Goal: Task Accomplishment & Management: Complete application form

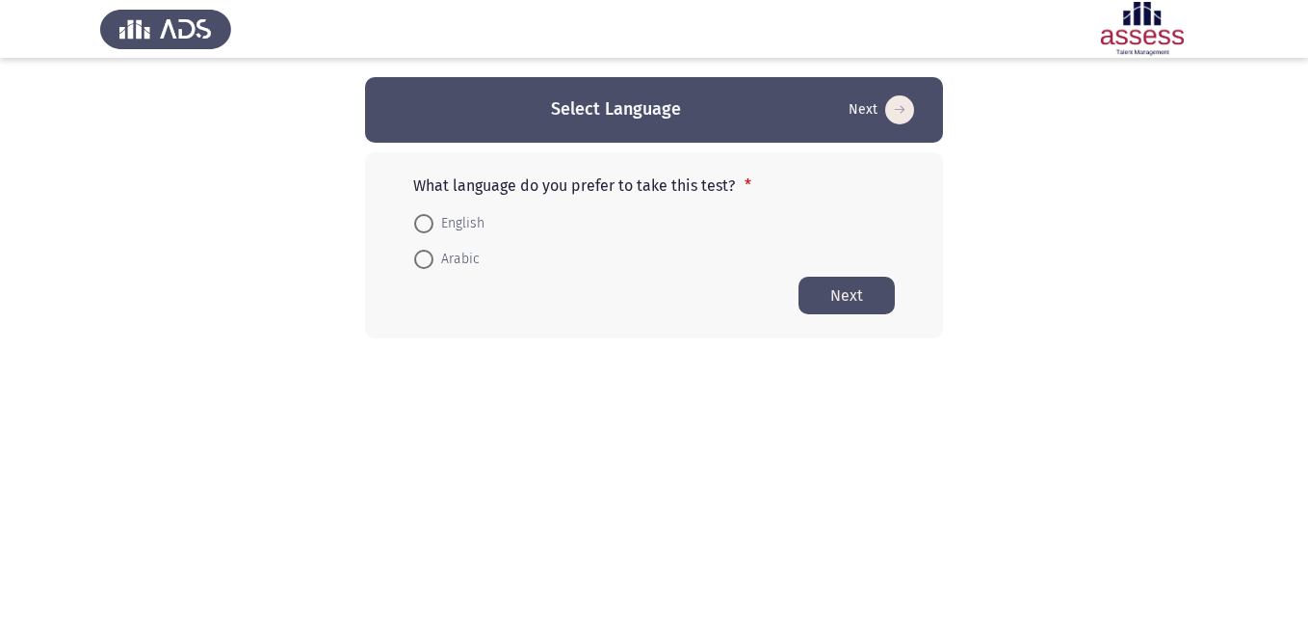
click at [469, 221] on span "English" at bounding box center [459, 223] width 51 height 23
click at [434, 221] on input "English" at bounding box center [423, 223] width 19 height 19
radio input "true"
click at [842, 311] on button "Next" at bounding box center [847, 295] width 96 height 38
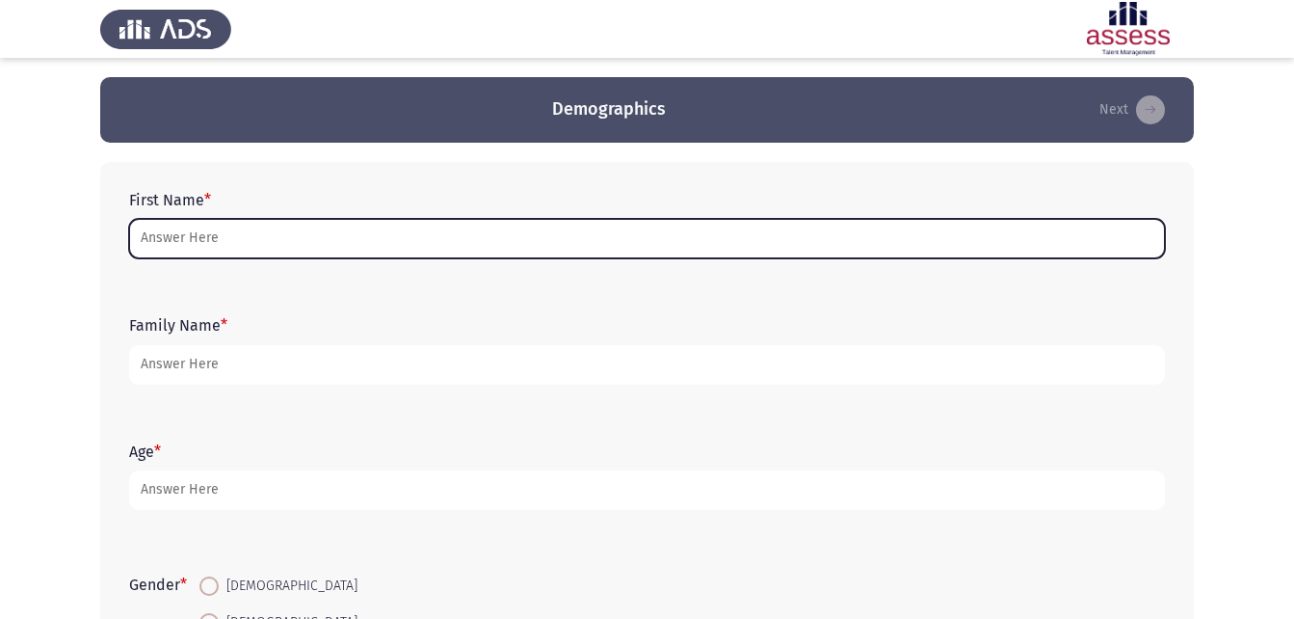
click at [366, 238] on input "First Name *" at bounding box center [647, 239] width 1036 height 40
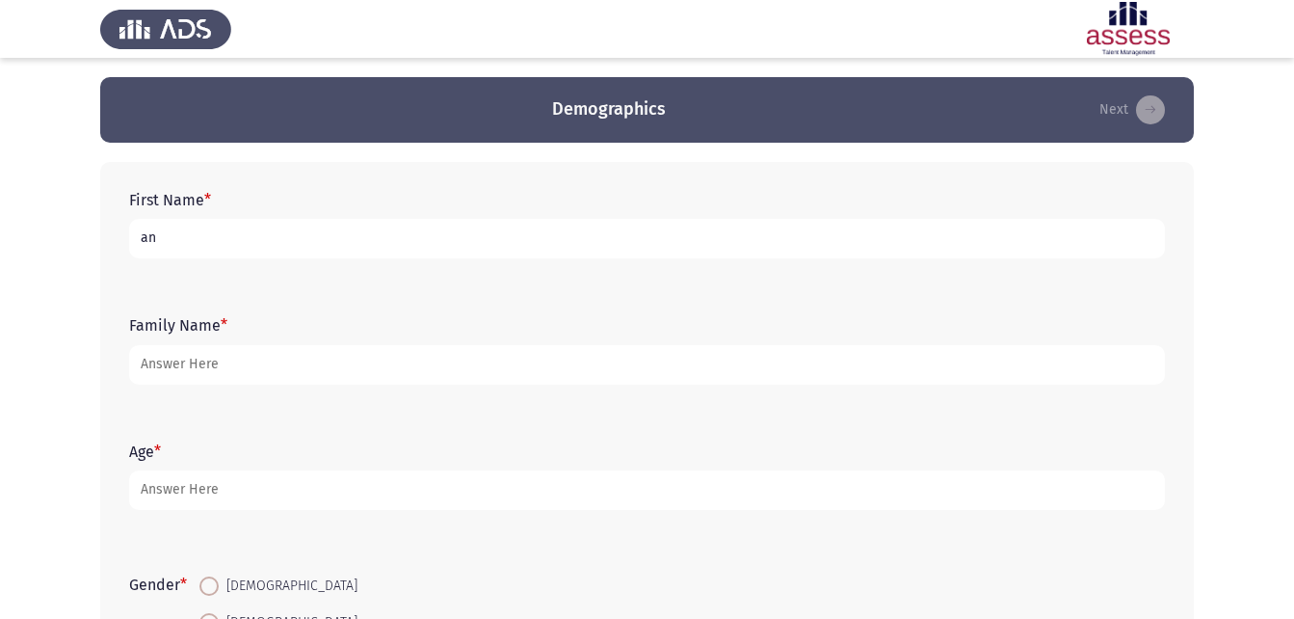
type input "a"
type input "ان [PERSON_NAME]"
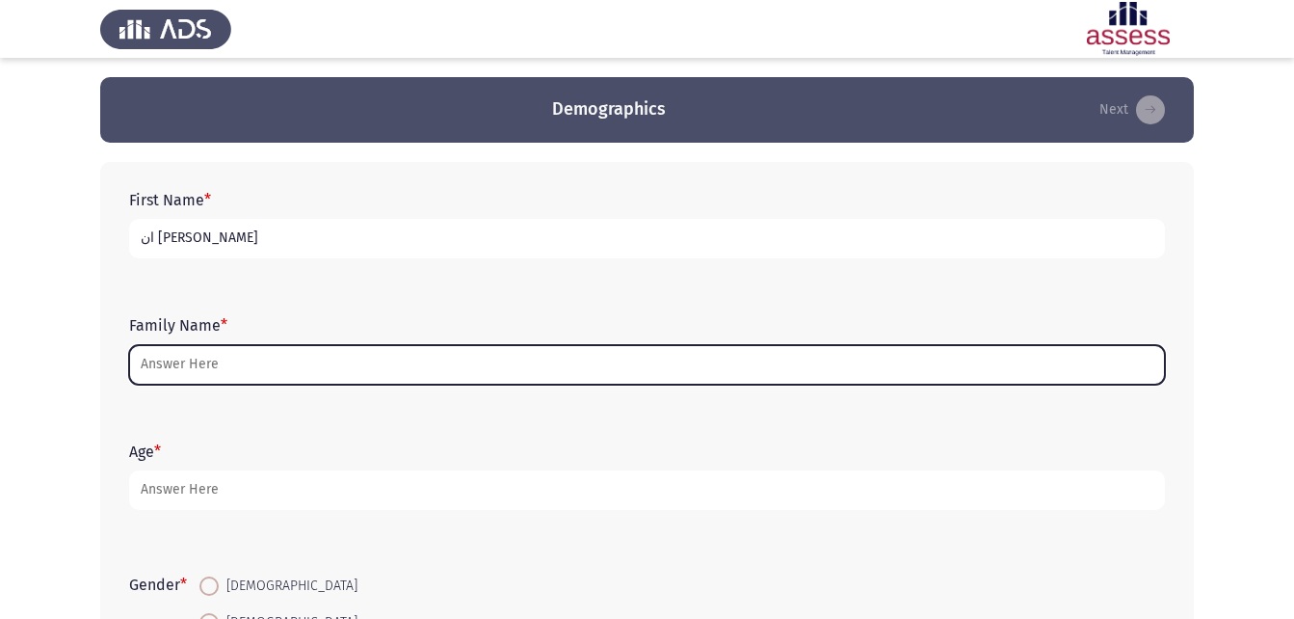
click at [241, 376] on input "Family Name *" at bounding box center [647, 365] width 1036 height 40
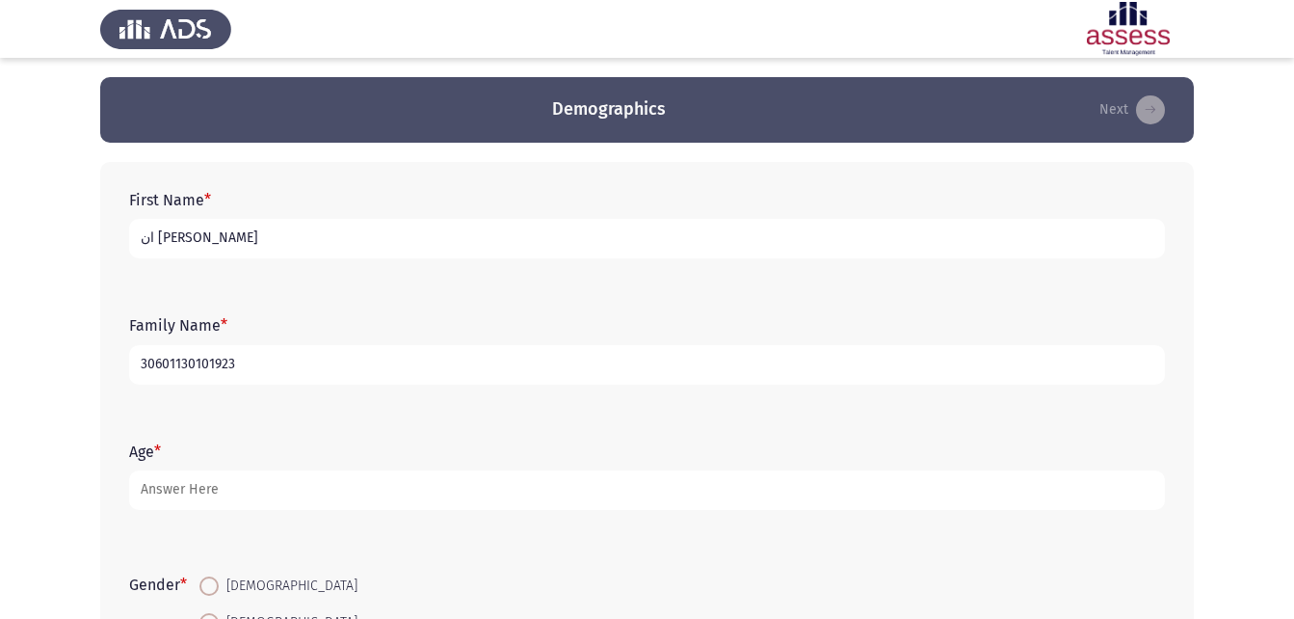
type input "30601130101923"
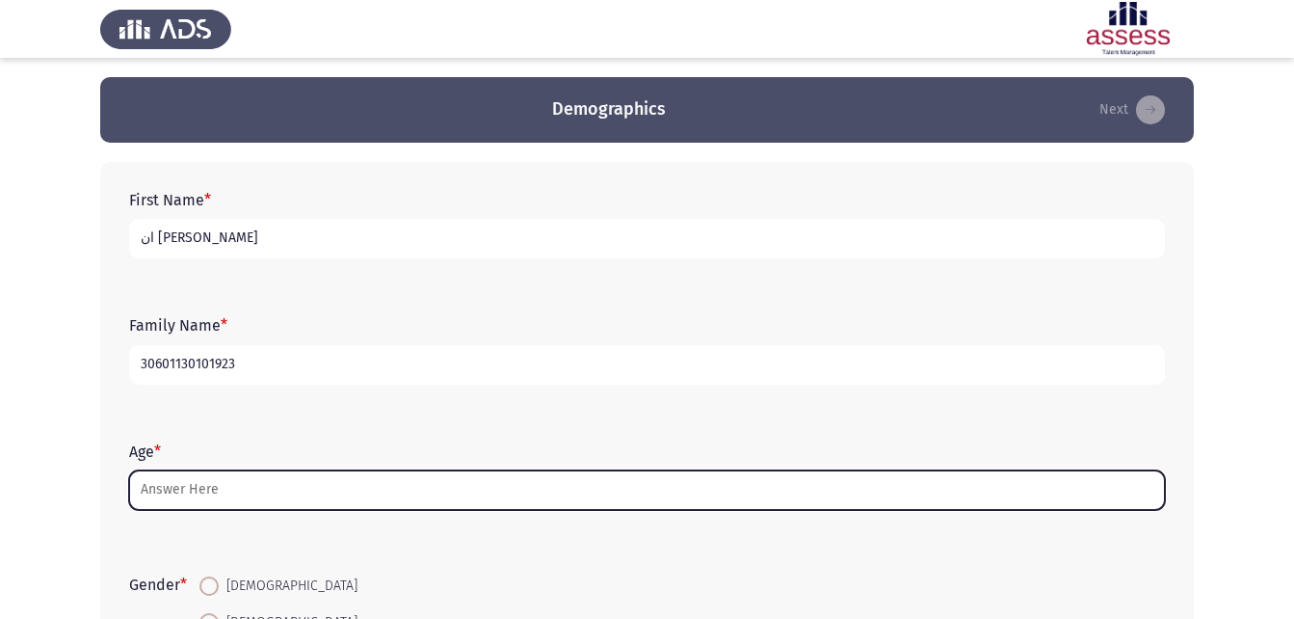
click at [209, 502] on input "Age *" at bounding box center [647, 490] width 1036 height 40
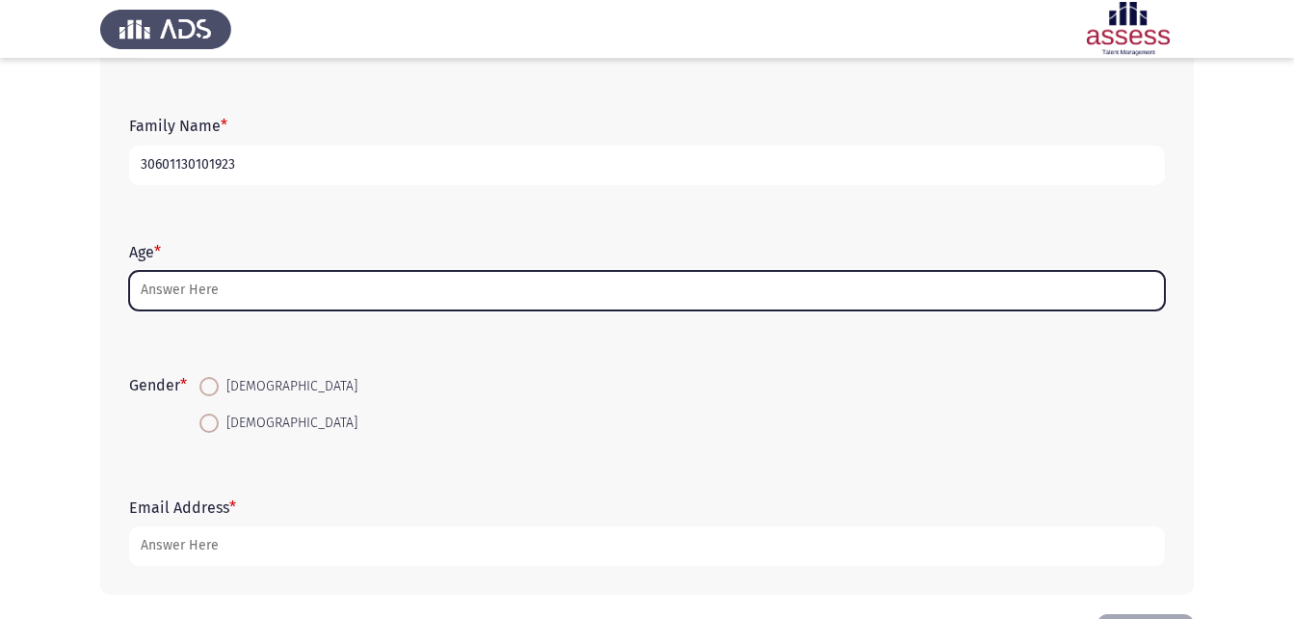
scroll to position [272, 0]
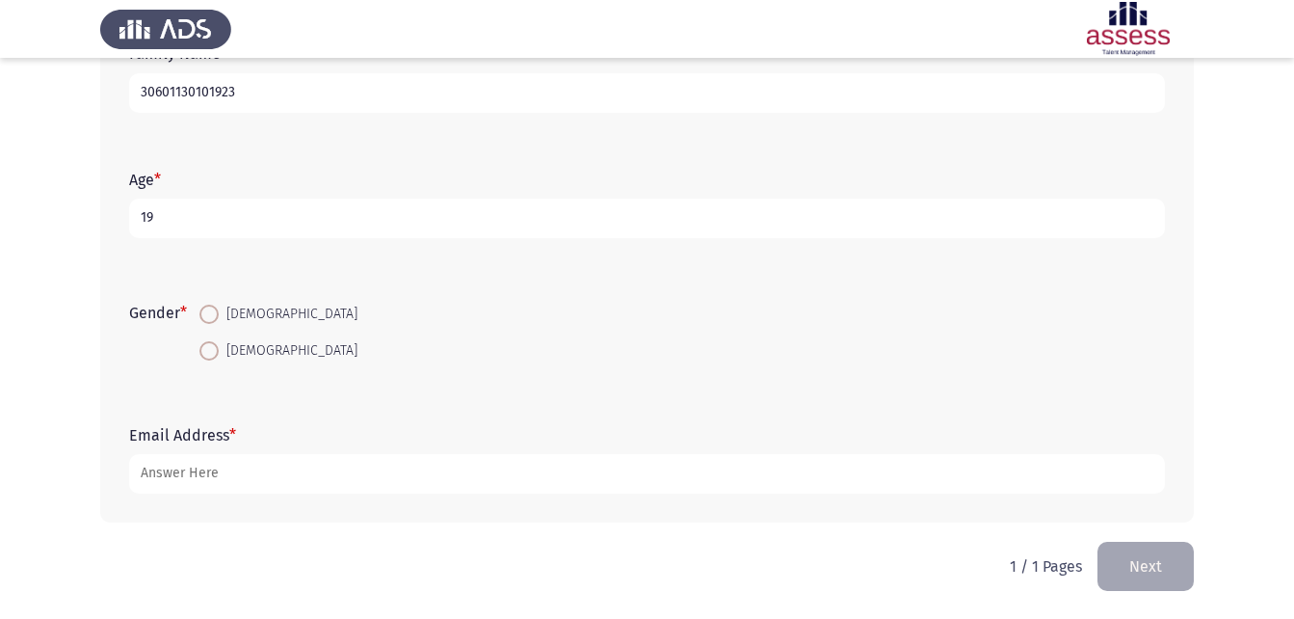
type input "19"
click at [213, 355] on span at bounding box center [208, 350] width 19 height 19
click at [213, 355] on input "[DEMOGRAPHIC_DATA]" at bounding box center [208, 350] width 19 height 19
radio input "true"
type input "شةة"
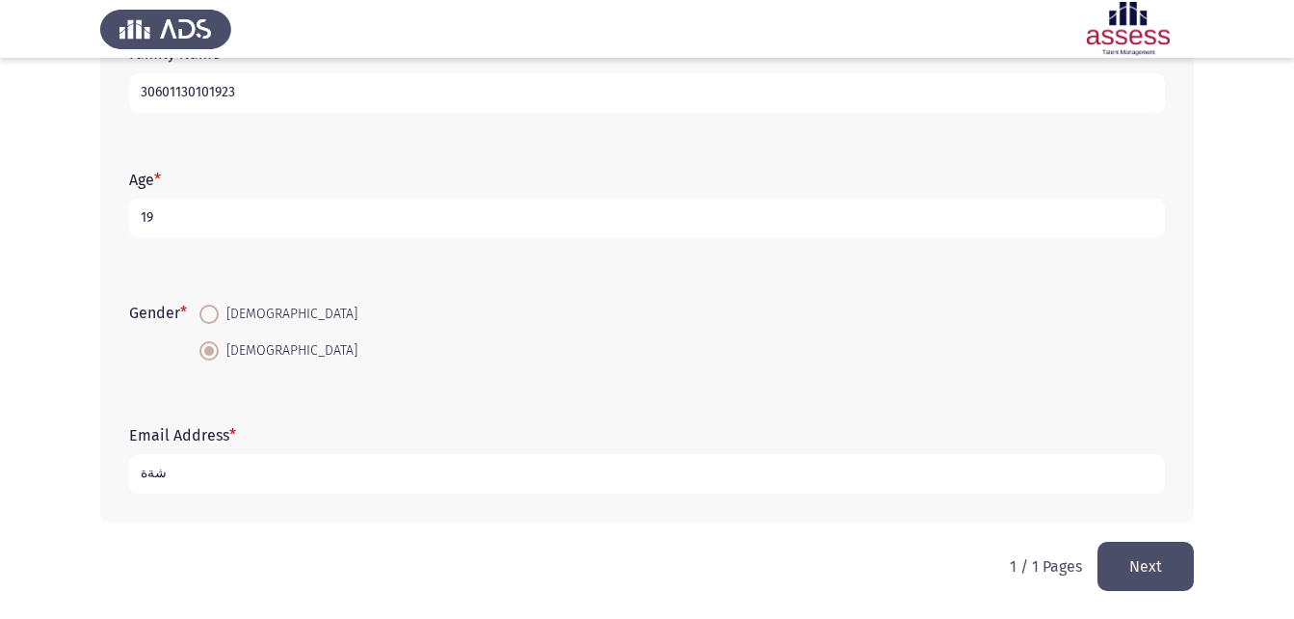
drag, startPoint x: 231, startPoint y: 479, endPoint x: 93, endPoint y: 472, distance: 137.9
click at [93, 472] on app-assessment-container "Demographics Next First Name * [PERSON_NAME] Family Name * 30601130101923 Age *…" at bounding box center [647, 173] width 1294 height 736
type input "[EMAIL_ADDRESS] .com"
click at [1155, 571] on button "Next" at bounding box center [1145, 565] width 96 height 49
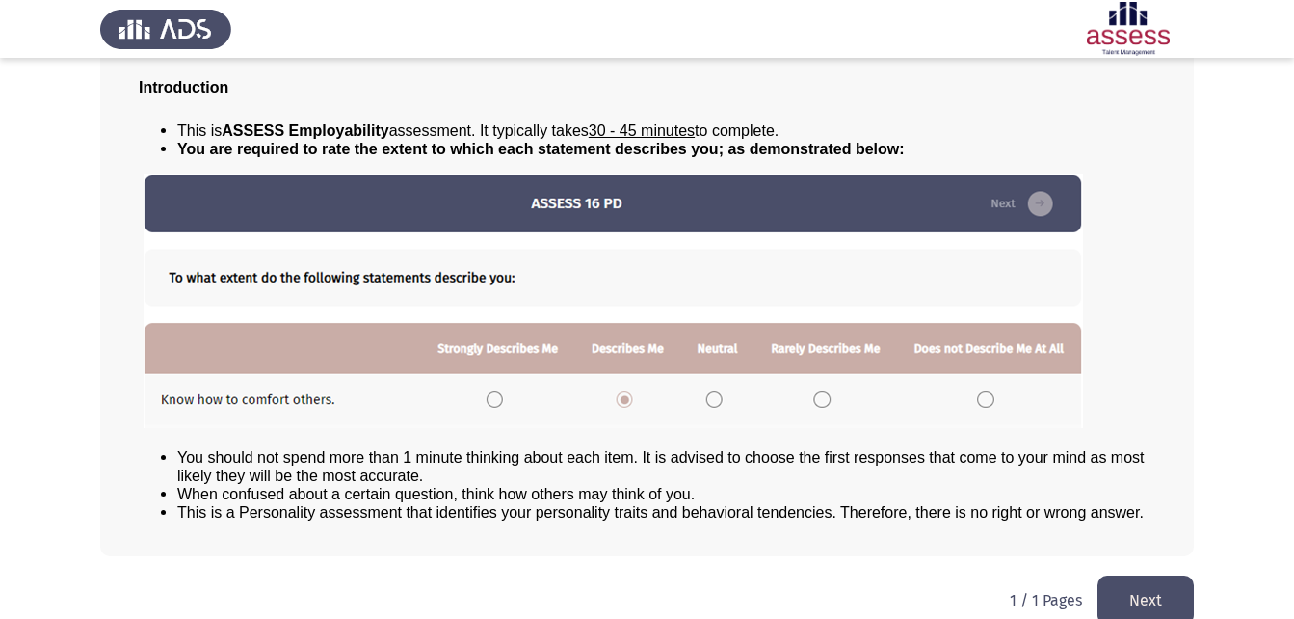
scroll to position [147, 0]
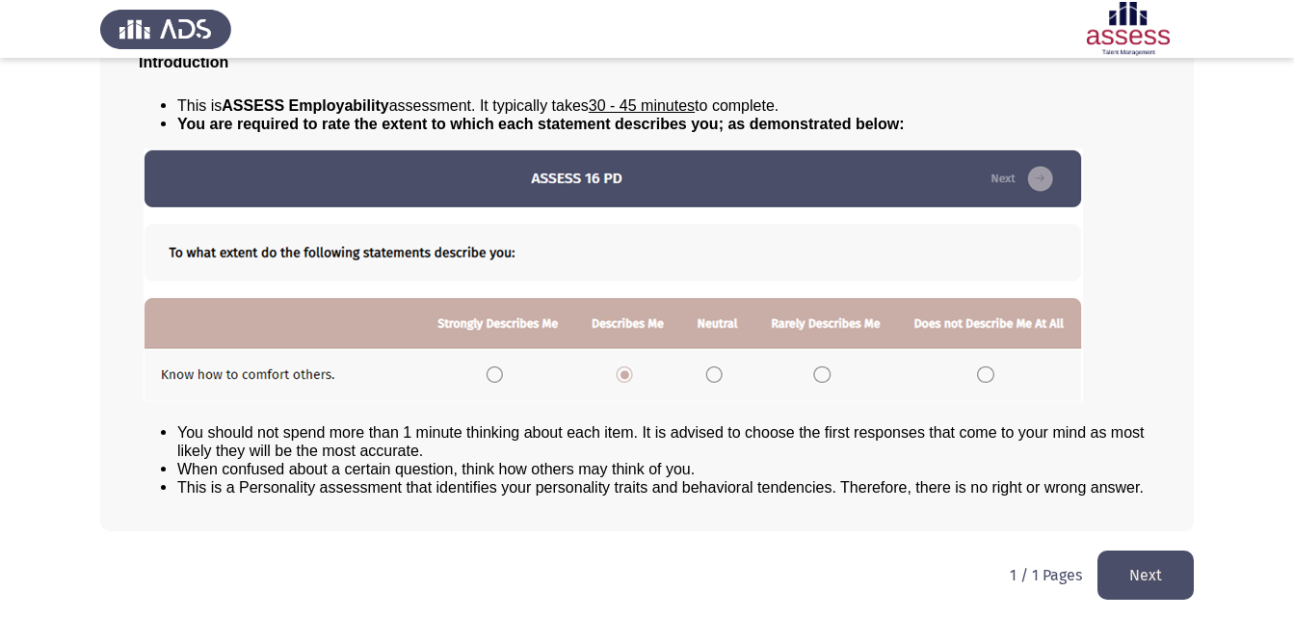
click at [1122, 569] on button "Next" at bounding box center [1145, 574] width 96 height 49
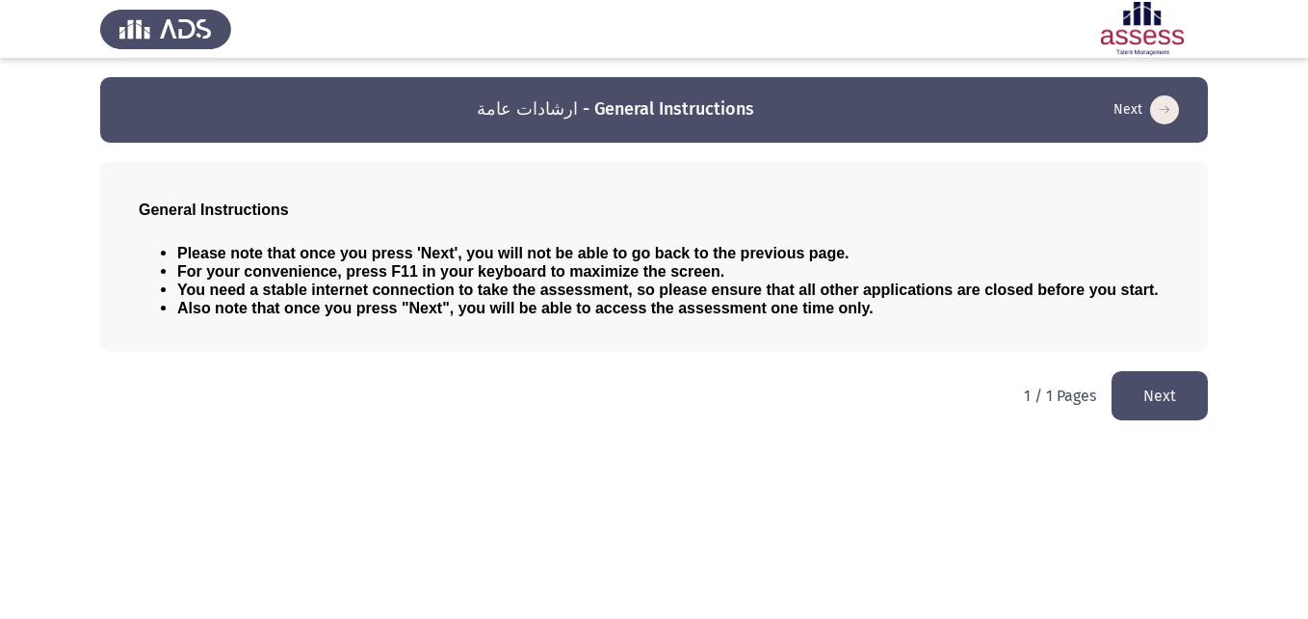
click at [1170, 390] on button "Next" at bounding box center [1160, 395] width 96 height 49
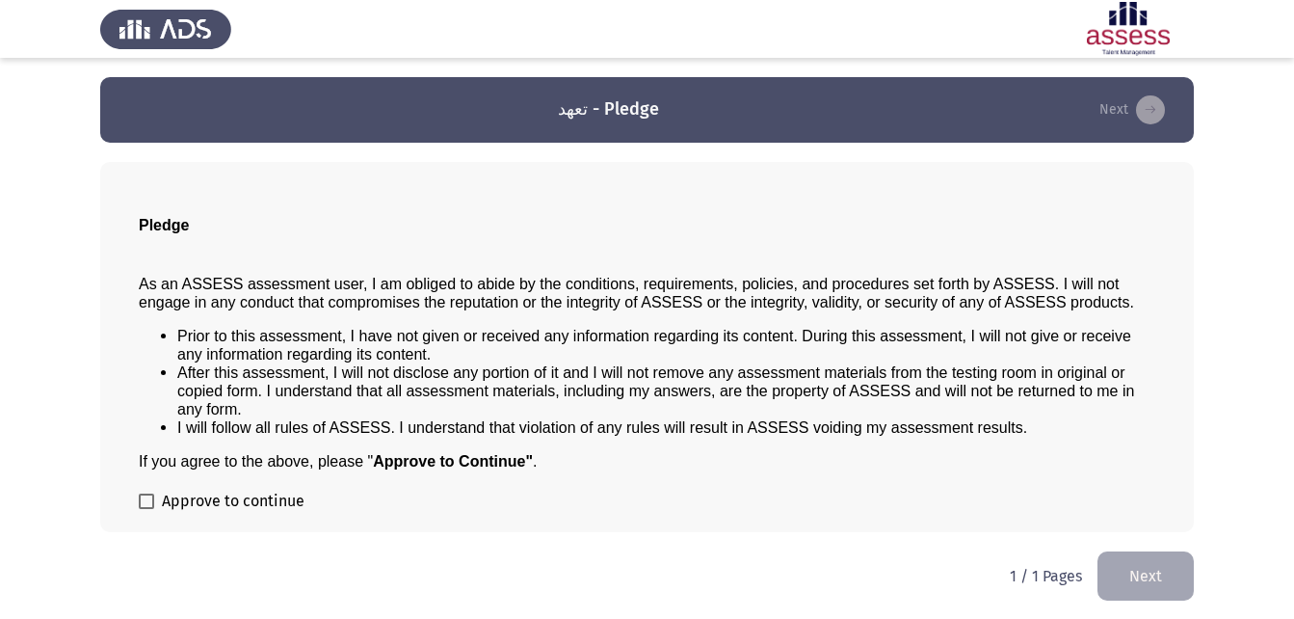
scroll to position [1, 0]
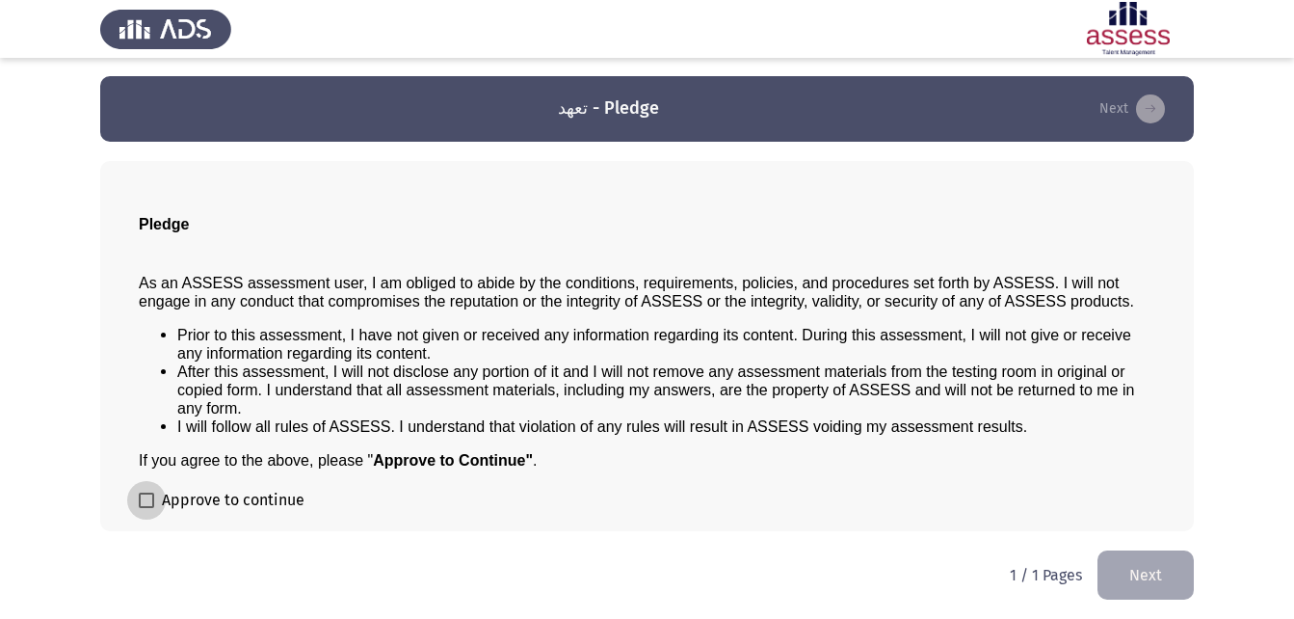
click at [147, 494] on span at bounding box center [146, 499] width 15 height 15
click at [146, 508] on input "Approve to continue" at bounding box center [145, 508] width 1 height 1
checkbox input "true"
click at [1160, 580] on button "Next" at bounding box center [1145, 574] width 96 height 49
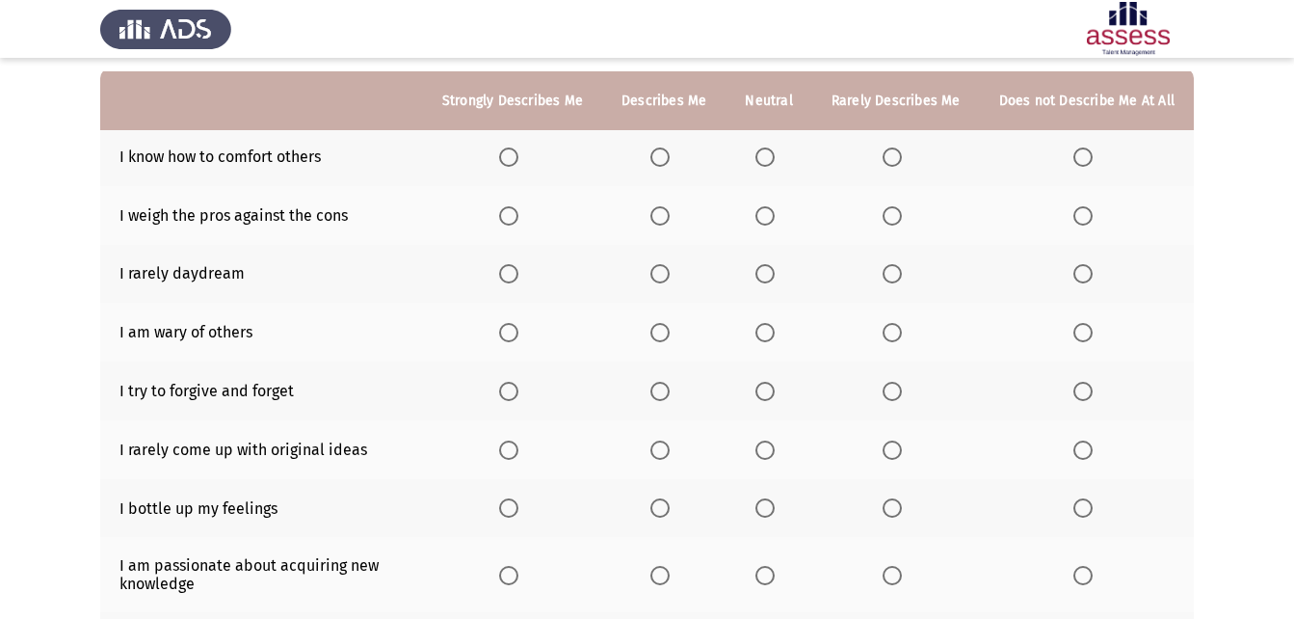
scroll to position [193, 0]
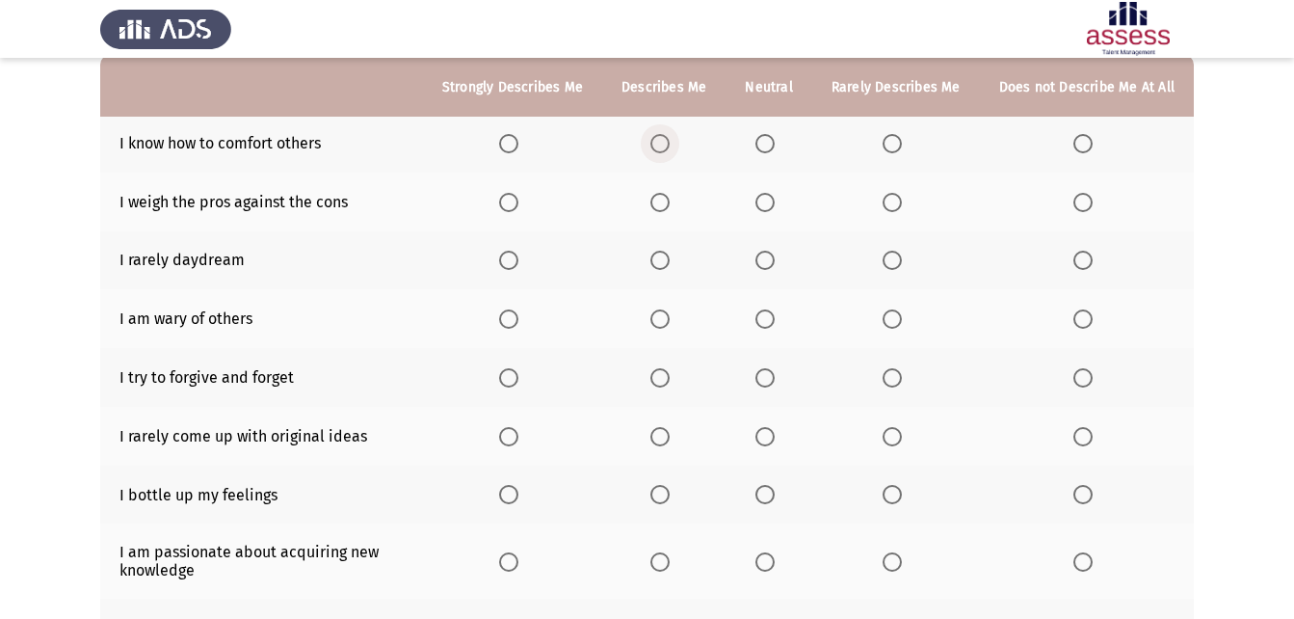
click at [668, 149] on span "Select an option" at bounding box center [659, 143] width 19 height 19
click at [668, 149] on input "Select an option" at bounding box center [659, 143] width 19 height 19
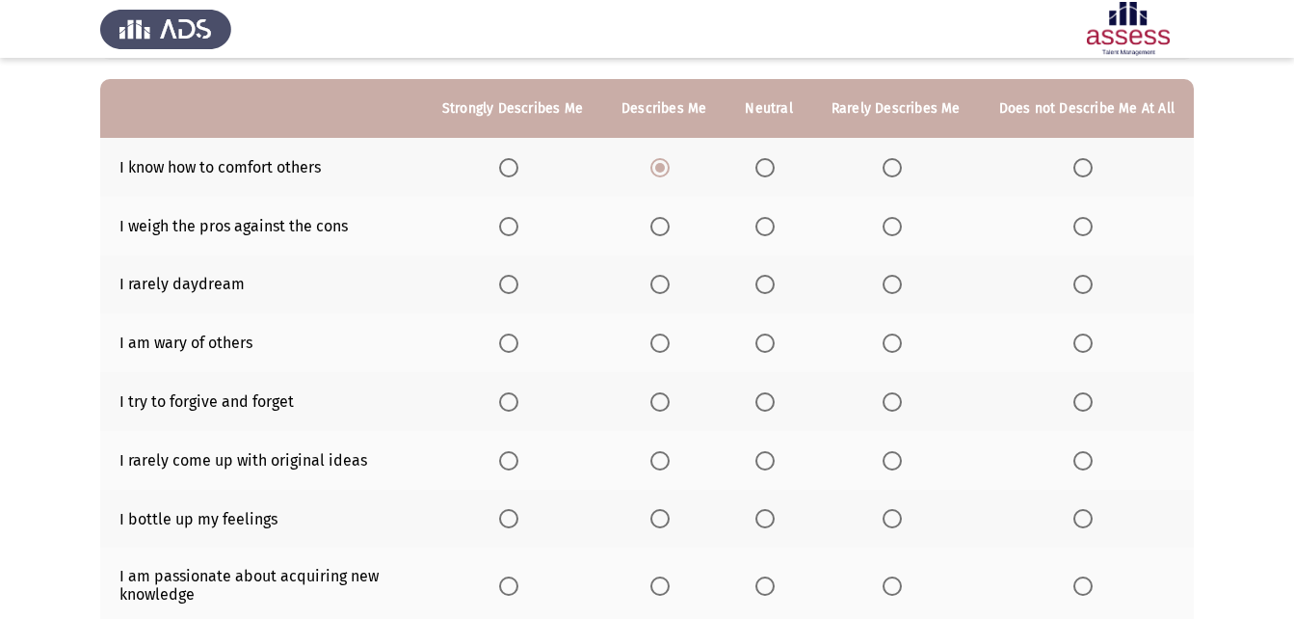
scroll to position [425, 0]
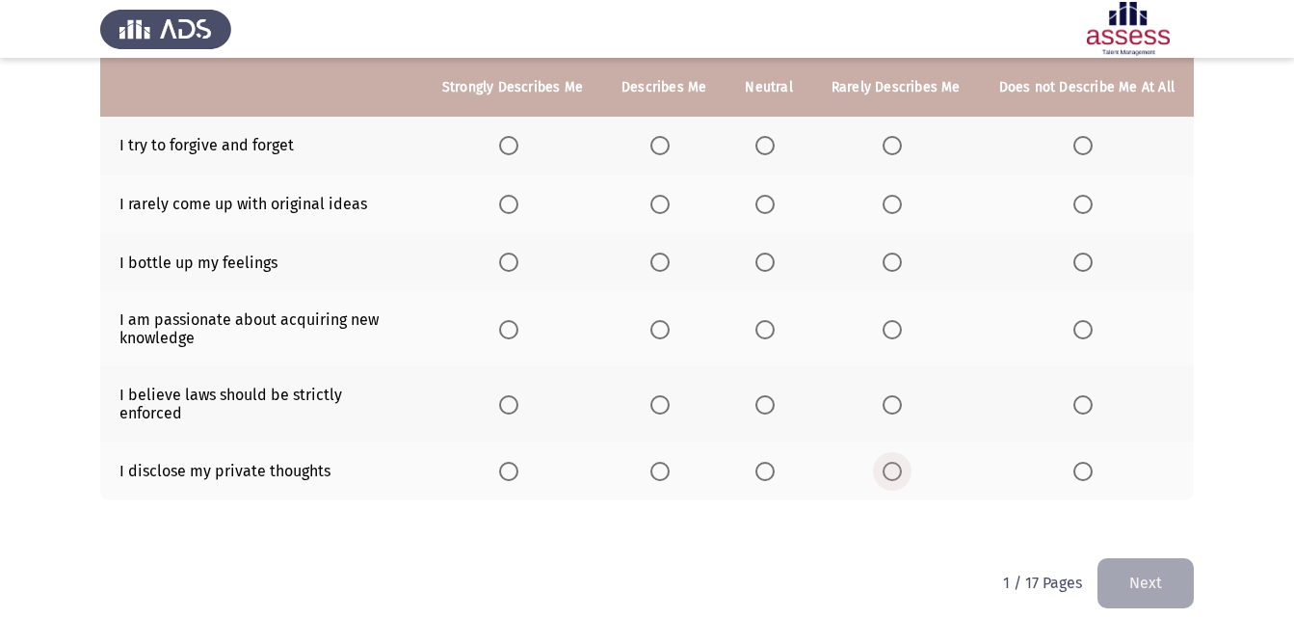
click at [888, 462] on span "Select an option" at bounding box center [892, 471] width 19 height 19
click at [888, 462] on input "Select an option" at bounding box center [892, 471] width 19 height 19
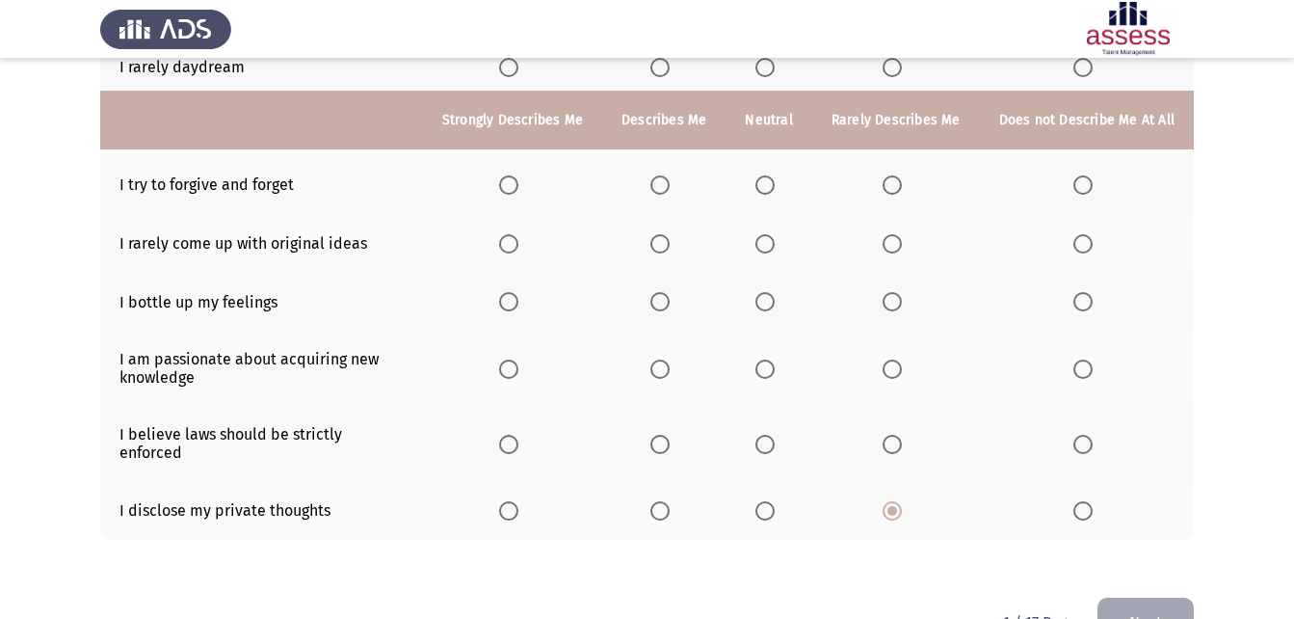
scroll to position [329, 0]
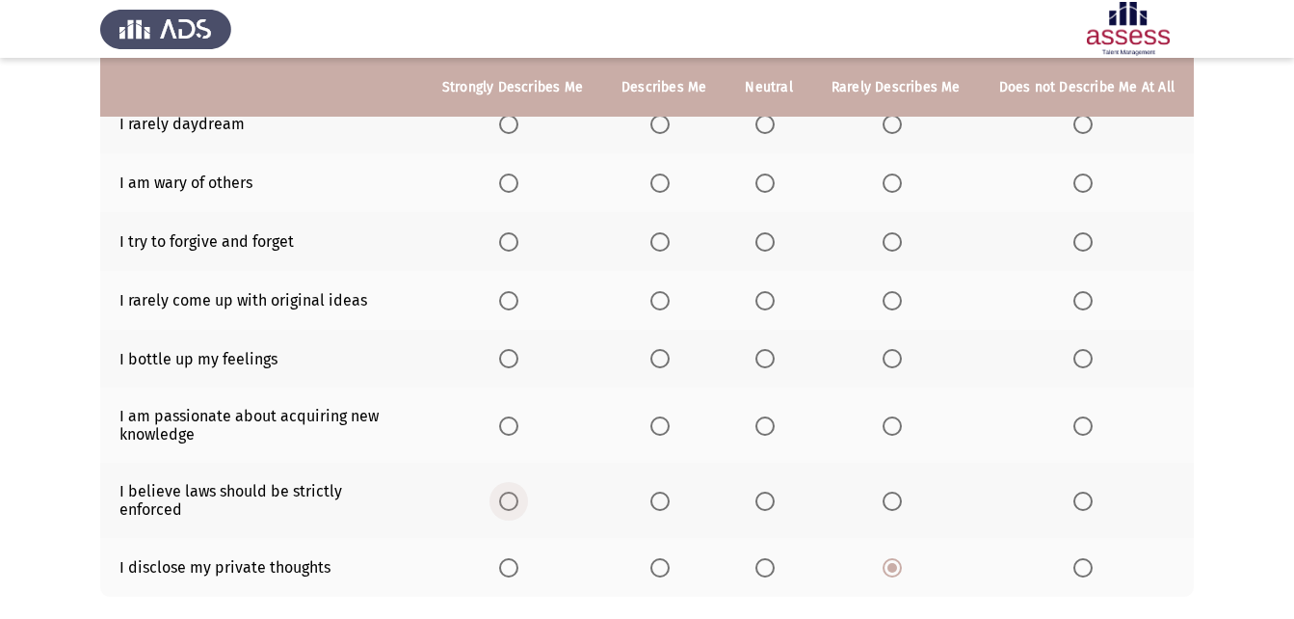
click at [518, 494] on span "Select an option" at bounding box center [508, 500] width 19 height 19
click at [518, 494] on input "Select an option" at bounding box center [508, 500] width 19 height 19
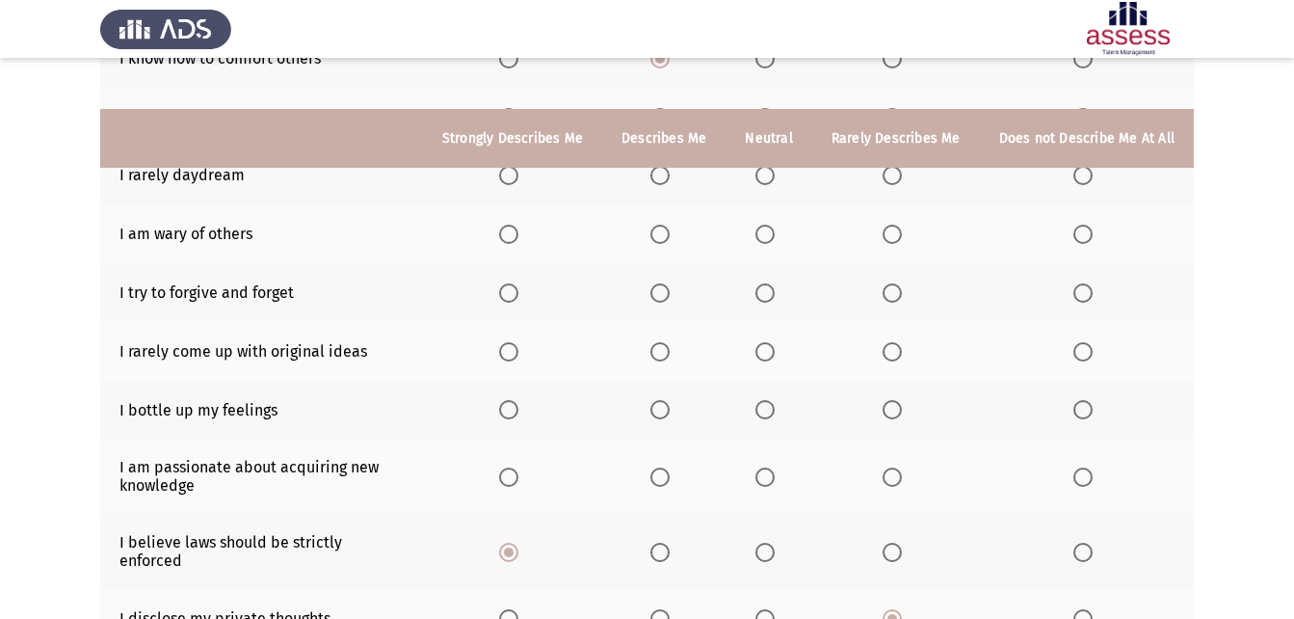
scroll to position [232, 0]
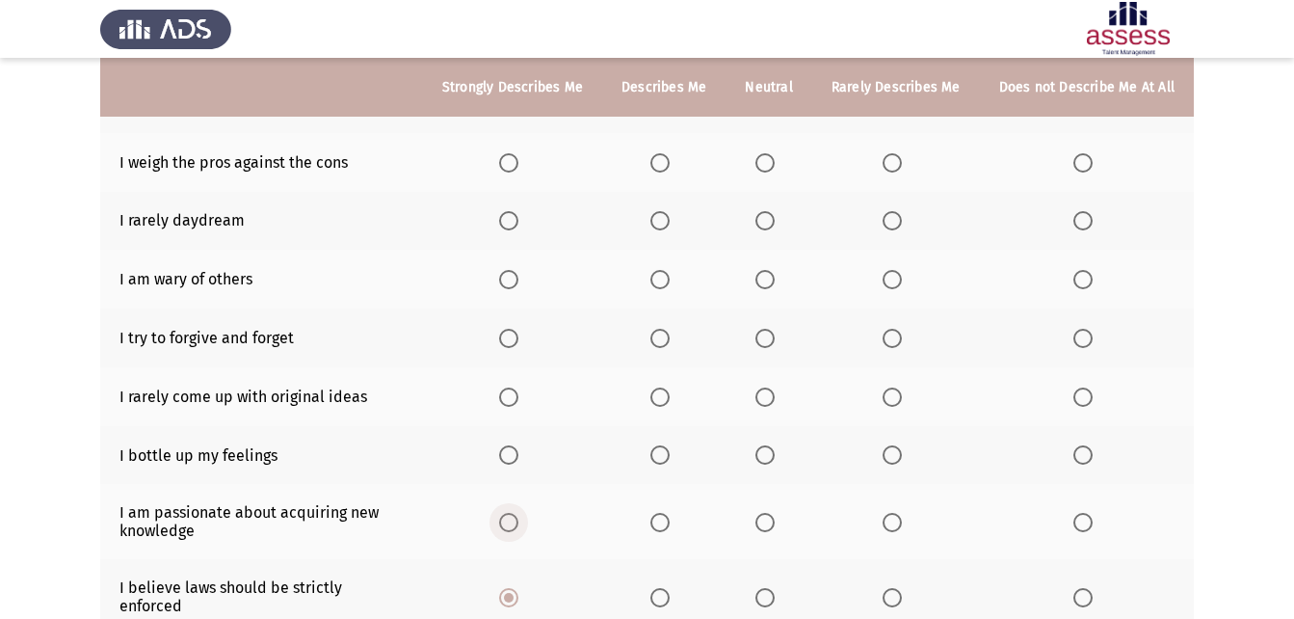
click at [514, 526] on span "Select an option" at bounding box center [508, 522] width 19 height 19
click at [514, 526] on input "Select an option" at bounding box center [508, 522] width 19 height 19
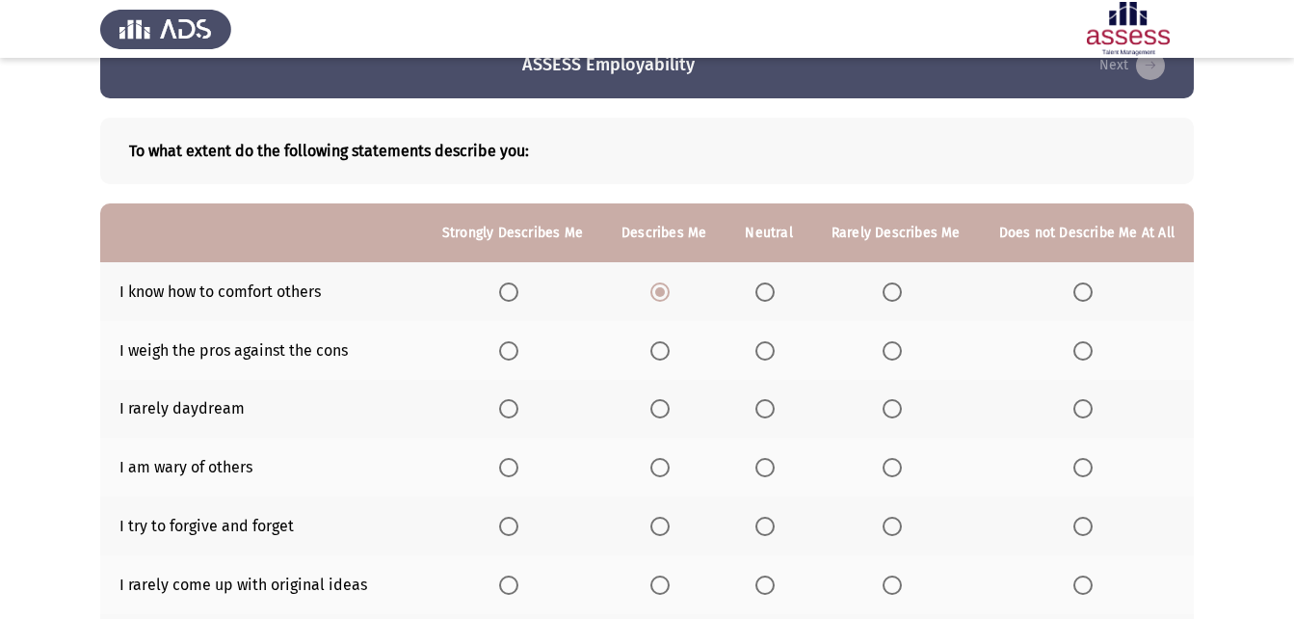
scroll to position [0, 0]
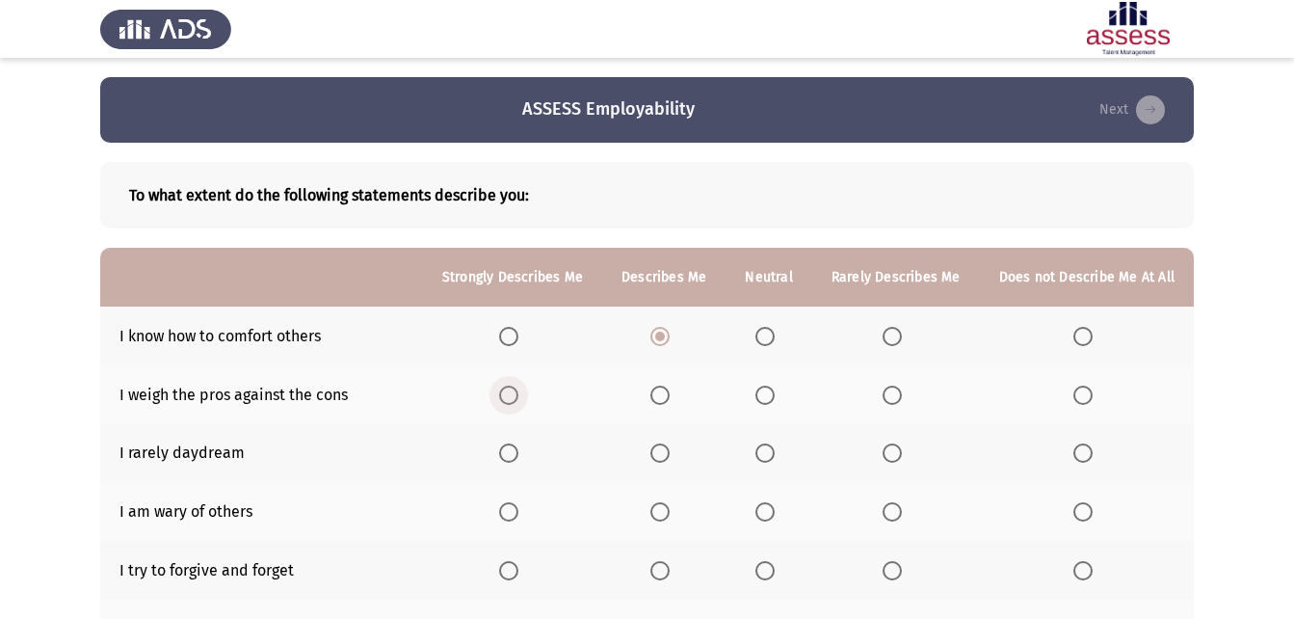
click at [512, 393] on span "Select an option" at bounding box center [508, 394] width 19 height 19
click at [512, 393] on input "Select an option" at bounding box center [508, 394] width 19 height 19
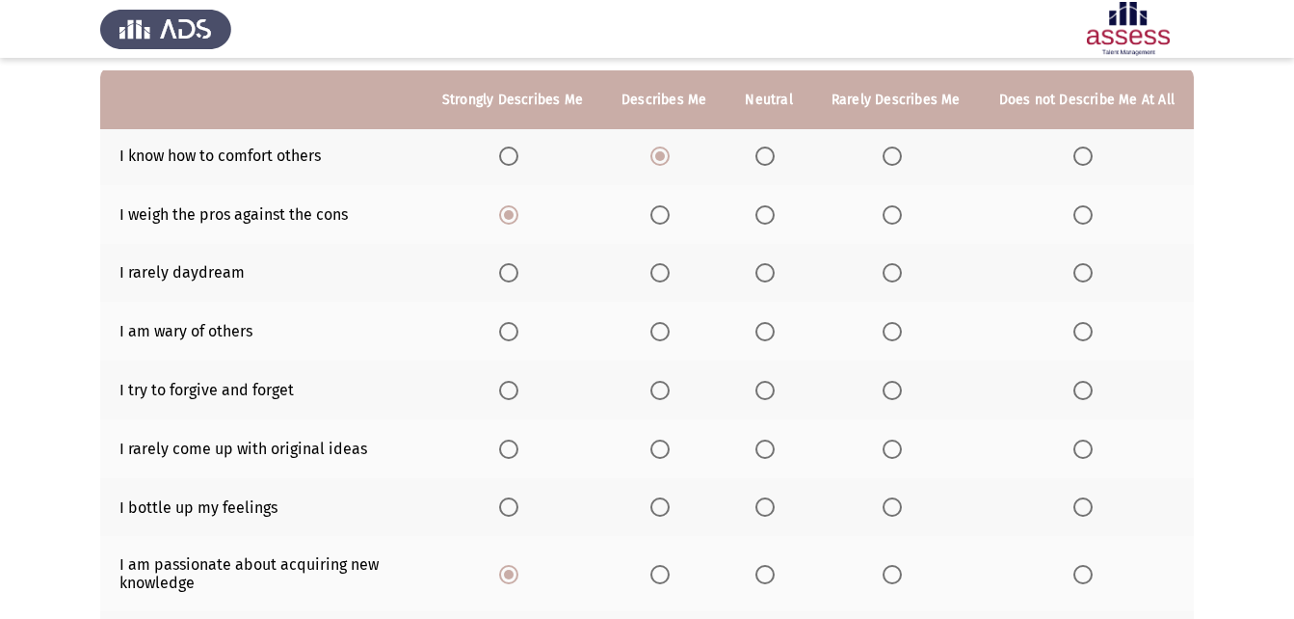
scroll to position [193, 0]
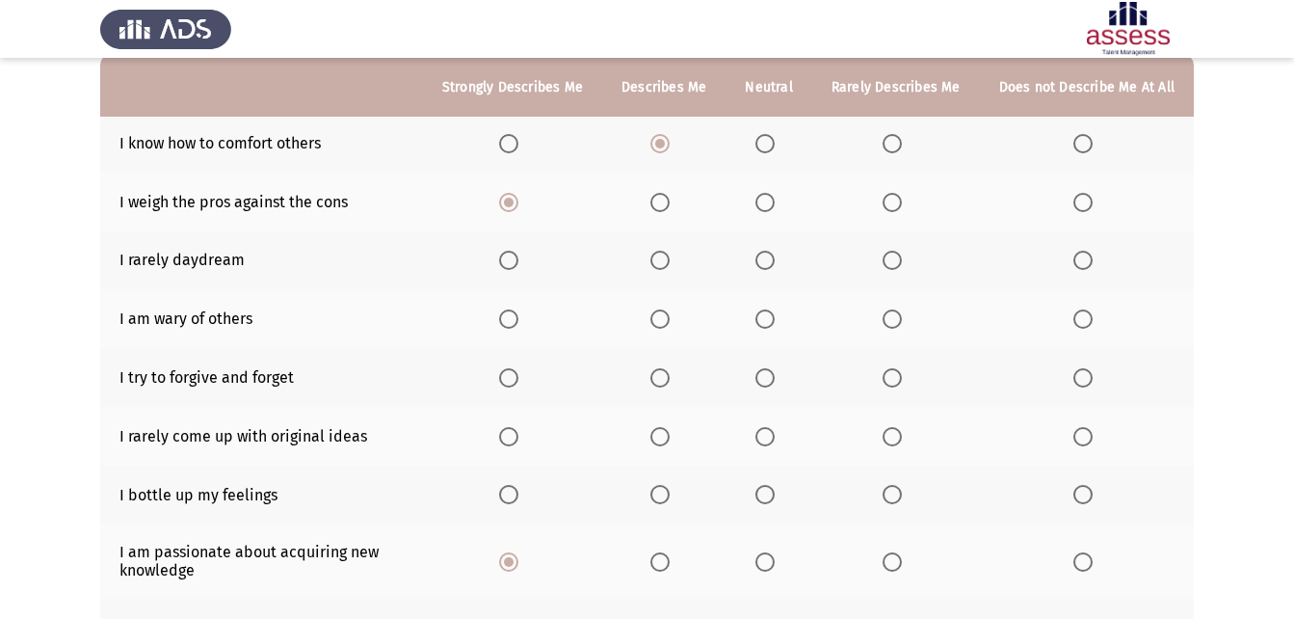
click at [764, 268] on span "Select an option" at bounding box center [764, 260] width 19 height 19
click at [764, 268] on input "Select an option" at bounding box center [764, 260] width 19 height 19
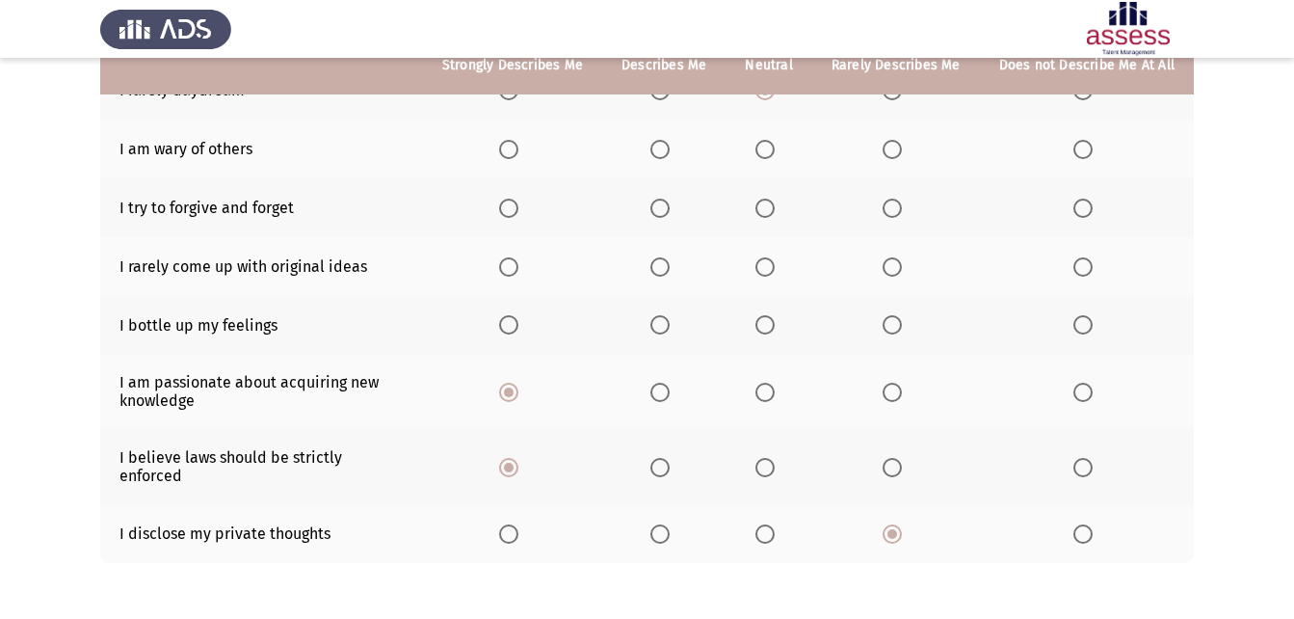
scroll to position [329, 0]
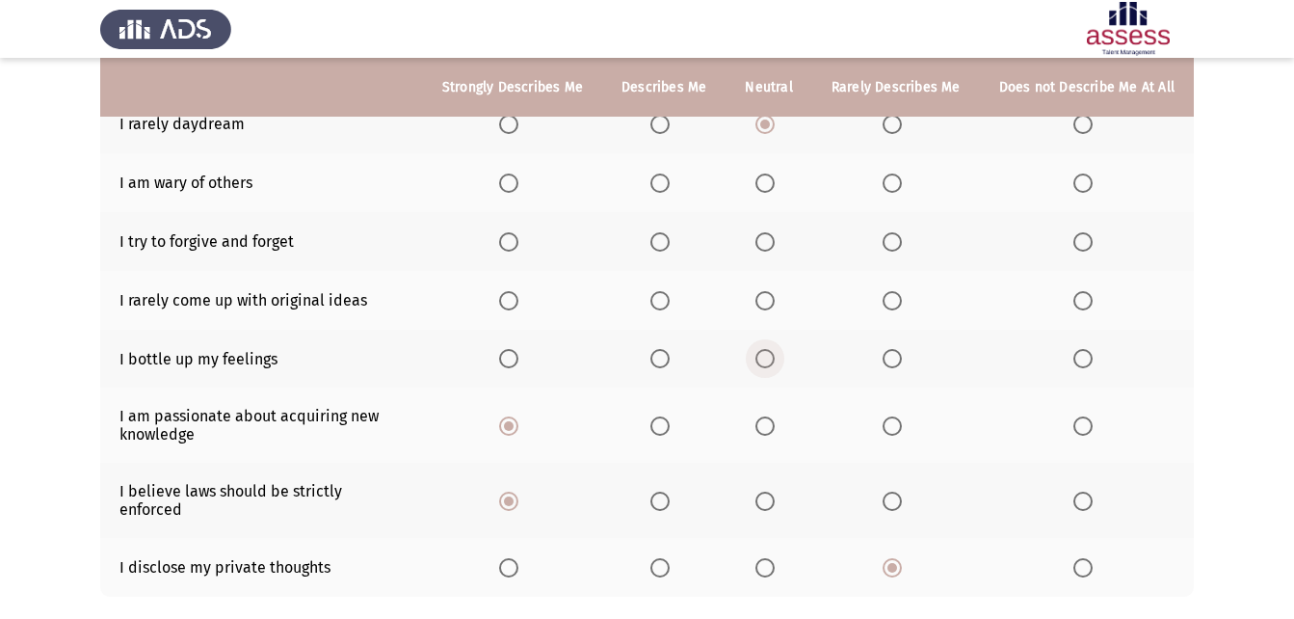
click at [770, 359] on span "Select an option" at bounding box center [764, 358] width 19 height 19
click at [770, 359] on input "Select an option" at bounding box center [764, 358] width 19 height 19
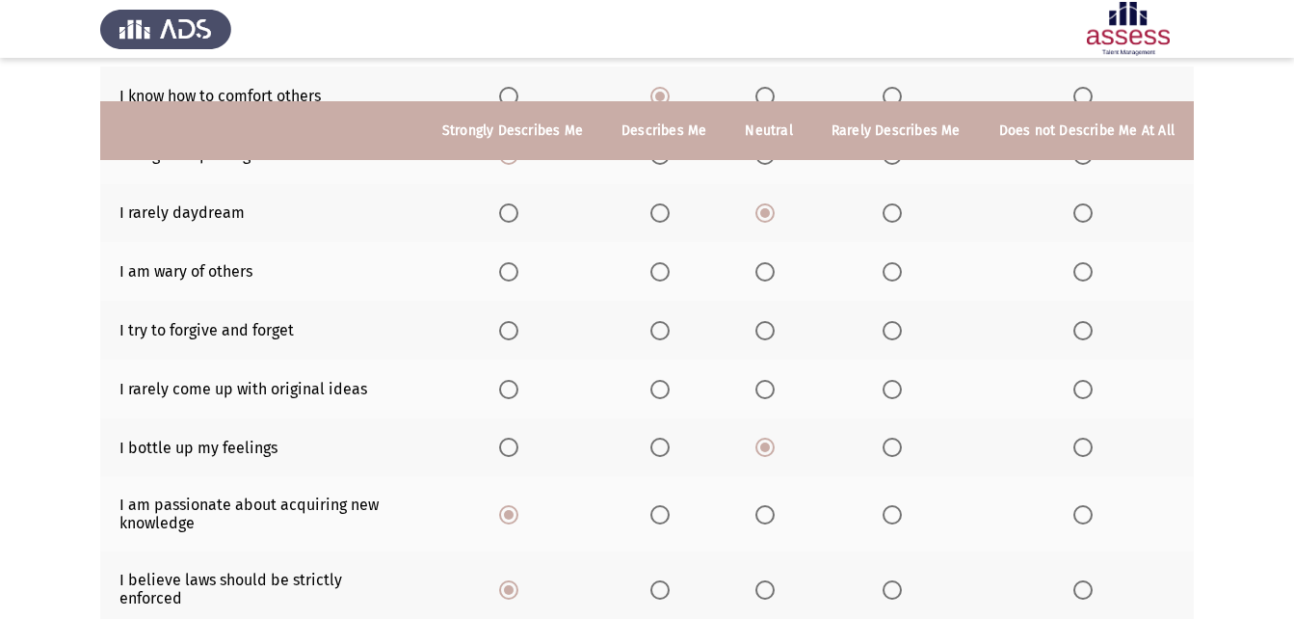
scroll to position [232, 0]
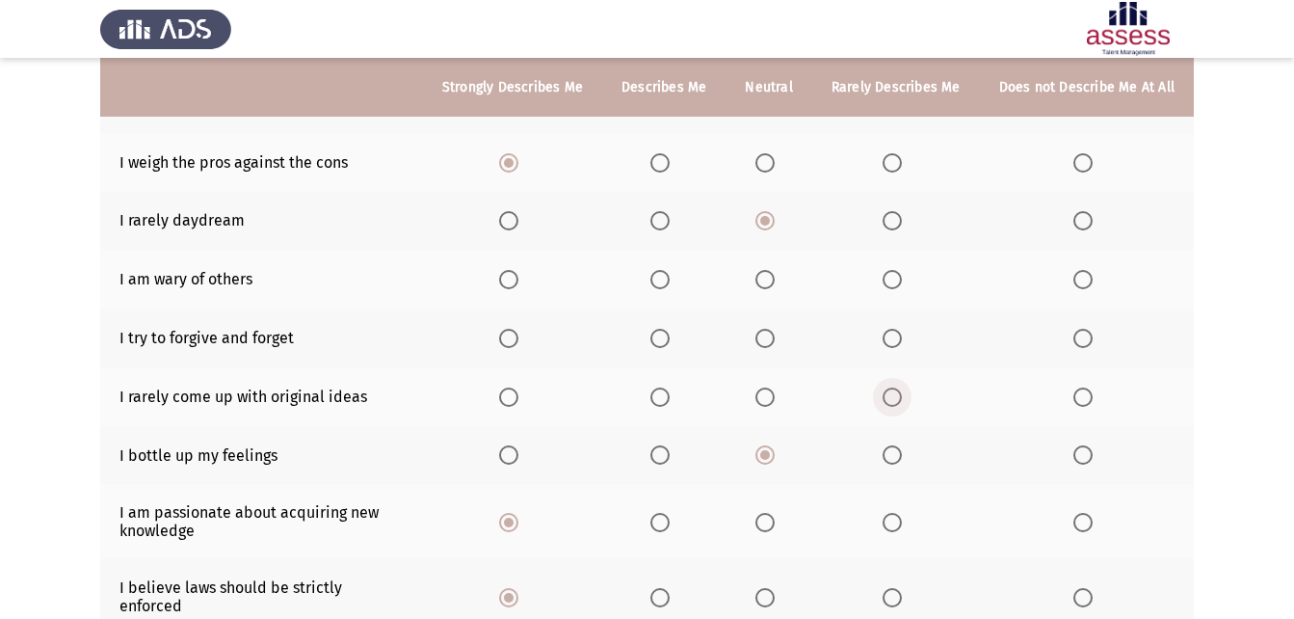
click at [899, 401] on span "Select an option" at bounding box center [892, 396] width 19 height 19
click at [899, 401] on input "Select an option" at bounding box center [892, 396] width 19 height 19
click at [1085, 392] on span "Select an option" at bounding box center [1082, 396] width 19 height 19
click at [1085, 392] on input "Select an option" at bounding box center [1082, 396] width 19 height 19
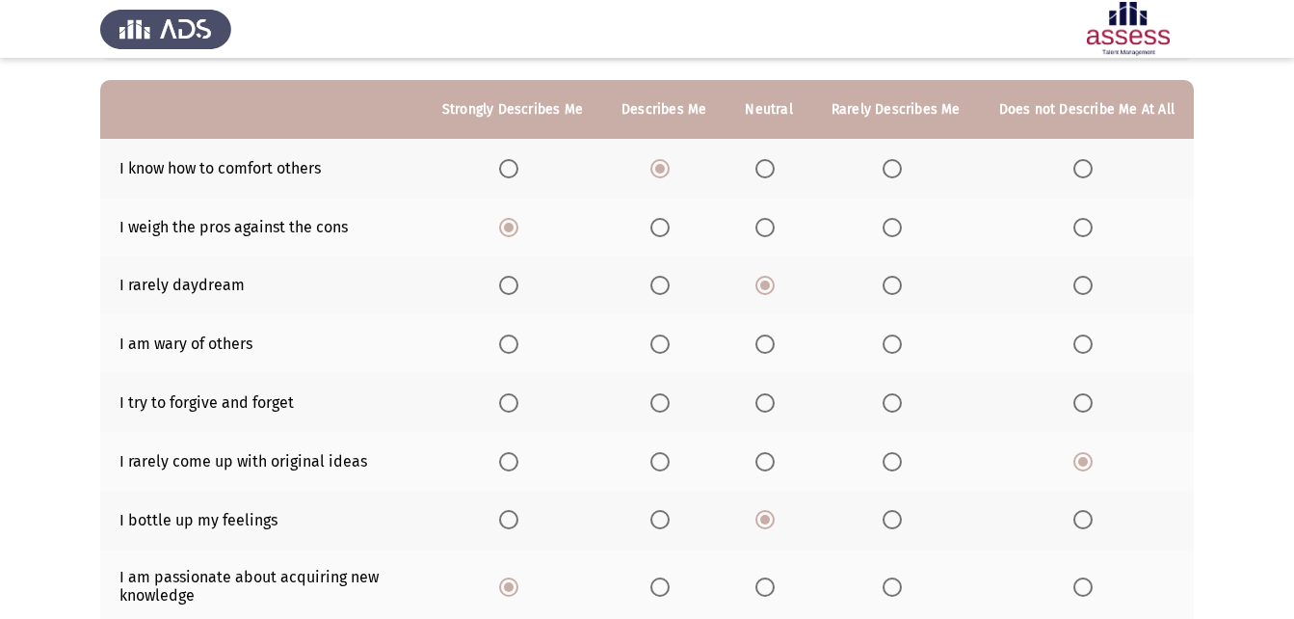
scroll to position [136, 0]
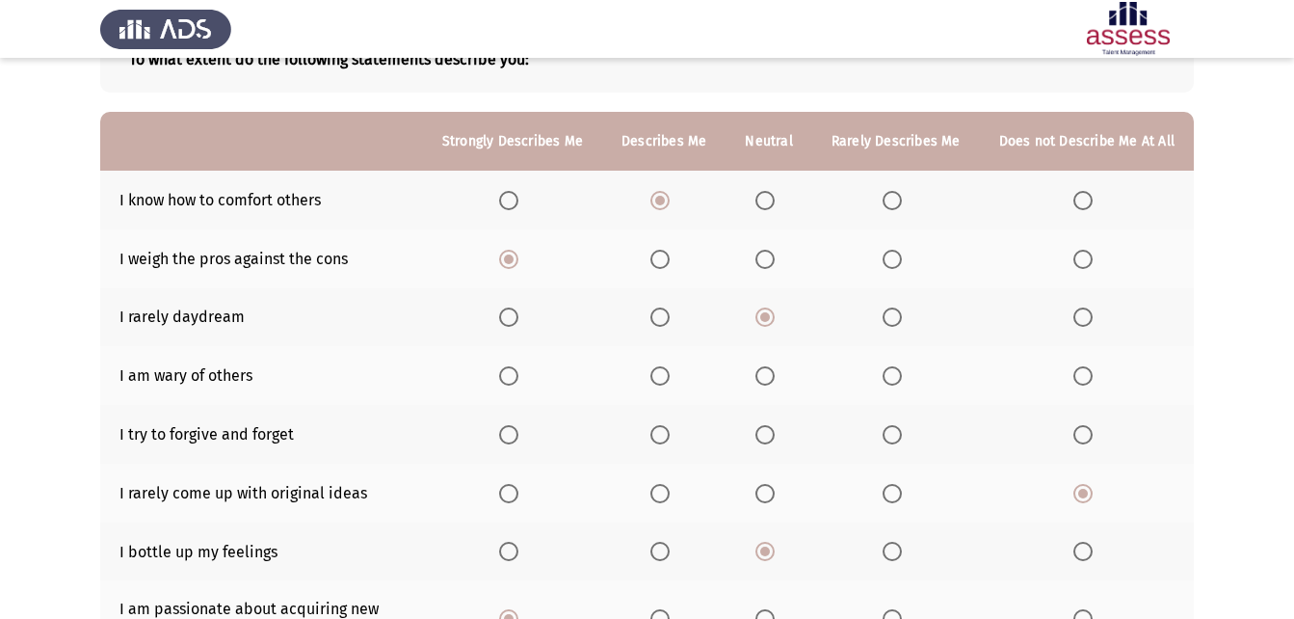
click at [670, 439] on span "Select an option" at bounding box center [659, 434] width 19 height 19
click at [670, 439] on input "Select an option" at bounding box center [659, 434] width 19 height 19
click at [771, 374] on span "Select an option" at bounding box center [764, 375] width 19 height 19
click at [771, 374] on input "Select an option" at bounding box center [764, 375] width 19 height 19
click at [891, 383] on span "Select an option" at bounding box center [892, 375] width 19 height 19
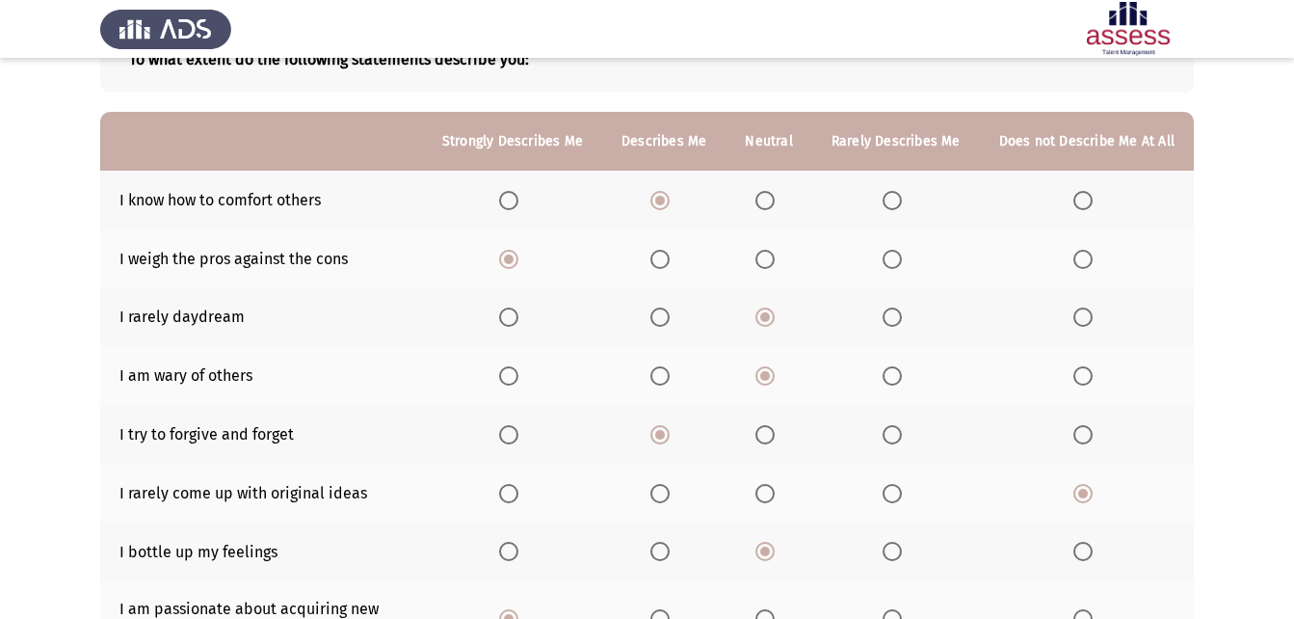
click at [891, 383] on input "Select an option" at bounding box center [892, 375] width 19 height 19
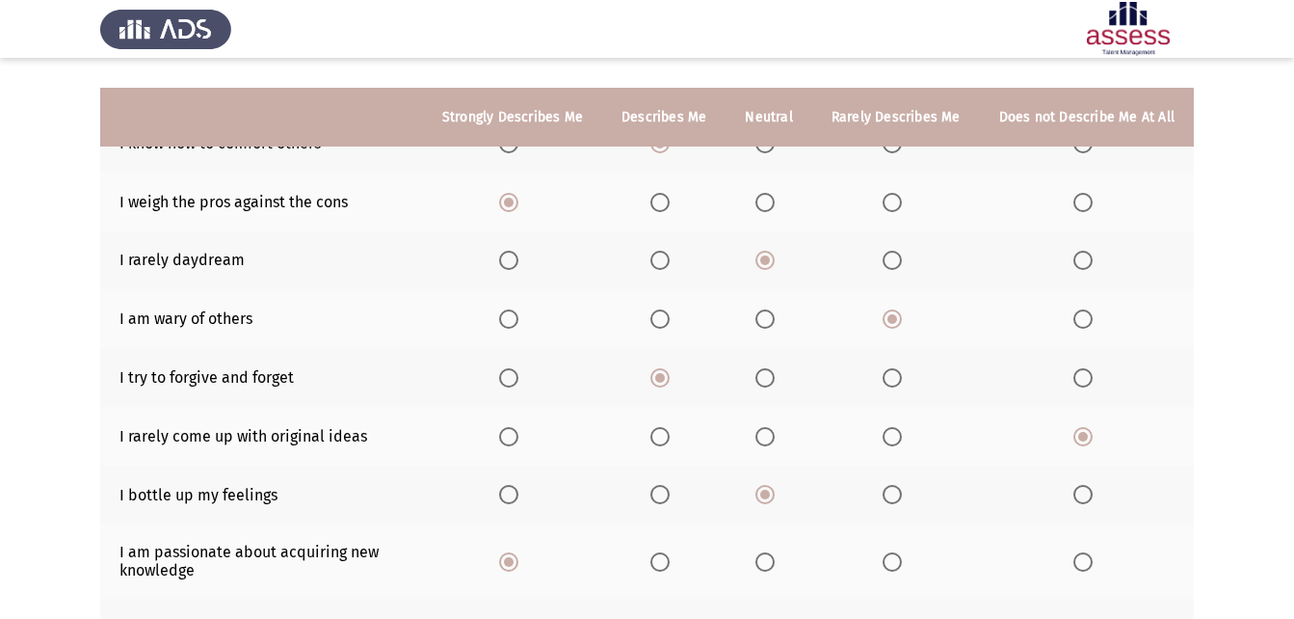
scroll to position [425, 0]
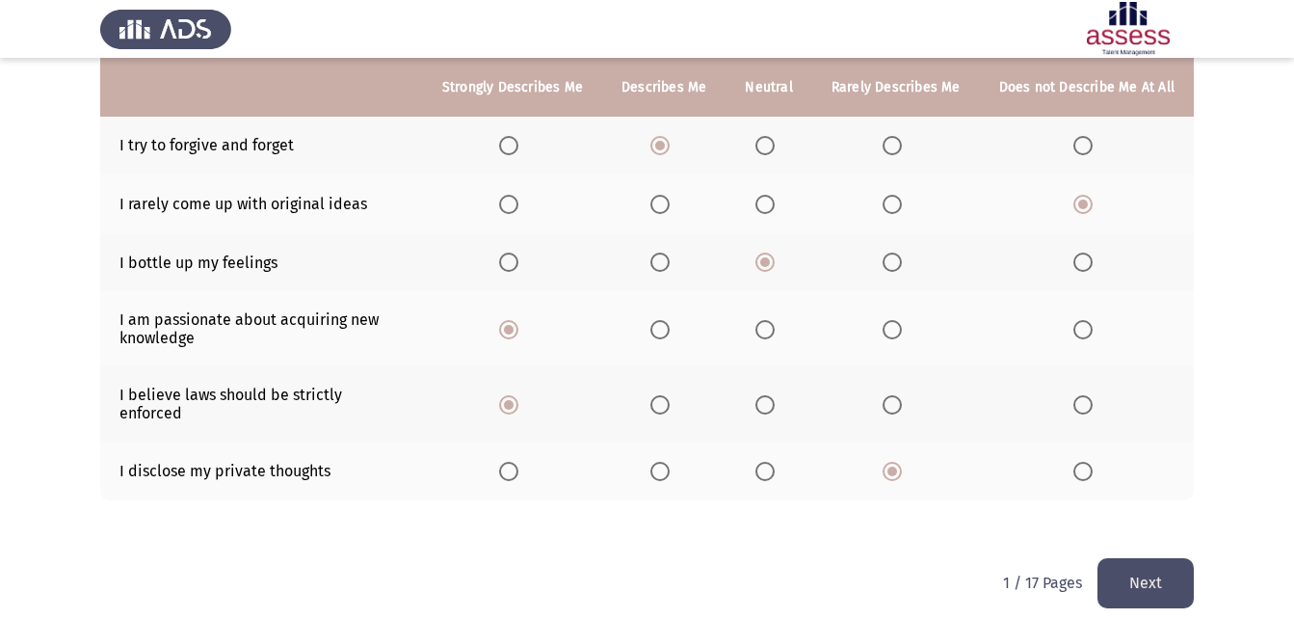
click at [1143, 558] on button "Next" at bounding box center [1145, 582] width 96 height 49
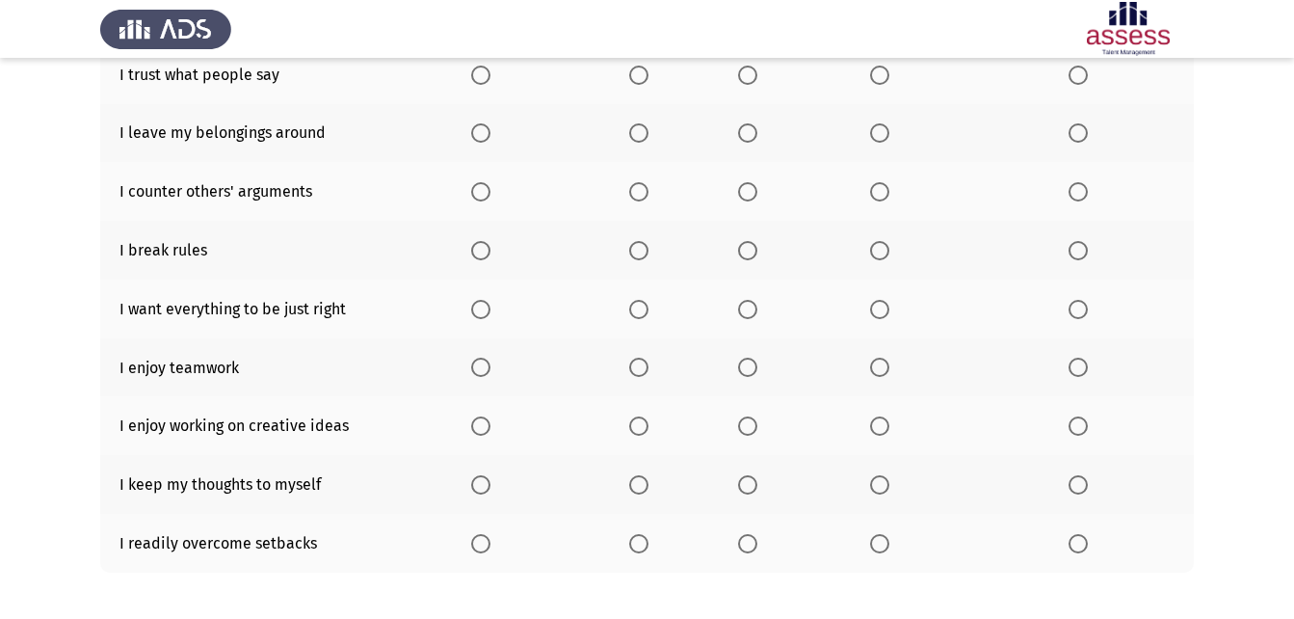
scroll to position [119, 0]
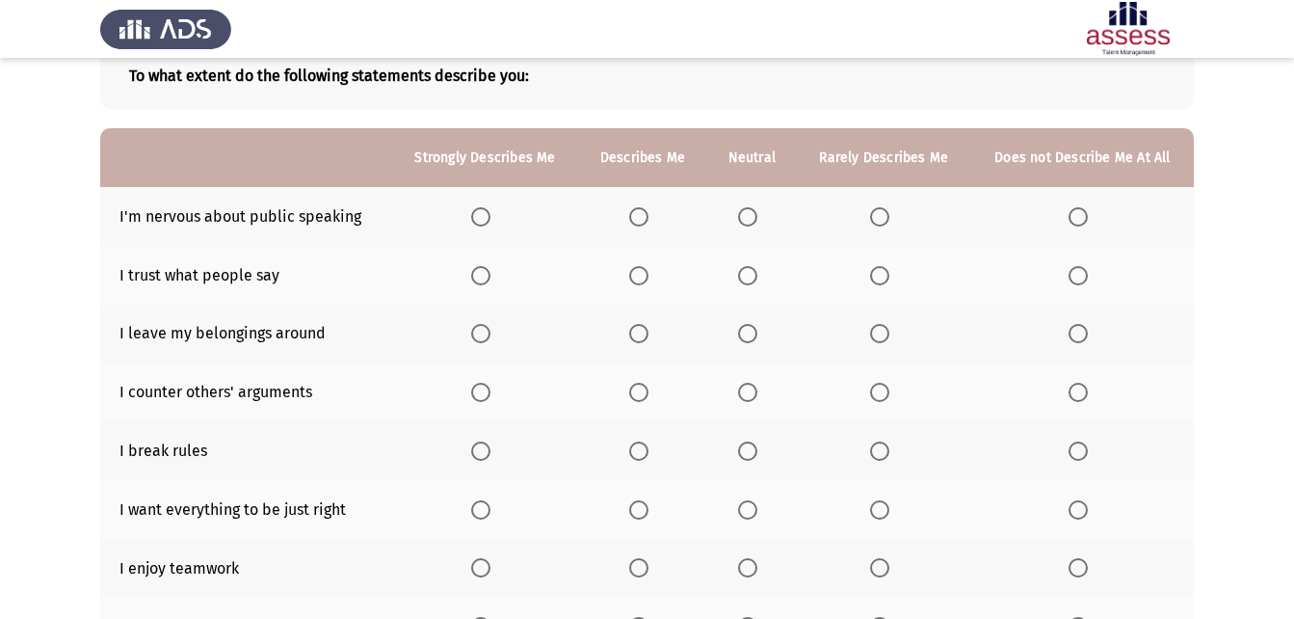
click at [639, 213] on span "Select an option" at bounding box center [638, 216] width 19 height 19
click at [639, 213] on input "Select an option" at bounding box center [638, 216] width 19 height 19
click at [880, 282] on span "Select an option" at bounding box center [879, 275] width 19 height 19
click at [880, 282] on input "Select an option" at bounding box center [879, 275] width 19 height 19
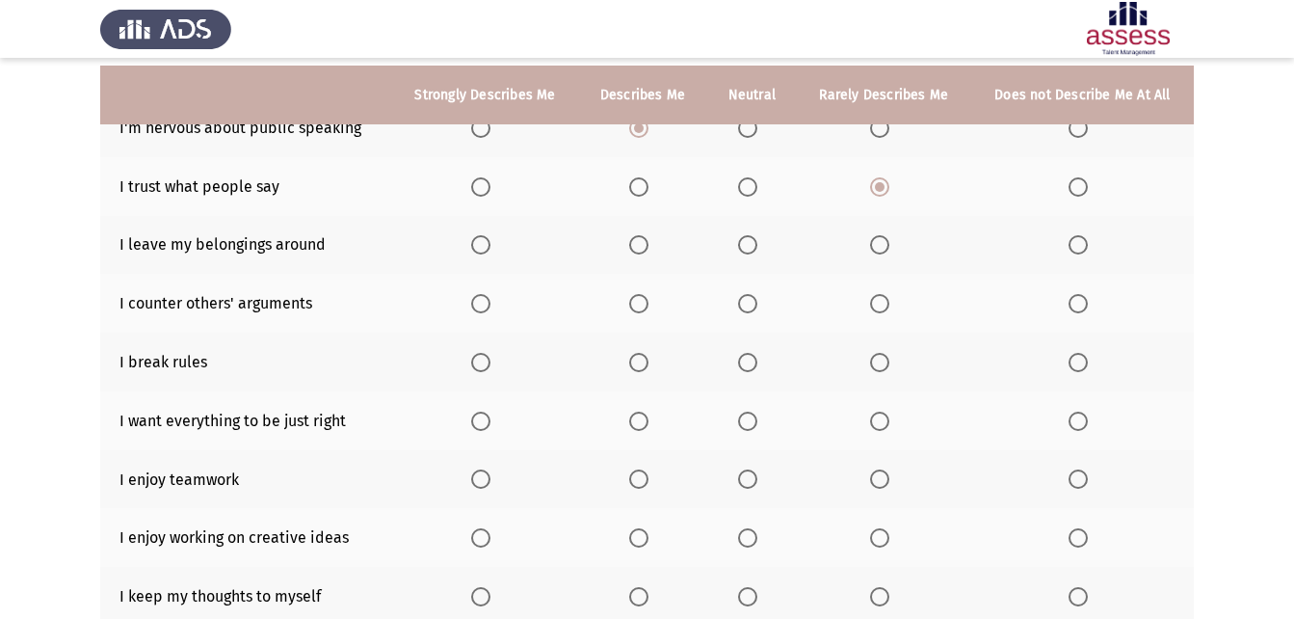
scroll to position [216, 0]
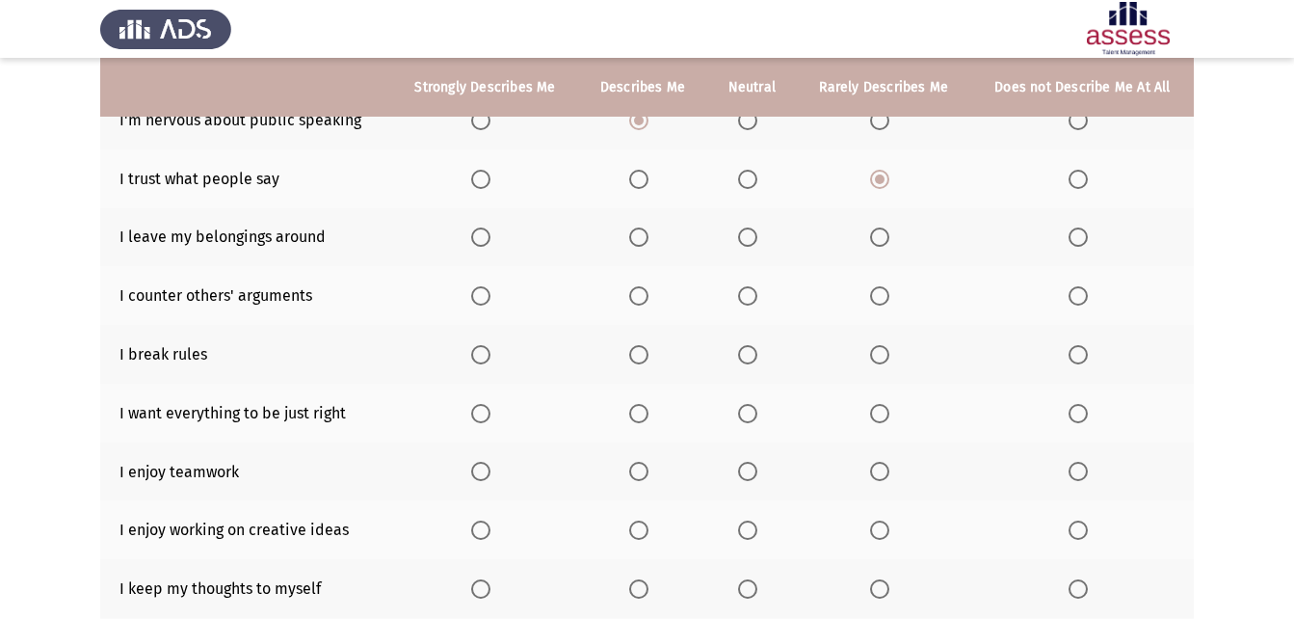
click at [1079, 242] on span "Select an option" at bounding box center [1078, 236] width 19 height 19
click at [1079, 242] on input "Select an option" at bounding box center [1078, 236] width 19 height 19
click at [1081, 355] on span "Select an option" at bounding box center [1078, 354] width 19 height 19
click at [1081, 355] on input "Select an option" at bounding box center [1078, 354] width 19 height 19
click at [754, 299] on span "Select an option" at bounding box center [747, 295] width 19 height 19
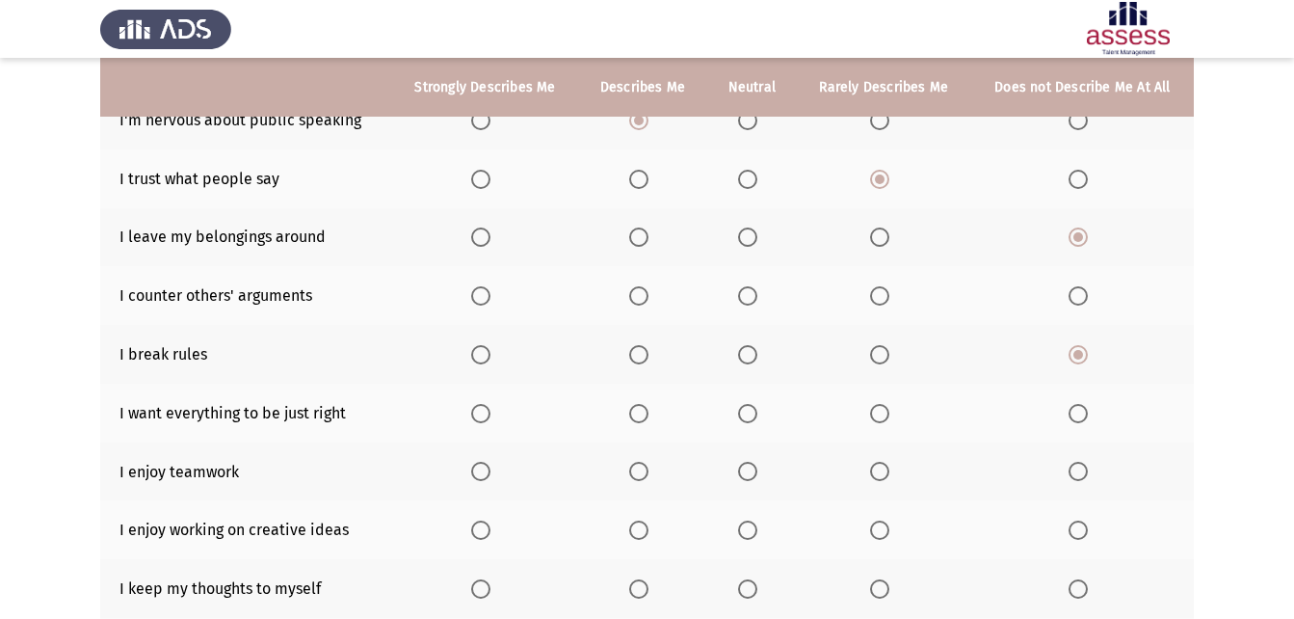
click at [754, 299] on input "Select an option" at bounding box center [747, 295] width 19 height 19
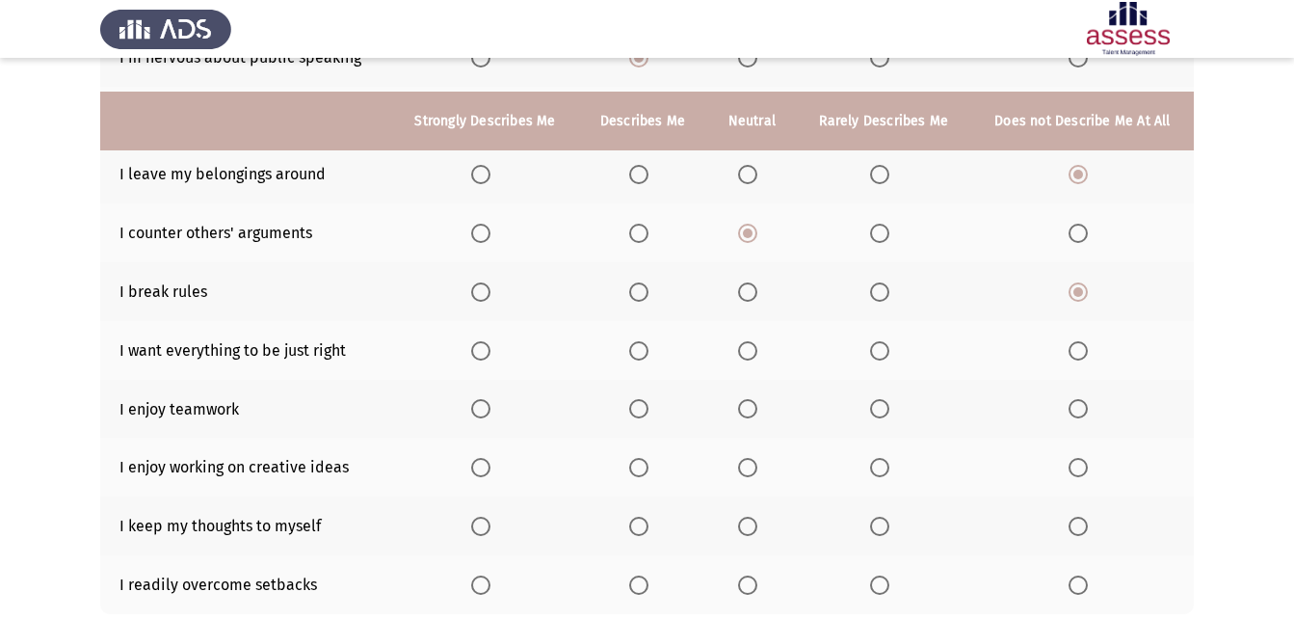
scroll to position [312, 0]
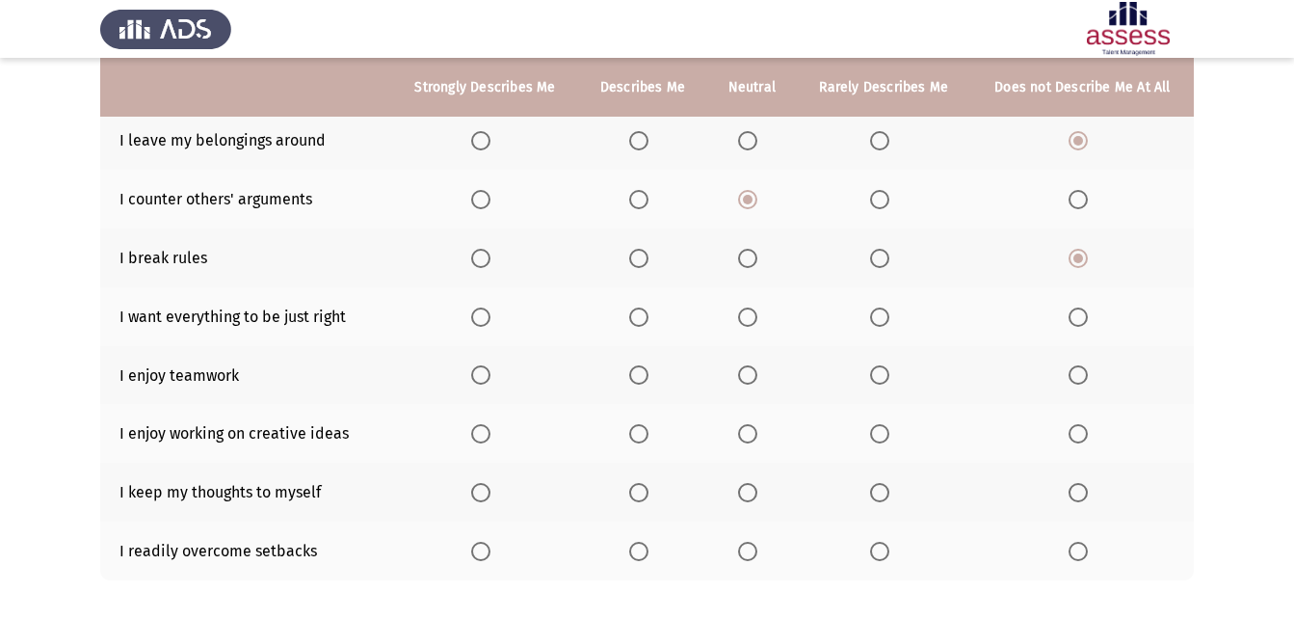
click at [485, 321] on span "Select an option" at bounding box center [480, 316] width 19 height 19
click at [485, 321] on input "Select an option" at bounding box center [480, 316] width 19 height 19
click at [638, 371] on span "Select an option" at bounding box center [638, 374] width 19 height 19
click at [638, 371] on input "Select an option" at bounding box center [638, 374] width 19 height 19
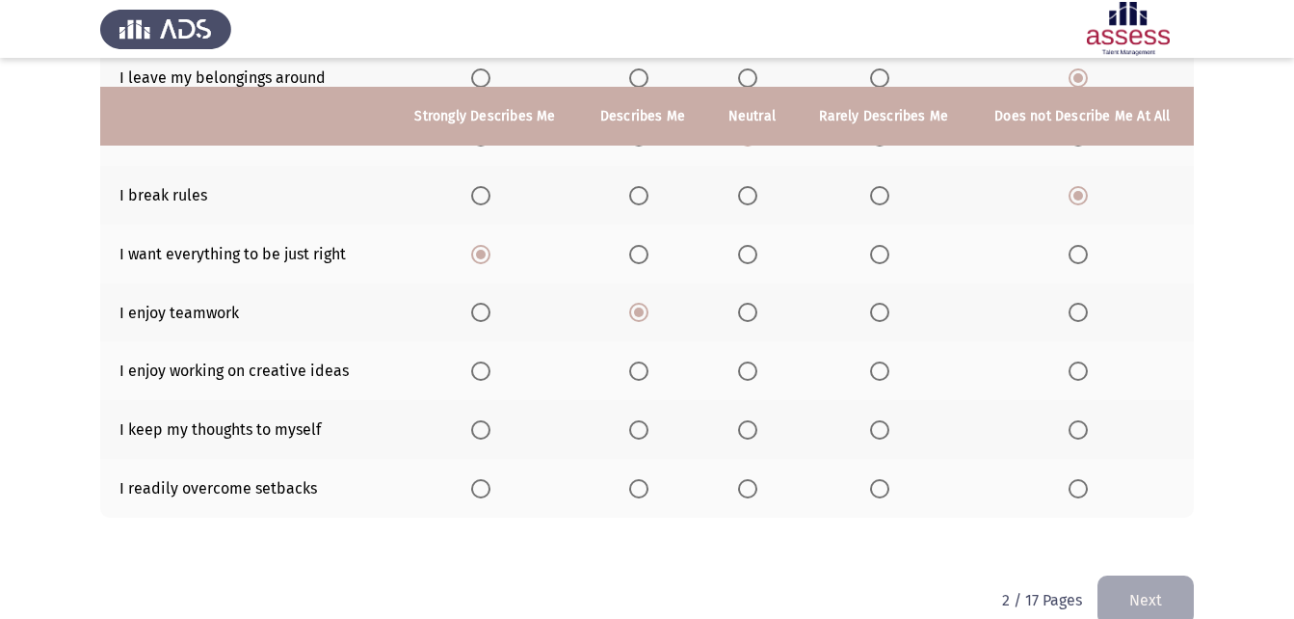
scroll to position [409, 0]
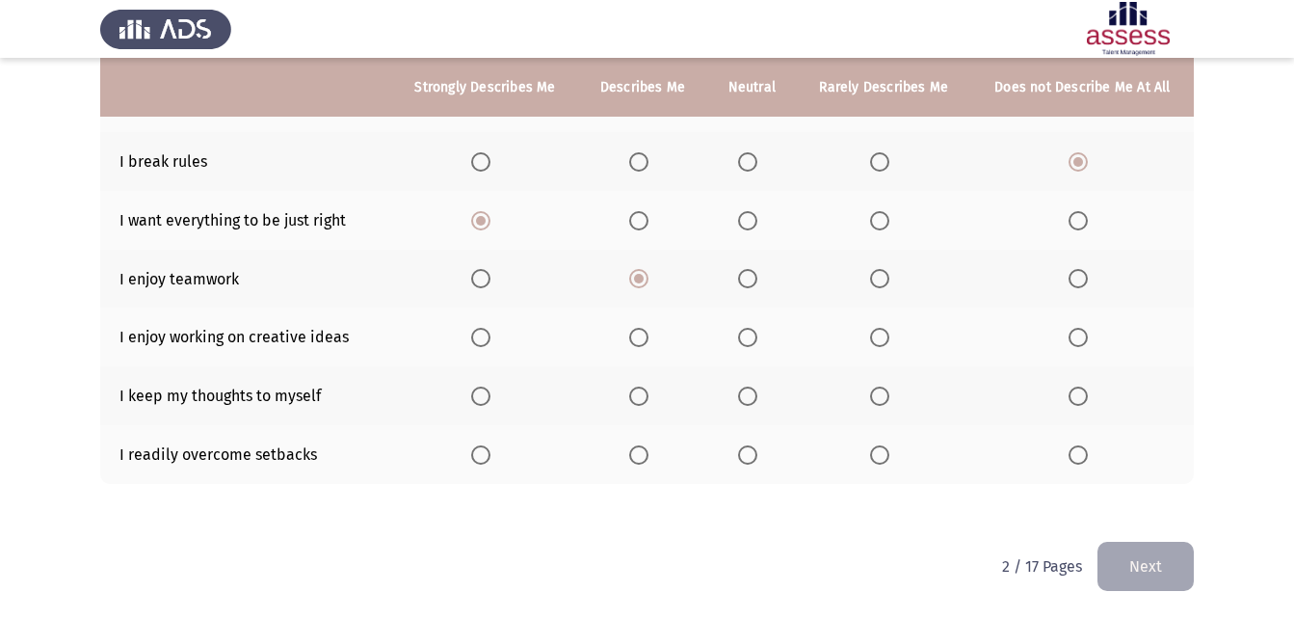
click at [486, 342] on span "Select an option" at bounding box center [480, 337] width 19 height 19
click at [486, 342] on input "Select an option" at bounding box center [480, 337] width 19 height 19
click at [882, 400] on span "Select an option" at bounding box center [879, 395] width 19 height 19
click at [882, 400] on input "Select an option" at bounding box center [879, 395] width 19 height 19
click at [751, 460] on span "Select an option" at bounding box center [747, 454] width 19 height 19
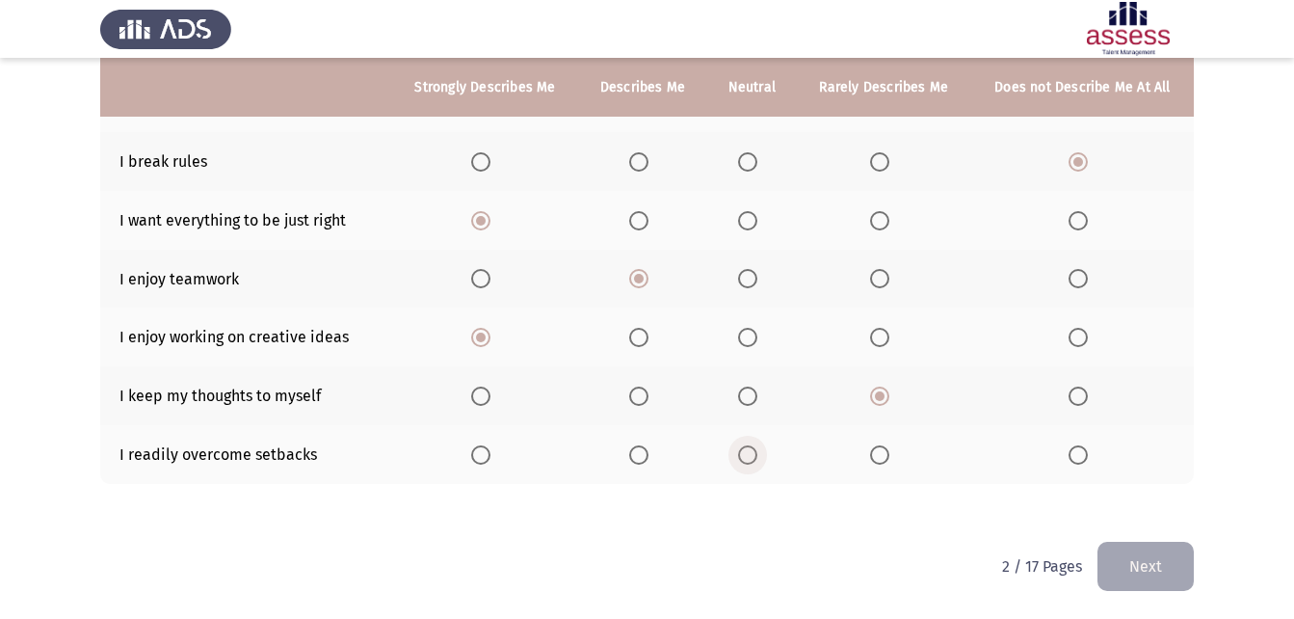
click at [751, 460] on input "Select an option" at bounding box center [747, 454] width 19 height 19
click at [1151, 564] on button "Next" at bounding box center [1145, 565] width 96 height 49
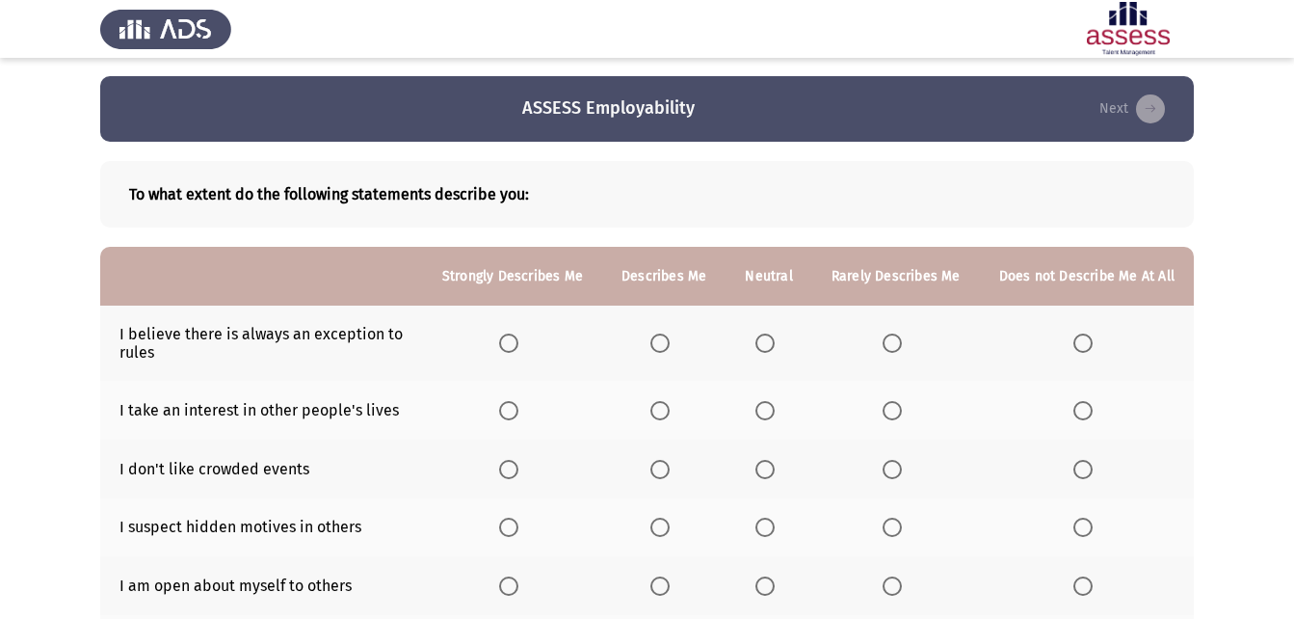
scroll to position [0, 0]
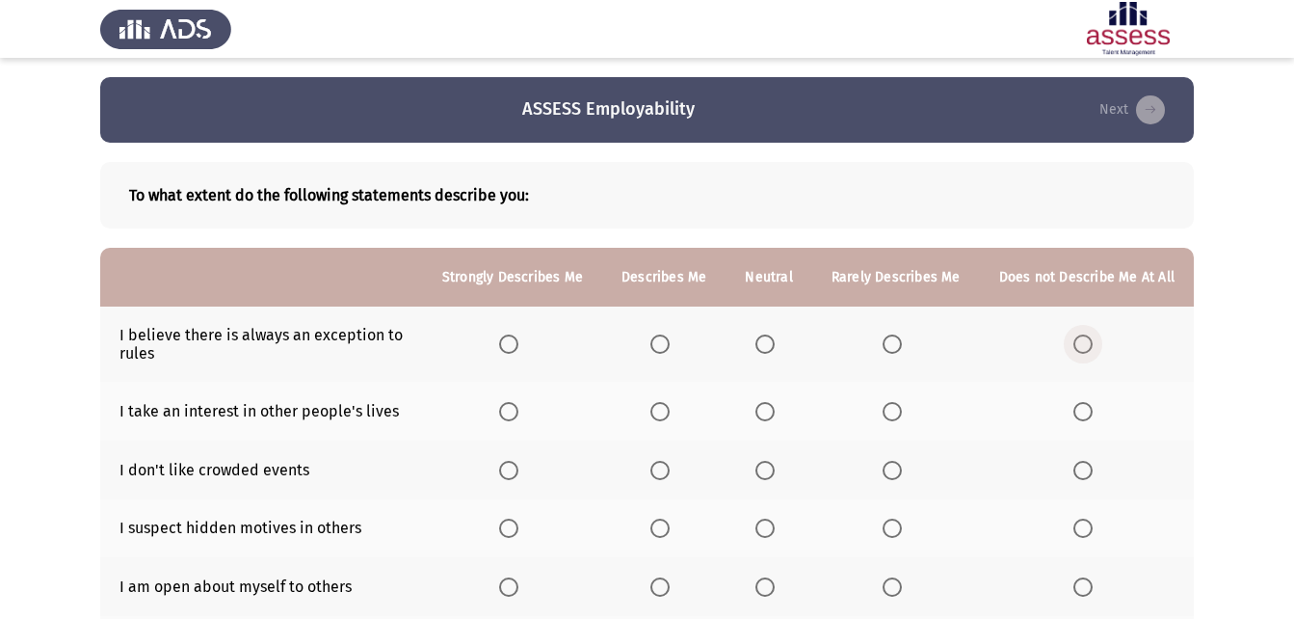
click at [1093, 345] on span "Select an option" at bounding box center [1082, 343] width 19 height 19
click at [1093, 345] on input "Select an option" at bounding box center [1082, 343] width 19 height 19
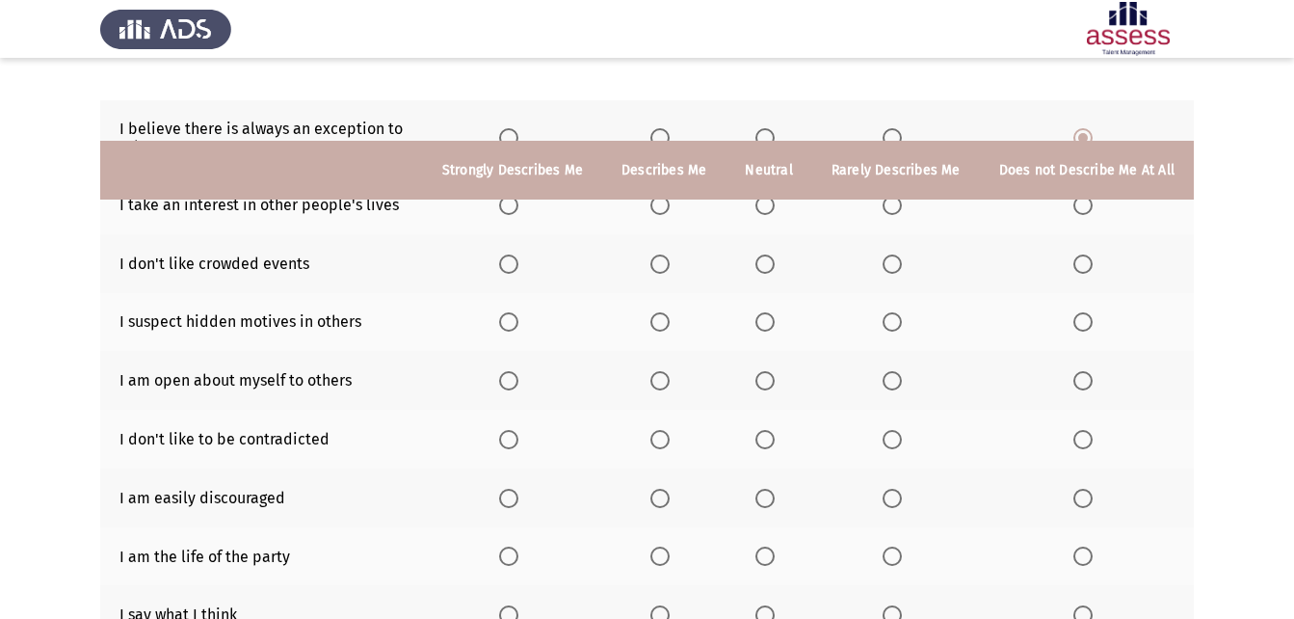
scroll to position [289, 0]
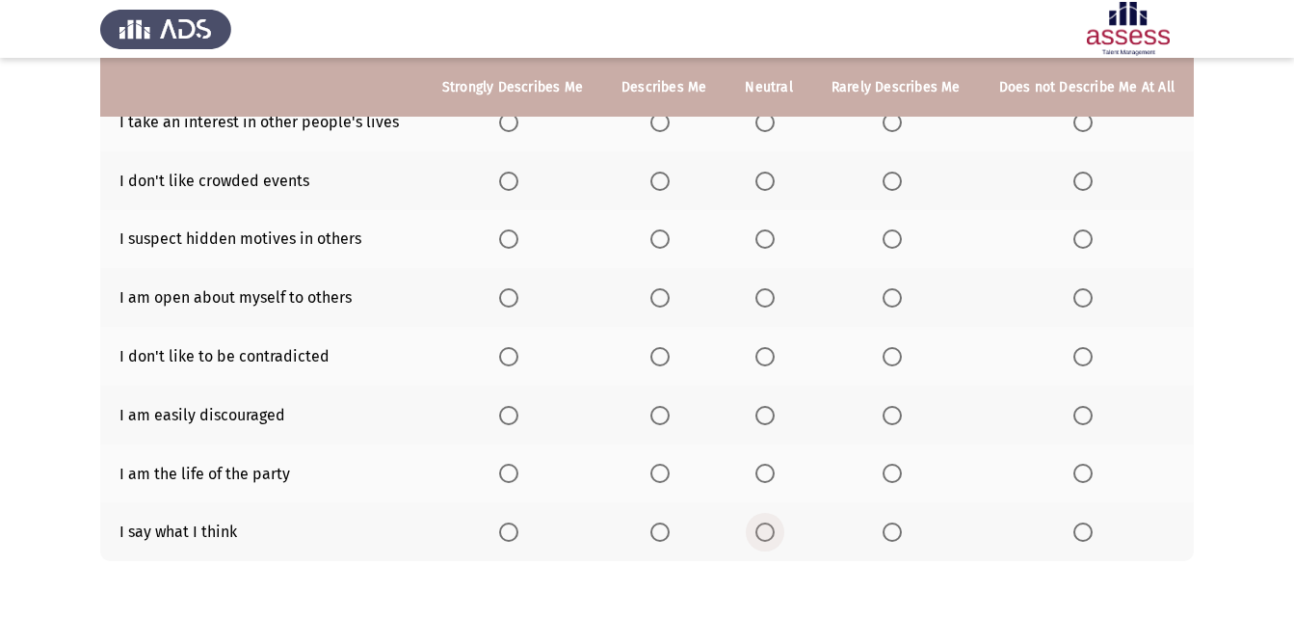
click at [775, 528] on span "Select an option" at bounding box center [764, 531] width 19 height 19
click at [775, 528] on input "Select an option" at bounding box center [764, 531] width 19 height 19
click at [667, 482] on span "Select an option" at bounding box center [659, 472] width 19 height 19
click at [667, 482] on input "Select an option" at bounding box center [659, 472] width 19 height 19
click at [1081, 424] on span "Select an option" at bounding box center [1082, 415] width 19 height 19
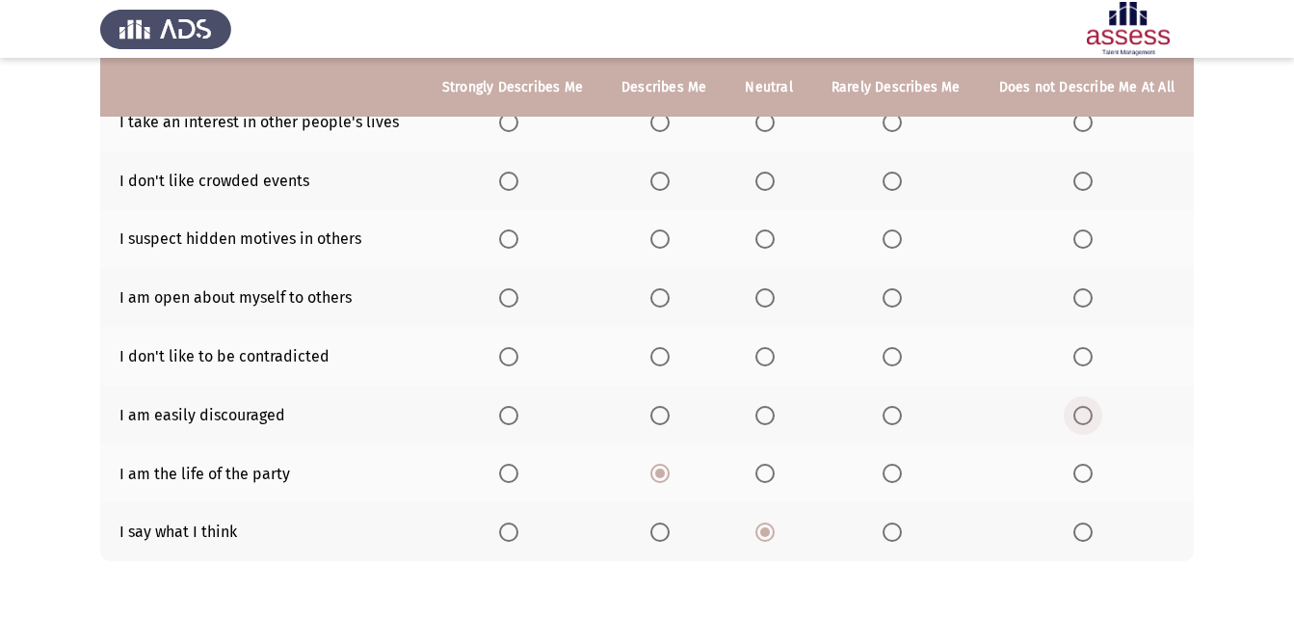
click at [1081, 424] on input "Select an option" at bounding box center [1082, 415] width 19 height 19
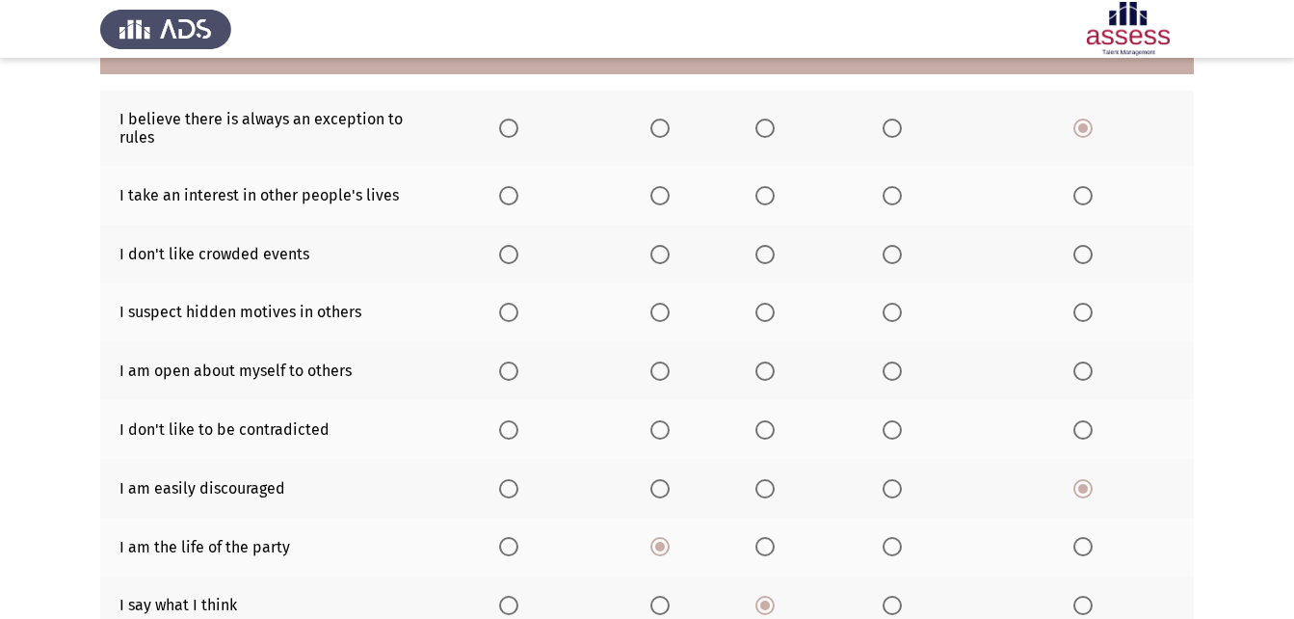
scroll to position [173, 0]
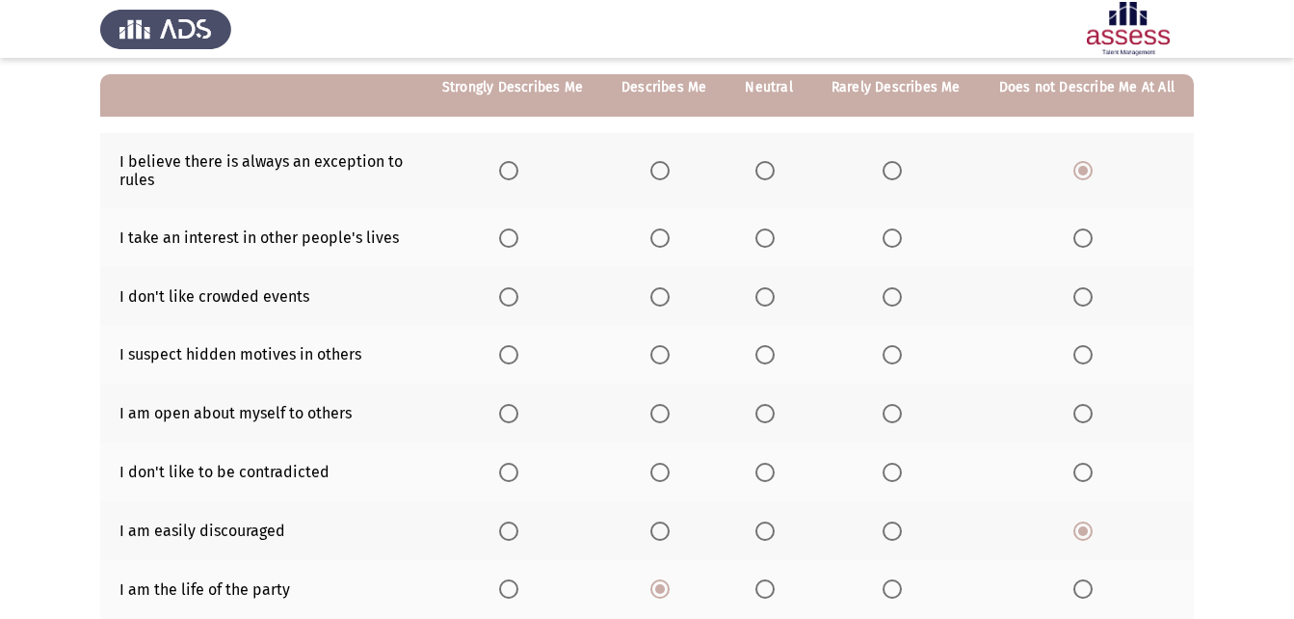
click at [666, 297] on span "Select an option" at bounding box center [659, 296] width 19 height 19
click at [666, 297] on input "Select an option" at bounding box center [659, 296] width 19 height 19
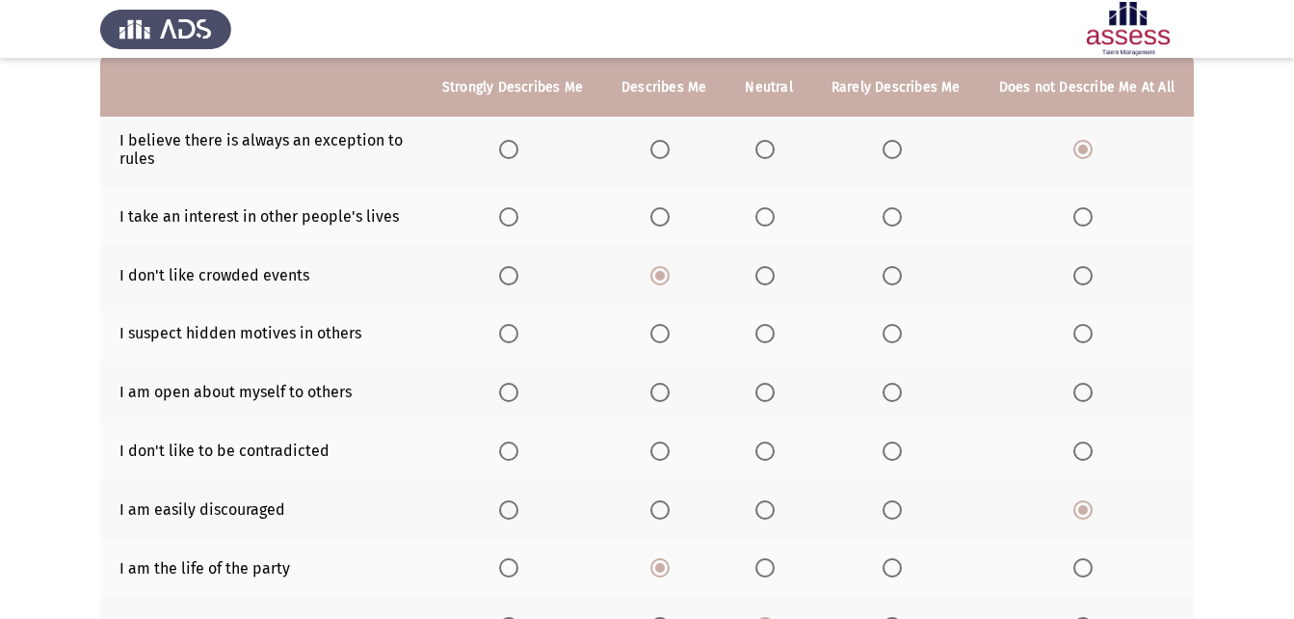
scroll to position [366, 0]
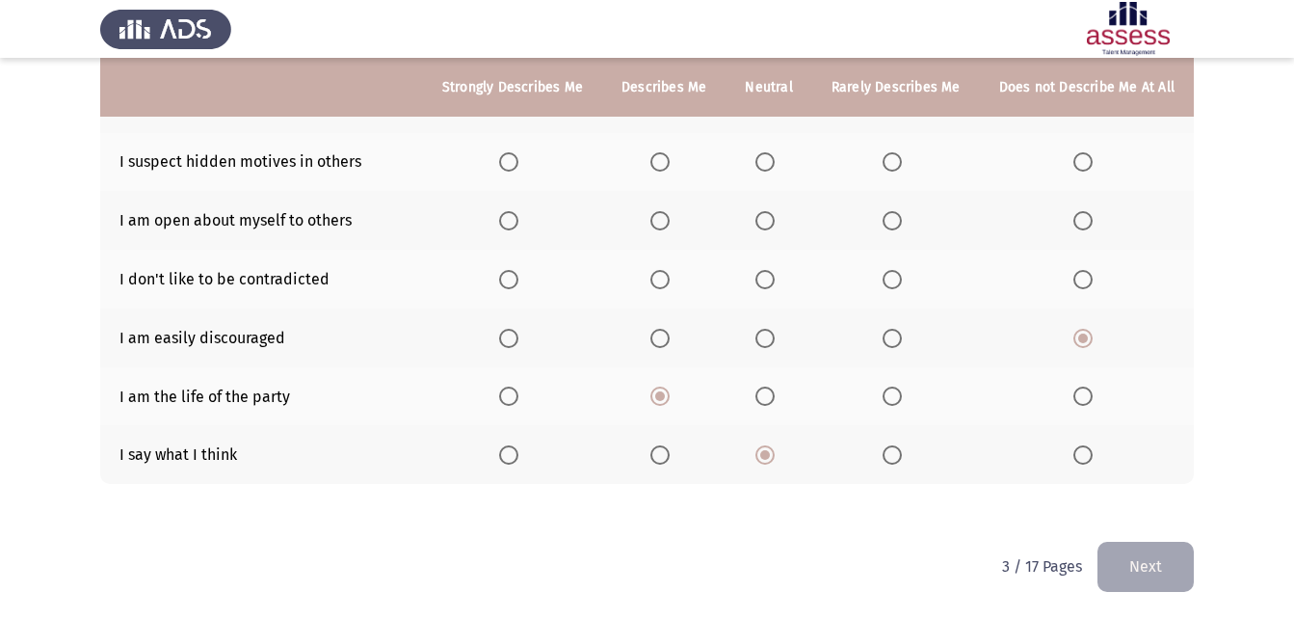
click at [770, 399] on span "Select an option" at bounding box center [764, 395] width 19 height 19
click at [770, 399] on input "Select an option" at bounding box center [764, 395] width 19 height 19
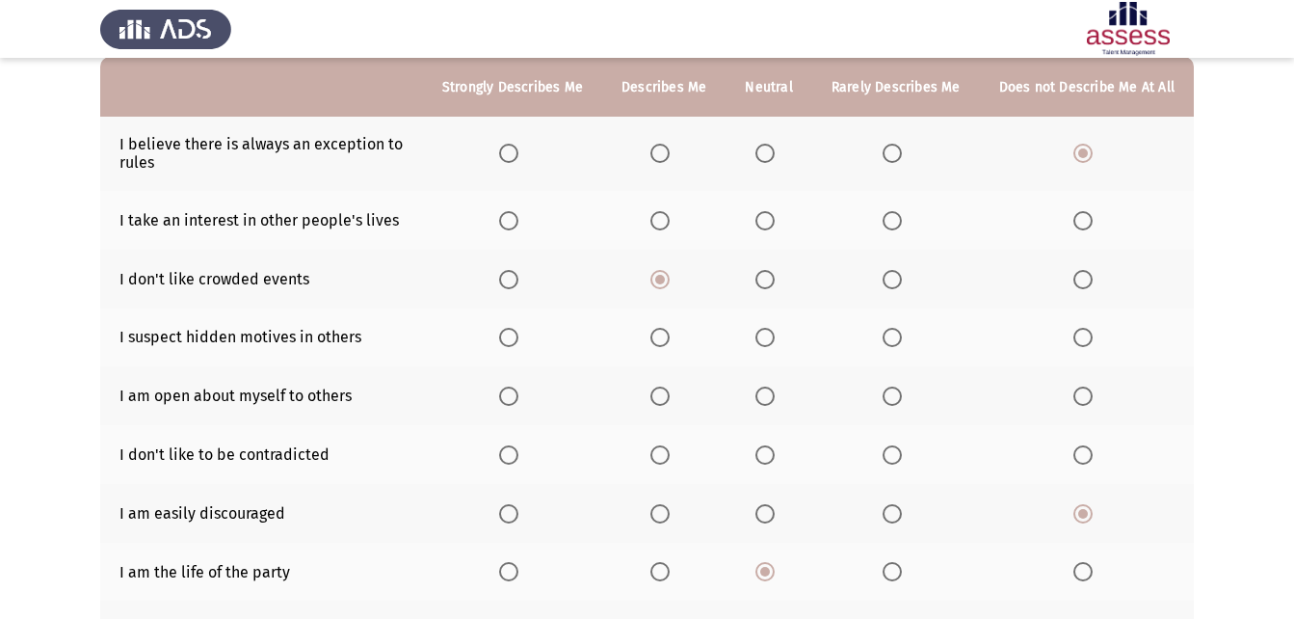
scroll to position [193, 0]
click at [900, 220] on span "Select an option" at bounding box center [892, 218] width 19 height 19
click at [900, 220] on input "Select an option" at bounding box center [892, 218] width 19 height 19
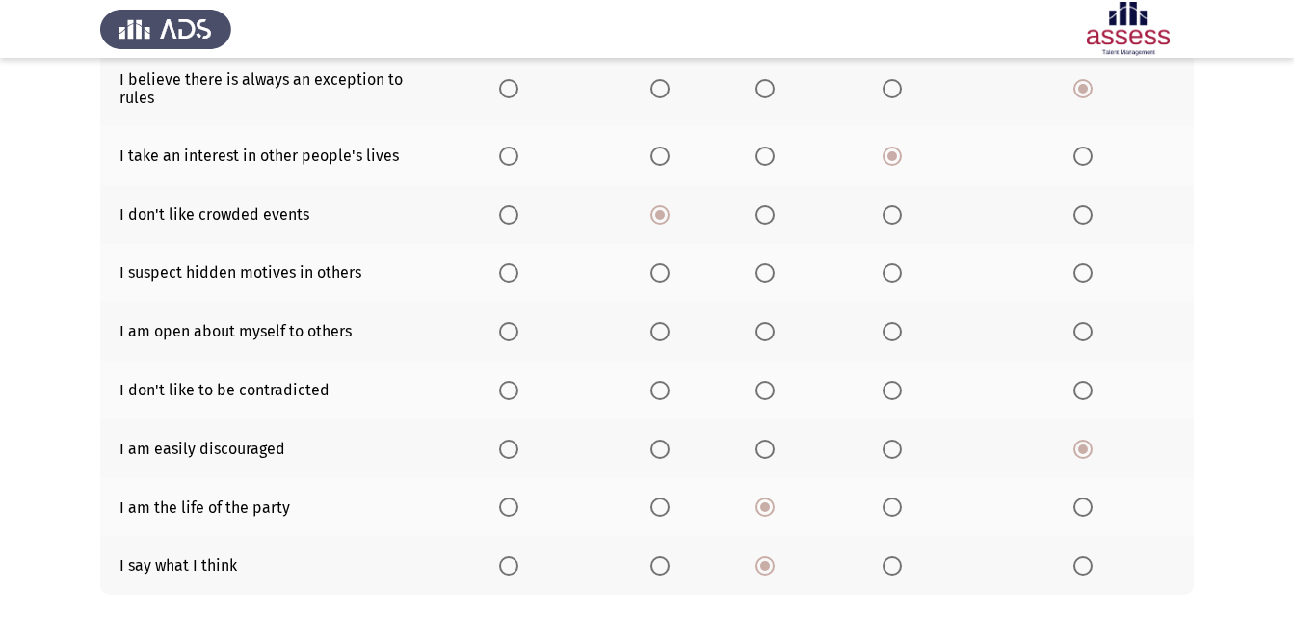
scroll to position [289, 0]
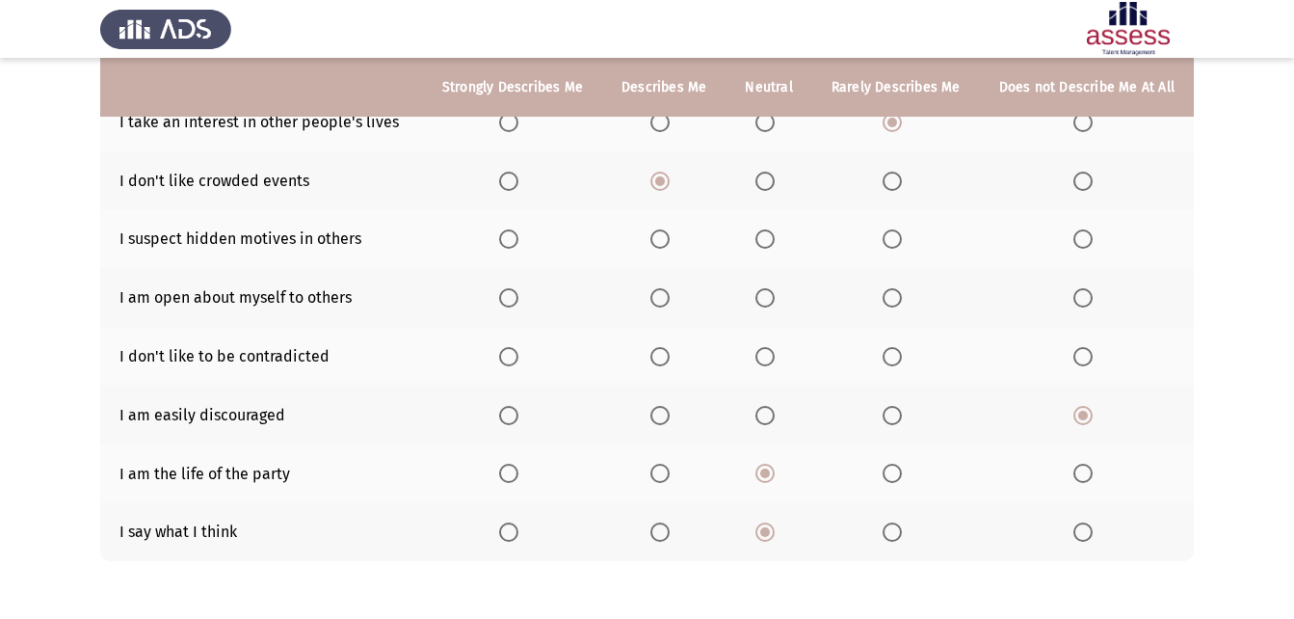
click at [765, 237] on span "Select an option" at bounding box center [764, 238] width 19 height 19
click at [765, 237] on input "Select an option" at bounding box center [764, 238] width 19 height 19
click at [1090, 291] on span "Select an option" at bounding box center [1082, 297] width 19 height 19
click at [1090, 291] on input "Select an option" at bounding box center [1082, 297] width 19 height 19
click at [762, 341] on th at bounding box center [769, 356] width 86 height 59
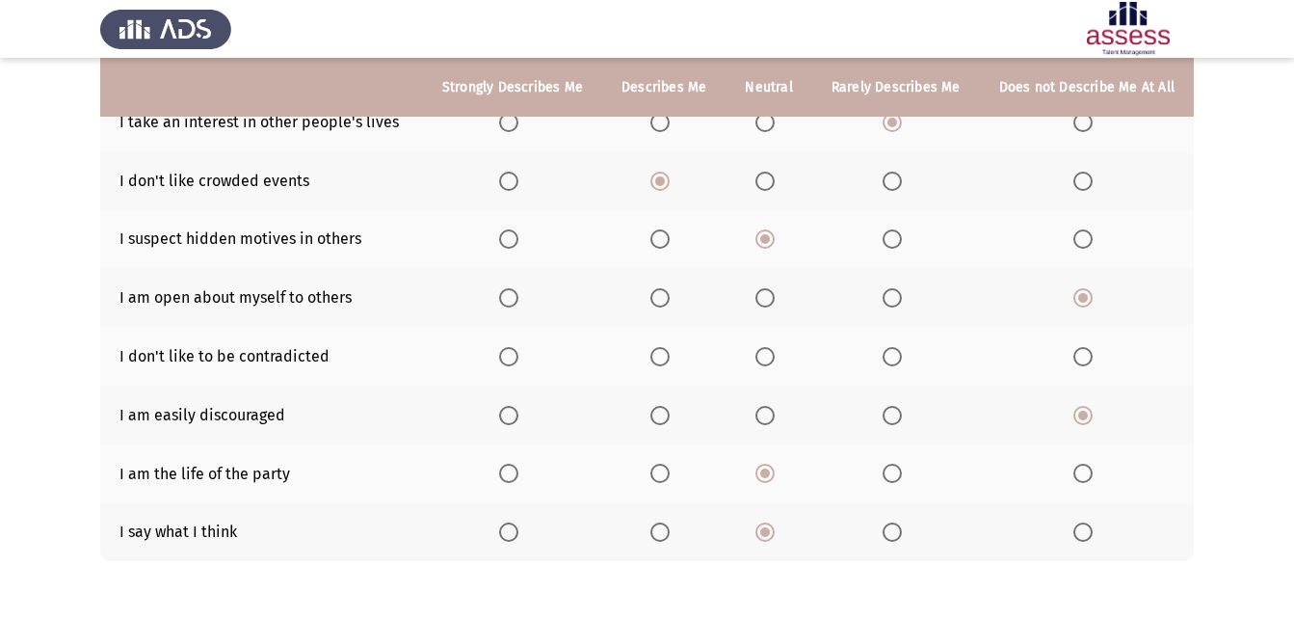
click at [770, 353] on span "Select an option" at bounding box center [764, 356] width 19 height 19
click at [770, 353] on input "Select an option" at bounding box center [764, 356] width 19 height 19
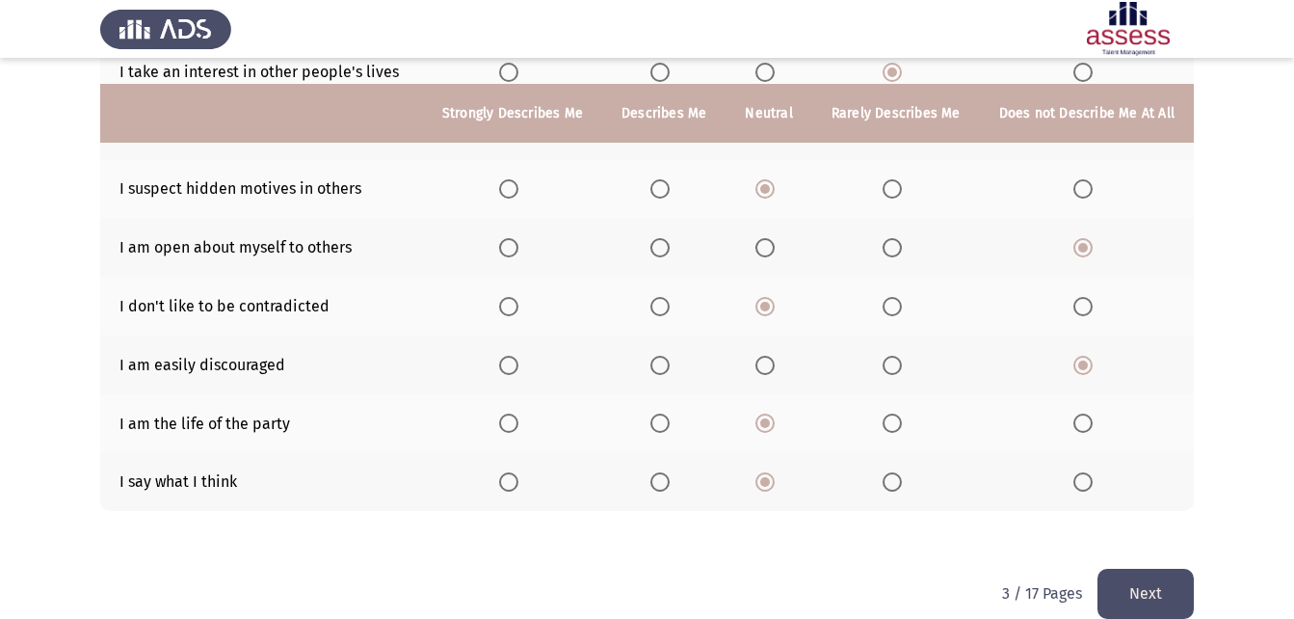
scroll to position [366, 0]
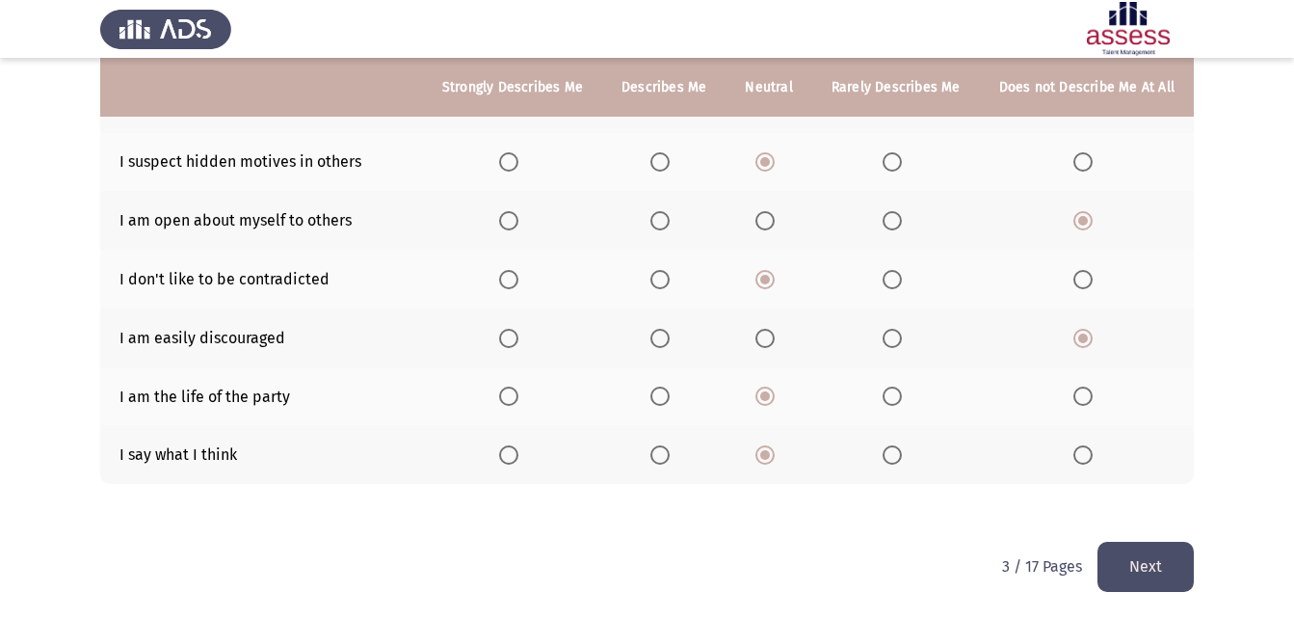
click at [1141, 554] on button "Next" at bounding box center [1145, 565] width 96 height 49
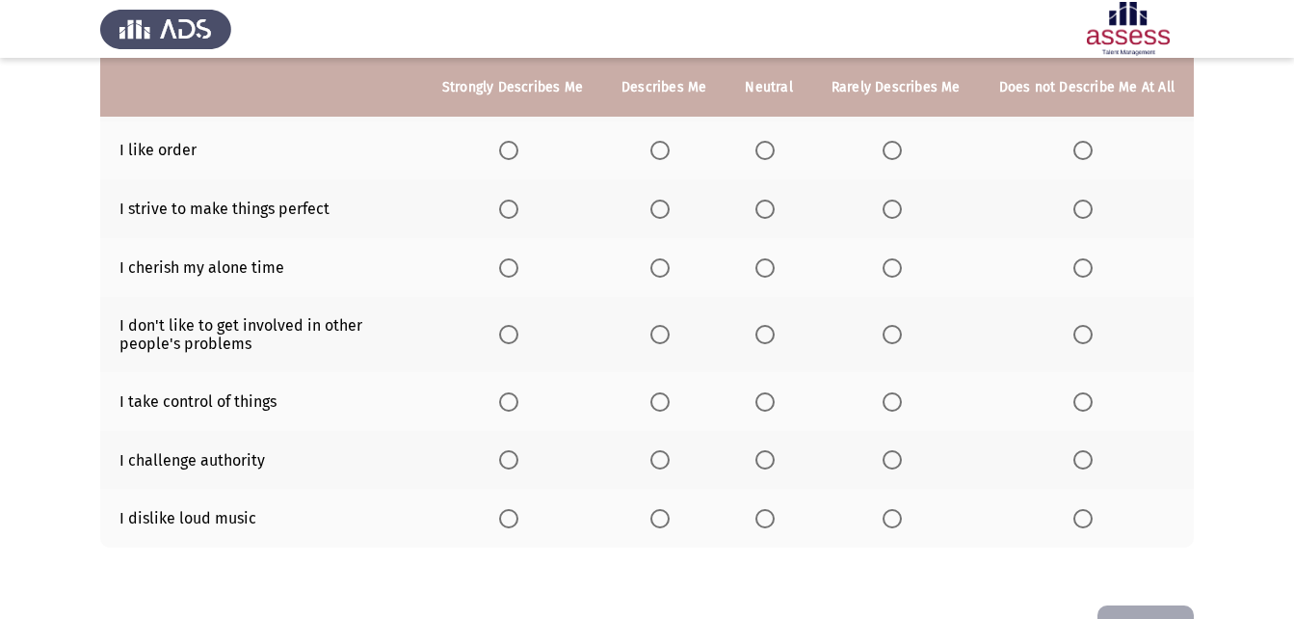
scroll to position [385, 0]
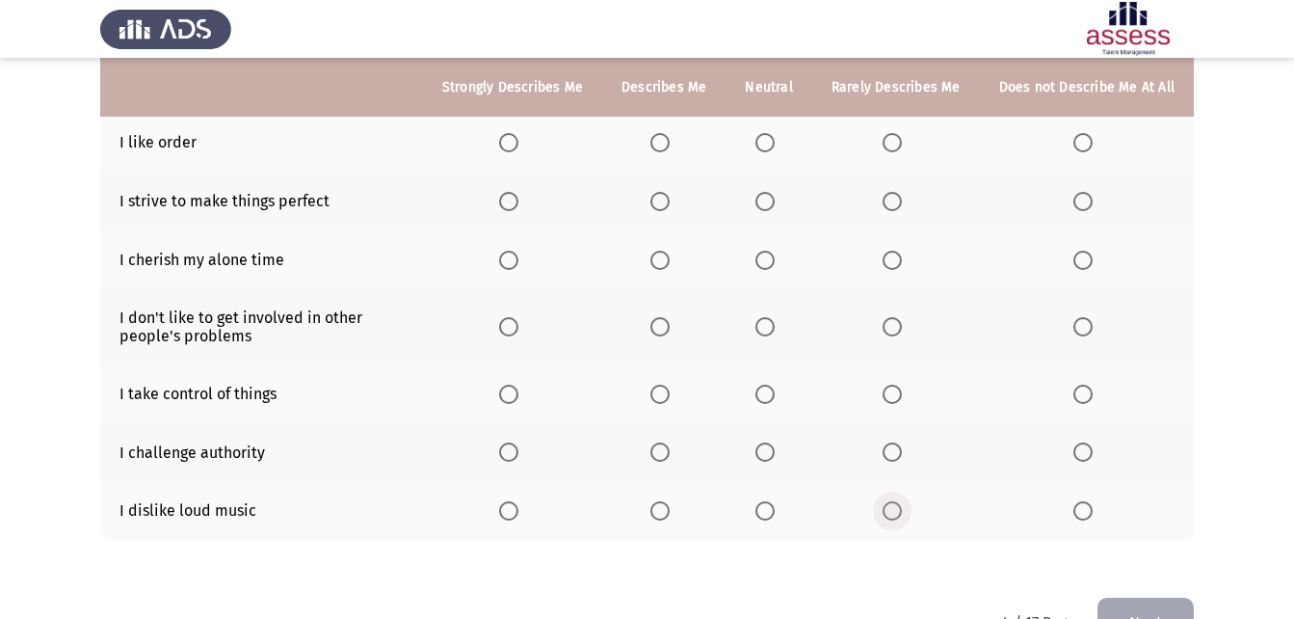
click at [888, 519] on span "Select an option" at bounding box center [892, 510] width 19 height 19
click at [888, 519] on input "Select an option" at bounding box center [892, 510] width 19 height 19
click at [768, 397] on span "Select an option" at bounding box center [764, 393] width 19 height 19
click at [768, 397] on input "Select an option" at bounding box center [764, 393] width 19 height 19
click at [767, 451] on span "Select an option" at bounding box center [764, 451] width 19 height 19
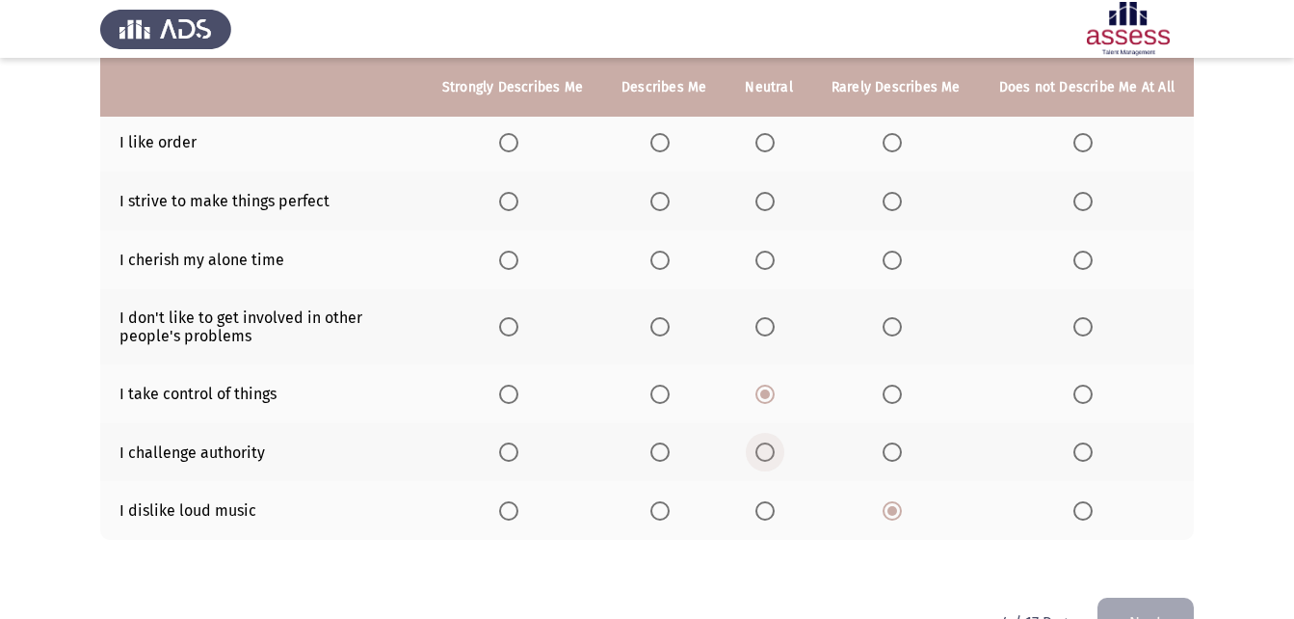
click at [767, 451] on input "Select an option" at bounding box center [764, 451] width 19 height 19
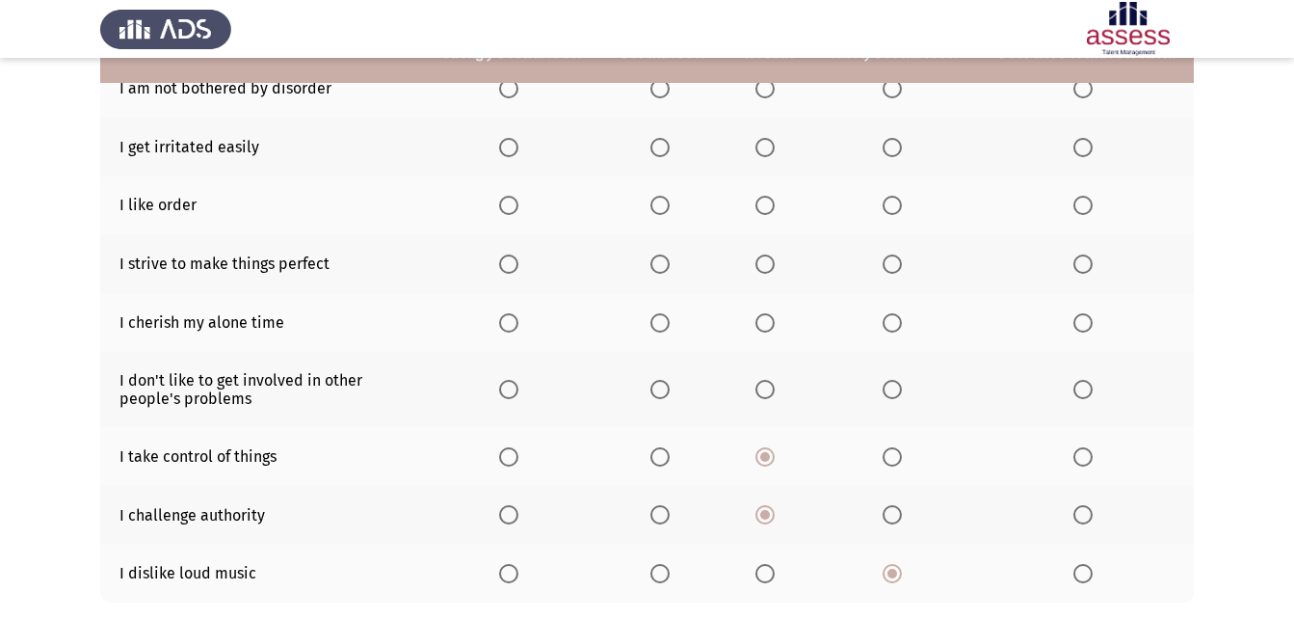
scroll to position [289, 0]
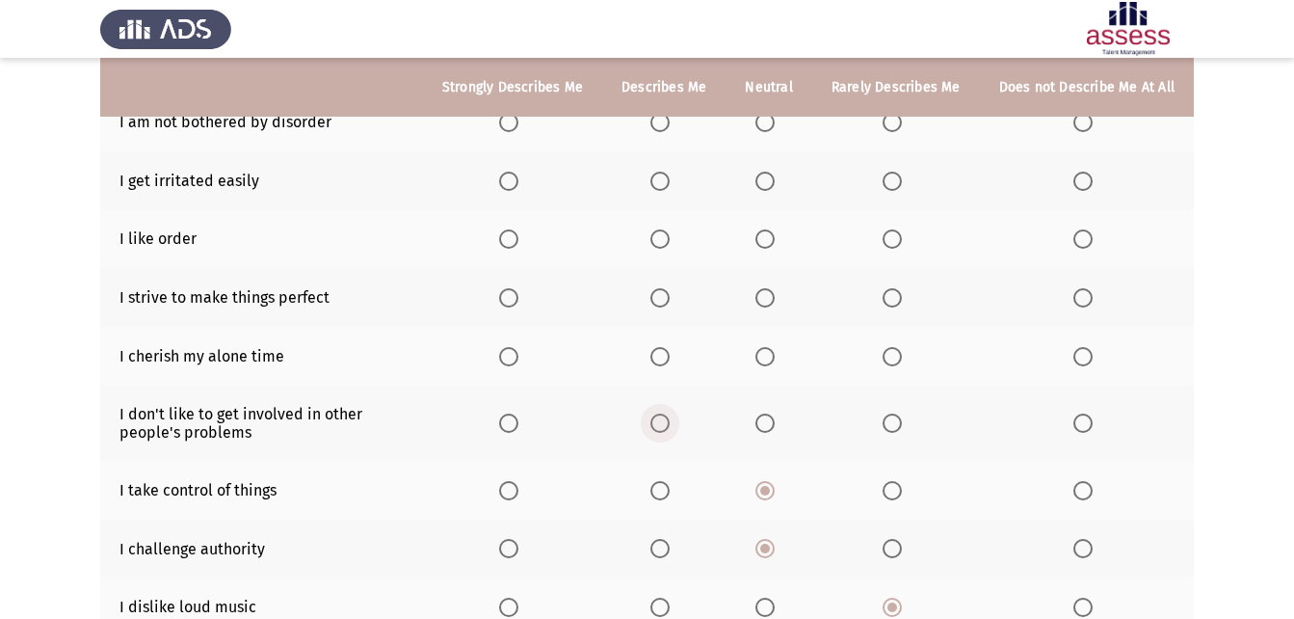
click at [669, 427] on span "Select an option" at bounding box center [659, 422] width 19 height 19
click at [669, 427] on input "Select an option" at bounding box center [659, 422] width 19 height 19
click at [775, 414] on span "Select an option" at bounding box center [764, 422] width 19 height 19
click at [775, 414] on input "Select an option" at bounding box center [764, 422] width 19 height 19
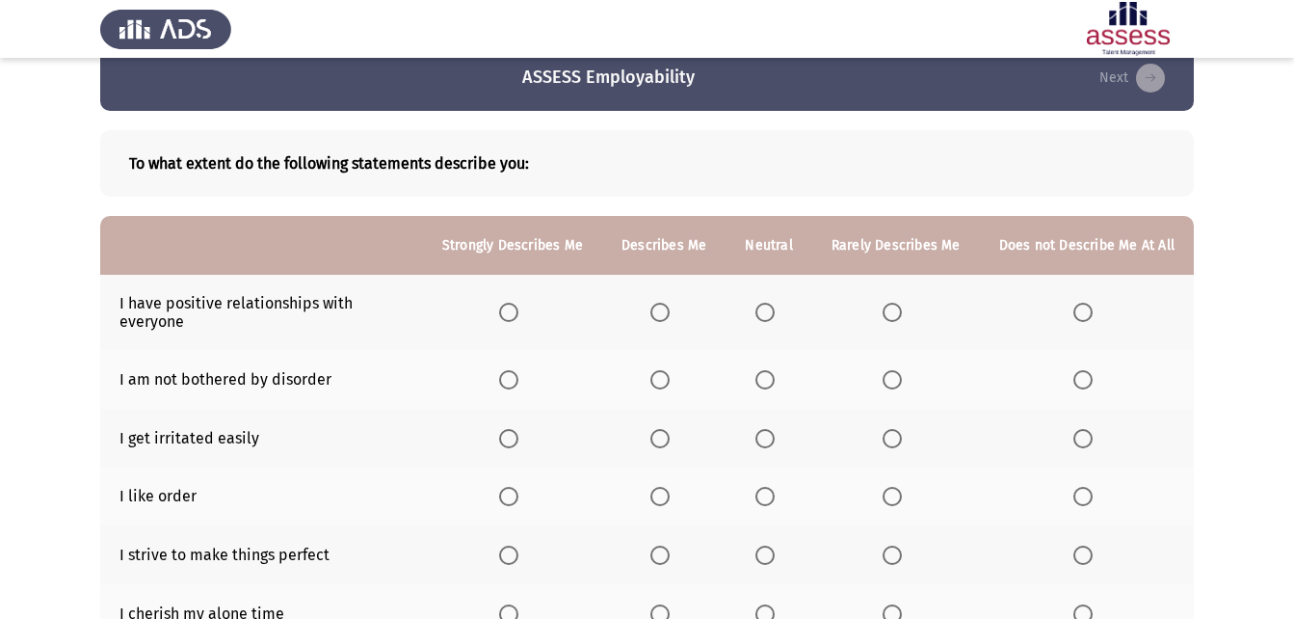
scroll to position [0, 0]
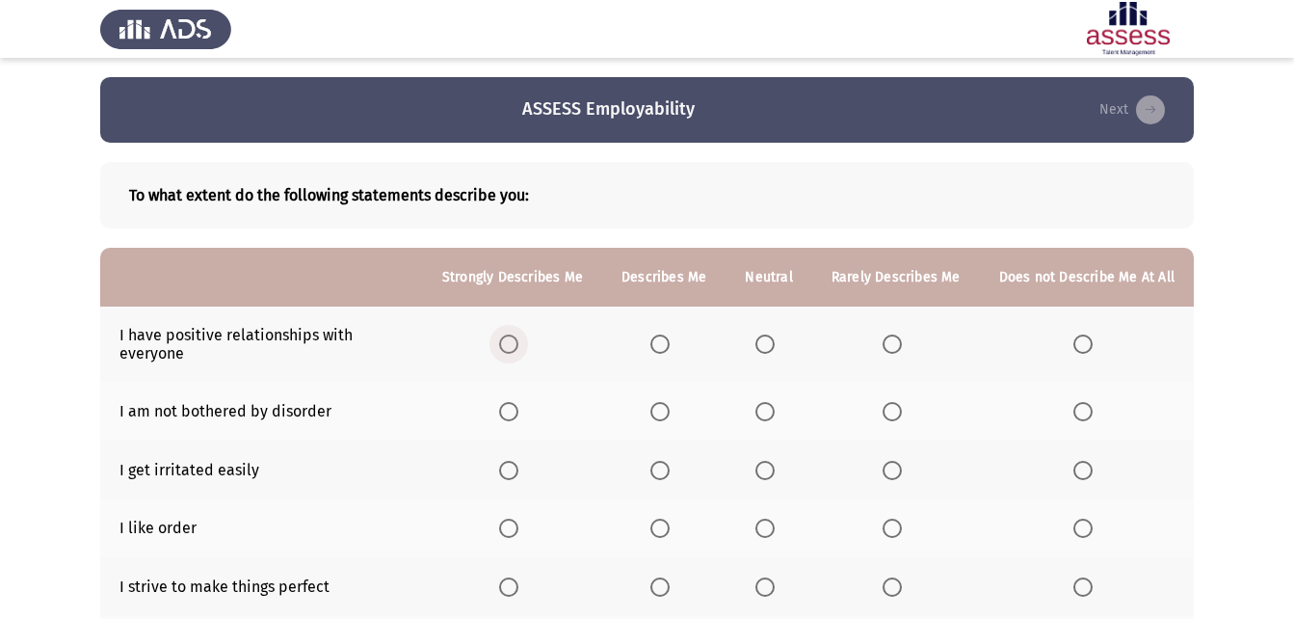
click at [518, 341] on span "Select an option" at bounding box center [508, 343] width 19 height 19
click at [518, 341] on input "Select an option" at bounding box center [508, 343] width 19 height 19
click at [773, 415] on span "Select an option" at bounding box center [764, 411] width 19 height 19
click at [773, 415] on input "Select an option" at bounding box center [764, 411] width 19 height 19
click at [1094, 477] on label "Select an option" at bounding box center [1086, 470] width 27 height 19
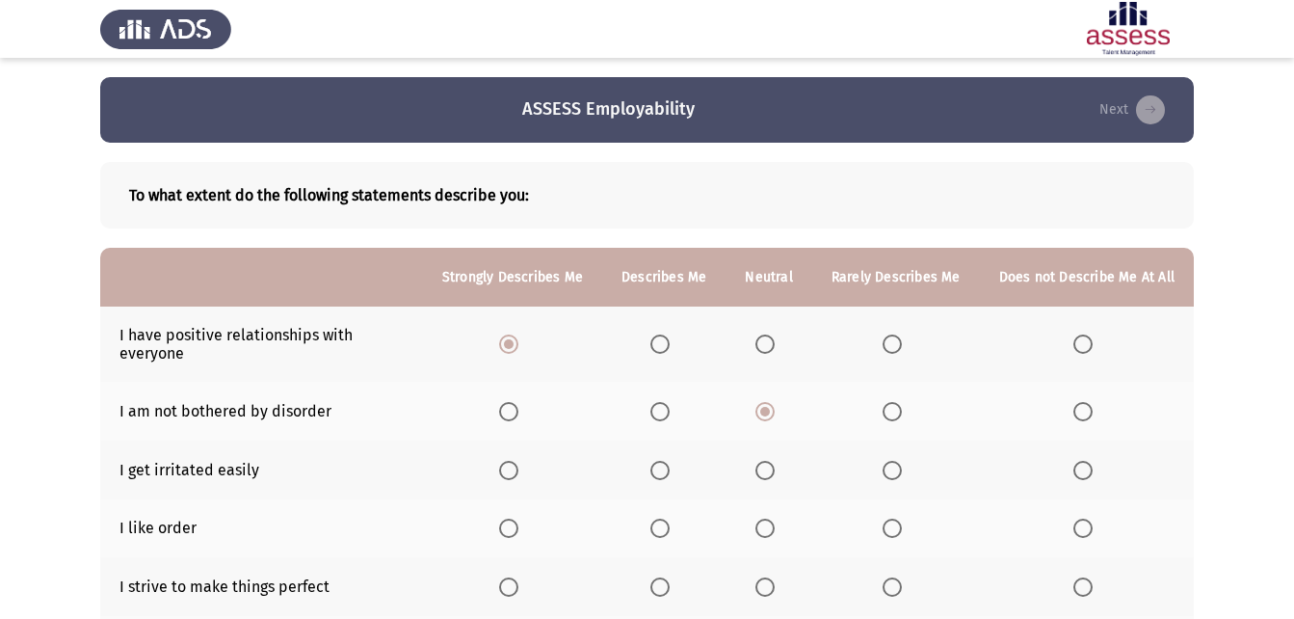
click at [1093, 477] on input "Select an option" at bounding box center [1082, 470] width 19 height 19
click at [1086, 525] on span "Select an option" at bounding box center [1082, 527] width 19 height 19
click at [1086, 525] on input "Select an option" at bounding box center [1082, 527] width 19 height 19
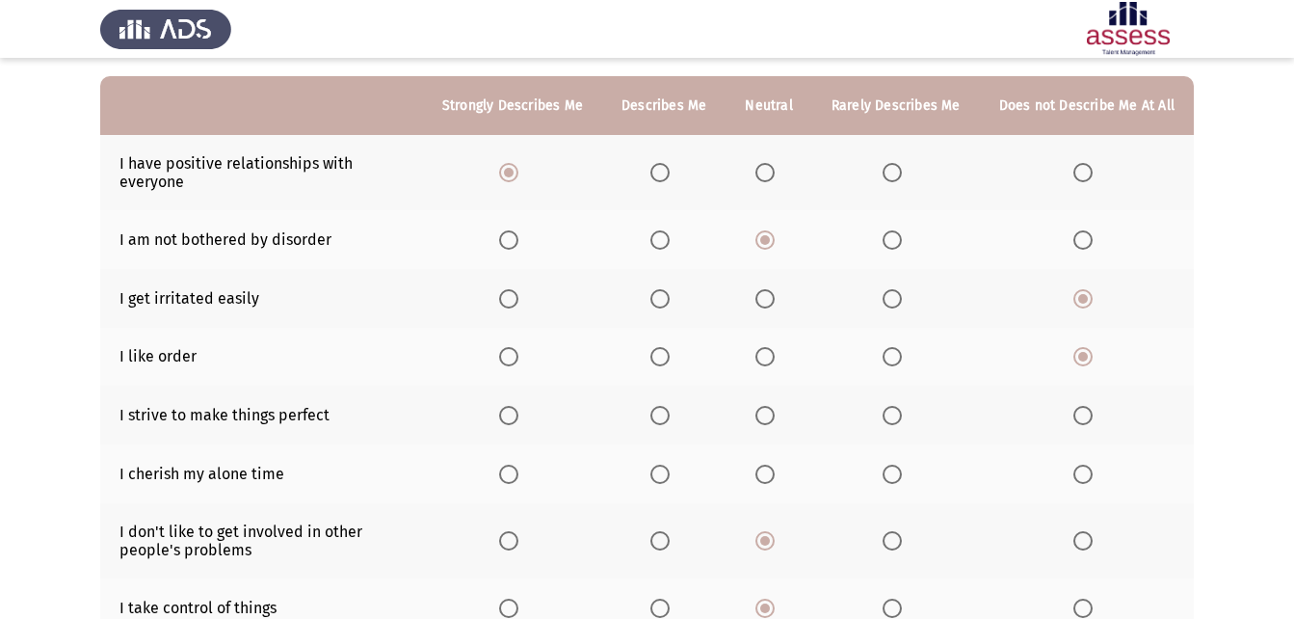
scroll to position [193, 0]
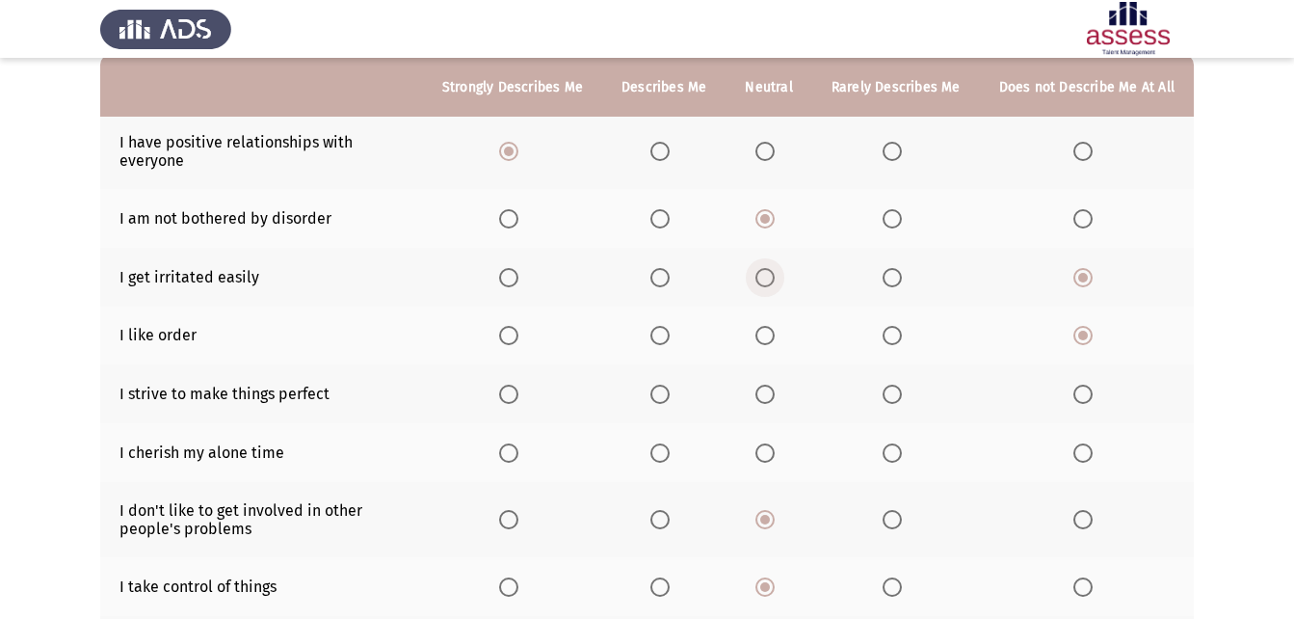
click at [772, 273] on span "Select an option" at bounding box center [764, 277] width 19 height 19
click at [772, 273] on input "Select an option" at bounding box center [764, 277] width 19 height 19
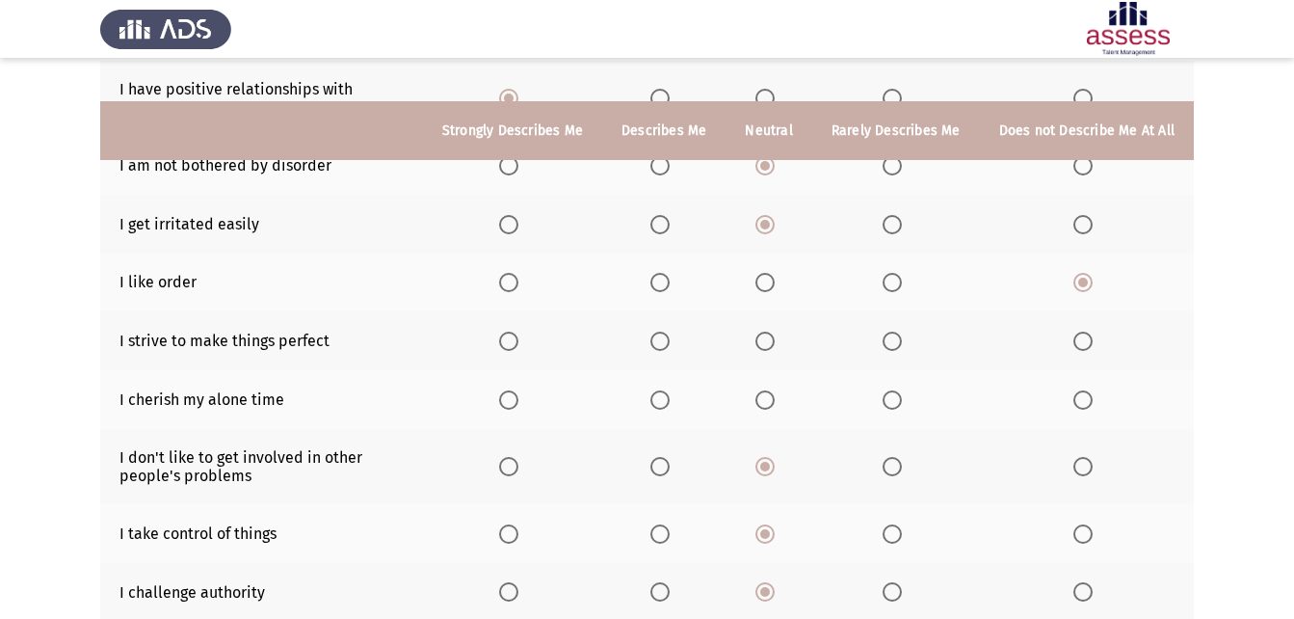
scroll to position [289, 0]
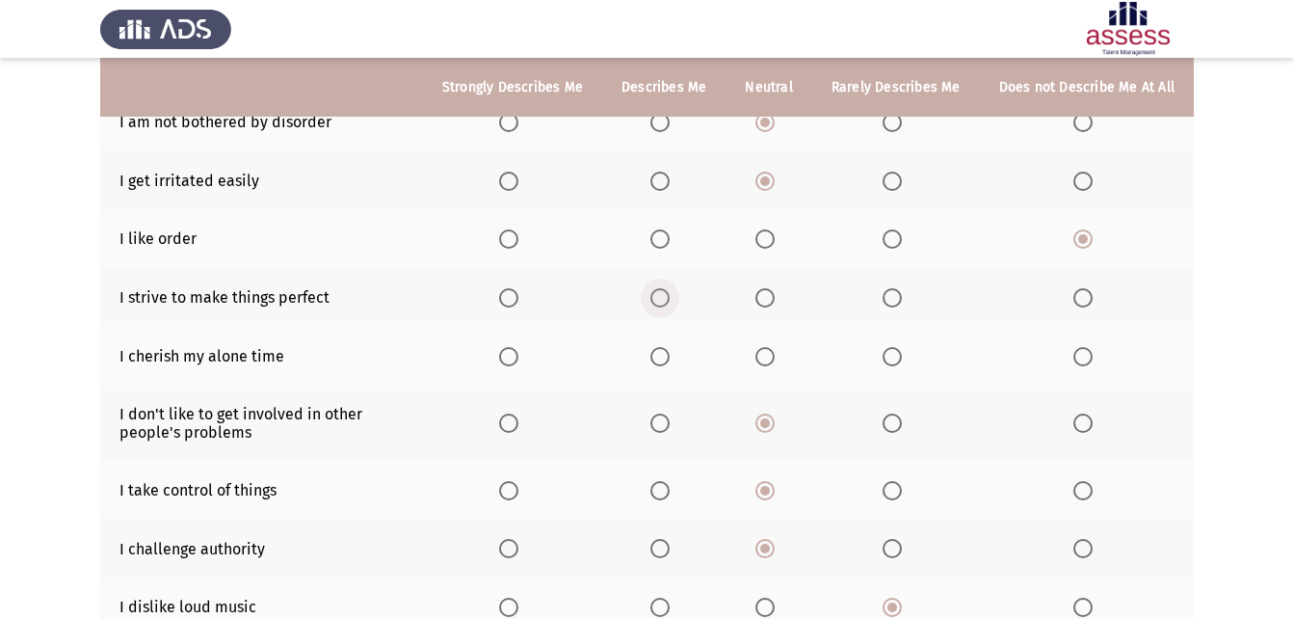
click at [677, 300] on label "Select an option" at bounding box center [663, 297] width 27 height 19
click at [670, 300] on input "Select an option" at bounding box center [659, 297] width 19 height 19
click at [773, 353] on span "Select an option" at bounding box center [764, 356] width 19 height 19
click at [773, 353] on input "Select an option" at bounding box center [764, 356] width 19 height 19
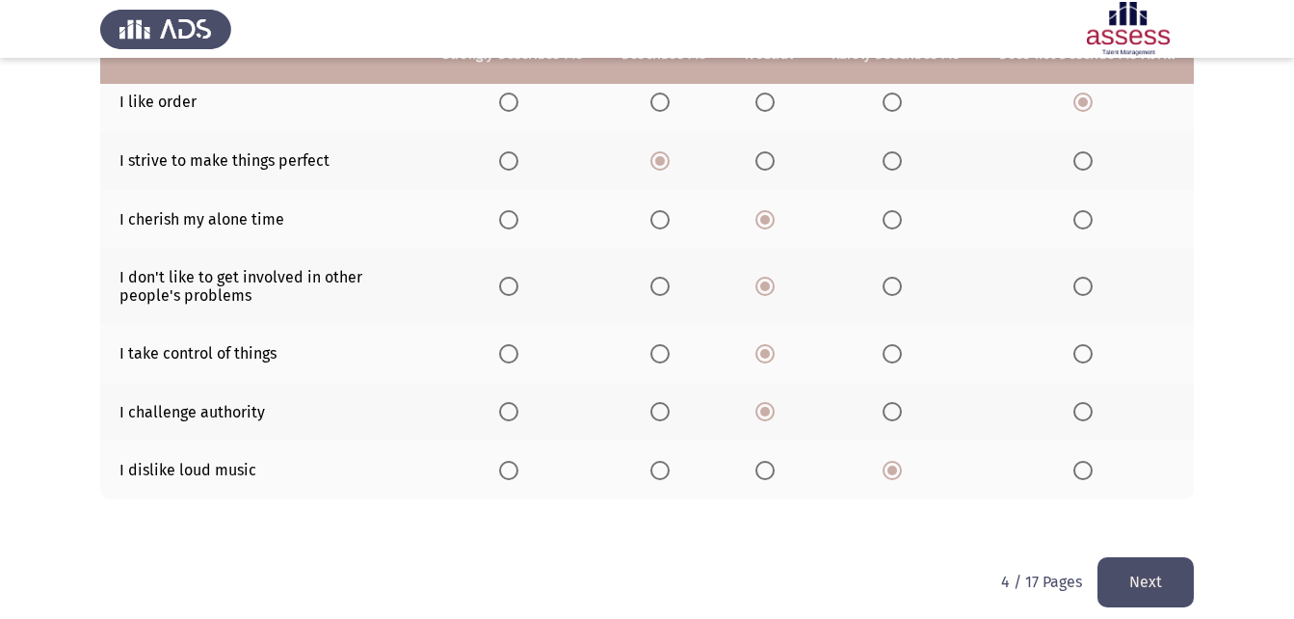
scroll to position [441, 0]
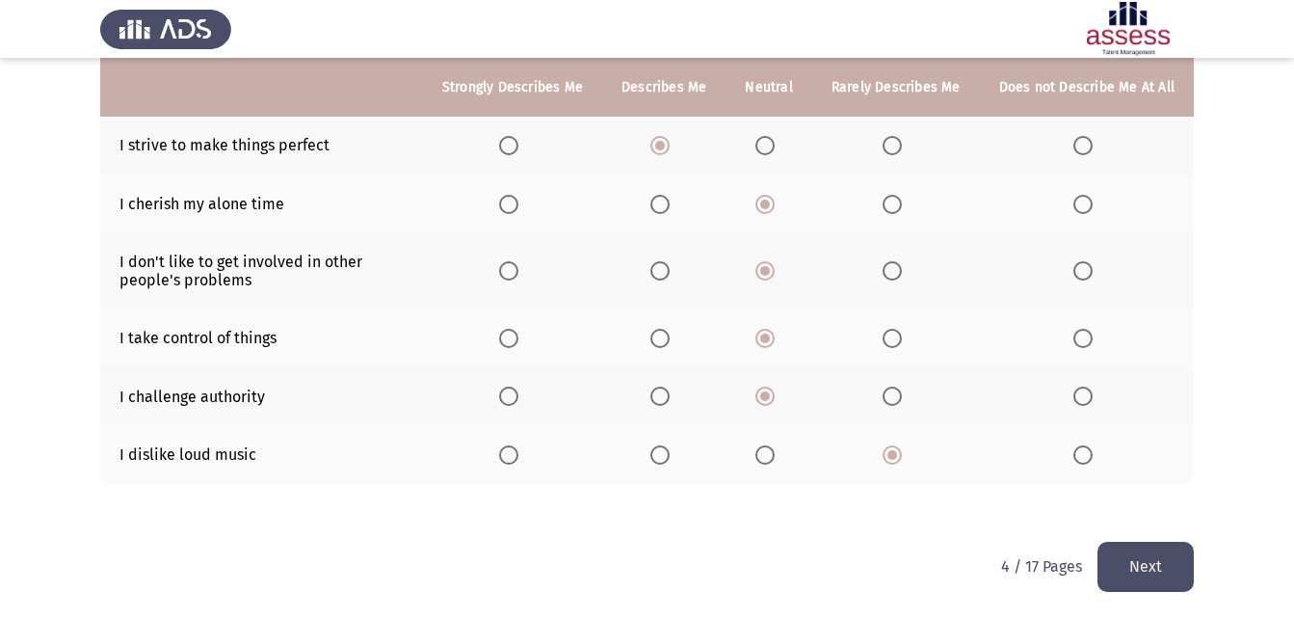
click at [1164, 566] on button "Next" at bounding box center [1145, 565] width 96 height 49
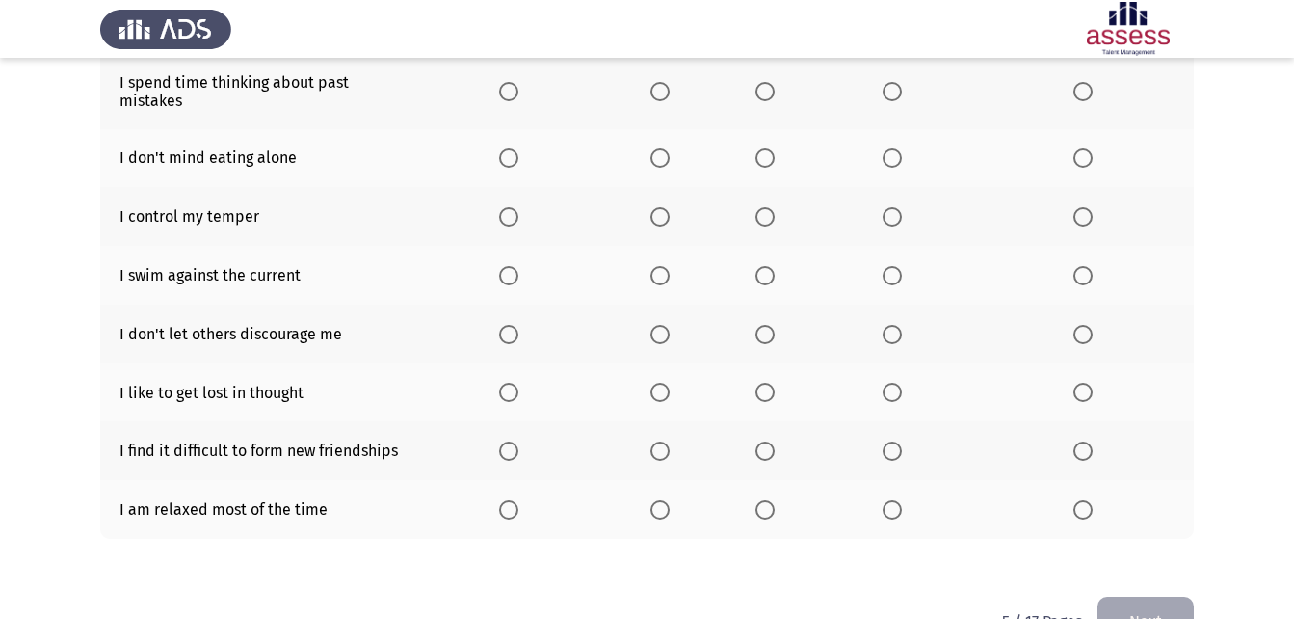
scroll to position [385, 0]
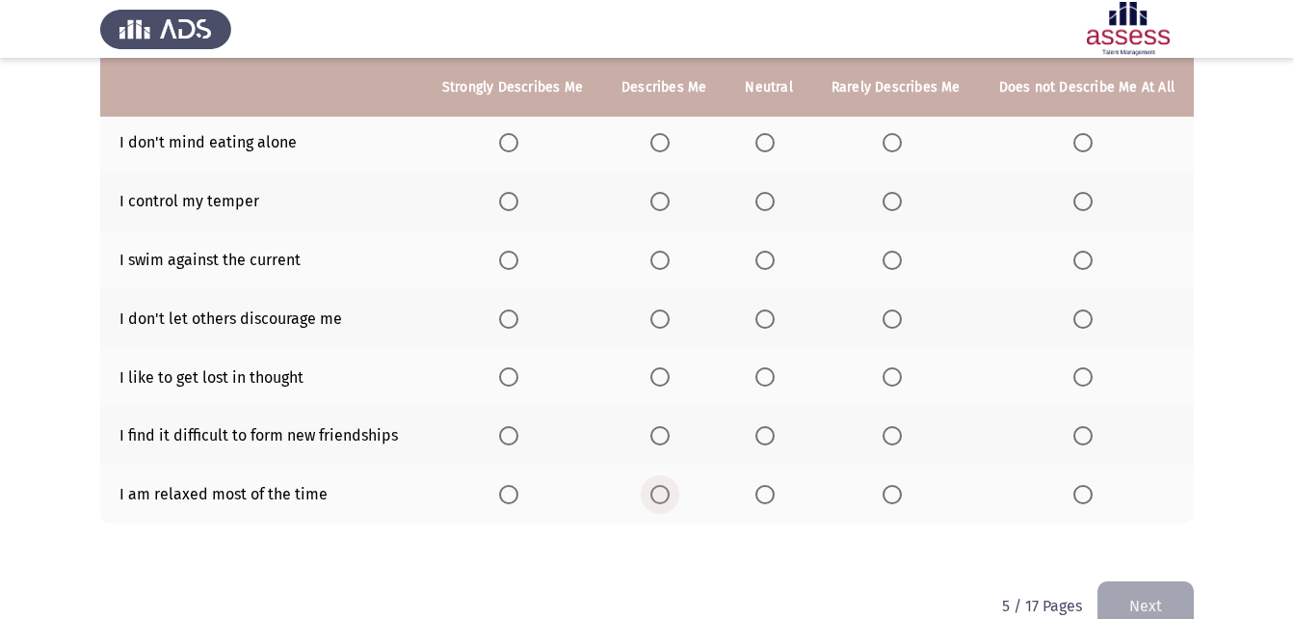
click at [657, 485] on span "Select an option" at bounding box center [659, 494] width 19 height 19
click at [657, 485] on input "Select an option" at bounding box center [659, 494] width 19 height 19
click at [1090, 426] on span "Select an option" at bounding box center [1082, 435] width 19 height 19
click at [1090, 426] on input "Select an option" at bounding box center [1082, 435] width 19 height 19
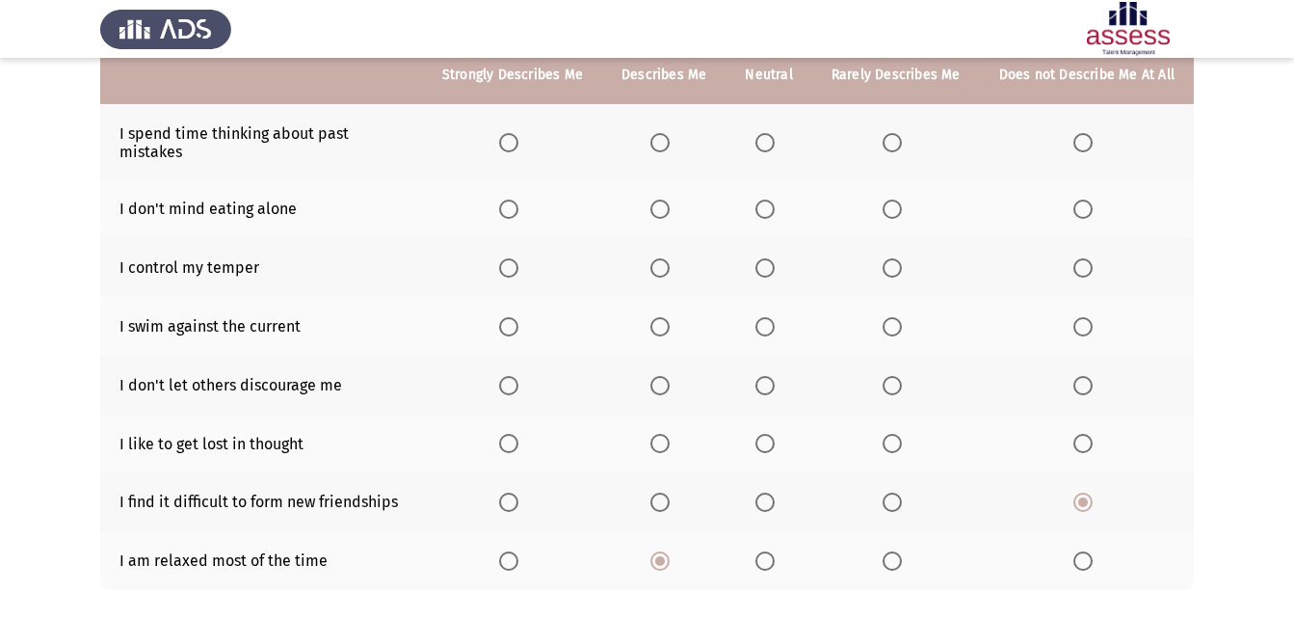
scroll to position [289, 0]
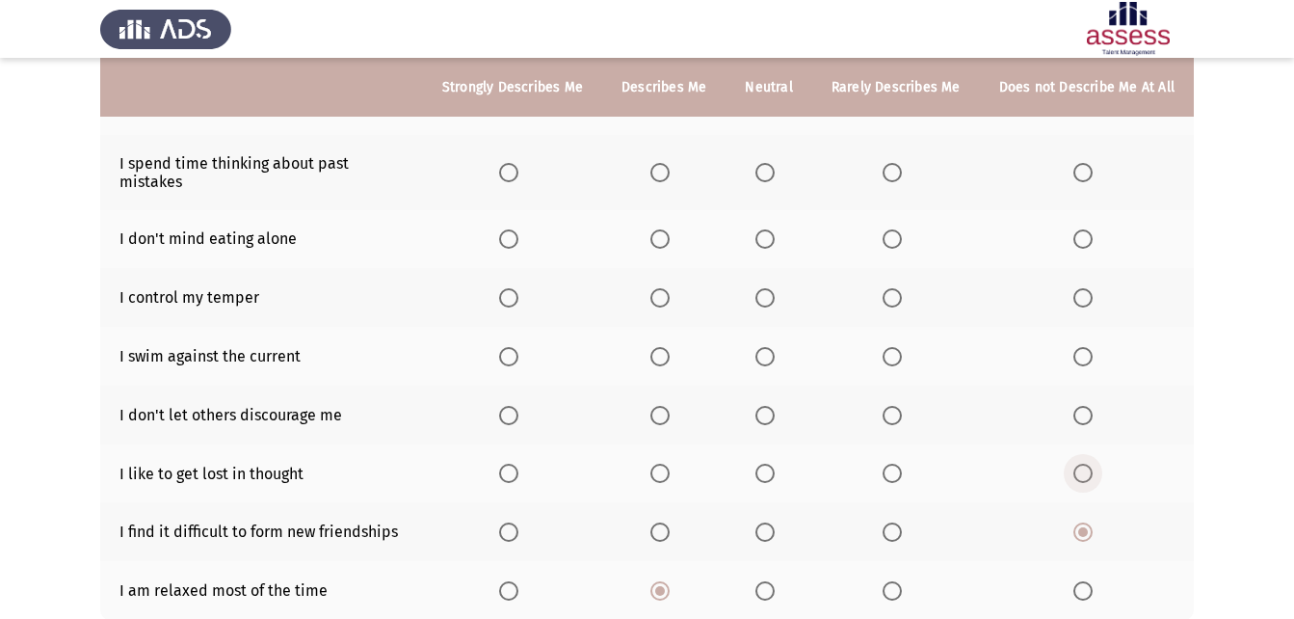
click at [1083, 463] on span "Select an option" at bounding box center [1082, 472] width 19 height 19
click at [1083, 463] on input "Select an option" at bounding box center [1082, 472] width 19 height 19
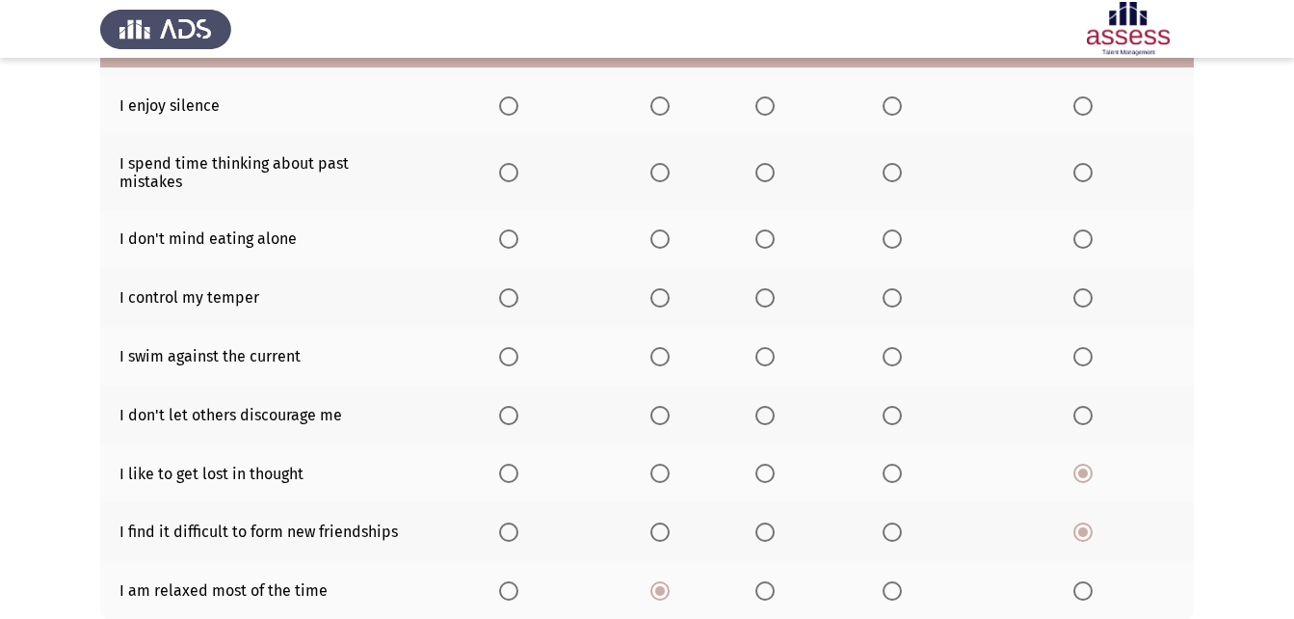
scroll to position [193, 0]
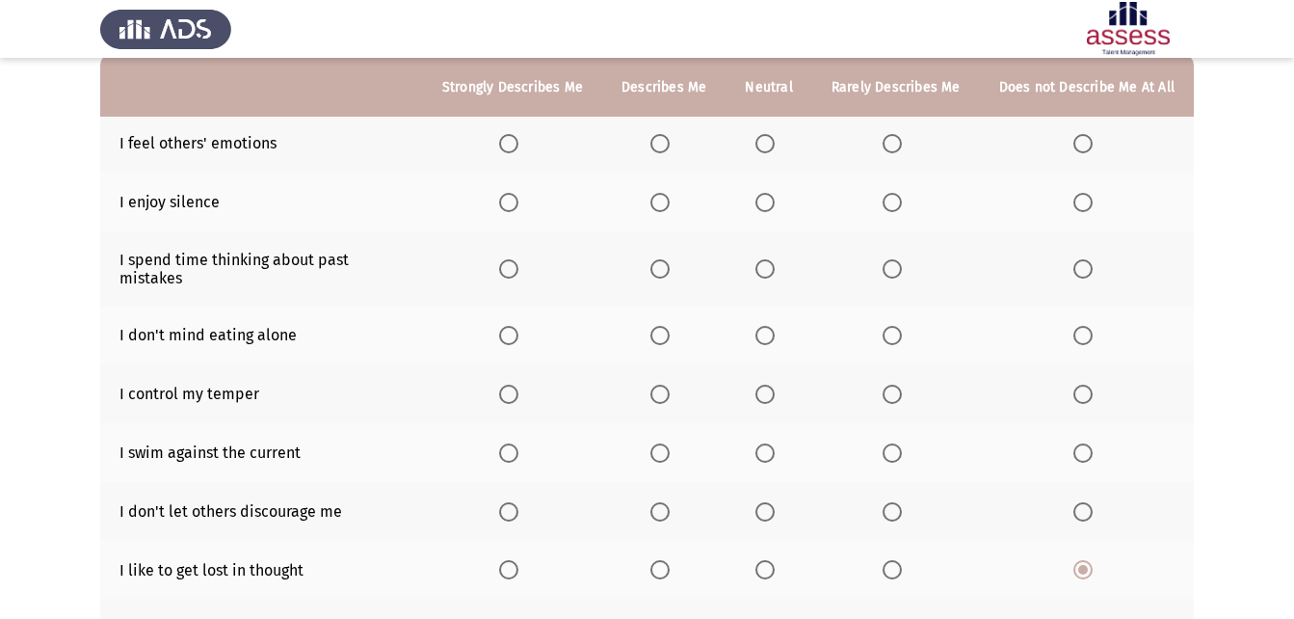
click at [1084, 503] on span "Select an option" at bounding box center [1082, 511] width 19 height 19
click at [1084, 503] on input "Select an option" at bounding box center [1082, 511] width 19 height 19
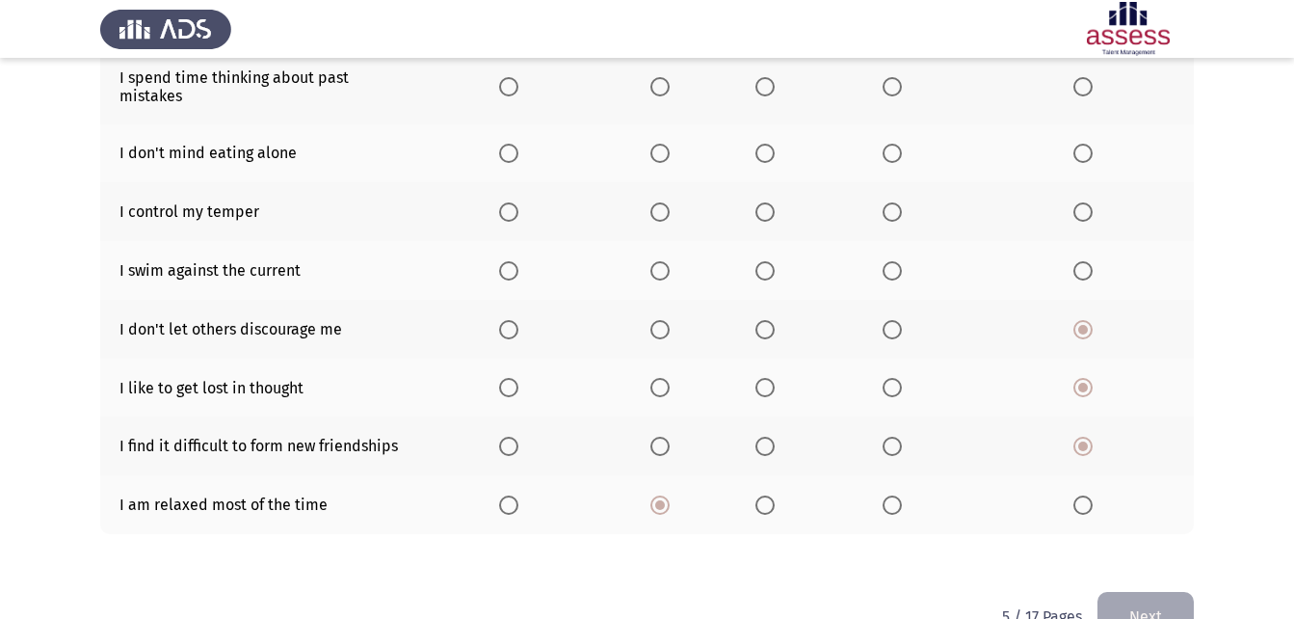
scroll to position [385, 0]
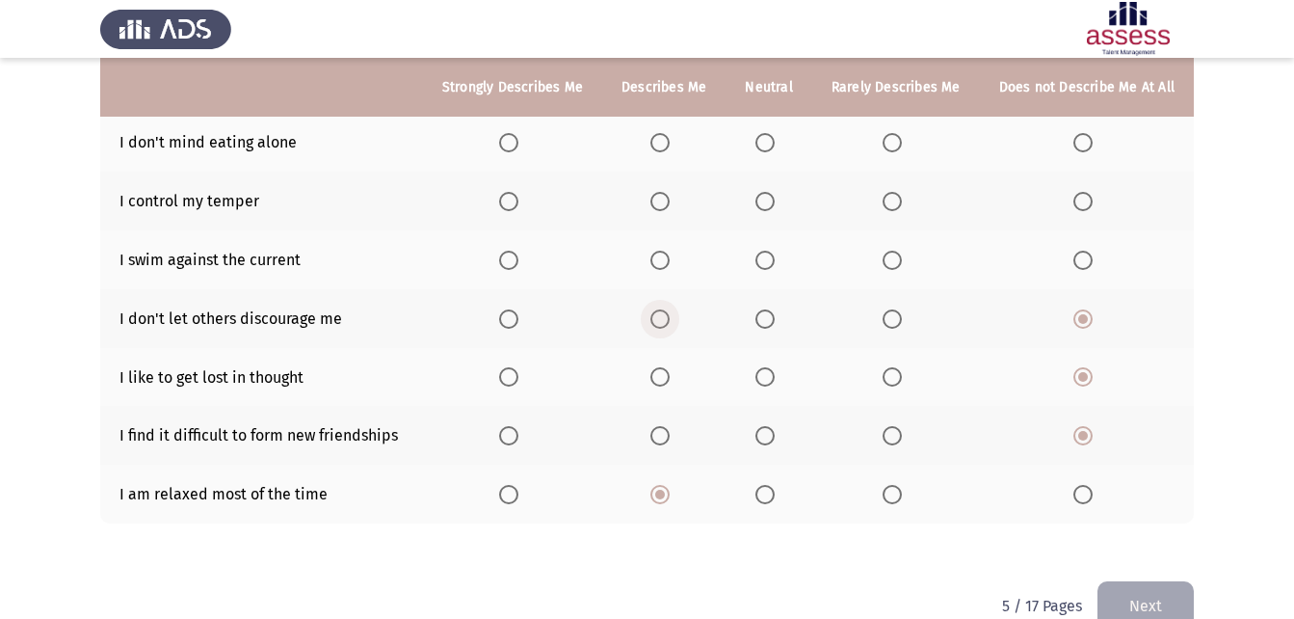
click at [663, 309] on span "Select an option" at bounding box center [659, 318] width 19 height 19
click at [663, 309] on input "Select an option" at bounding box center [659, 318] width 19 height 19
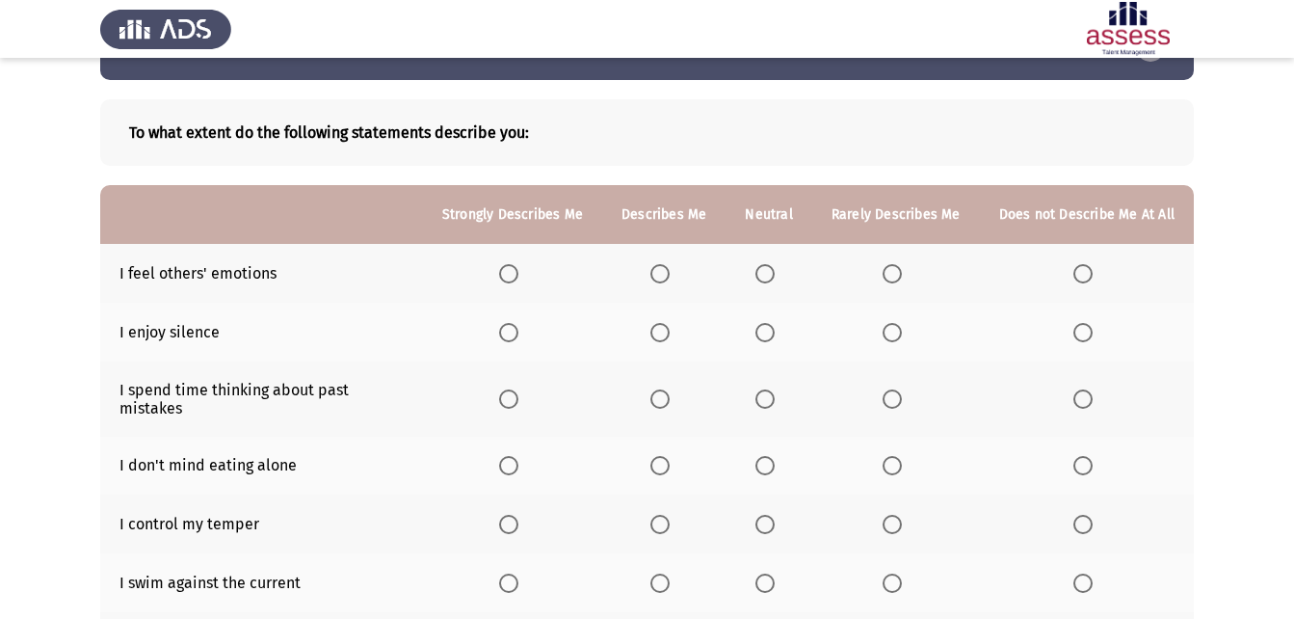
scroll to position [96, 0]
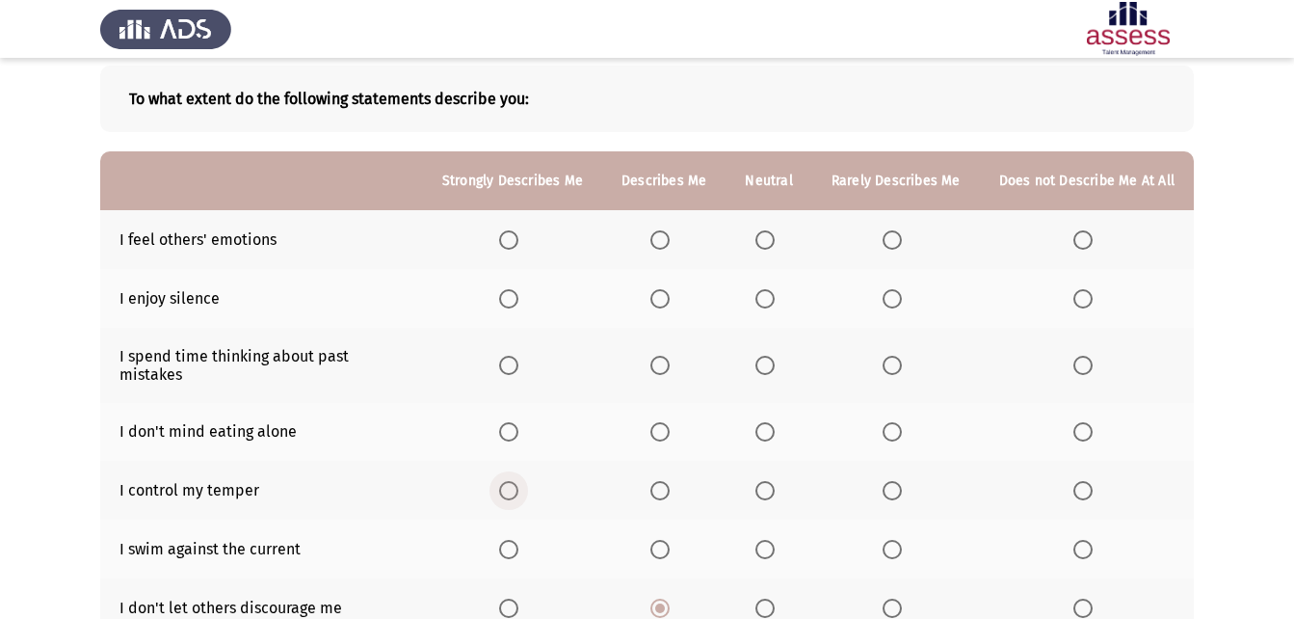
click at [513, 481] on span "Select an option" at bounding box center [508, 490] width 19 height 19
click at [513, 481] on input "Select an option" at bounding box center [508, 490] width 19 height 19
click at [513, 422] on span "Select an option" at bounding box center [508, 431] width 19 height 19
click at [513, 422] on input "Select an option" at bounding box center [508, 431] width 19 height 19
click at [1089, 355] on mat-radio-button "Select an option" at bounding box center [1086, 365] width 27 height 20
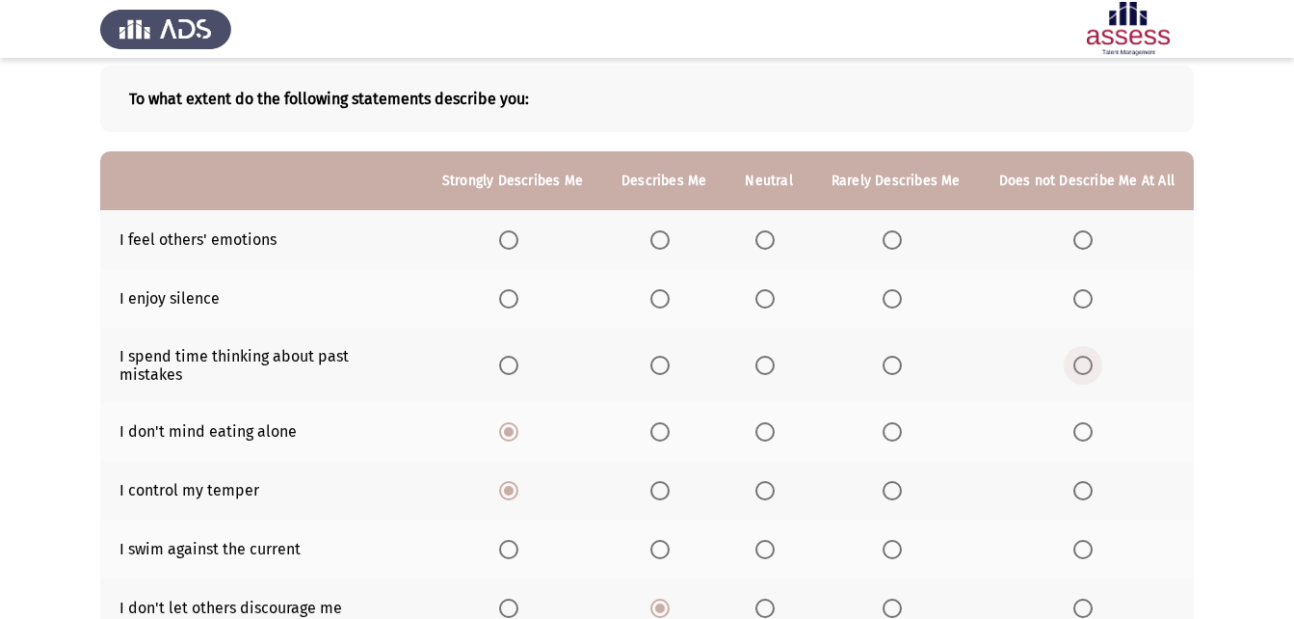
click at [1081, 356] on span "Select an option" at bounding box center [1082, 365] width 19 height 19
click at [1081, 356] on input "Select an option" at bounding box center [1082, 365] width 19 height 19
click at [899, 304] on span "Select an option" at bounding box center [892, 298] width 19 height 19
click at [899, 304] on input "Select an option" at bounding box center [892, 298] width 19 height 19
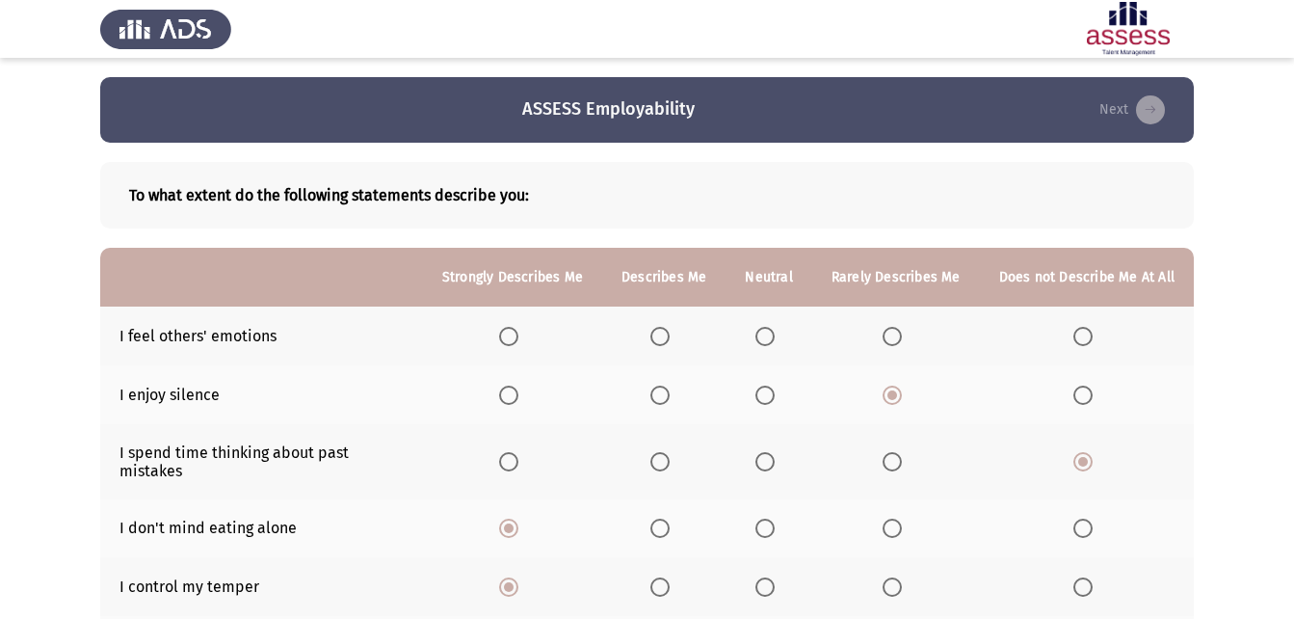
click at [669, 248] on th "Describes Me" at bounding box center [663, 277] width 123 height 59
click at [518, 333] on span "Select an option" at bounding box center [508, 336] width 19 height 19
click at [518, 333] on input "Select an option" at bounding box center [508, 336] width 19 height 19
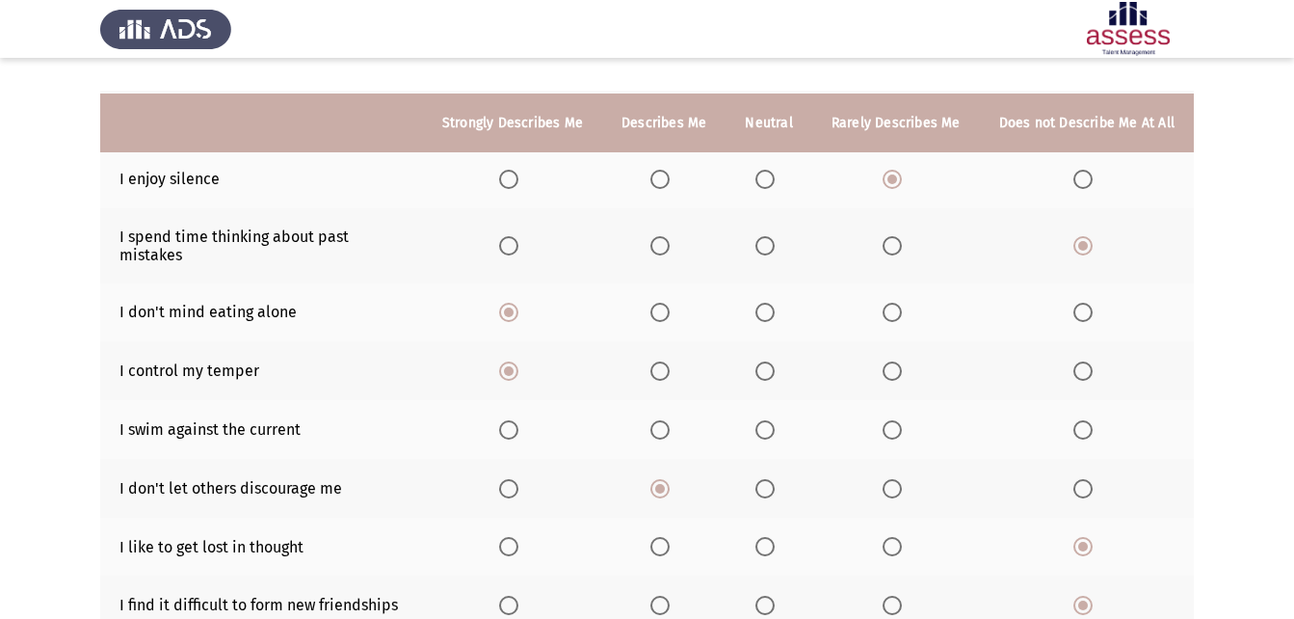
scroll to position [312, 0]
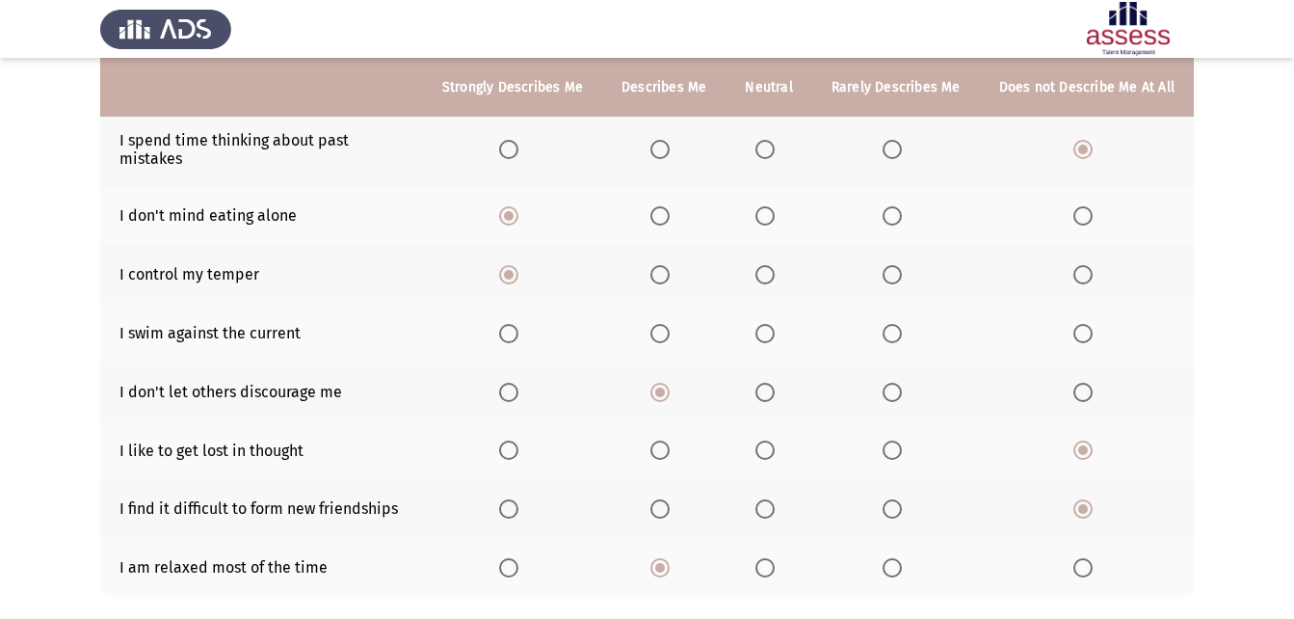
click at [775, 324] on span "Select an option" at bounding box center [764, 333] width 19 height 19
click at [775, 324] on input "Select an option" at bounding box center [764, 333] width 19 height 19
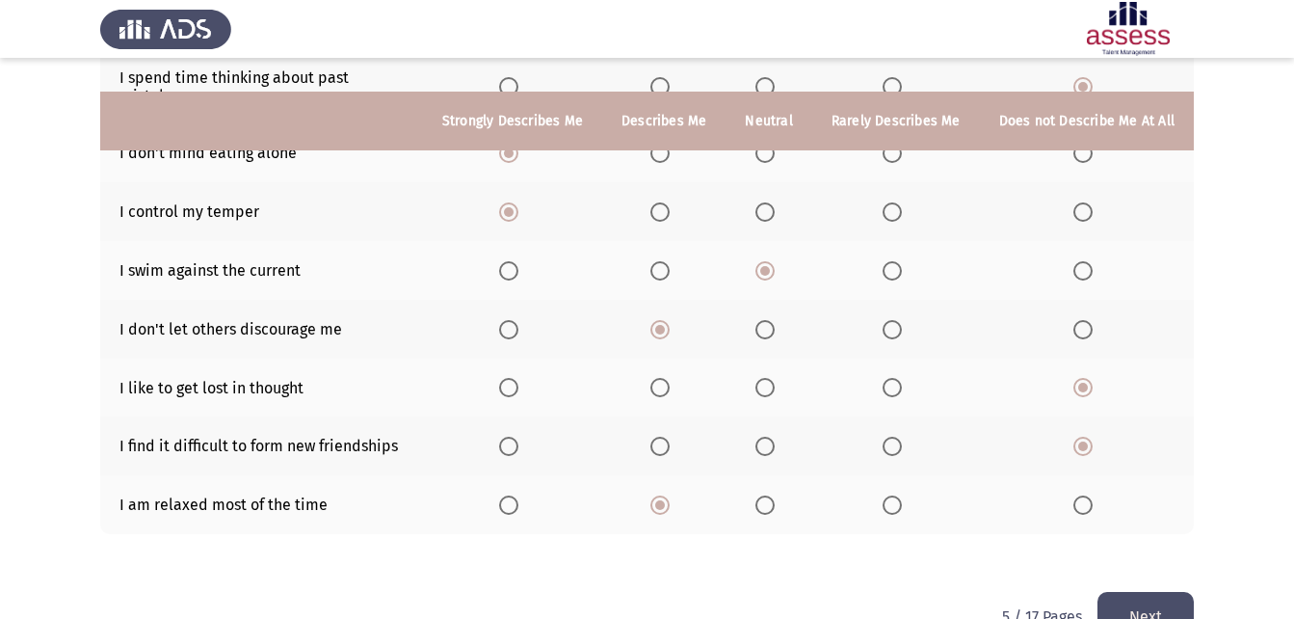
scroll to position [409, 0]
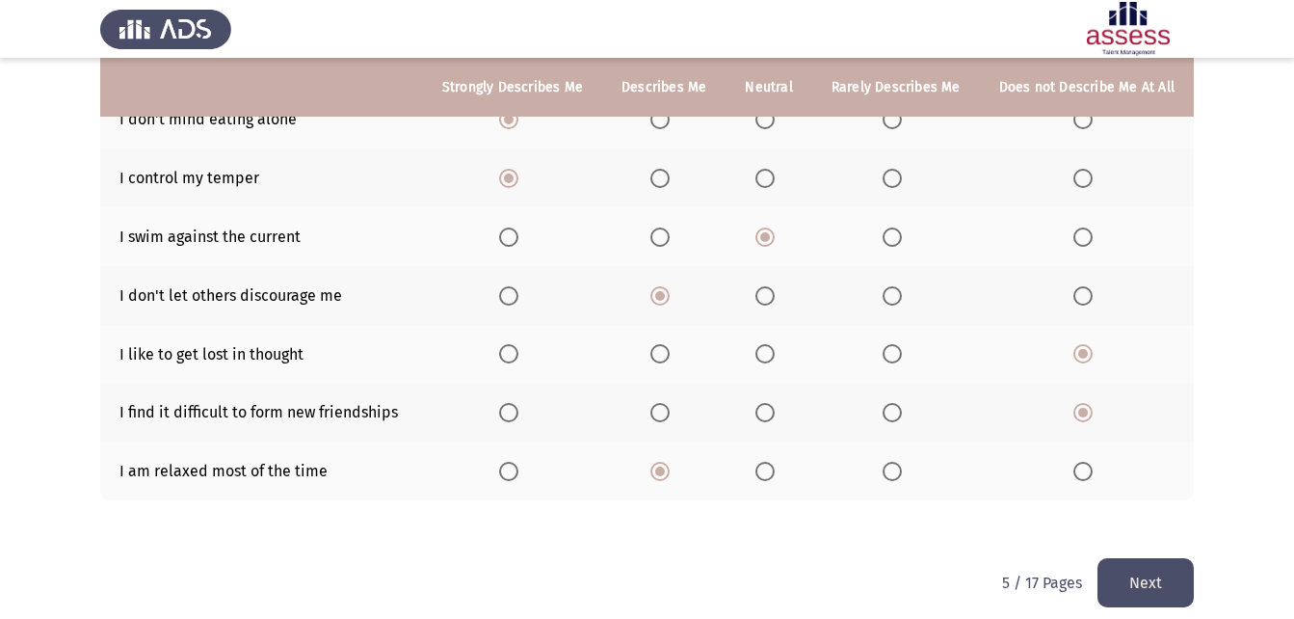
click at [1164, 558] on button "Next" at bounding box center [1145, 582] width 96 height 49
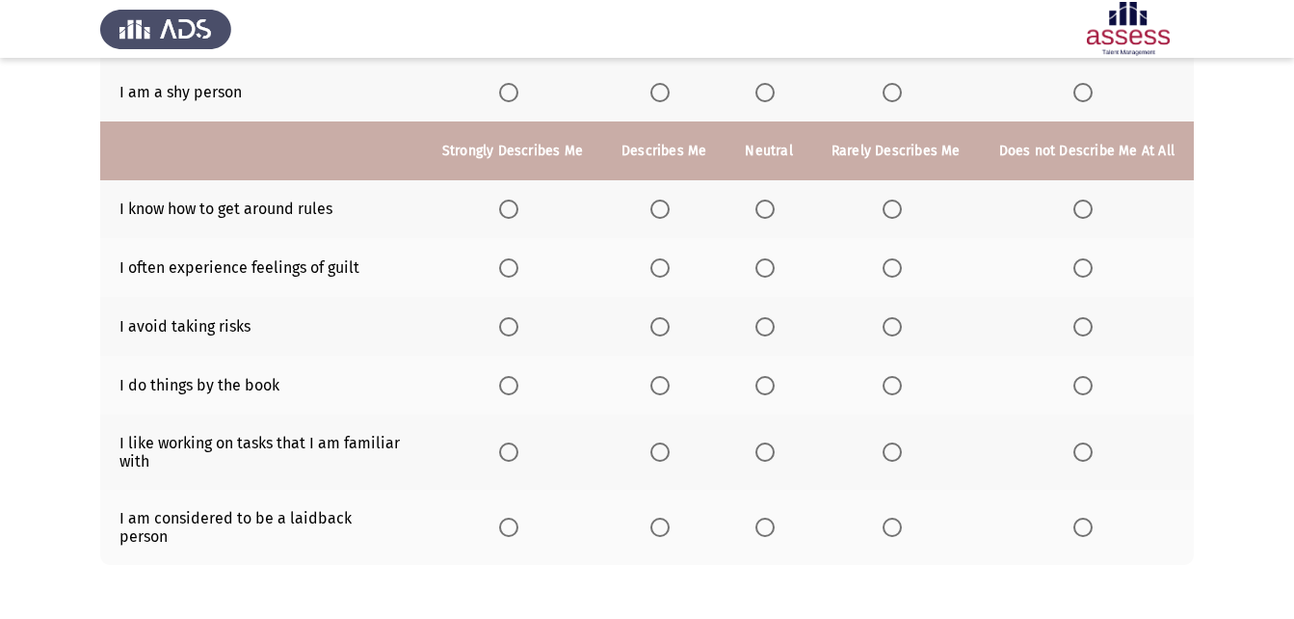
scroll to position [361, 0]
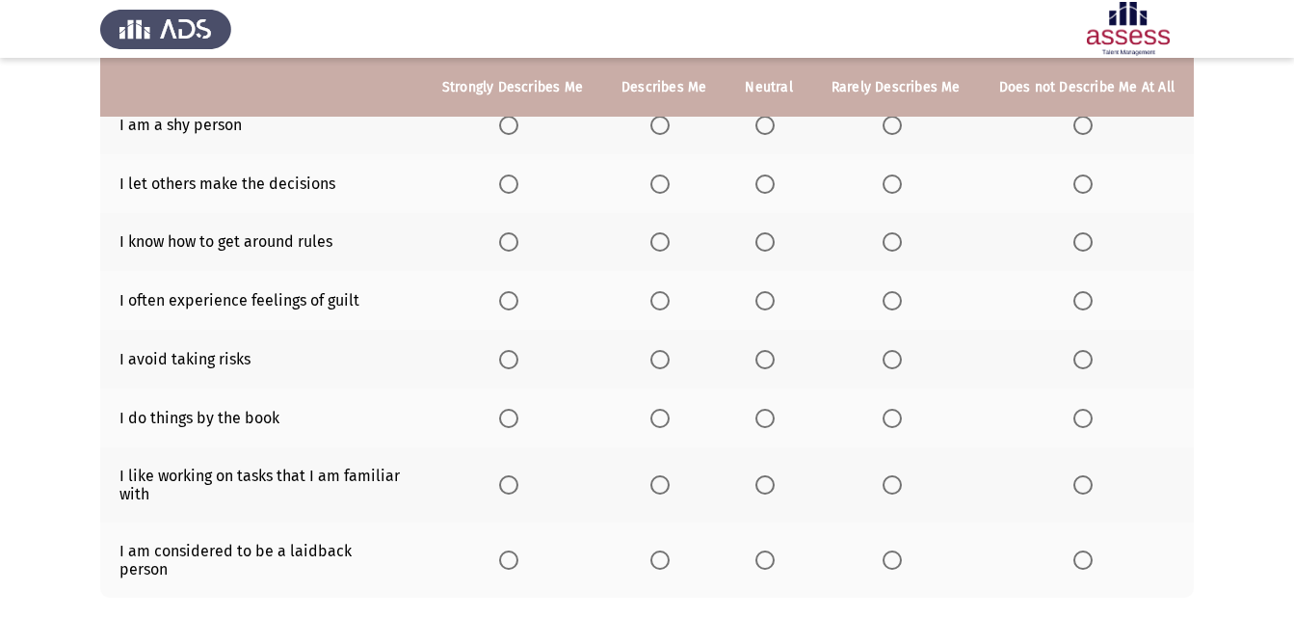
click at [906, 364] on label "Select an option" at bounding box center [896, 359] width 27 height 19
click at [902, 364] on input "Select an option" at bounding box center [892, 359] width 19 height 19
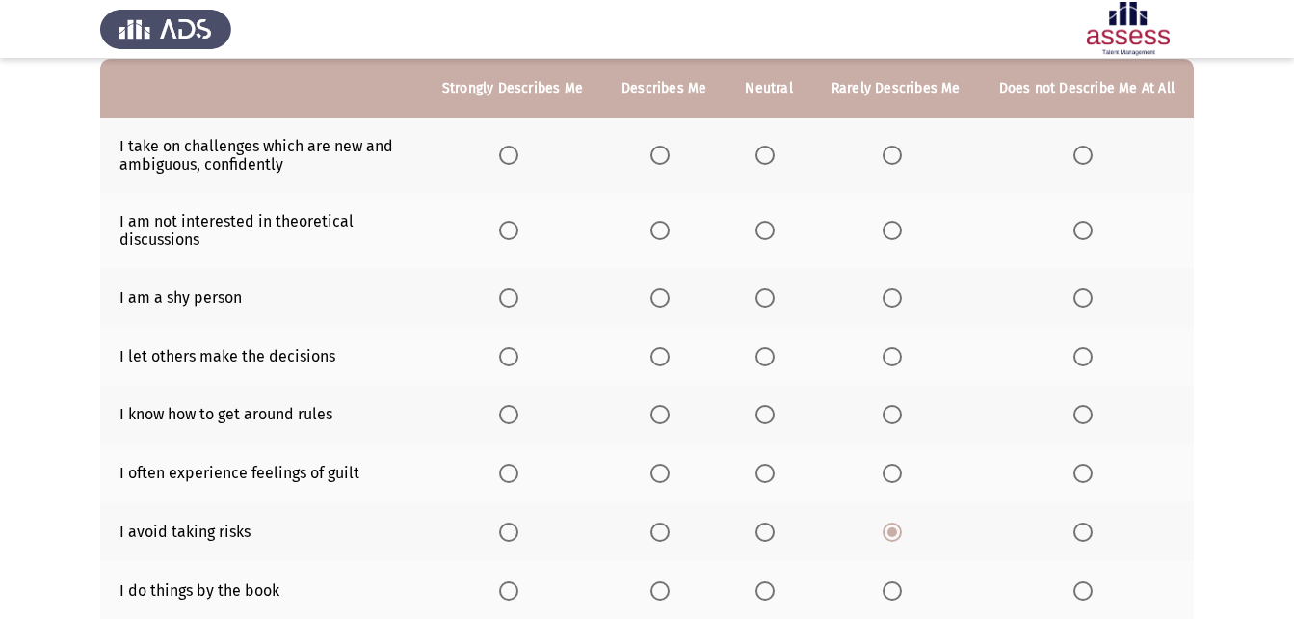
scroll to position [72, 0]
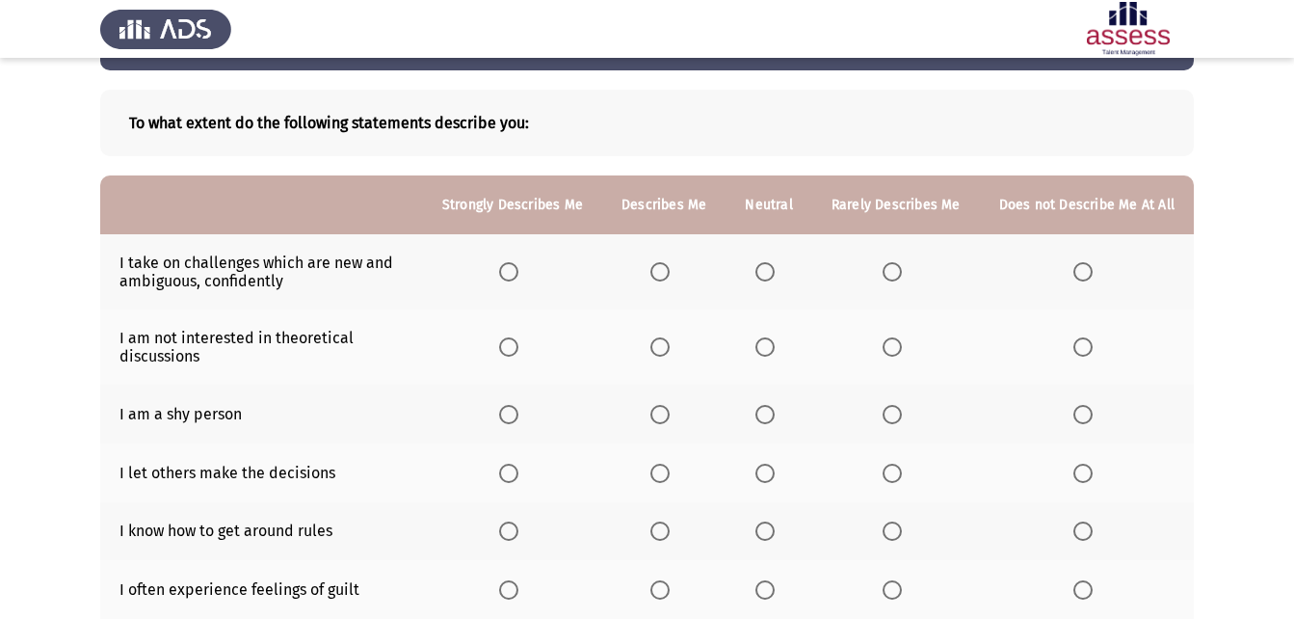
click at [766, 413] on span "Select an option" at bounding box center [764, 414] width 19 height 19
click at [766, 413] on input "Select an option" at bounding box center [764, 414] width 19 height 19
click at [1082, 338] on span "Select an option" at bounding box center [1082, 346] width 19 height 19
click at [1082, 338] on input "Select an option" at bounding box center [1082, 346] width 19 height 19
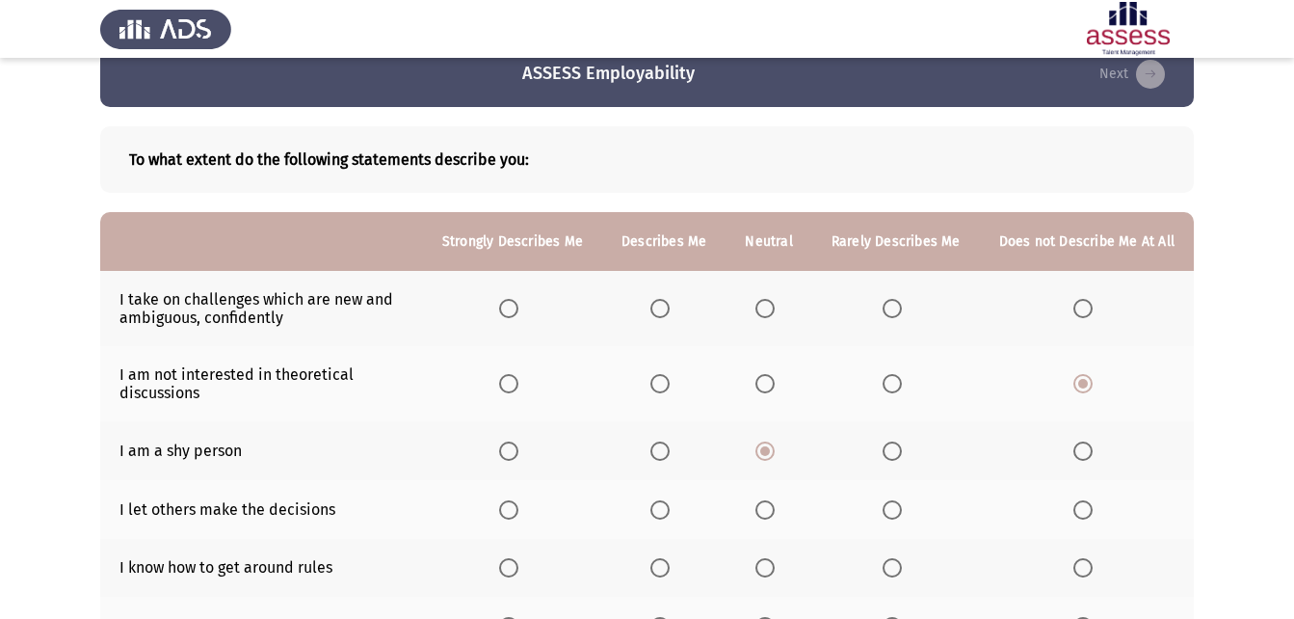
scroll to position [0, 0]
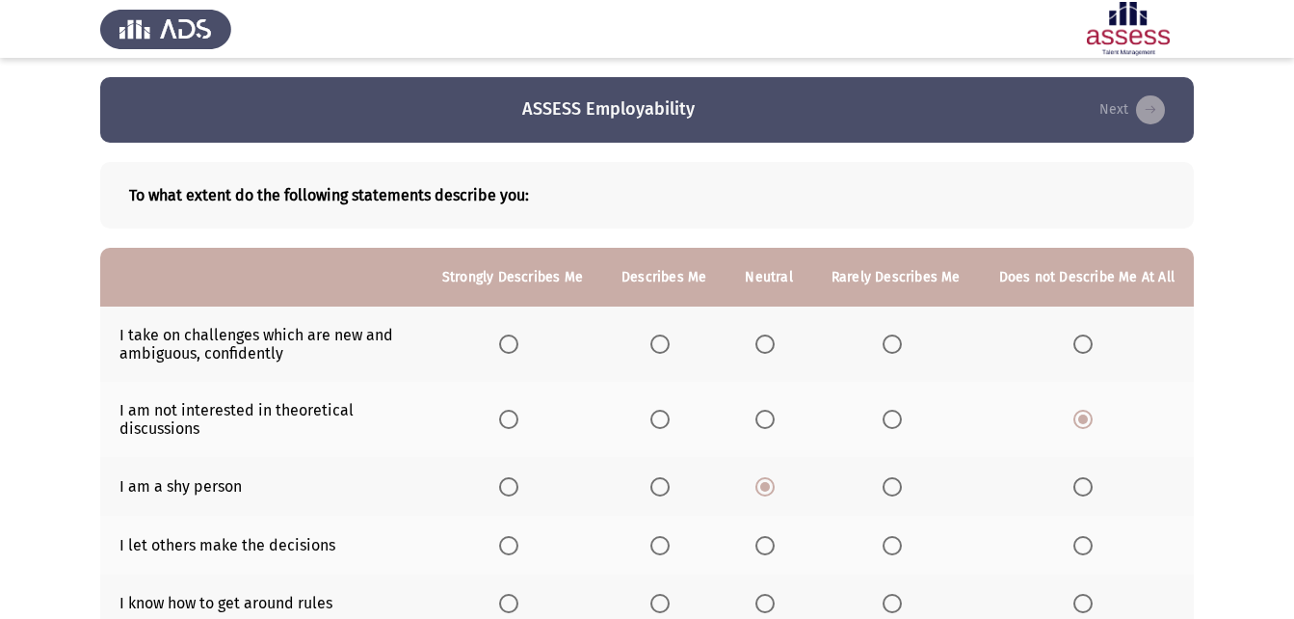
click at [670, 348] on span "Select an option" at bounding box center [659, 343] width 19 height 19
click at [670, 348] on input "Select an option" at bounding box center [659, 343] width 19 height 19
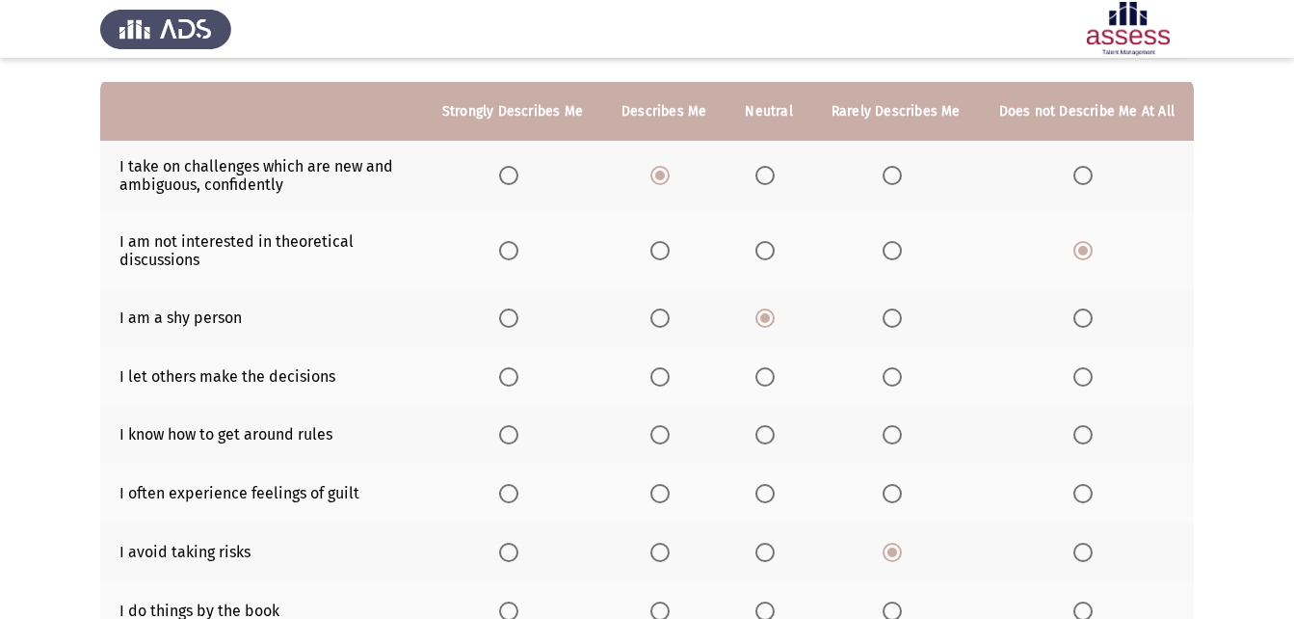
scroll to position [193, 0]
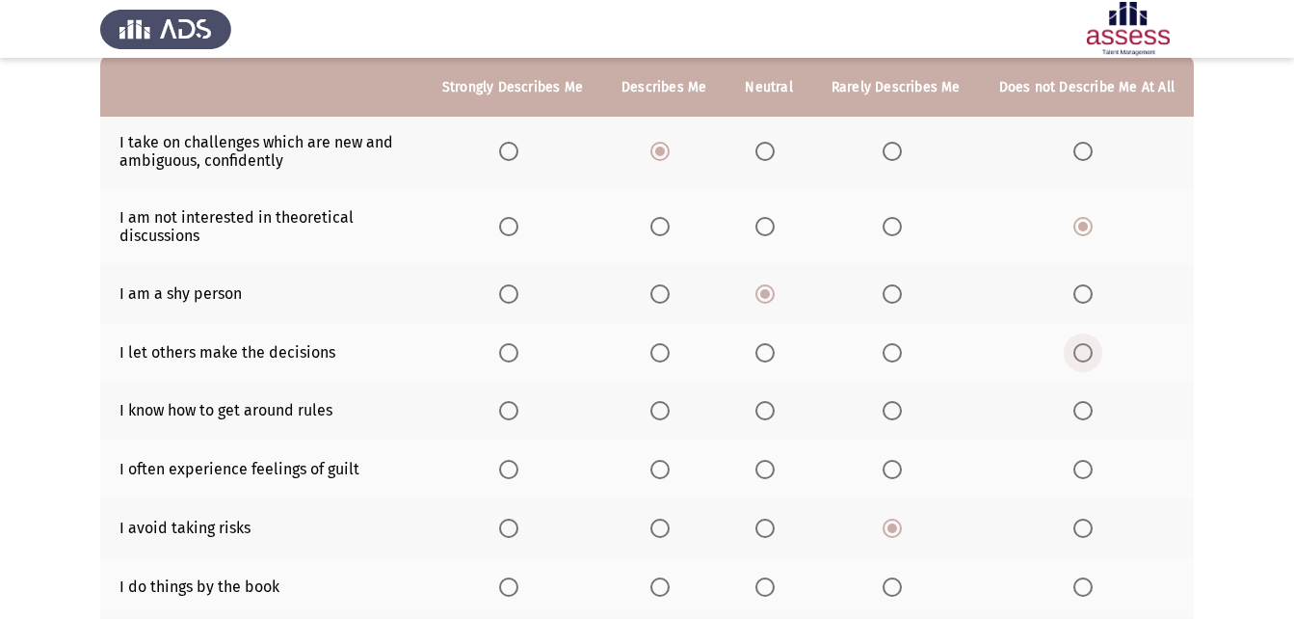
click at [1075, 346] on span "Select an option" at bounding box center [1082, 352] width 19 height 19
click at [1075, 346] on input "Select an option" at bounding box center [1082, 352] width 19 height 19
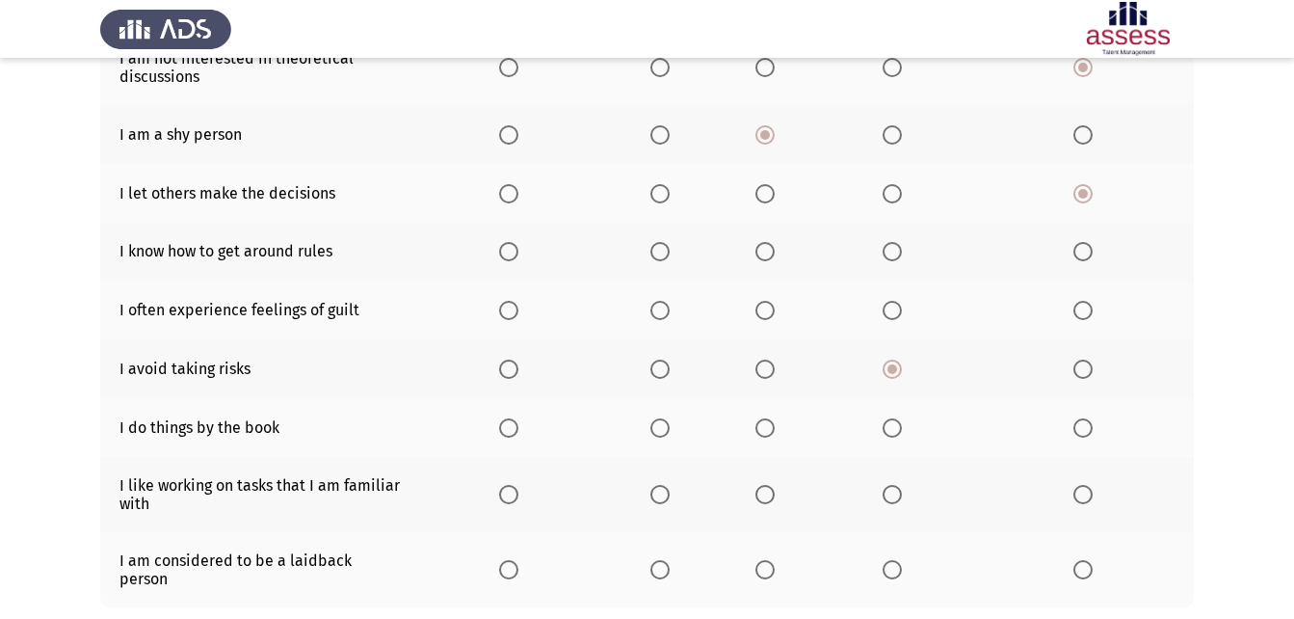
scroll to position [385, 0]
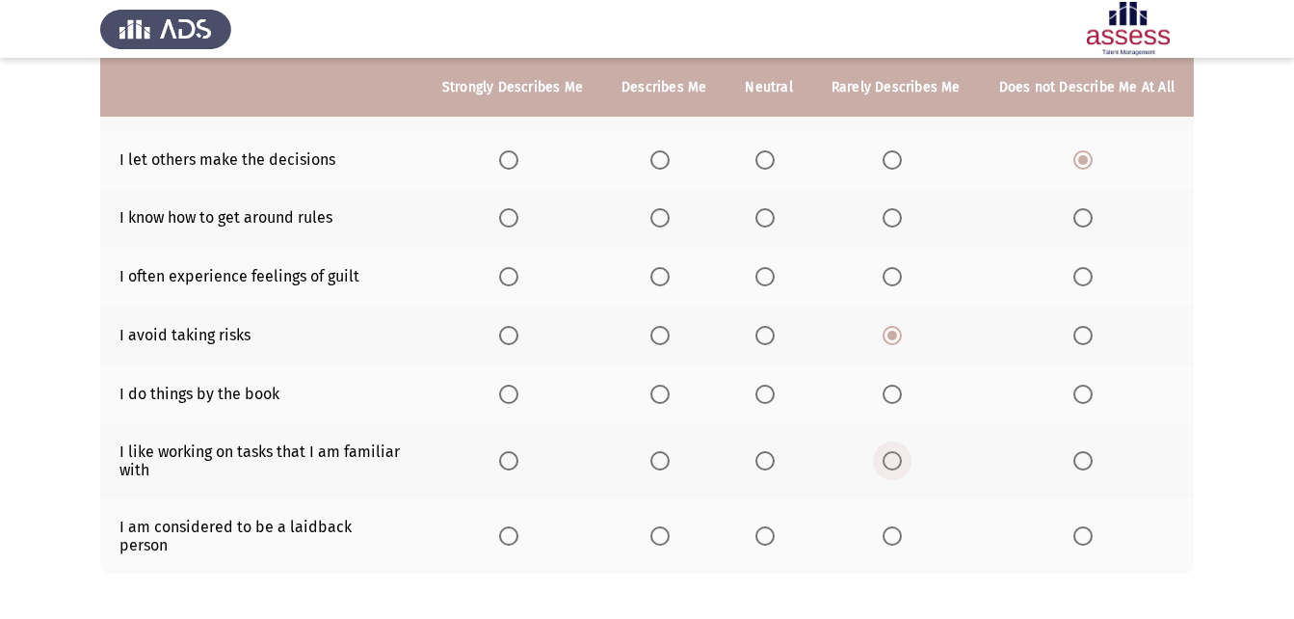
click at [899, 458] on span "Select an option" at bounding box center [892, 460] width 19 height 19
click at [899, 458] on input "Select an option" at bounding box center [892, 460] width 19 height 19
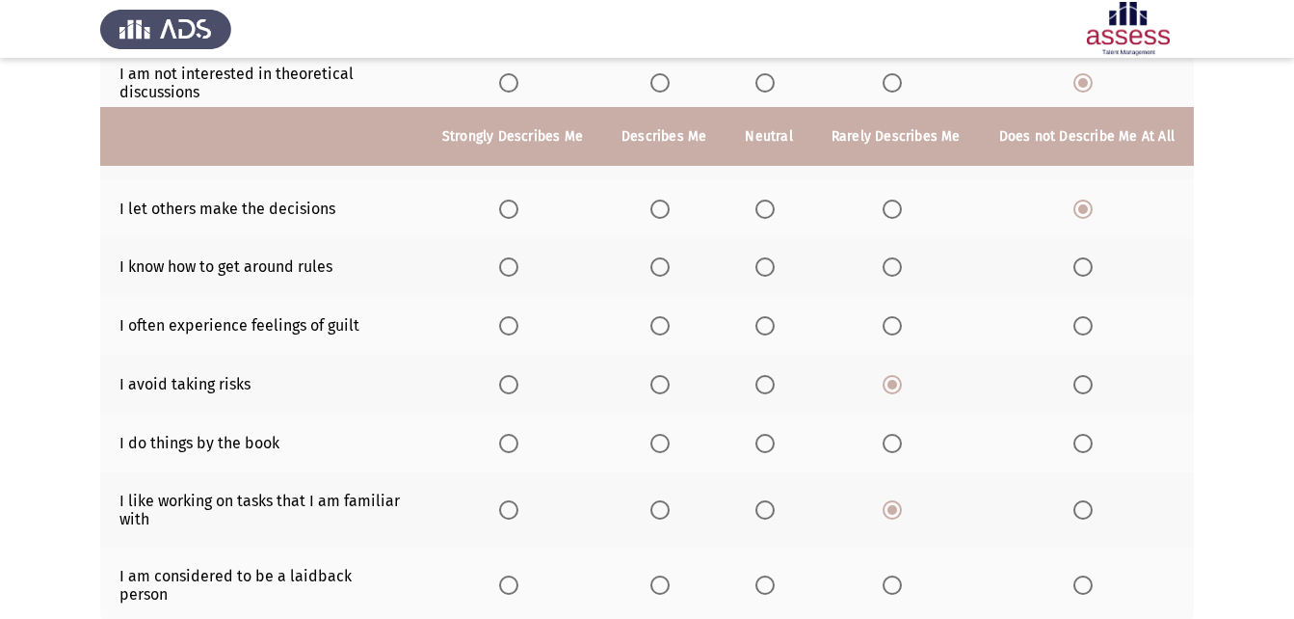
scroll to position [289, 0]
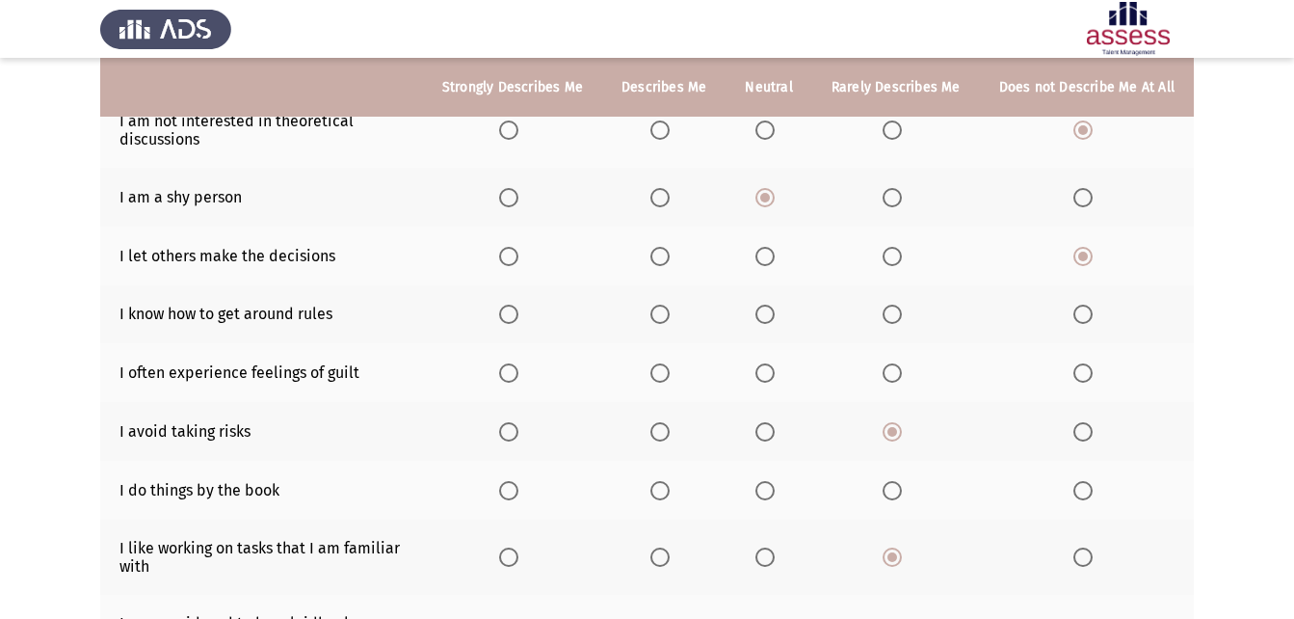
click at [775, 489] on span "Select an option" at bounding box center [764, 490] width 19 height 19
click at [775, 489] on input "Select an option" at bounding box center [764, 490] width 19 height 19
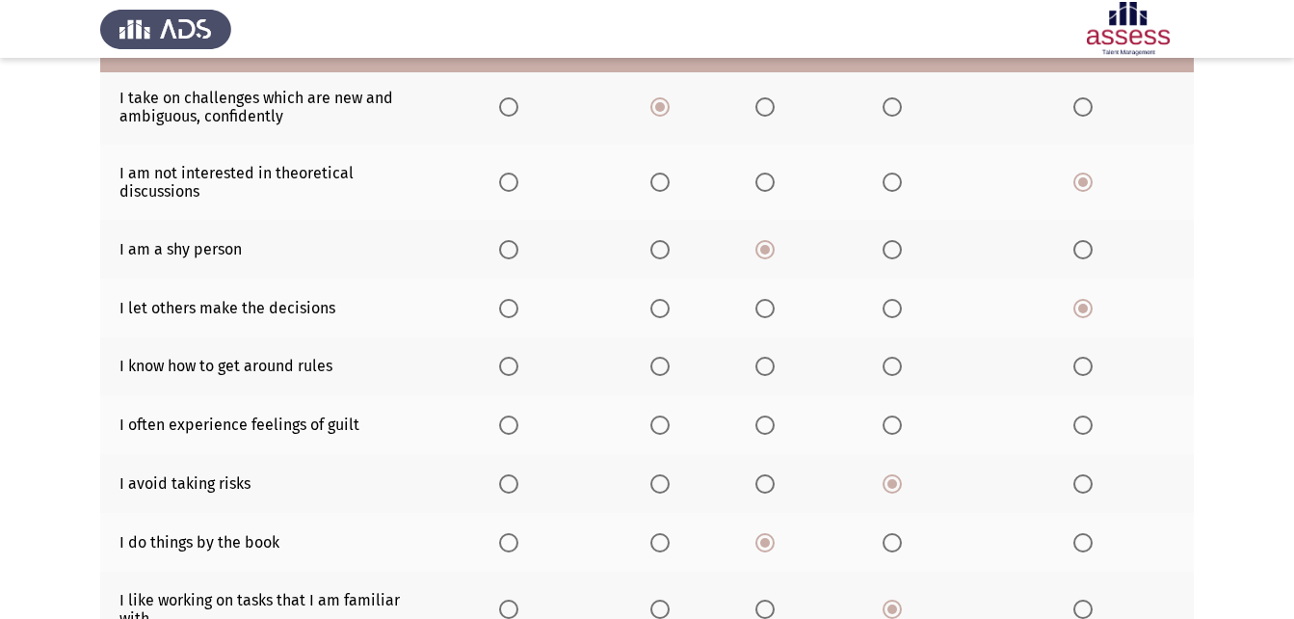
scroll to position [193, 0]
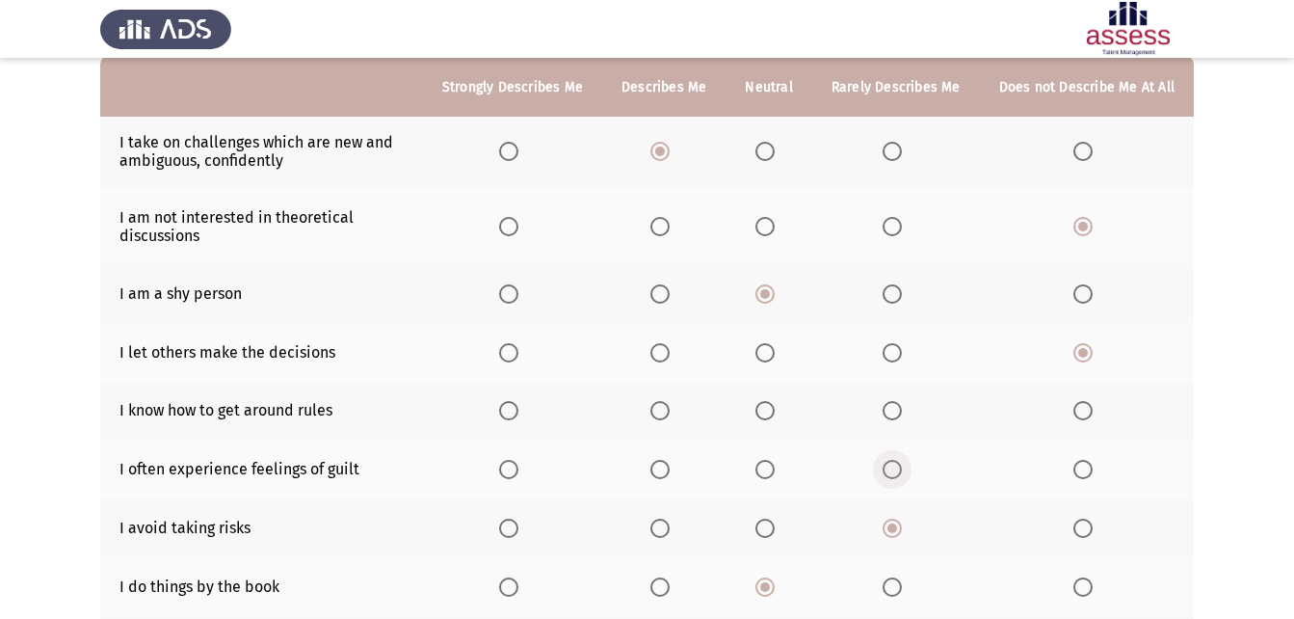
click at [902, 467] on span "Select an option" at bounding box center [892, 469] width 19 height 19
click at [902, 467] on input "Select an option" at bounding box center [892, 469] width 19 height 19
click at [1084, 403] on span "Select an option" at bounding box center [1082, 410] width 19 height 19
click at [1084, 403] on input "Select an option" at bounding box center [1082, 410] width 19 height 19
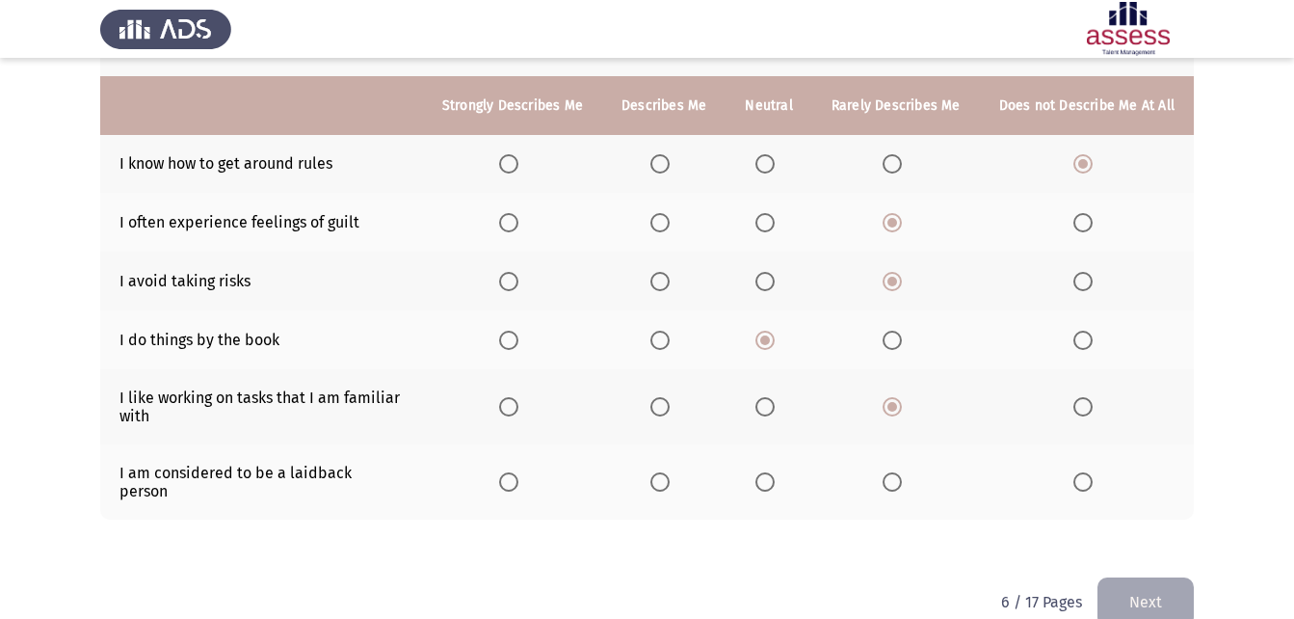
scroll to position [458, 0]
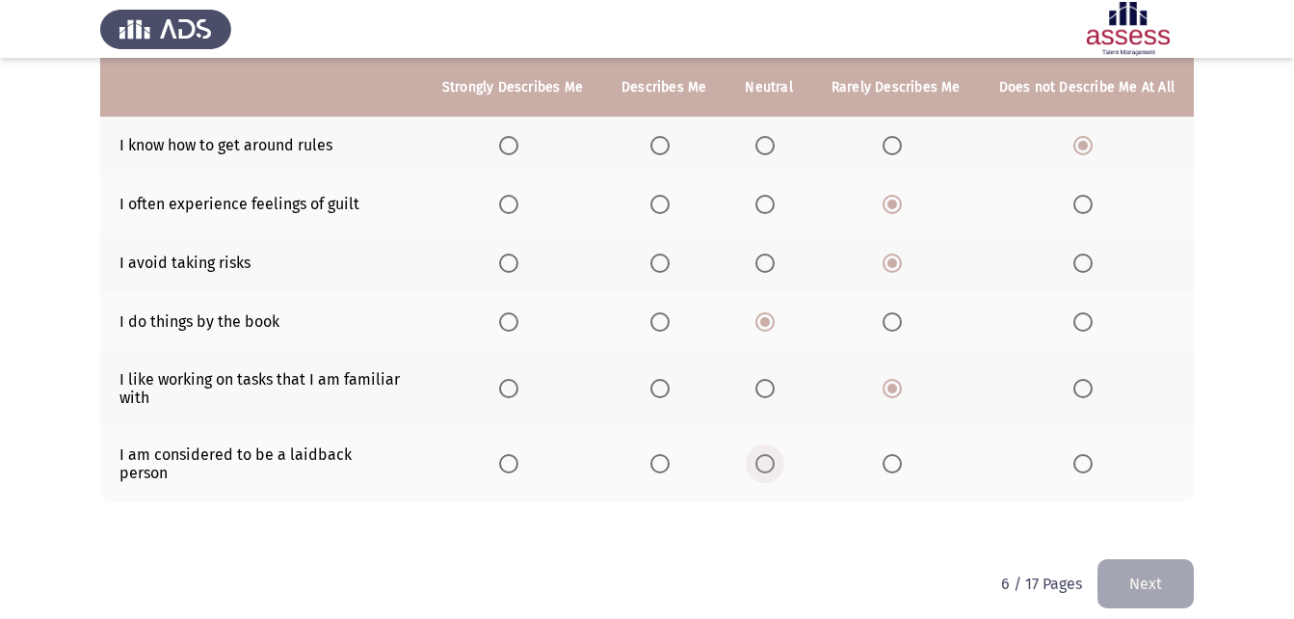
click at [775, 457] on span "Select an option" at bounding box center [764, 463] width 19 height 19
click at [775, 457] on input "Select an option" at bounding box center [764, 463] width 19 height 19
click at [1176, 568] on button "Next" at bounding box center [1145, 583] width 96 height 49
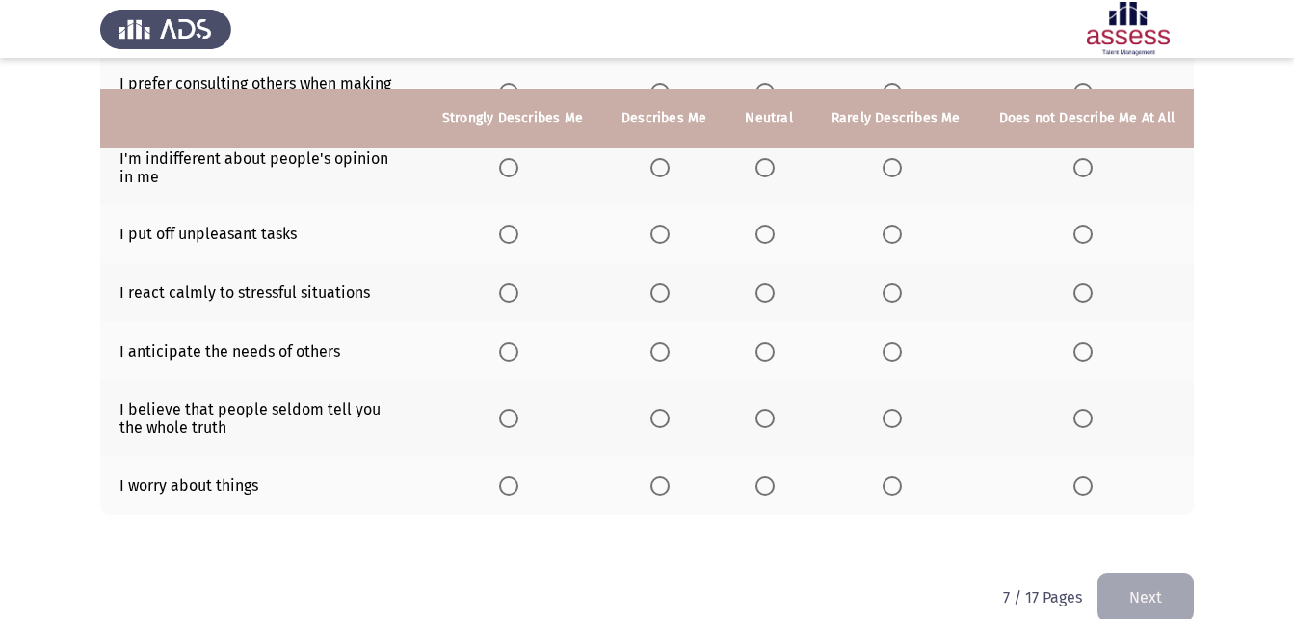
scroll to position [475, 0]
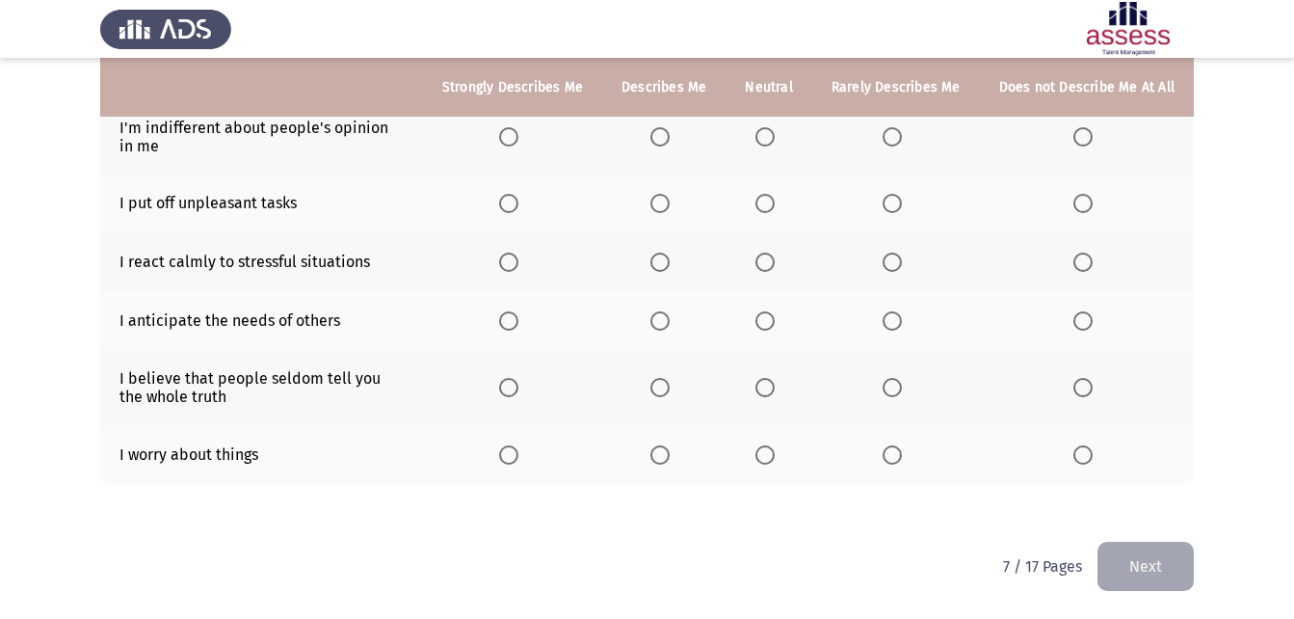
click at [893, 451] on span "Select an option" at bounding box center [892, 454] width 19 height 19
click at [893, 451] on input "Select an option" at bounding box center [892, 454] width 19 height 19
click at [677, 390] on label "Select an option" at bounding box center [663, 387] width 27 height 19
click at [670, 390] on input "Select an option" at bounding box center [659, 387] width 19 height 19
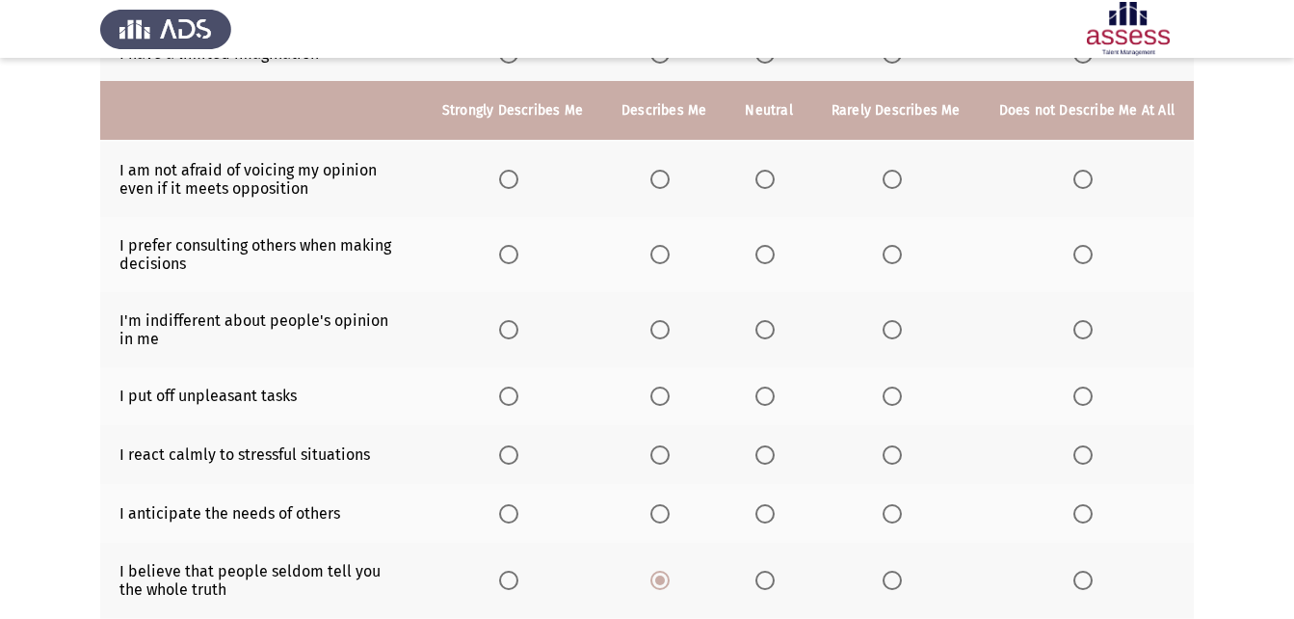
scroll to position [379, 0]
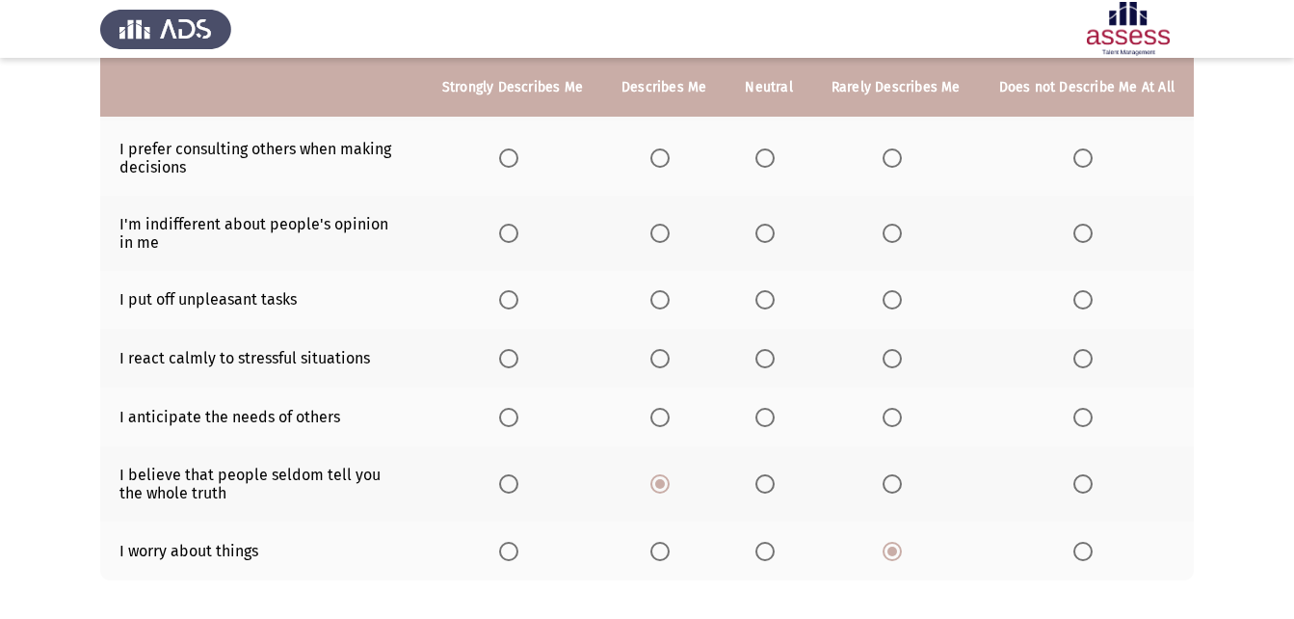
click at [670, 421] on span "Select an option" at bounding box center [659, 417] width 19 height 19
click at [670, 421] on input "Select an option" at bounding box center [659, 417] width 19 height 19
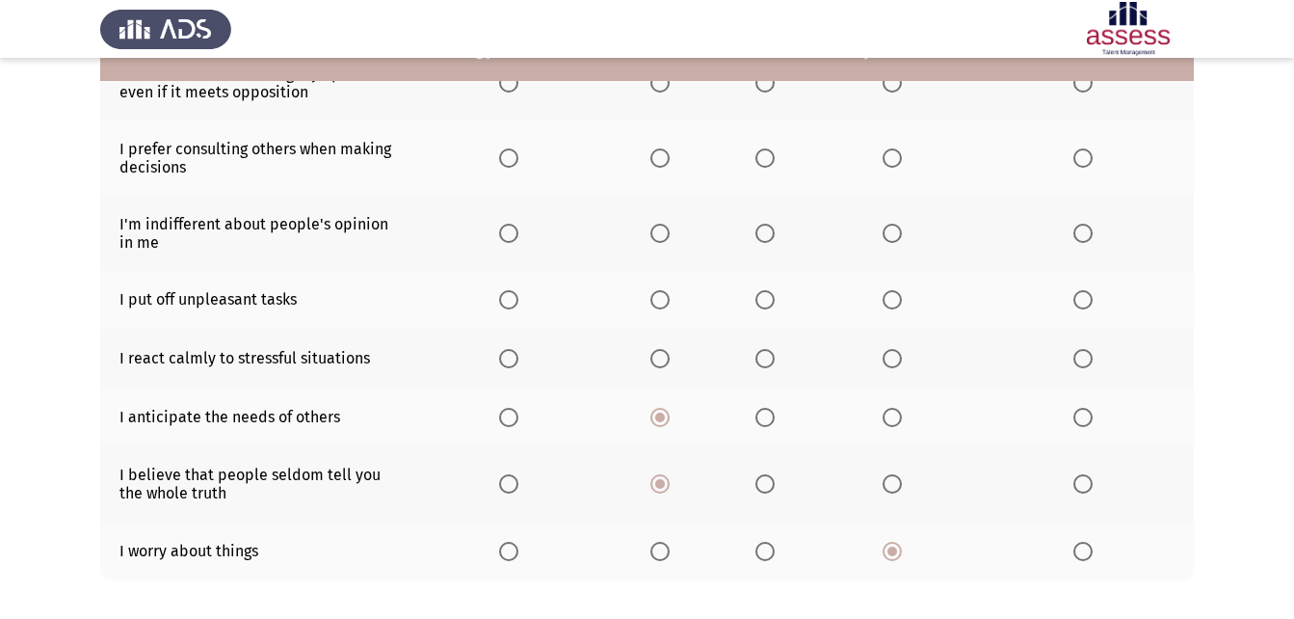
scroll to position [282, 0]
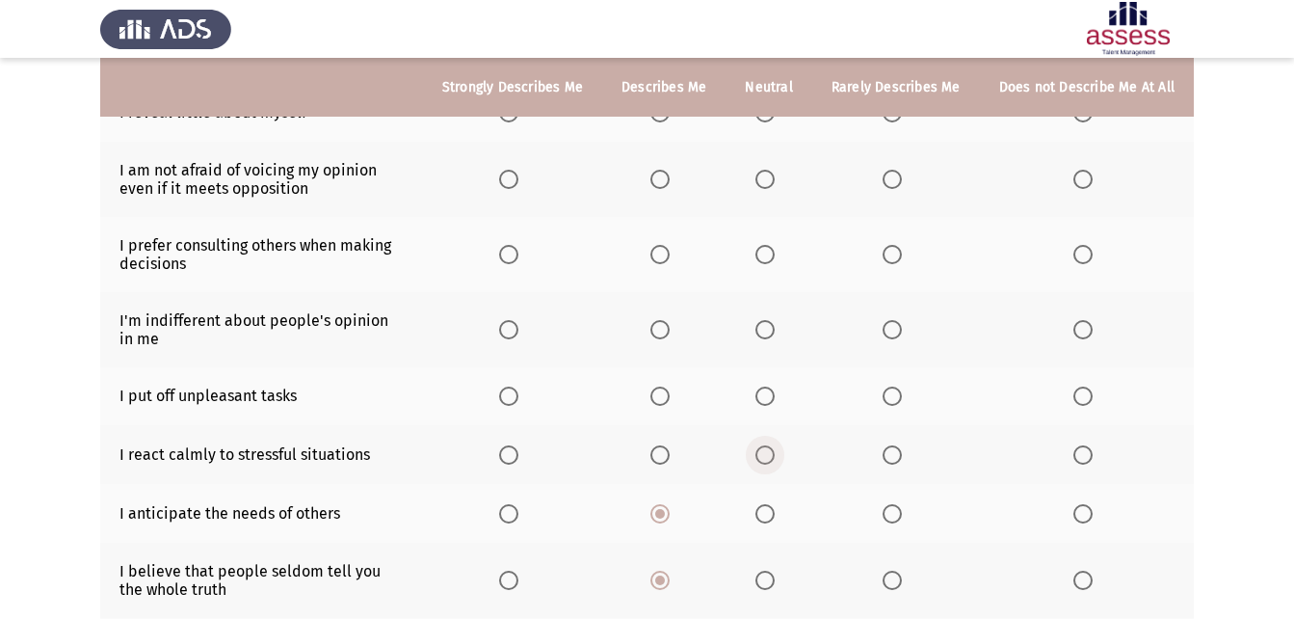
click at [775, 457] on span "Select an option" at bounding box center [764, 454] width 19 height 19
click at [775, 457] on input "Select an option" at bounding box center [764, 454] width 19 height 19
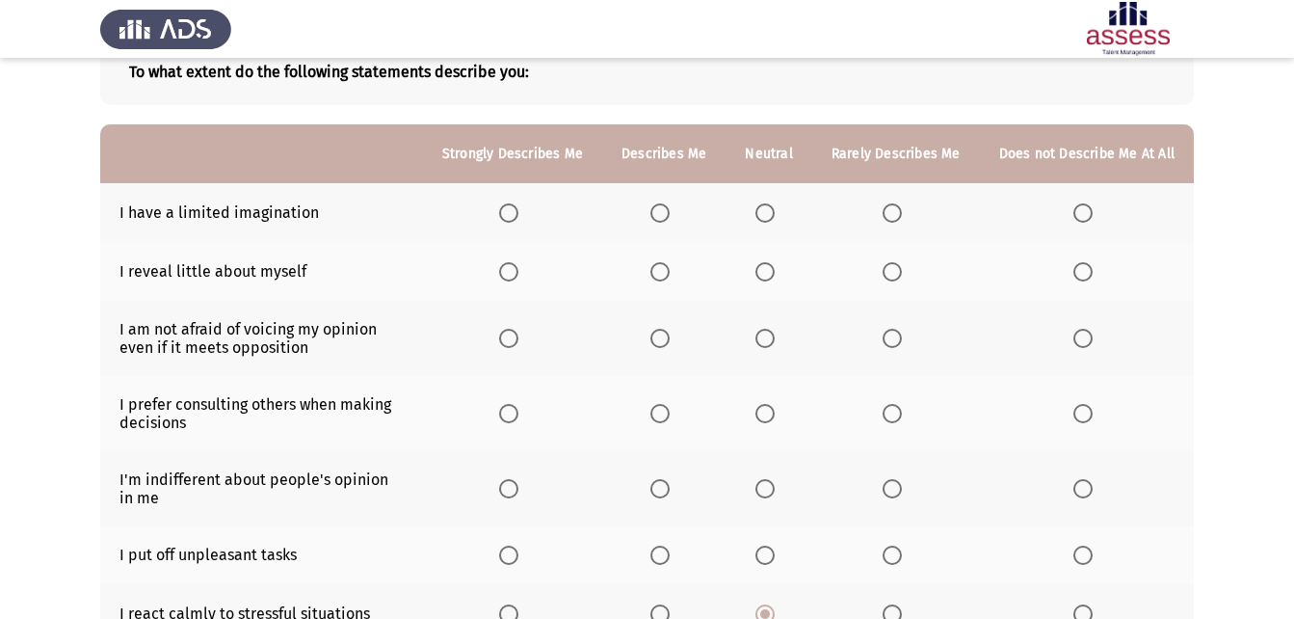
scroll to position [90, 0]
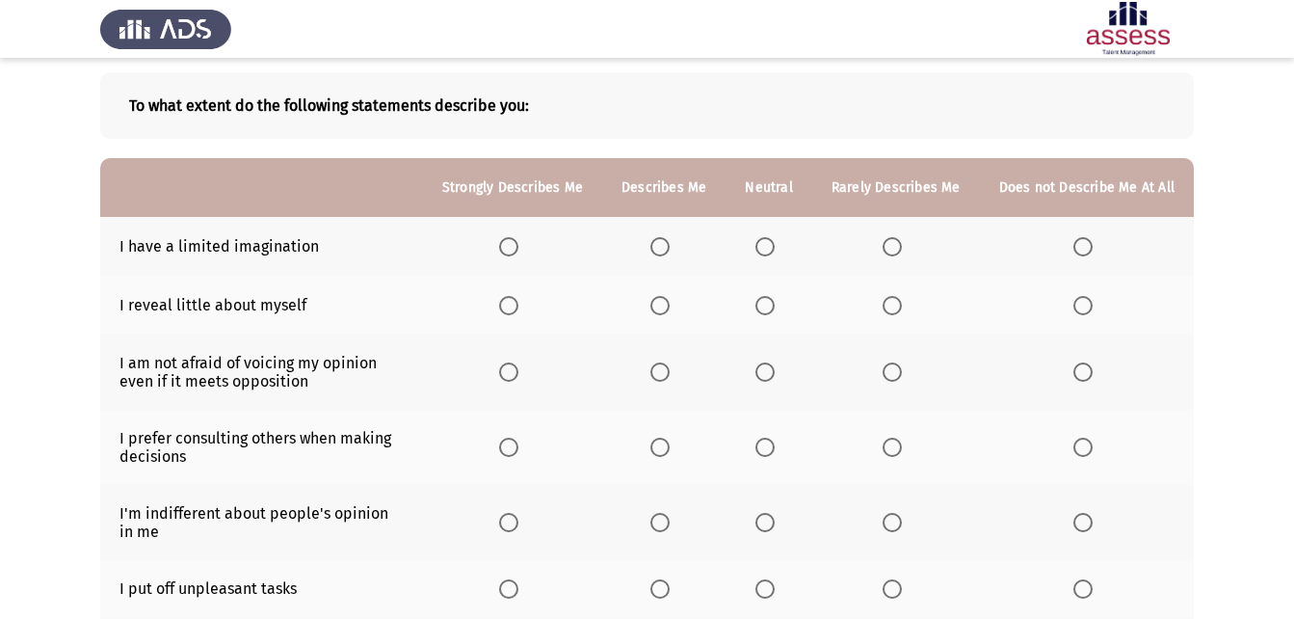
click at [775, 242] on span "Select an option" at bounding box center [764, 246] width 19 height 19
click at [775, 242] on input "Select an option" at bounding box center [764, 246] width 19 height 19
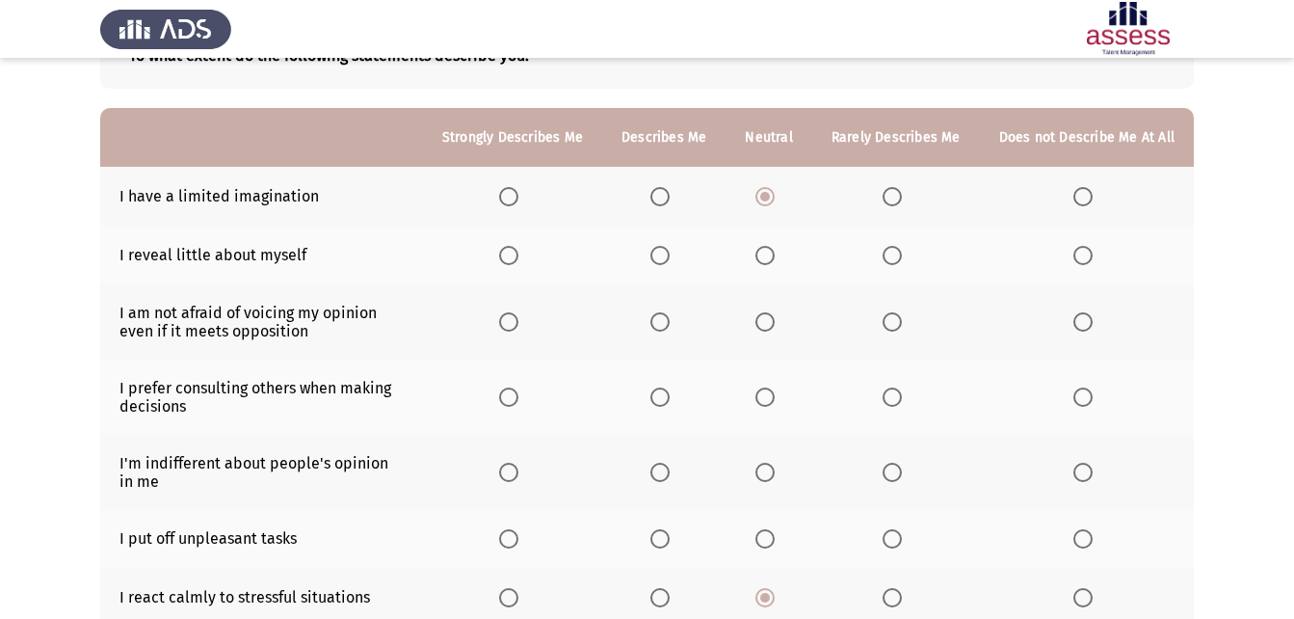
scroll to position [186, 0]
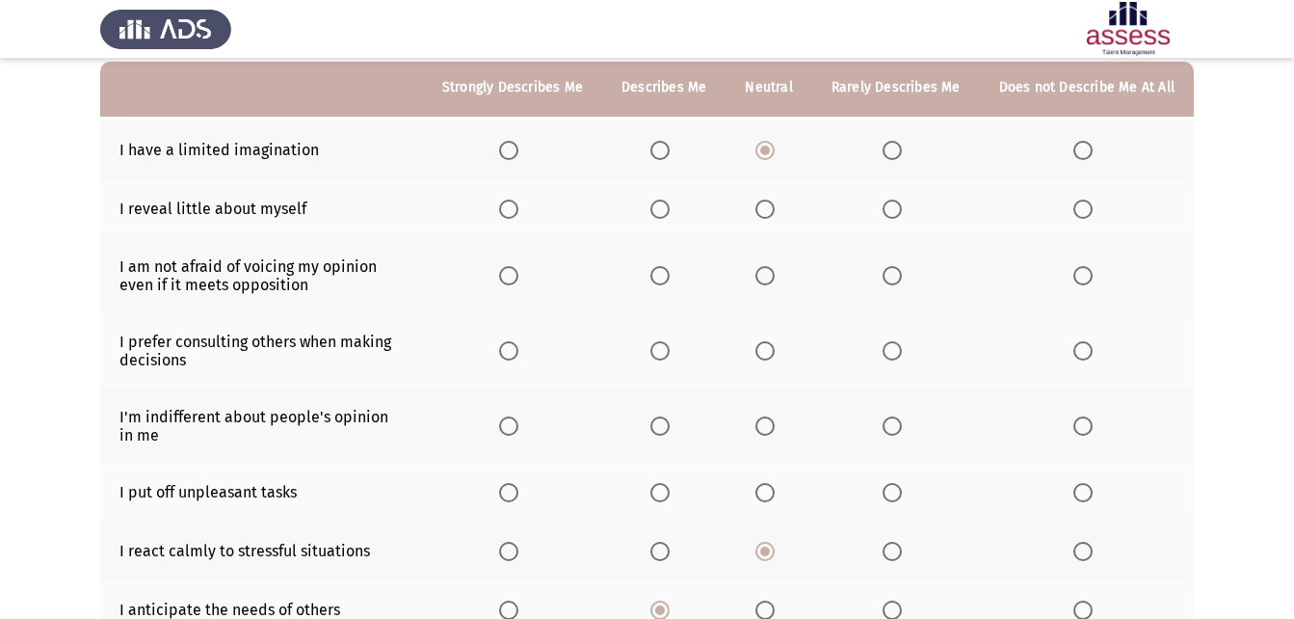
click at [1092, 209] on span "Select an option" at bounding box center [1082, 208] width 19 height 19
click at [1092, 209] on input "Select an option" at bounding box center [1082, 208] width 19 height 19
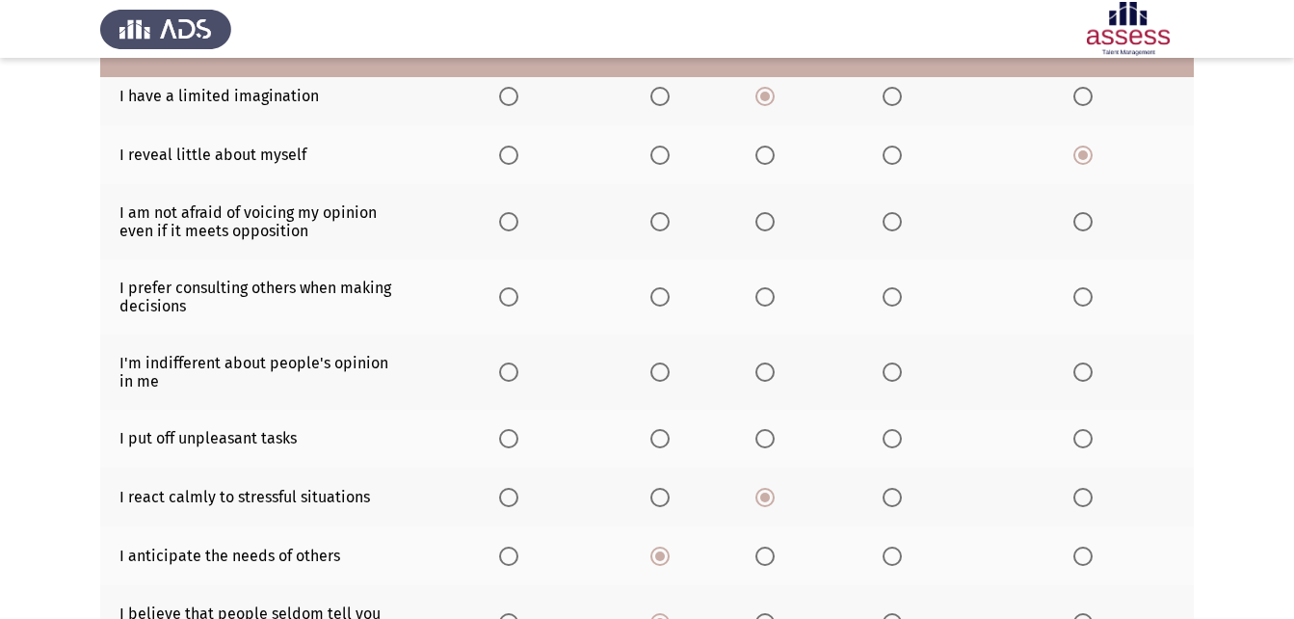
scroll to position [282, 0]
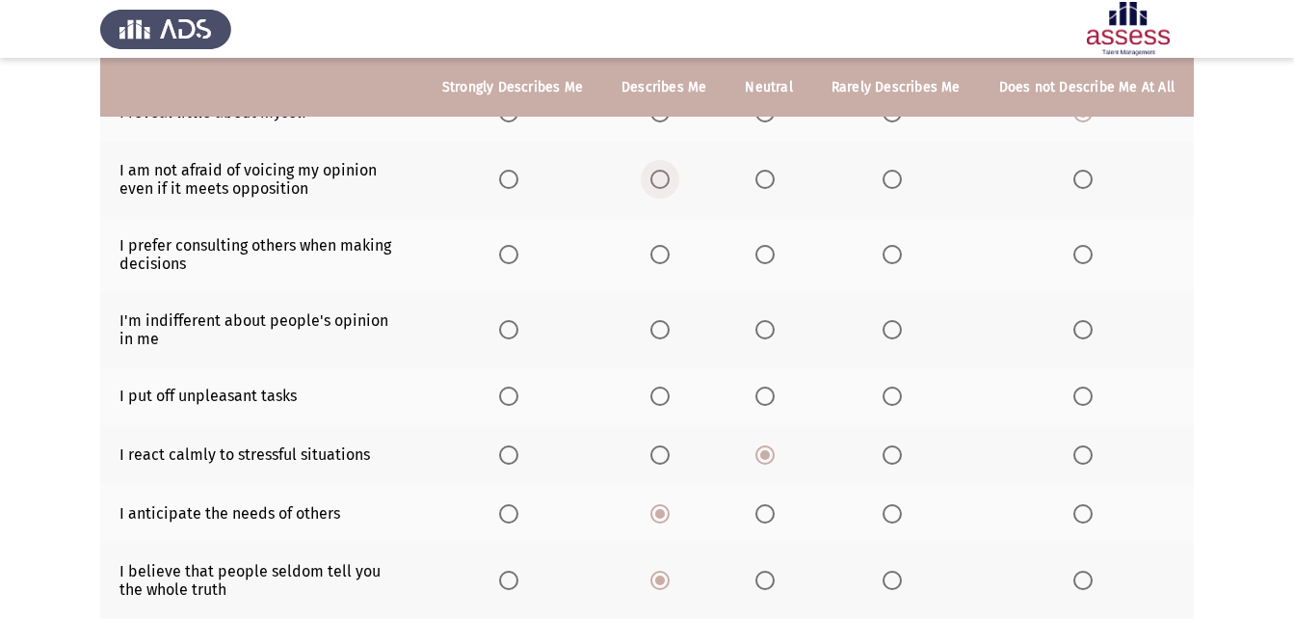
click at [670, 175] on span "Select an option" at bounding box center [659, 179] width 19 height 19
click at [670, 175] on input "Select an option" at bounding box center [659, 179] width 19 height 19
click at [664, 253] on span "Select an option" at bounding box center [659, 254] width 19 height 19
click at [664, 253] on input "Select an option" at bounding box center [659, 254] width 19 height 19
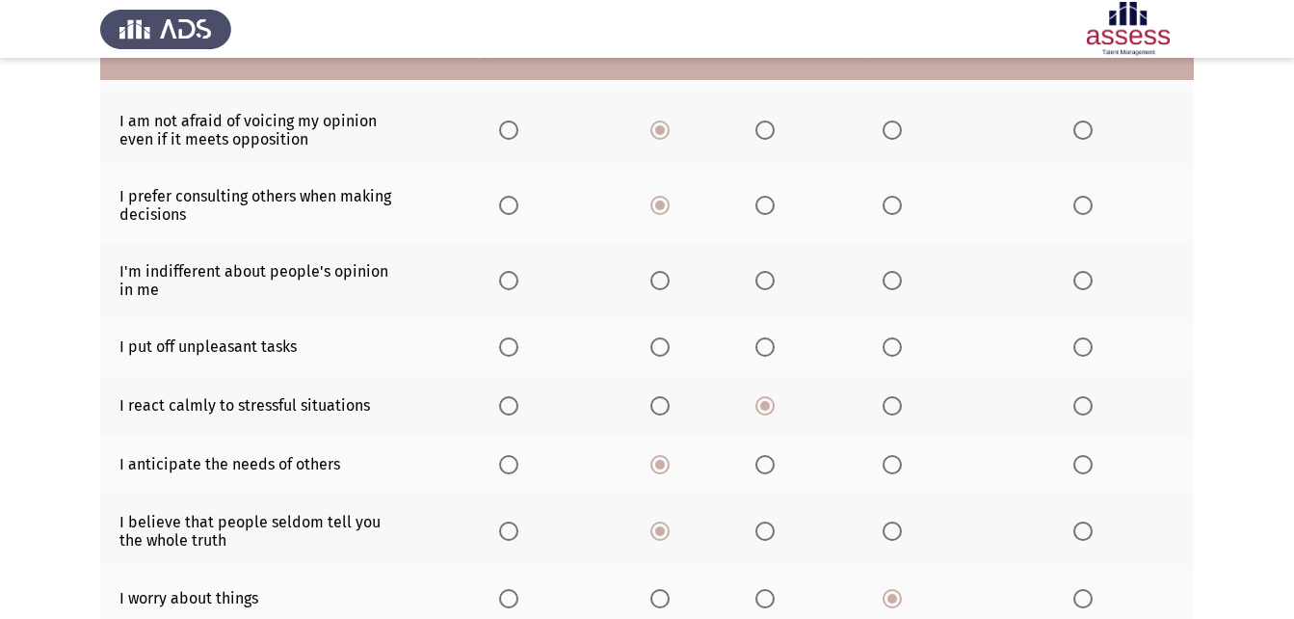
scroll to position [379, 0]
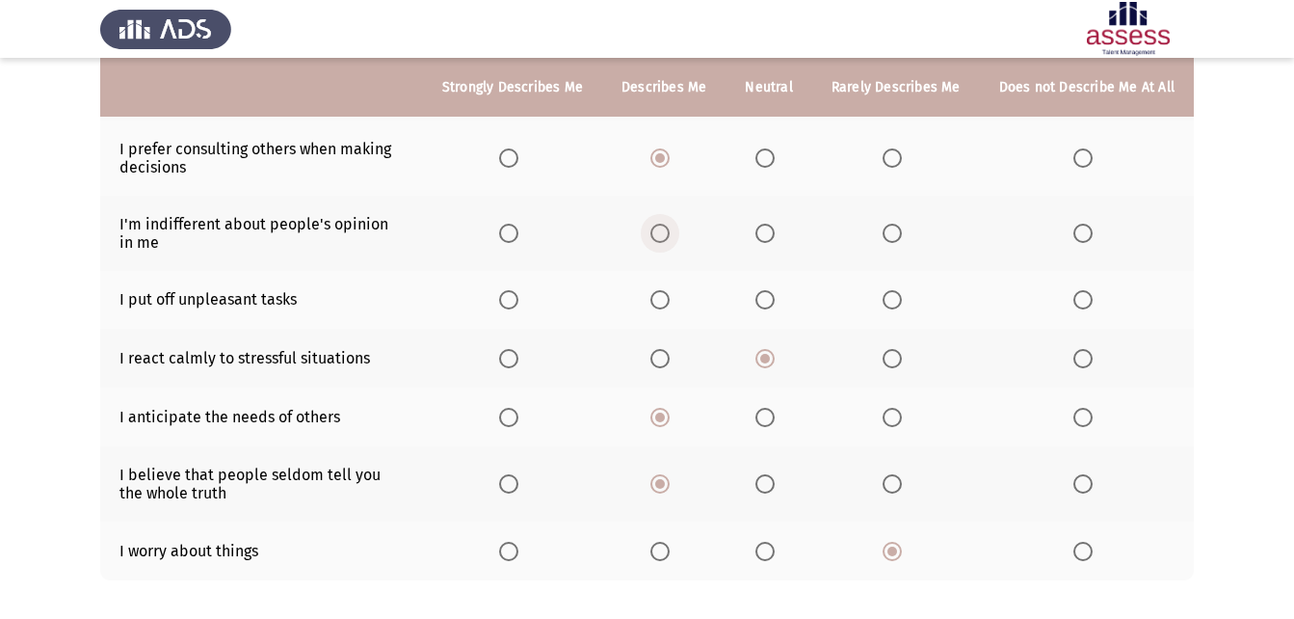
click at [670, 238] on span "Select an option" at bounding box center [659, 233] width 19 height 19
click at [670, 238] on input "Select an option" at bounding box center [659, 233] width 19 height 19
click at [1076, 294] on span "Select an option" at bounding box center [1082, 299] width 19 height 19
click at [1076, 294] on input "Select an option" at bounding box center [1082, 299] width 19 height 19
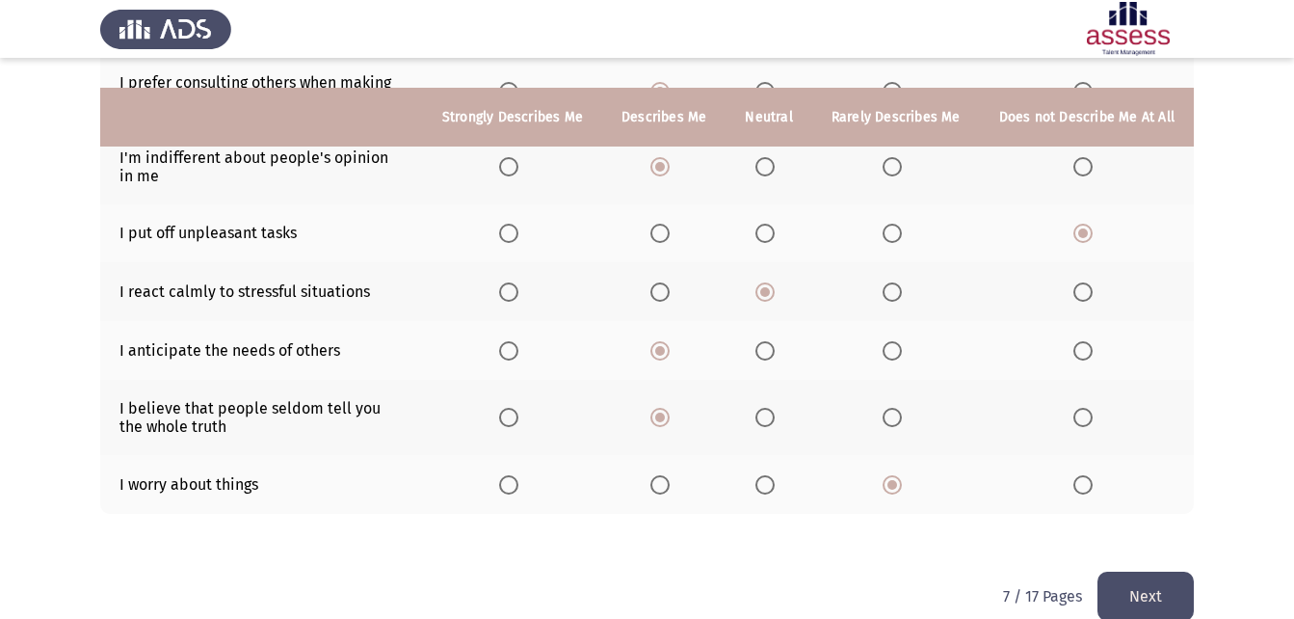
scroll to position [475, 0]
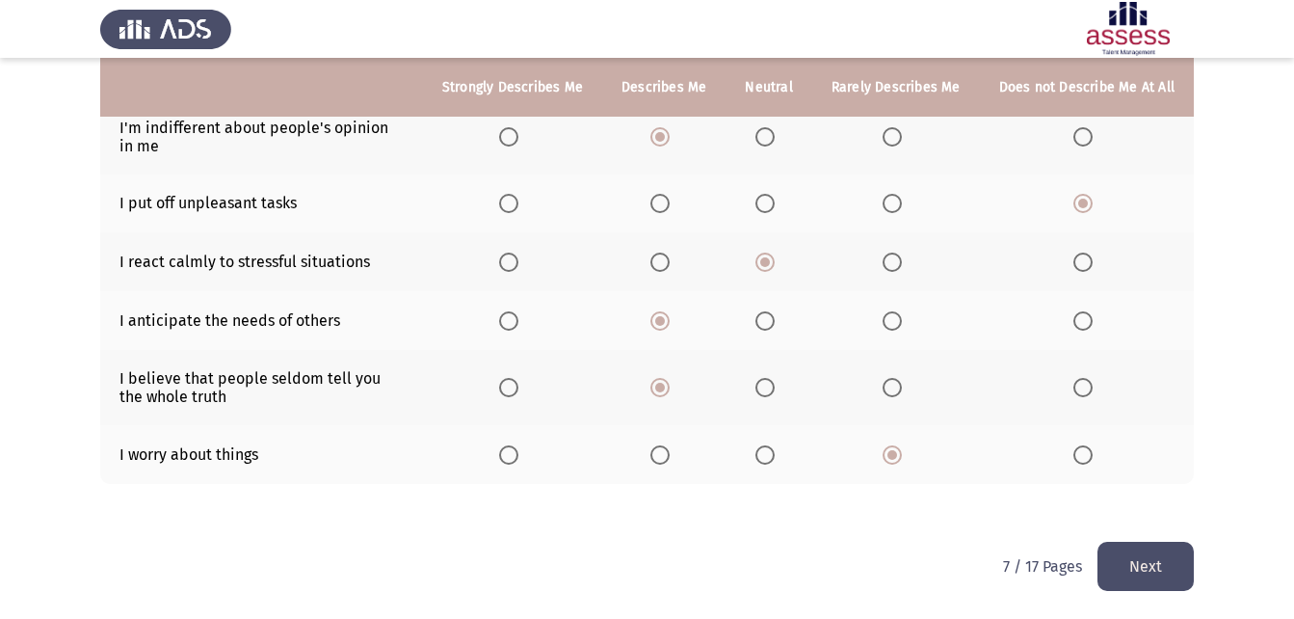
click at [1151, 572] on button "Next" at bounding box center [1145, 565] width 96 height 49
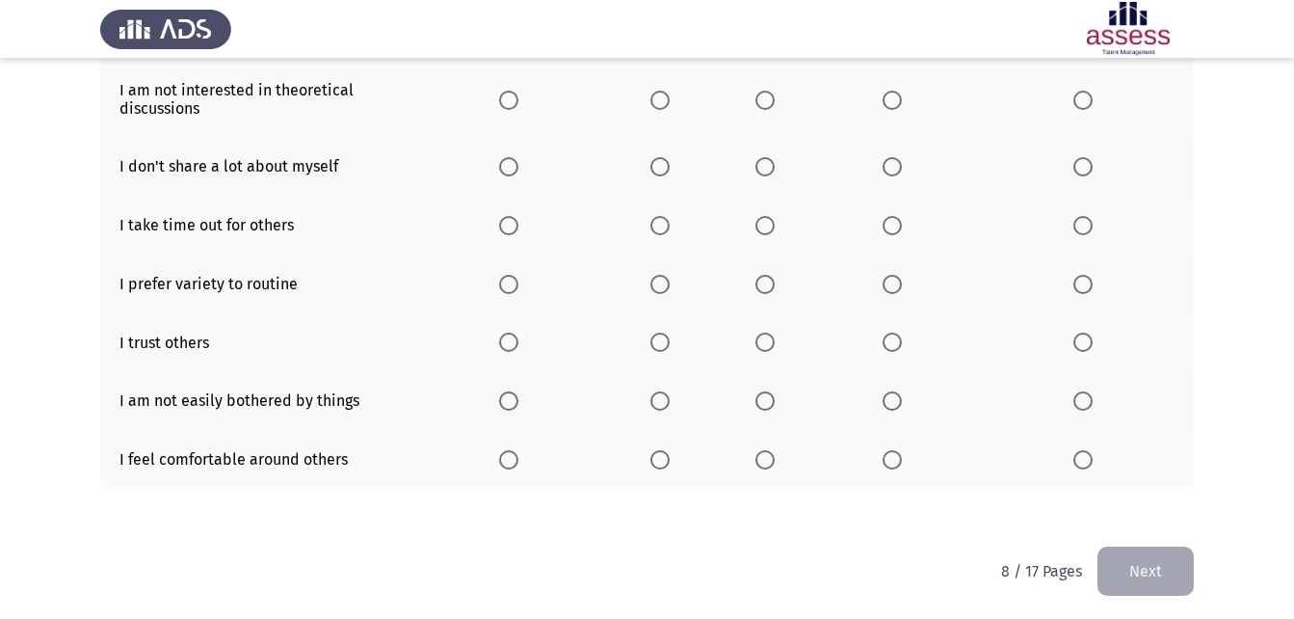
scroll to position [425, 0]
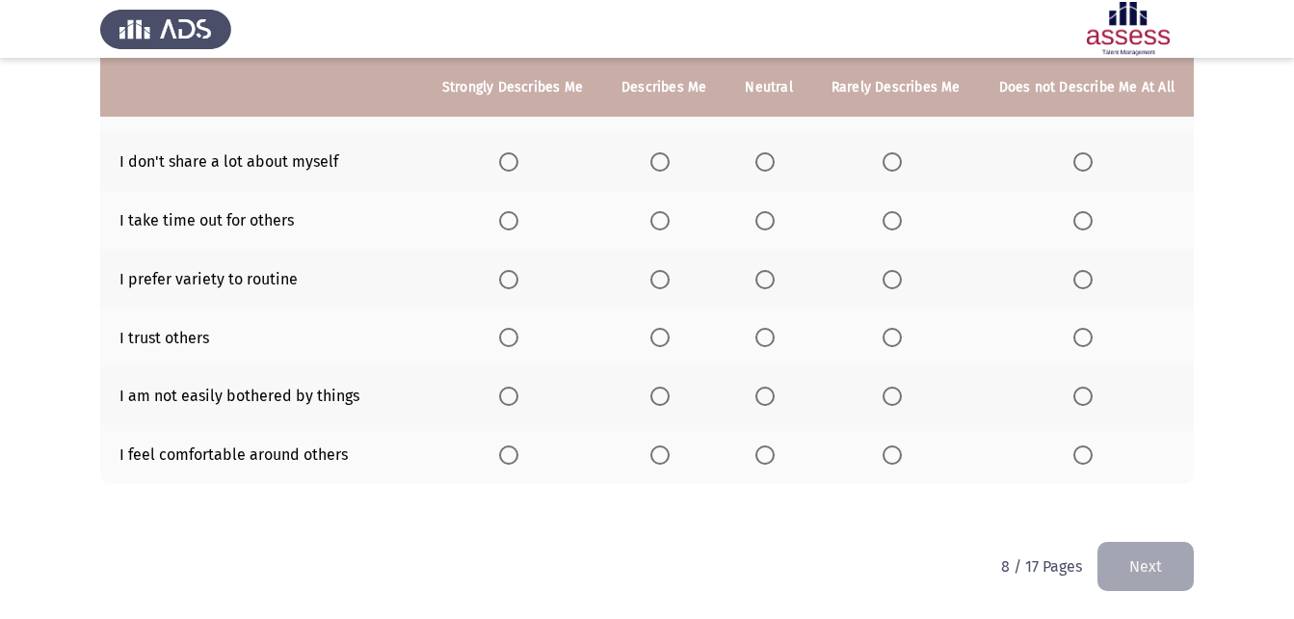
click at [665, 453] on span "Select an option" at bounding box center [659, 454] width 19 height 19
click at [665, 453] on input "Select an option" at bounding box center [659, 454] width 19 height 19
click at [670, 401] on span "Select an option" at bounding box center [659, 395] width 19 height 19
click at [670, 401] on input "Select an option" at bounding box center [659, 395] width 19 height 19
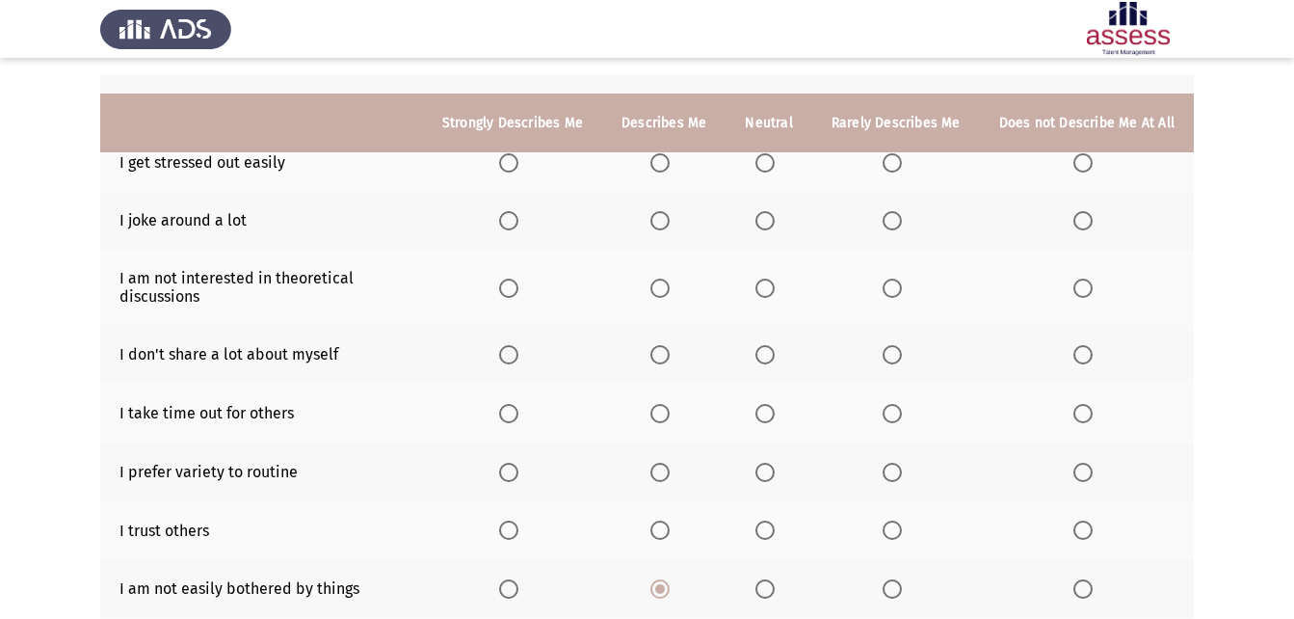
scroll to position [329, 0]
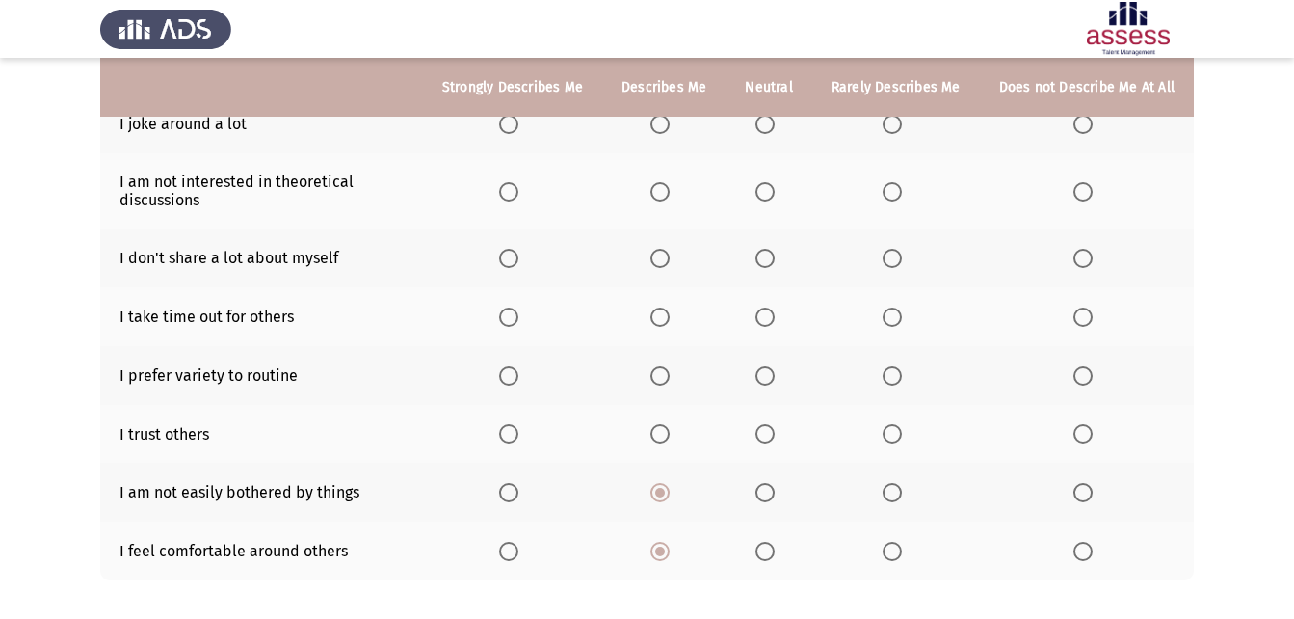
click at [890, 422] on th at bounding box center [896, 434] width 168 height 59
click at [895, 441] on span "Select an option" at bounding box center [892, 433] width 19 height 19
click at [895, 441] on input "Select an option" at bounding box center [892, 433] width 19 height 19
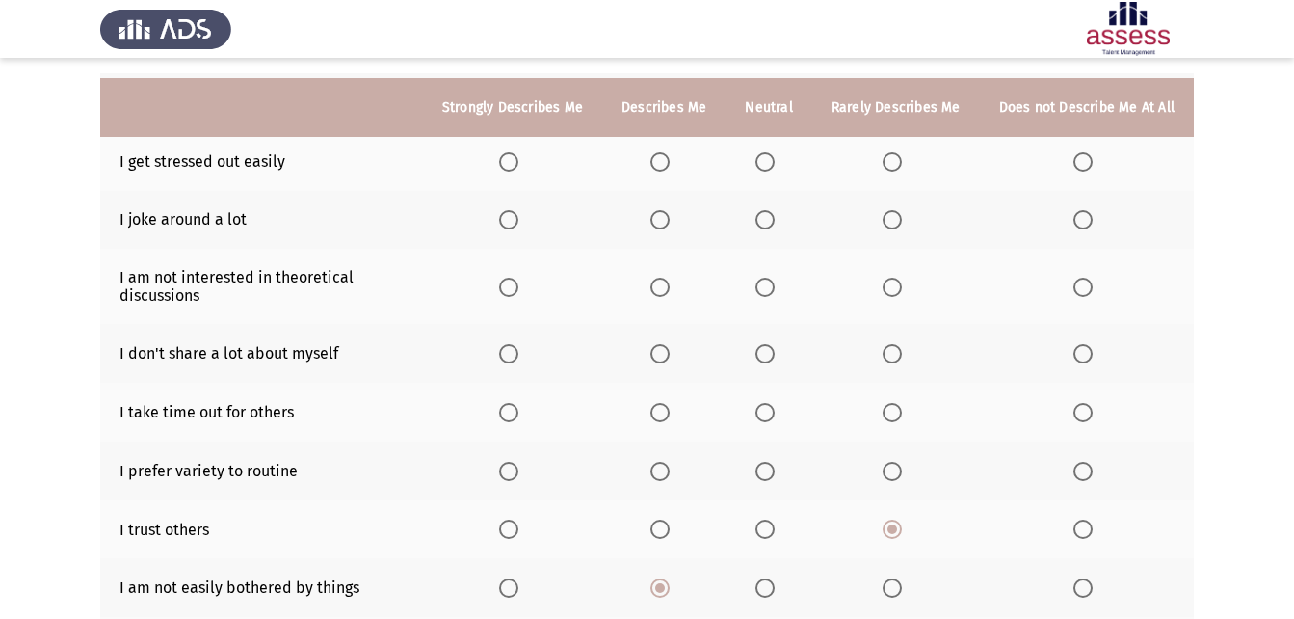
scroll to position [232, 0]
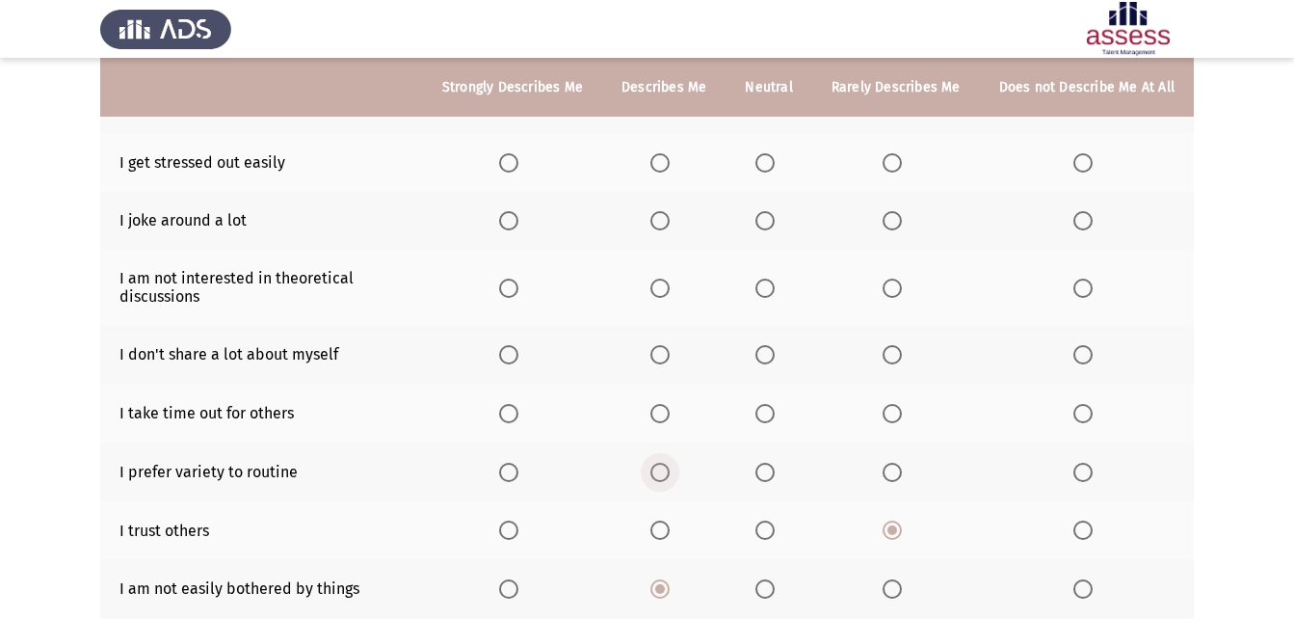
click at [670, 469] on span "Select an option" at bounding box center [659, 471] width 19 height 19
click at [670, 469] on input "Select an option" at bounding box center [659, 471] width 19 height 19
click at [775, 479] on span "Select an option" at bounding box center [764, 471] width 19 height 19
click at [775, 479] on input "Select an option" at bounding box center [764, 471] width 19 height 19
click at [666, 410] on span "Select an option" at bounding box center [659, 413] width 19 height 19
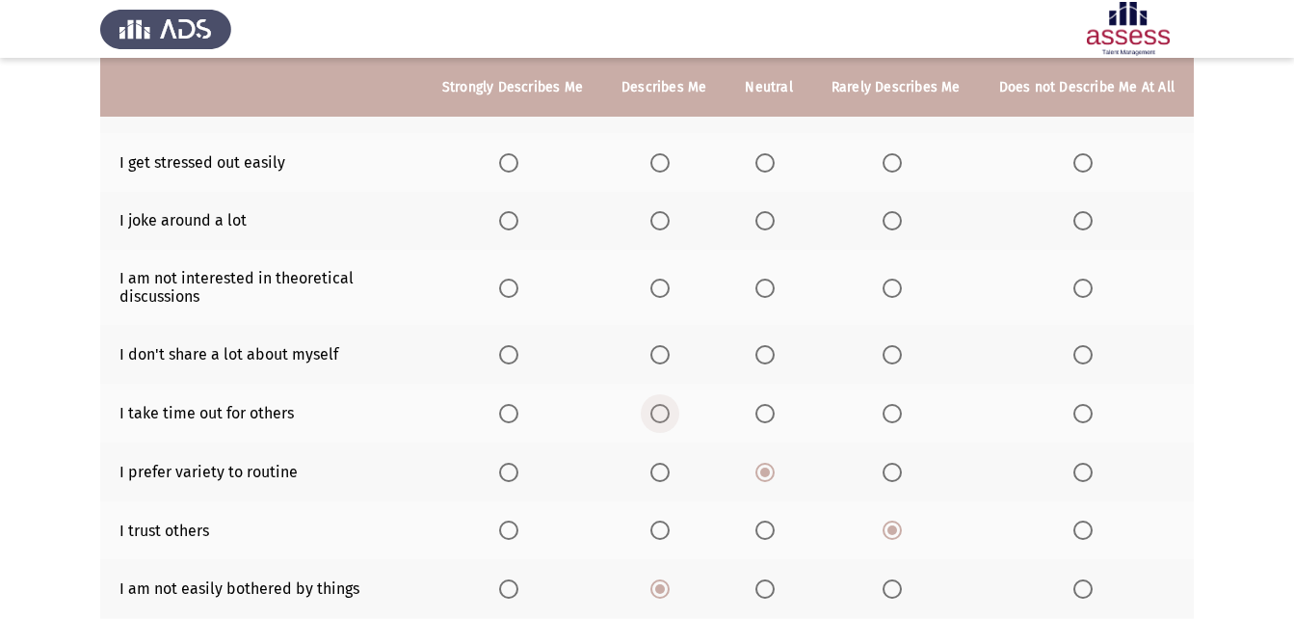
click at [666, 410] on input "Select an option" at bounding box center [659, 413] width 19 height 19
click at [667, 356] on span "Select an option" at bounding box center [659, 354] width 19 height 19
click at [667, 356] on input "Select an option" at bounding box center [659, 354] width 19 height 19
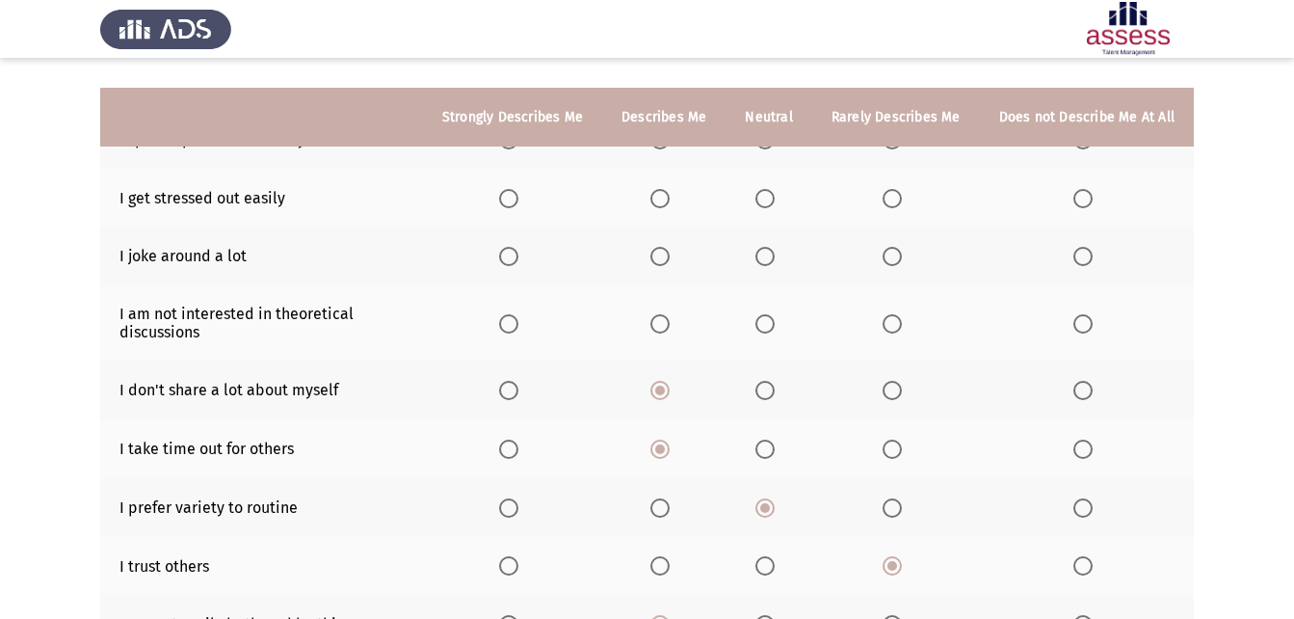
scroll to position [136, 0]
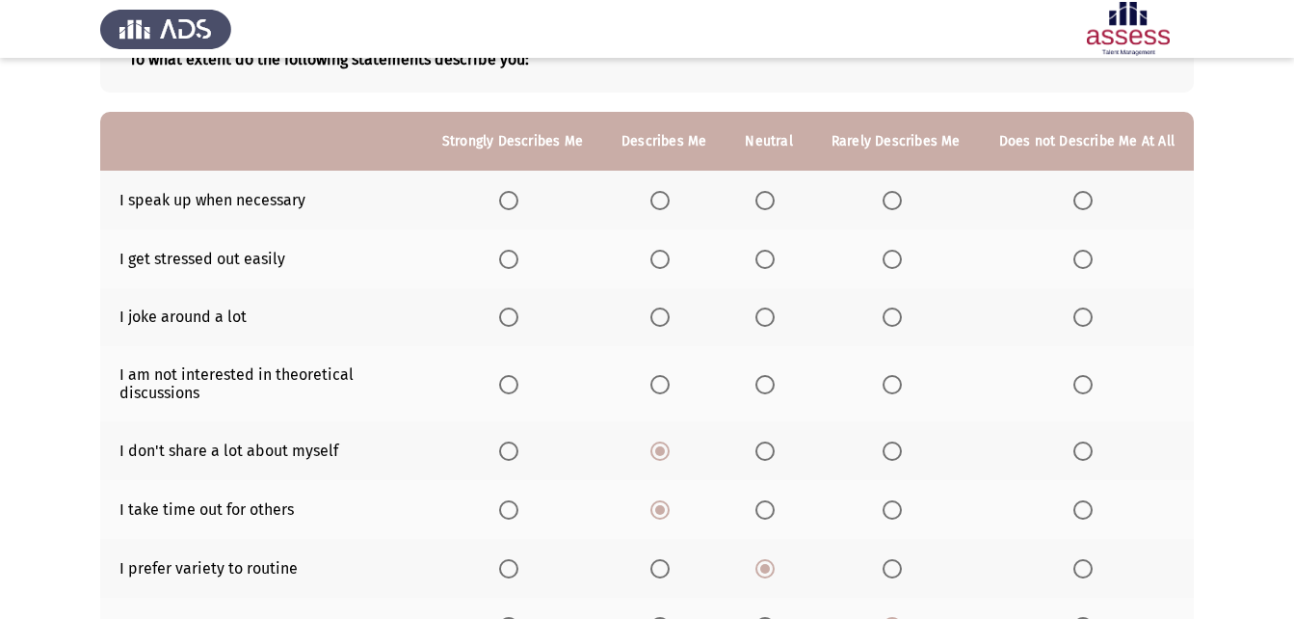
click at [509, 451] on span "Select an option" at bounding box center [509, 451] width 0 height 0
click at [518, 450] on input "Select an option" at bounding box center [508, 450] width 19 height 19
click at [898, 387] on span "Select an option" at bounding box center [892, 384] width 19 height 19
click at [898, 387] on input "Select an option" at bounding box center [892, 384] width 19 height 19
click at [1087, 391] on span "Select an option" at bounding box center [1082, 384] width 19 height 19
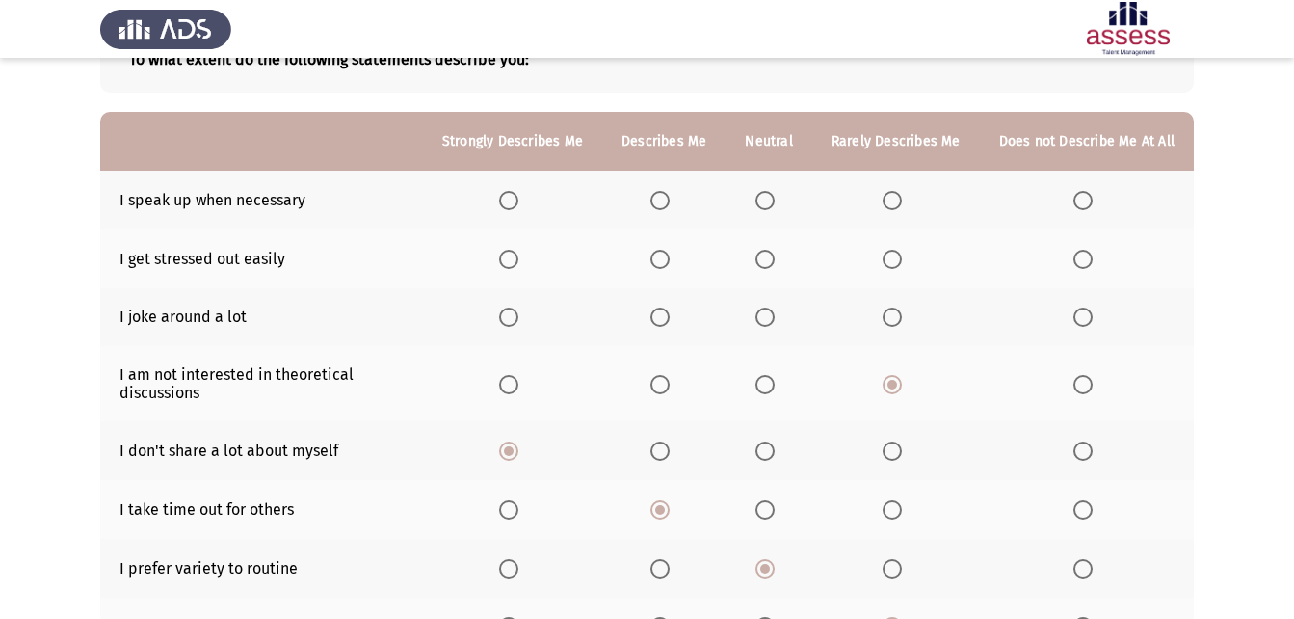
click at [1087, 391] on input "Select an option" at bounding box center [1082, 384] width 19 height 19
click at [894, 314] on span "Select an option" at bounding box center [892, 316] width 19 height 19
click at [894, 314] on input "Select an option" at bounding box center [892, 316] width 19 height 19
click at [670, 259] on span "Select an option" at bounding box center [659, 259] width 19 height 19
click at [670, 259] on input "Select an option" at bounding box center [659, 259] width 19 height 19
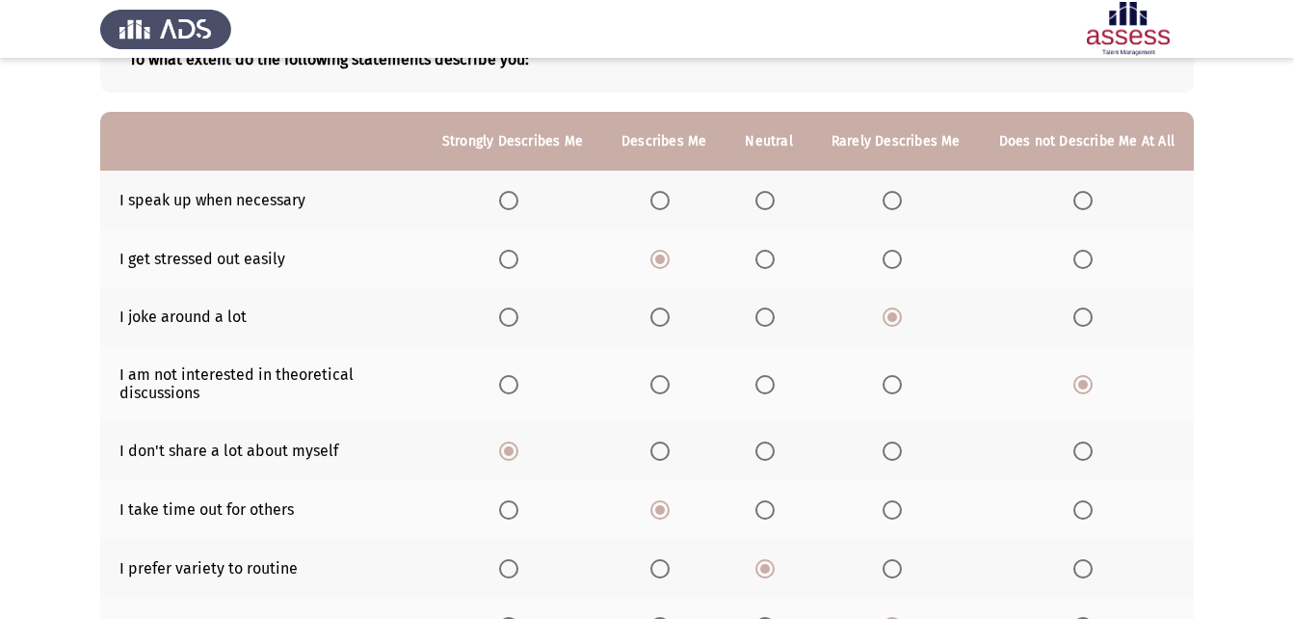
click at [670, 198] on span "Select an option" at bounding box center [659, 200] width 19 height 19
click at [670, 198] on input "Select an option" at bounding box center [659, 200] width 19 height 19
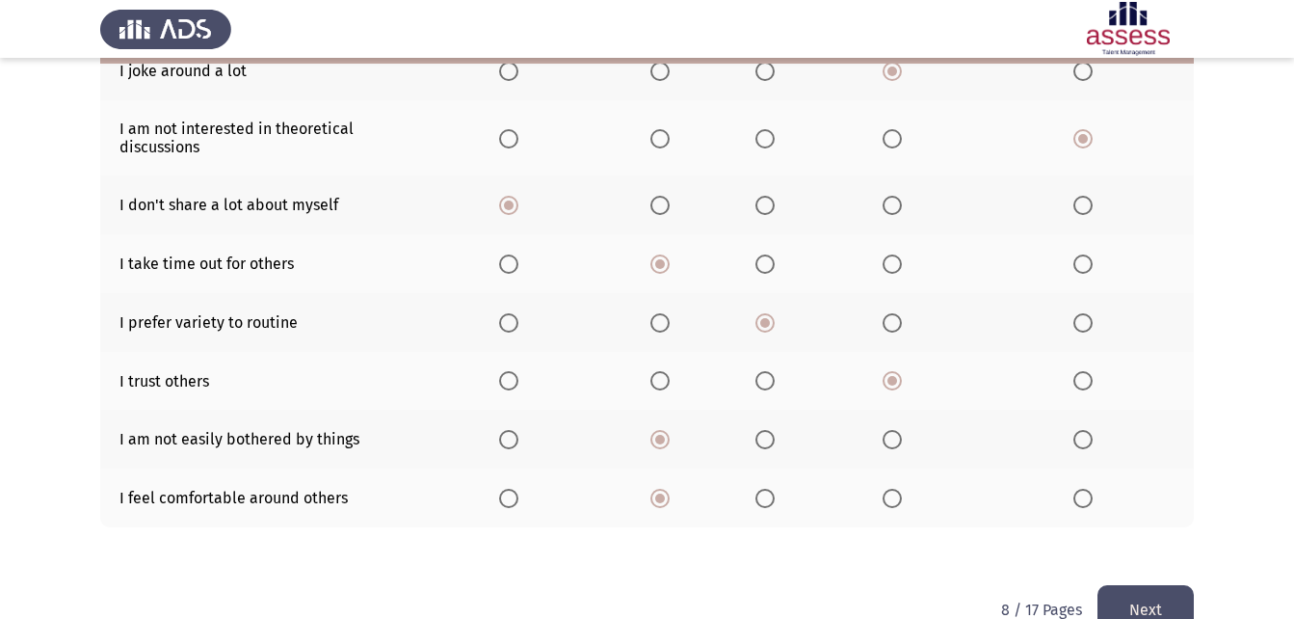
scroll to position [425, 0]
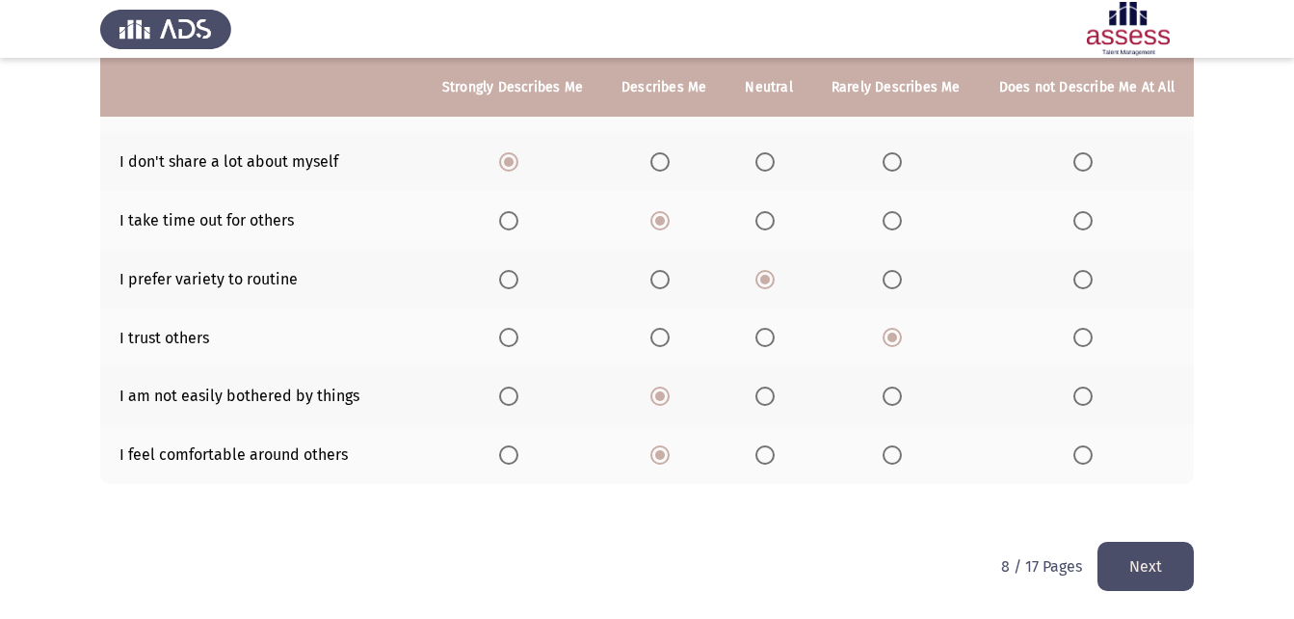
click at [1169, 568] on button "Next" at bounding box center [1145, 565] width 96 height 49
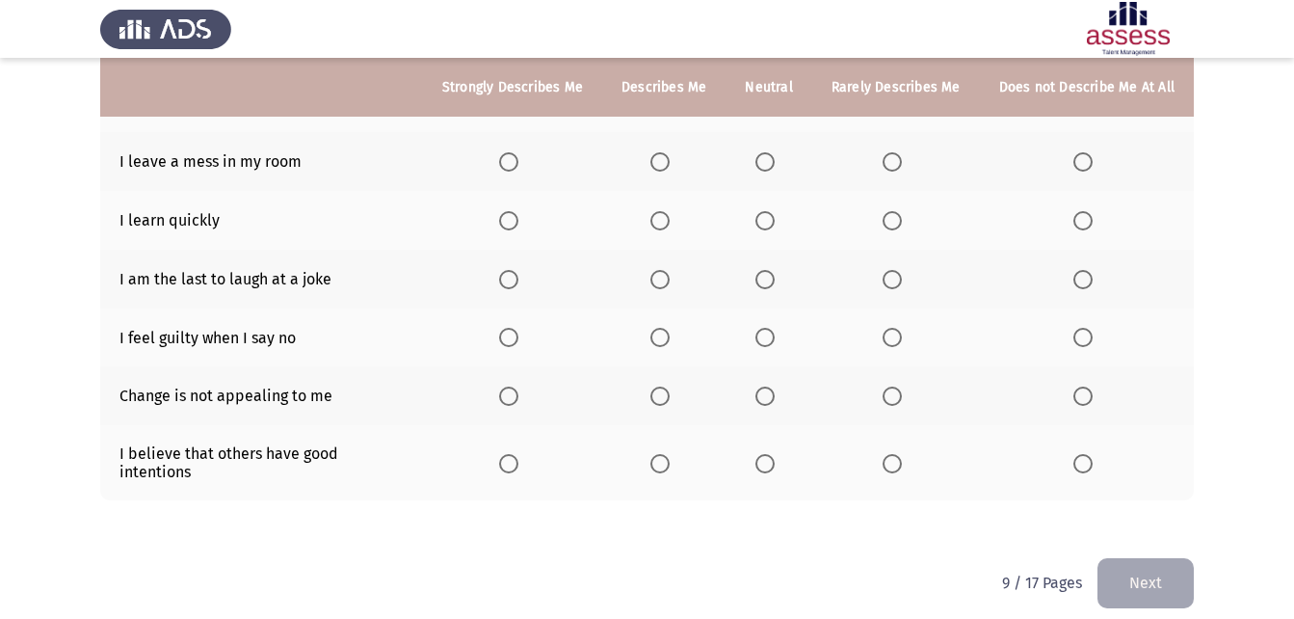
click at [659, 460] on span "Select an option" at bounding box center [659, 463] width 19 height 19
click at [659, 460] on input "Select an option" at bounding box center [659, 463] width 19 height 19
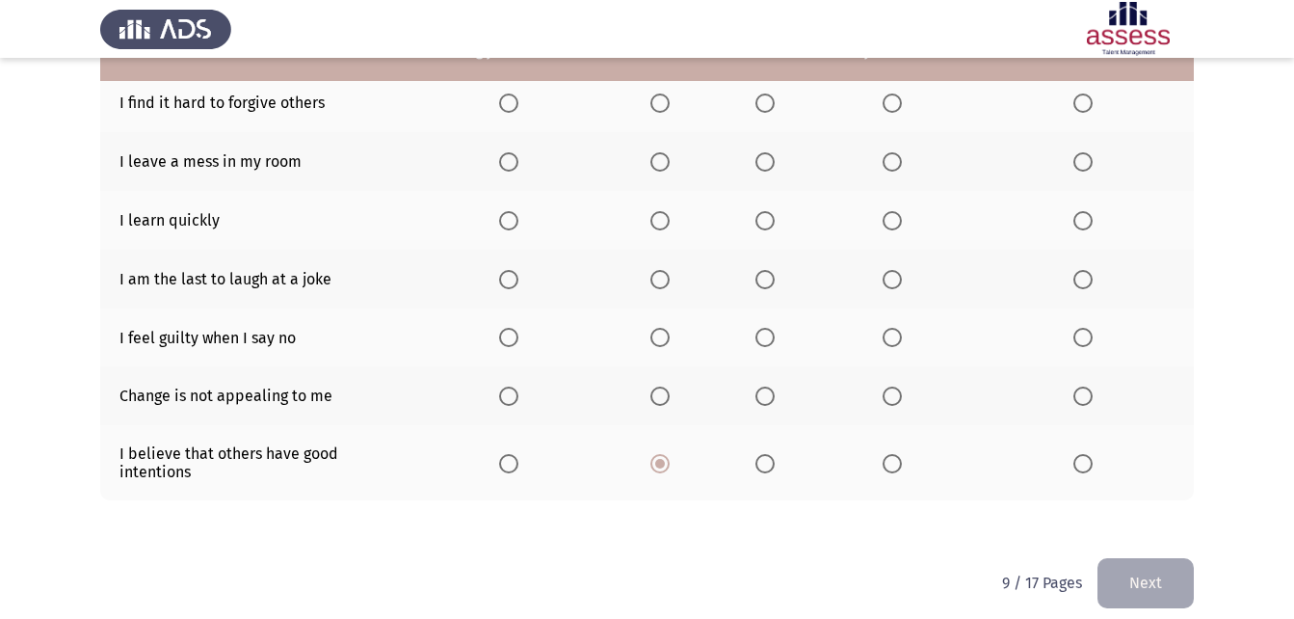
scroll to position [329, 0]
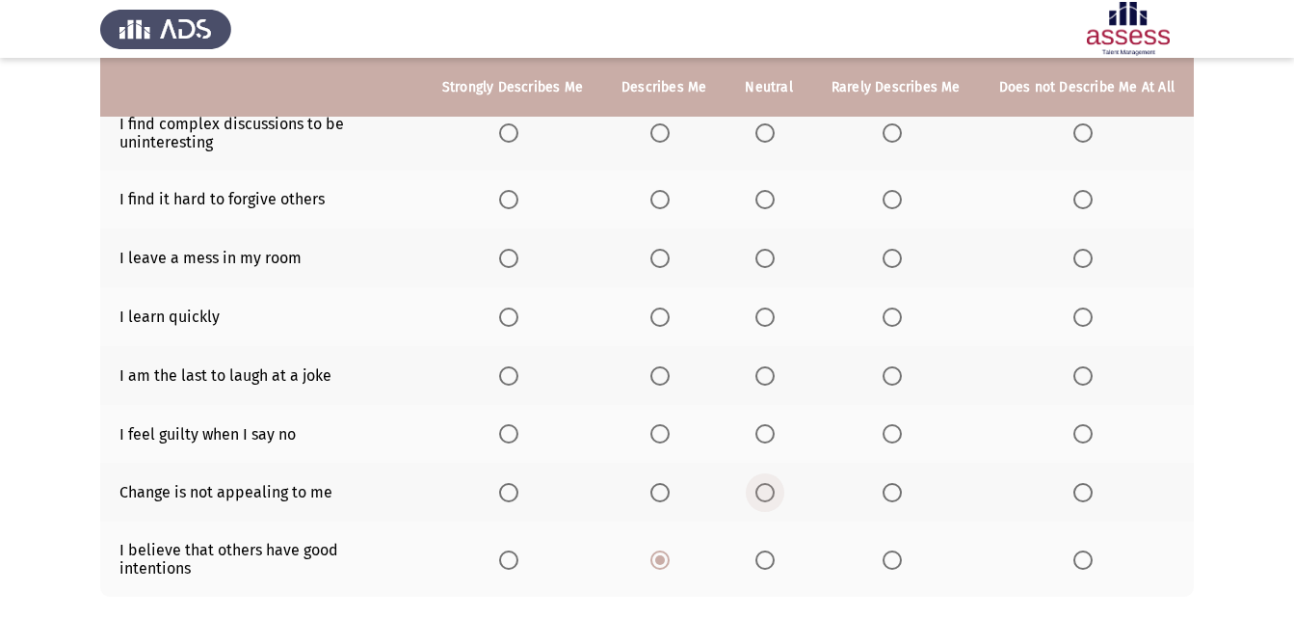
click at [766, 488] on span "Select an option" at bounding box center [764, 492] width 19 height 19
click at [766, 488] on input "Select an option" at bounding box center [764, 492] width 19 height 19
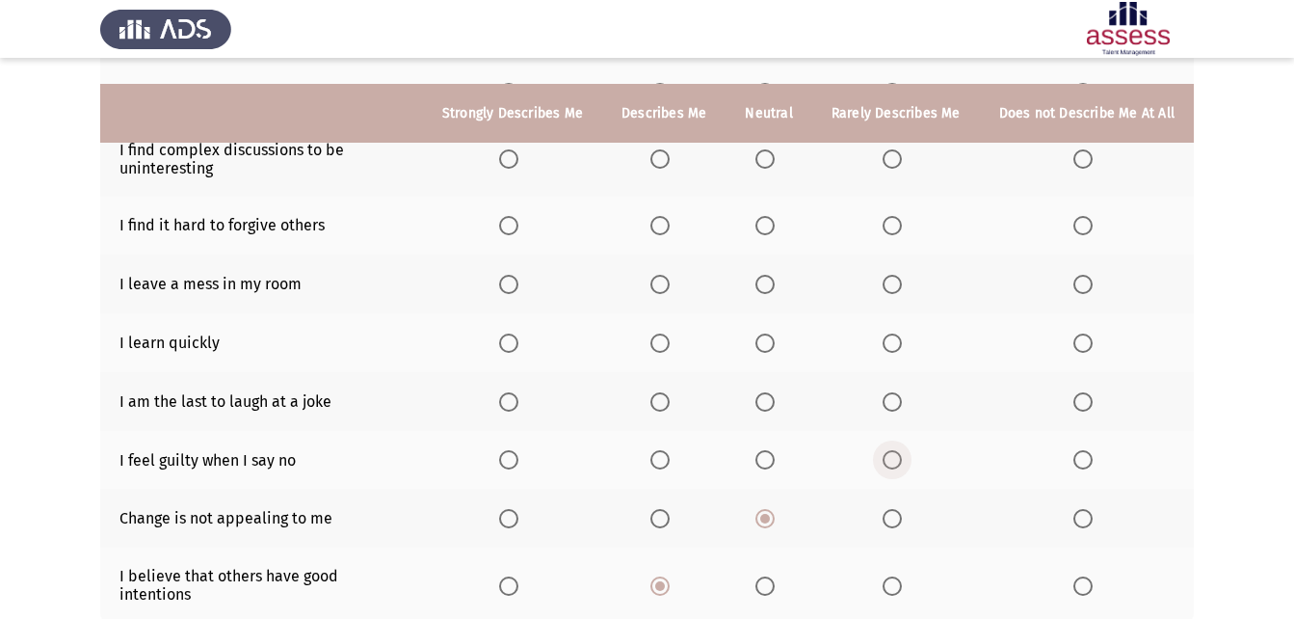
click at [898, 433] on th at bounding box center [896, 460] width 168 height 59
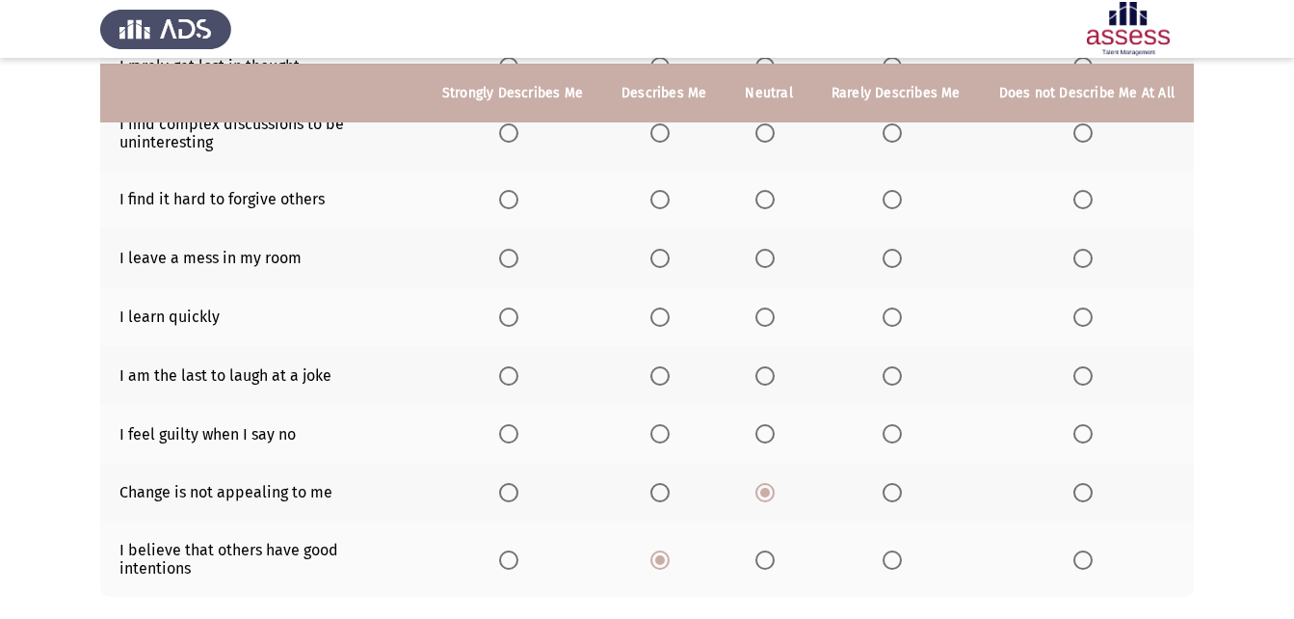
scroll to position [425, 0]
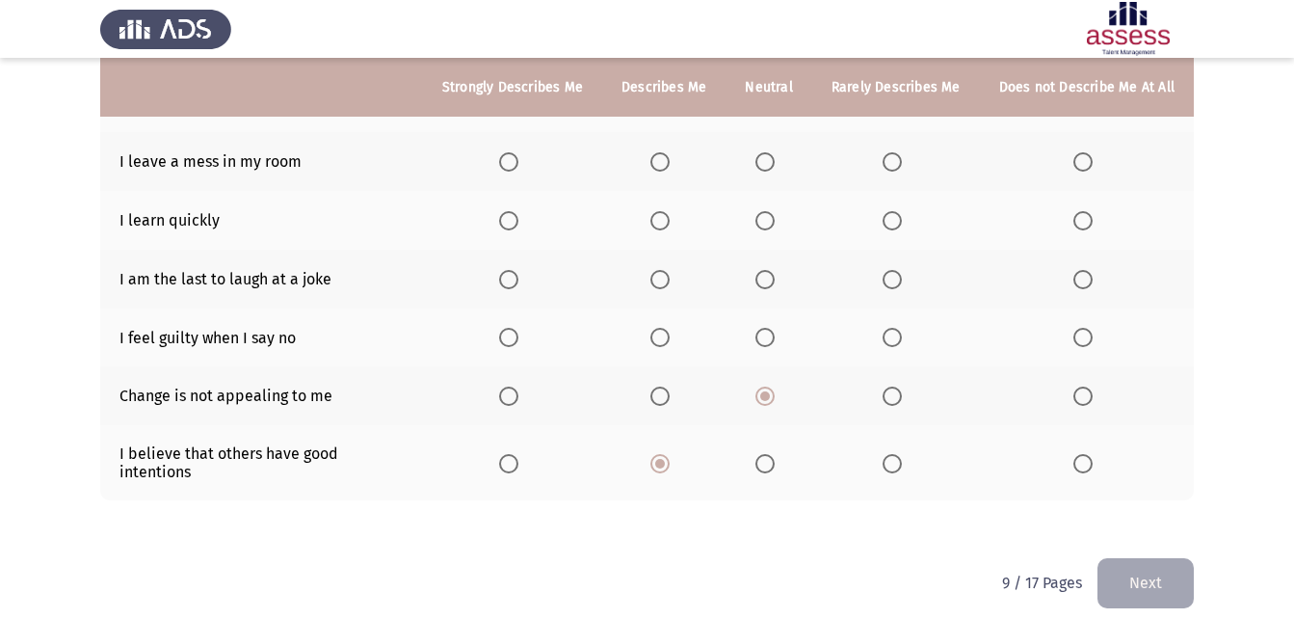
click at [894, 338] on span "Select an option" at bounding box center [892, 337] width 19 height 19
click at [894, 338] on input "Select an option" at bounding box center [892, 337] width 19 height 19
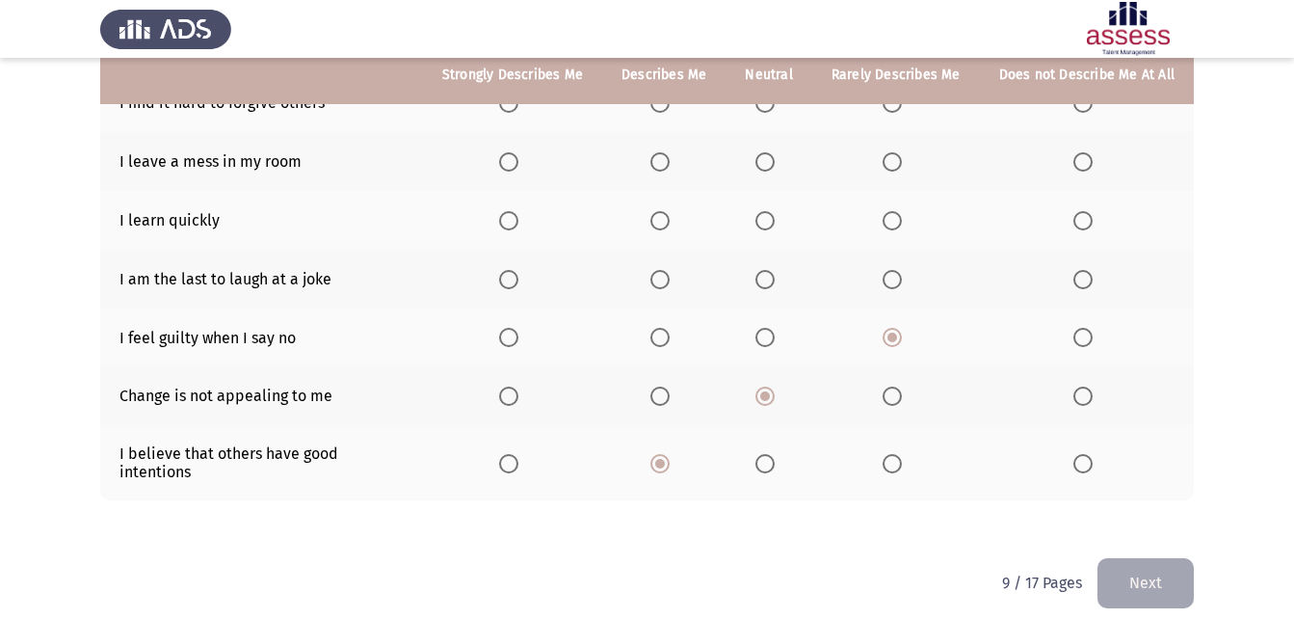
scroll to position [329, 0]
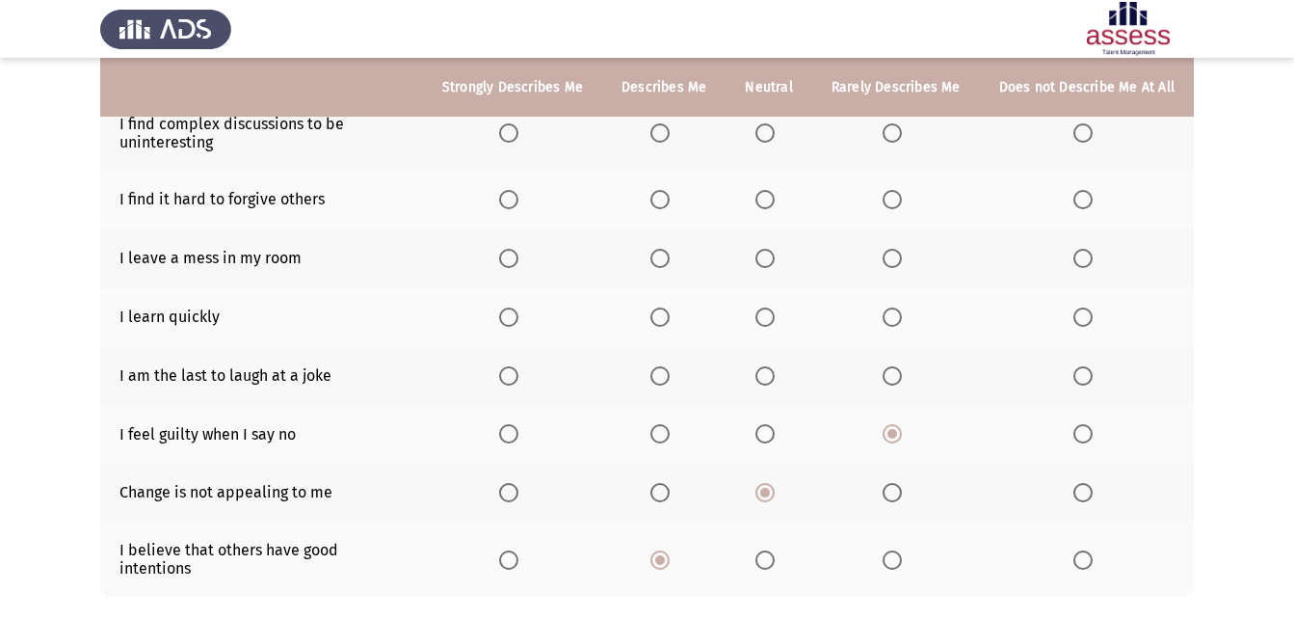
click at [897, 375] on span "Select an option" at bounding box center [892, 375] width 19 height 19
click at [897, 375] on input "Select an option" at bounding box center [892, 375] width 19 height 19
click at [665, 318] on span "Select an option" at bounding box center [659, 316] width 19 height 19
click at [665, 318] on input "Select an option" at bounding box center [659, 316] width 19 height 19
click at [1097, 262] on label "Select an option" at bounding box center [1086, 258] width 27 height 19
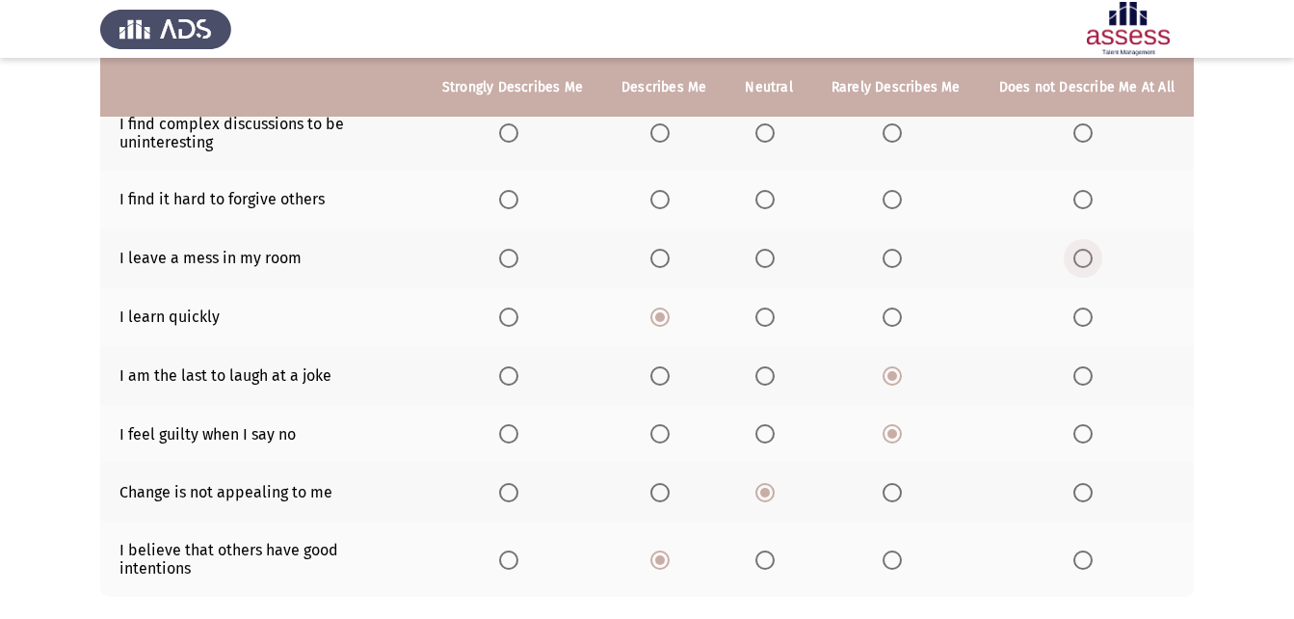
click at [1093, 262] on input "Select an option" at bounding box center [1082, 258] width 19 height 19
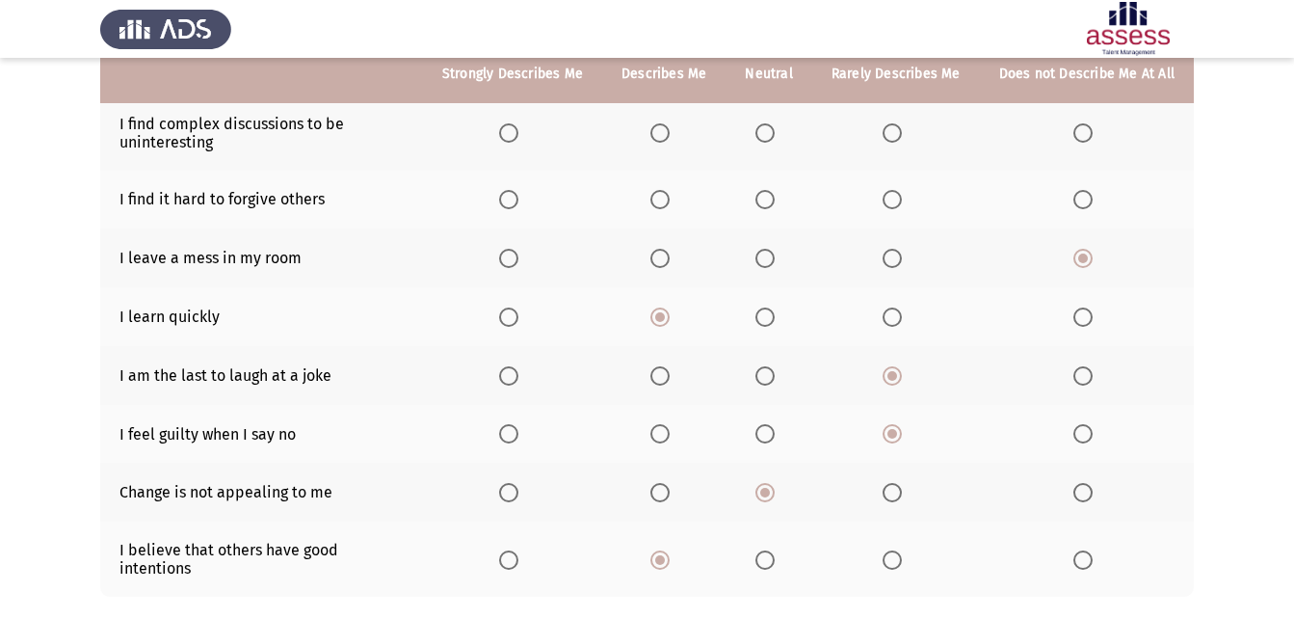
scroll to position [232, 0]
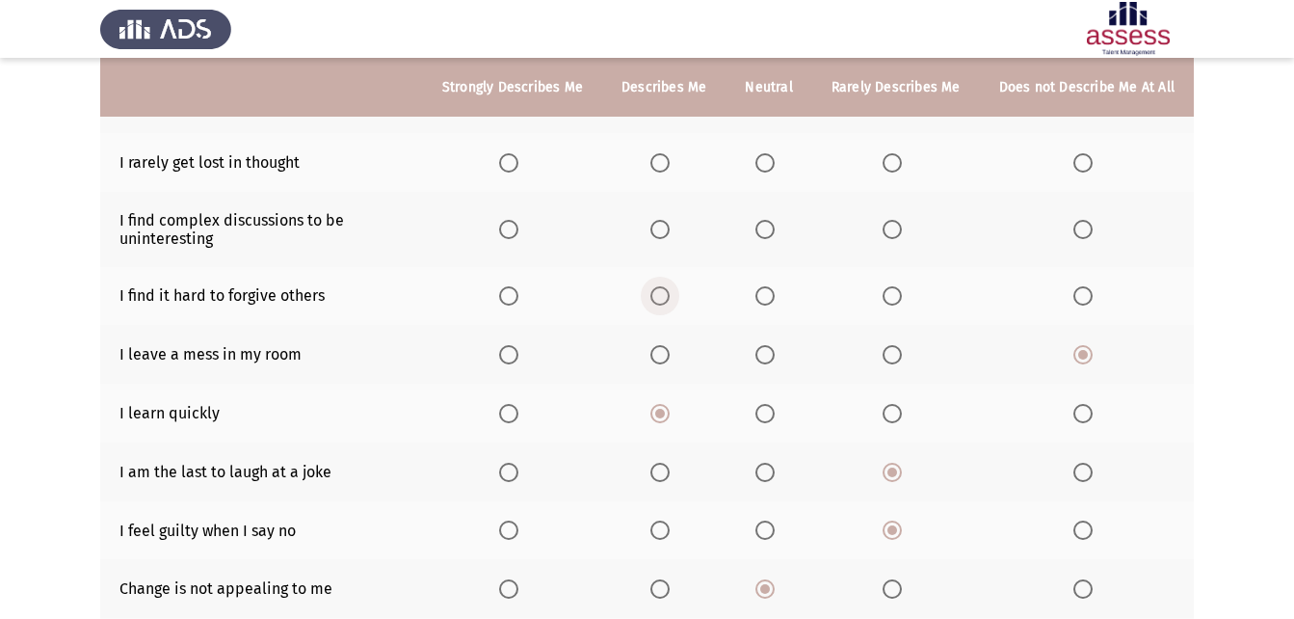
click at [666, 290] on span "Select an option" at bounding box center [659, 295] width 19 height 19
click at [666, 290] on input "Select an option" at bounding box center [659, 295] width 19 height 19
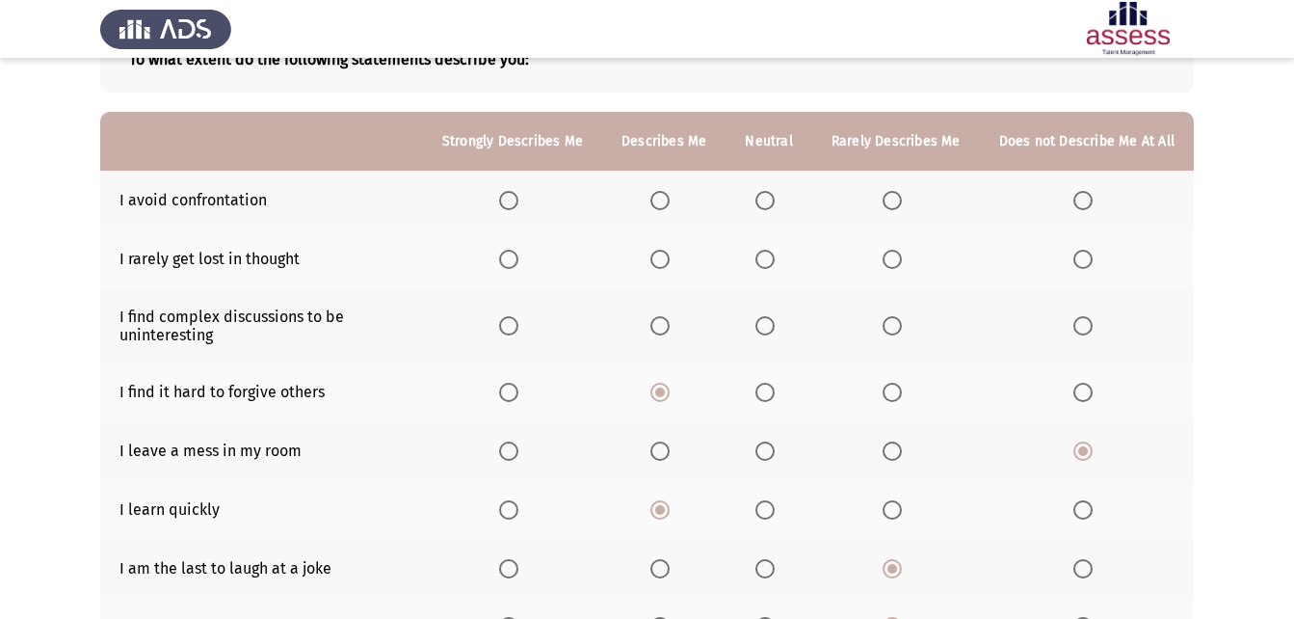
scroll to position [40, 0]
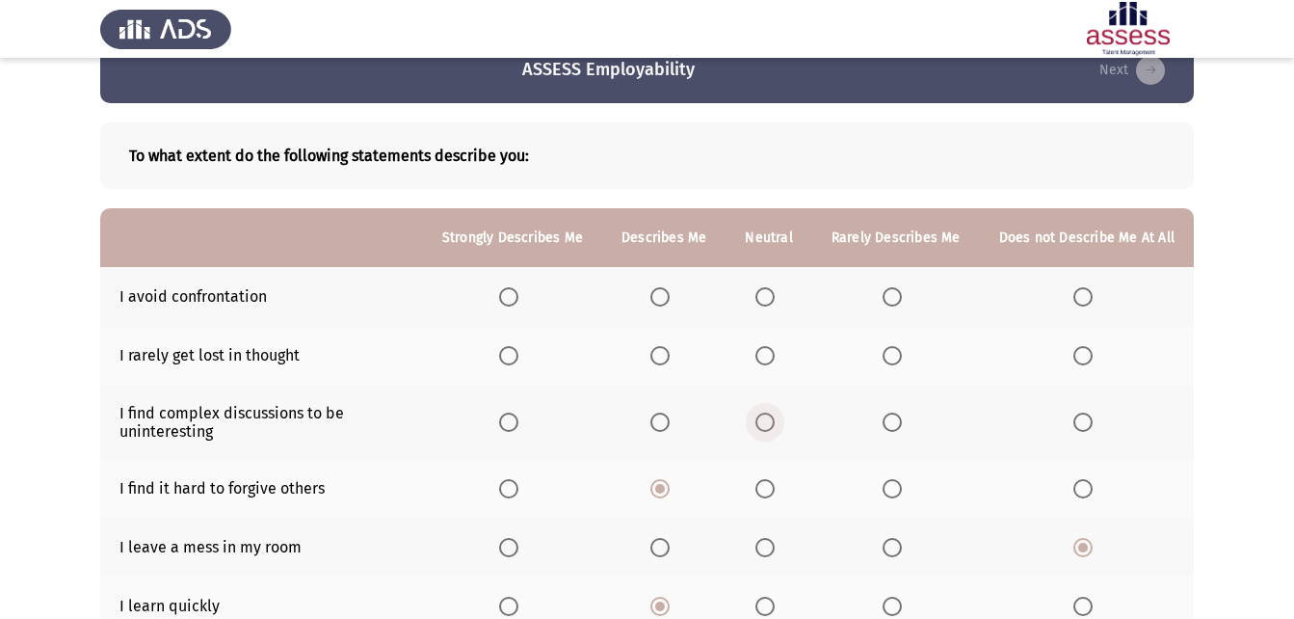
click at [764, 414] on span "Select an option" at bounding box center [764, 421] width 19 height 19
click at [764, 414] on input "Select an option" at bounding box center [764, 421] width 19 height 19
click at [895, 354] on span "Select an option" at bounding box center [892, 355] width 19 height 19
click at [895, 354] on input "Select an option" at bounding box center [892, 355] width 19 height 19
click at [765, 293] on span "Select an option" at bounding box center [764, 296] width 19 height 19
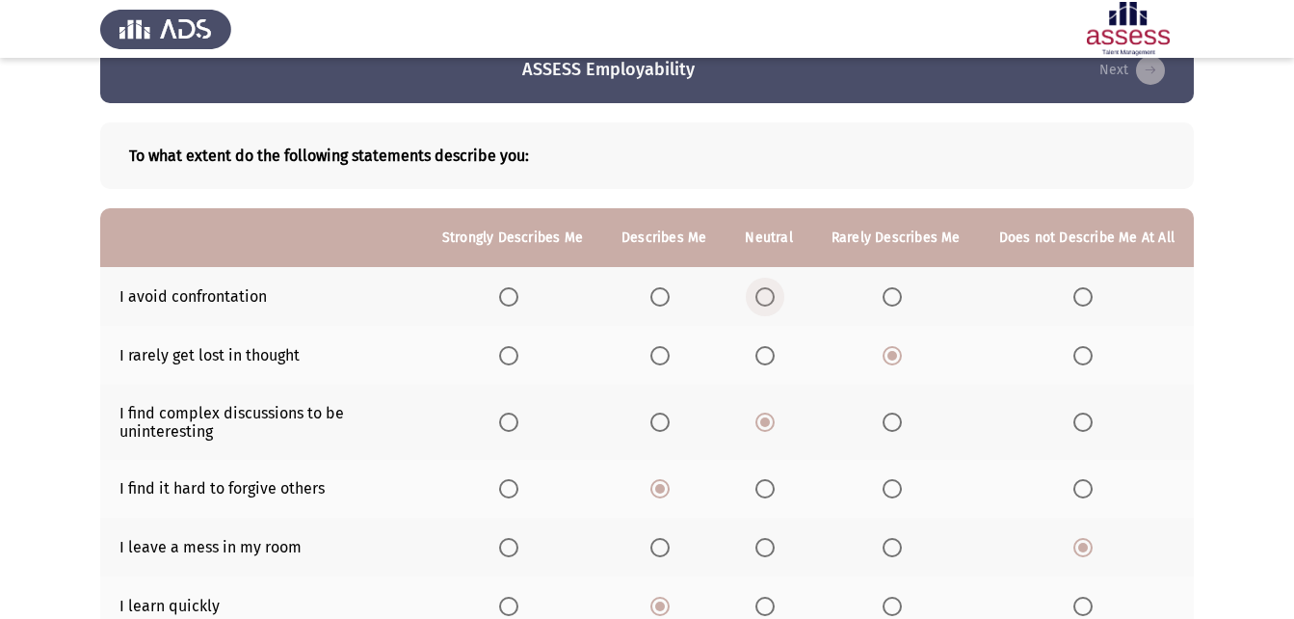
click at [765, 293] on input "Select an option" at bounding box center [764, 296] width 19 height 19
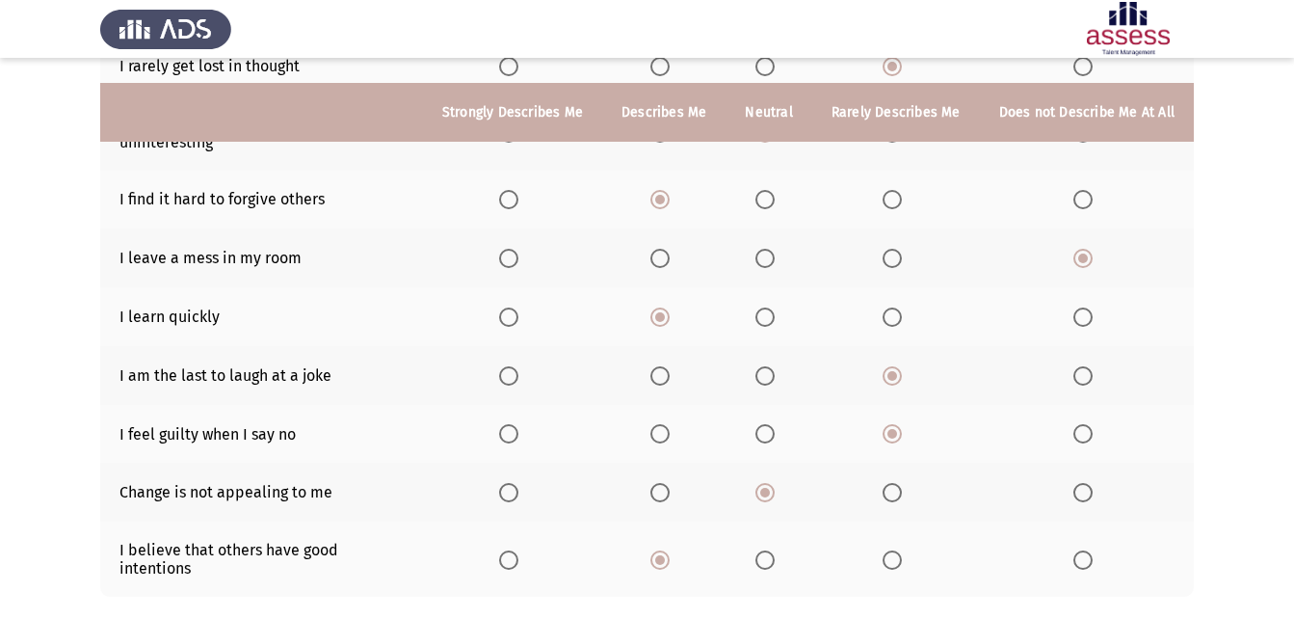
scroll to position [425, 0]
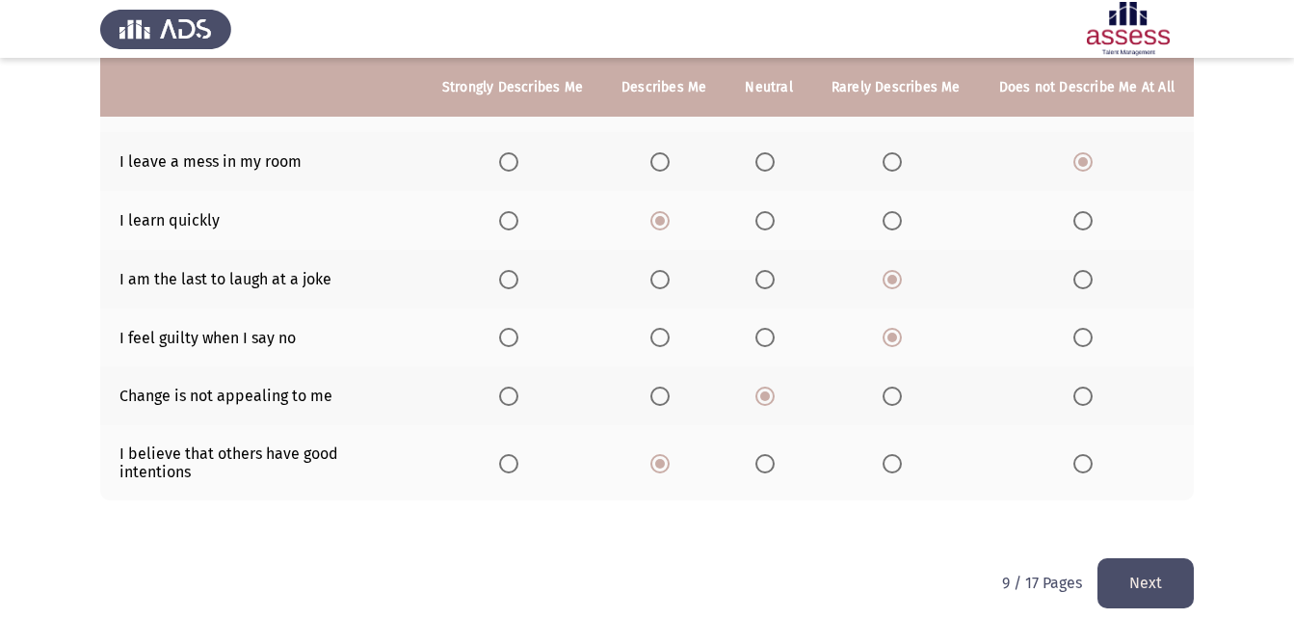
click at [1175, 574] on button "Next" at bounding box center [1145, 582] width 96 height 49
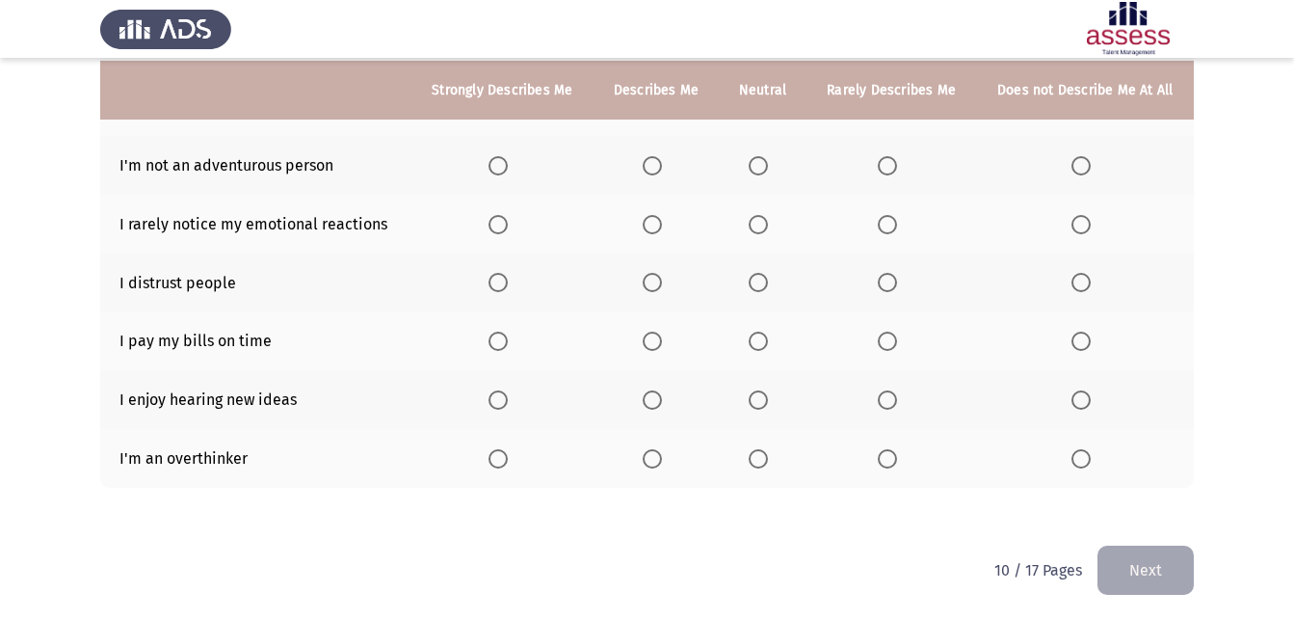
scroll to position [409, 0]
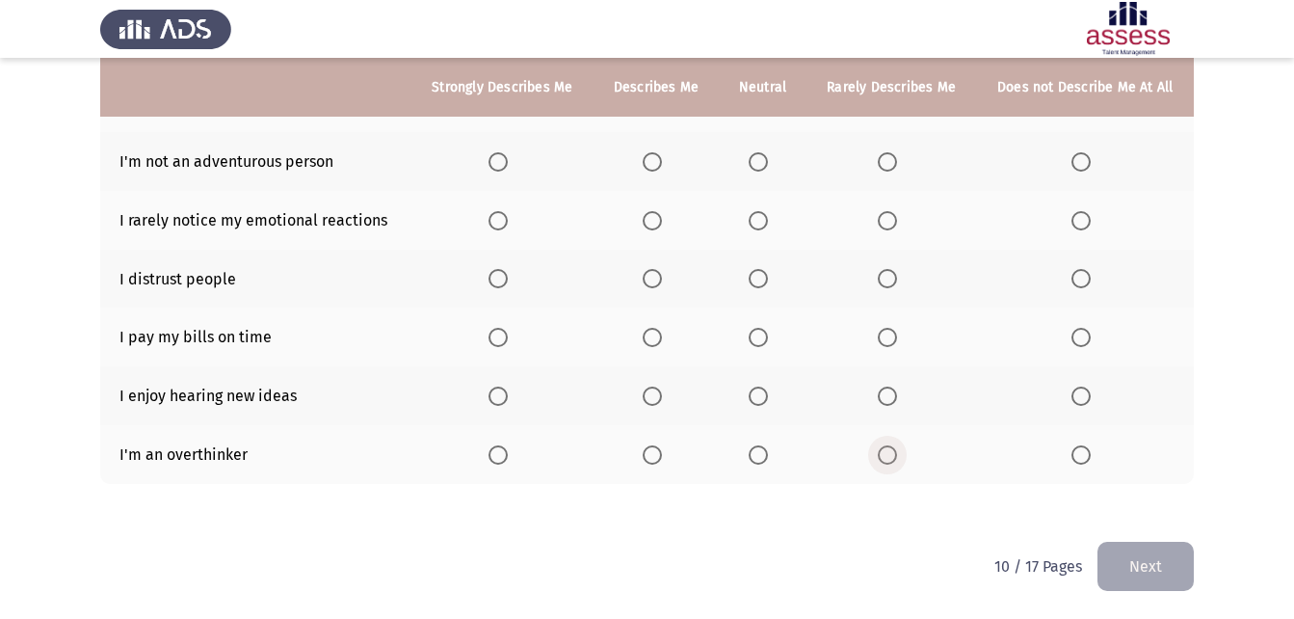
click at [883, 457] on span "Select an option" at bounding box center [887, 454] width 19 height 19
click at [883, 457] on input "Select an option" at bounding box center [887, 454] width 19 height 19
click at [488, 401] on th at bounding box center [502, 395] width 182 height 59
click at [510, 387] on label "Select an option" at bounding box center [501, 395] width 27 height 19
click at [508, 387] on input "Select an option" at bounding box center [497, 395] width 19 height 19
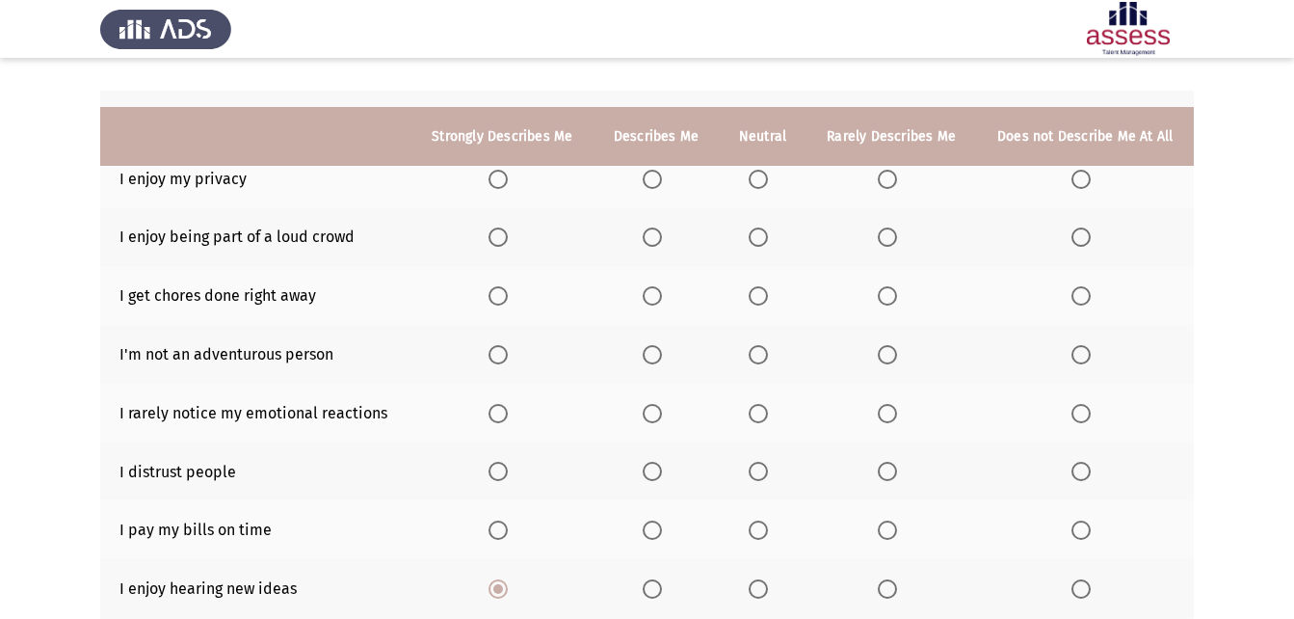
scroll to position [312, 0]
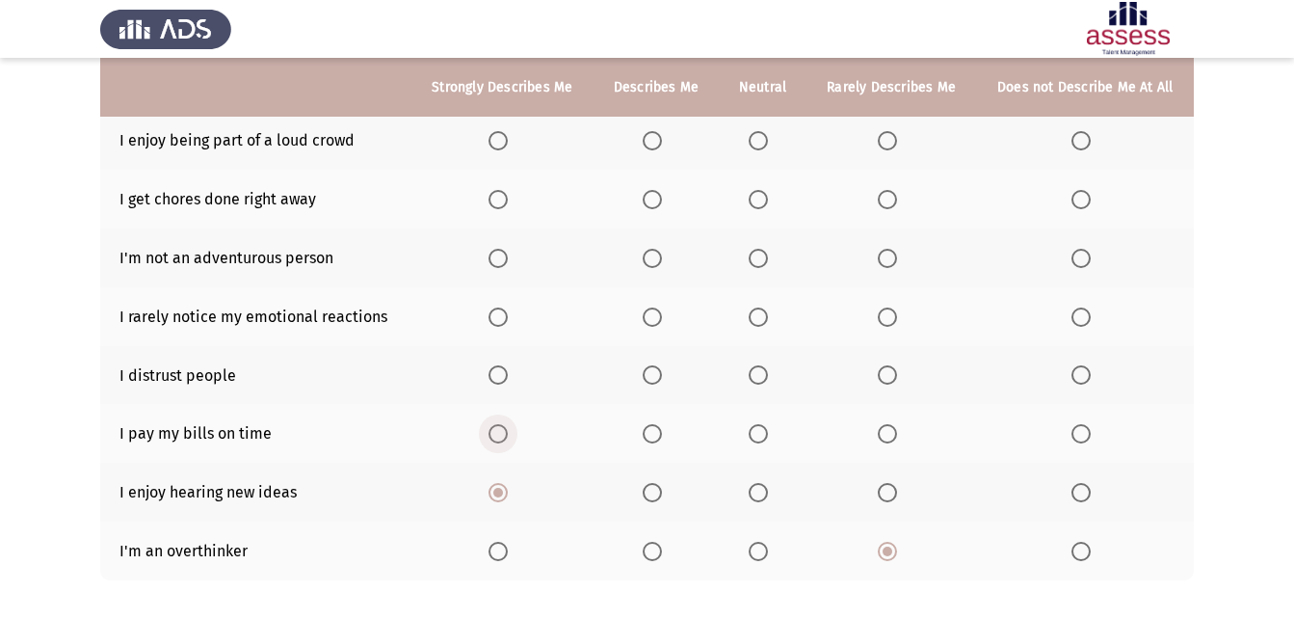
click at [497, 431] on span "Select an option" at bounding box center [497, 433] width 19 height 19
click at [497, 431] on input "Select an option" at bounding box center [497, 433] width 19 height 19
click at [889, 371] on span "Select an option" at bounding box center [887, 374] width 19 height 19
click at [889, 371] on input "Select an option" at bounding box center [887, 374] width 19 height 19
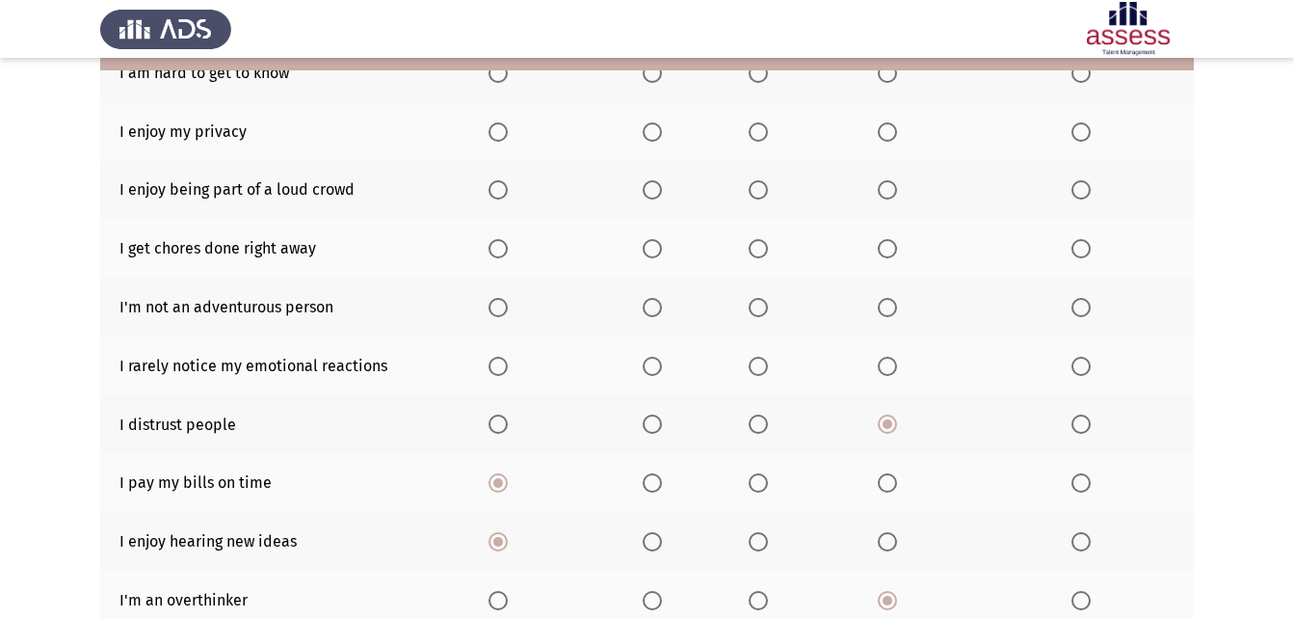
scroll to position [216, 0]
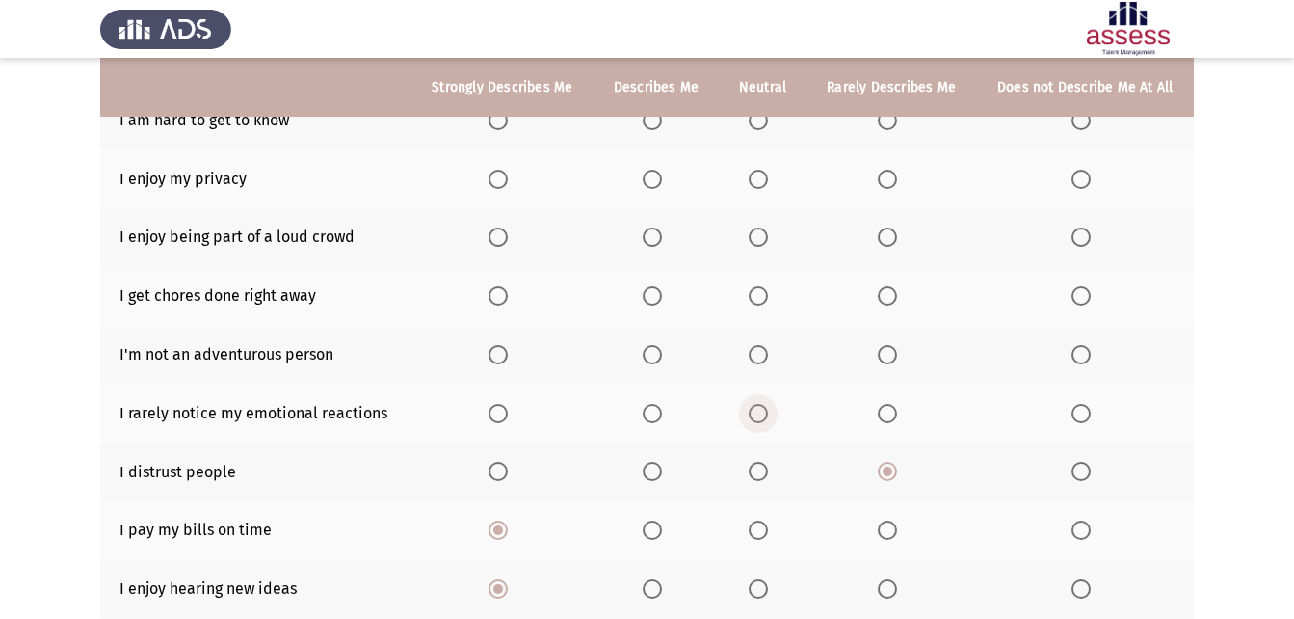
click at [770, 419] on label "Select an option" at bounding box center [762, 413] width 27 height 19
click at [768, 419] on input "Select an option" at bounding box center [758, 413] width 19 height 19
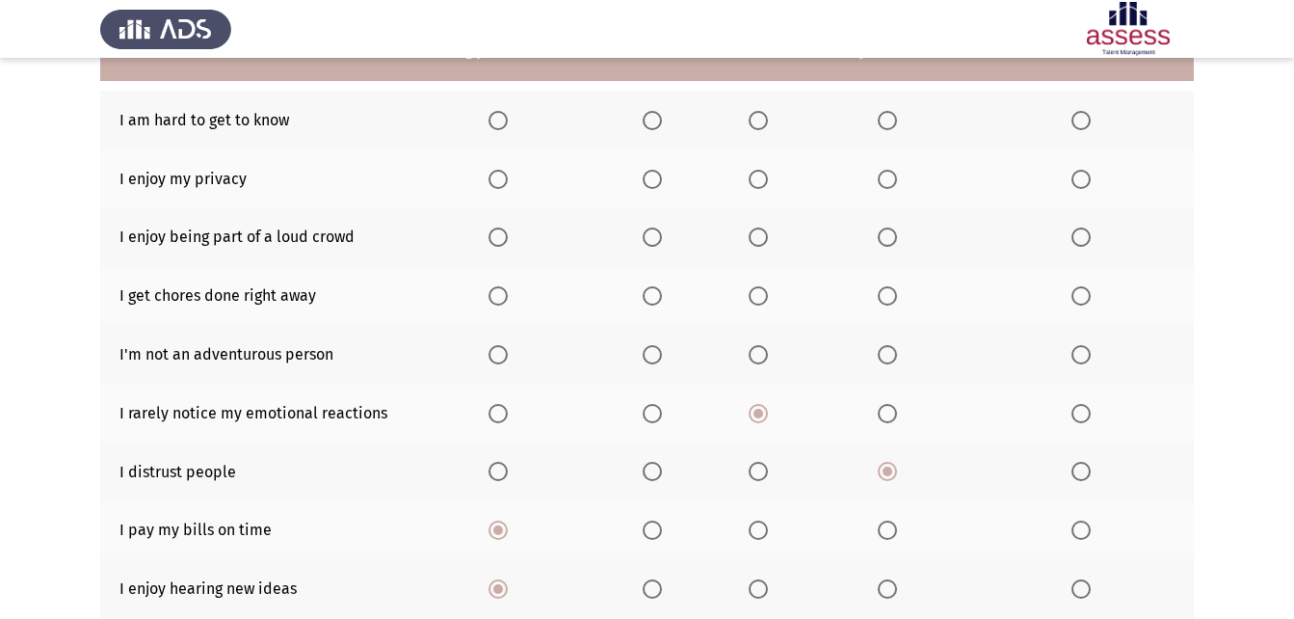
scroll to position [119, 0]
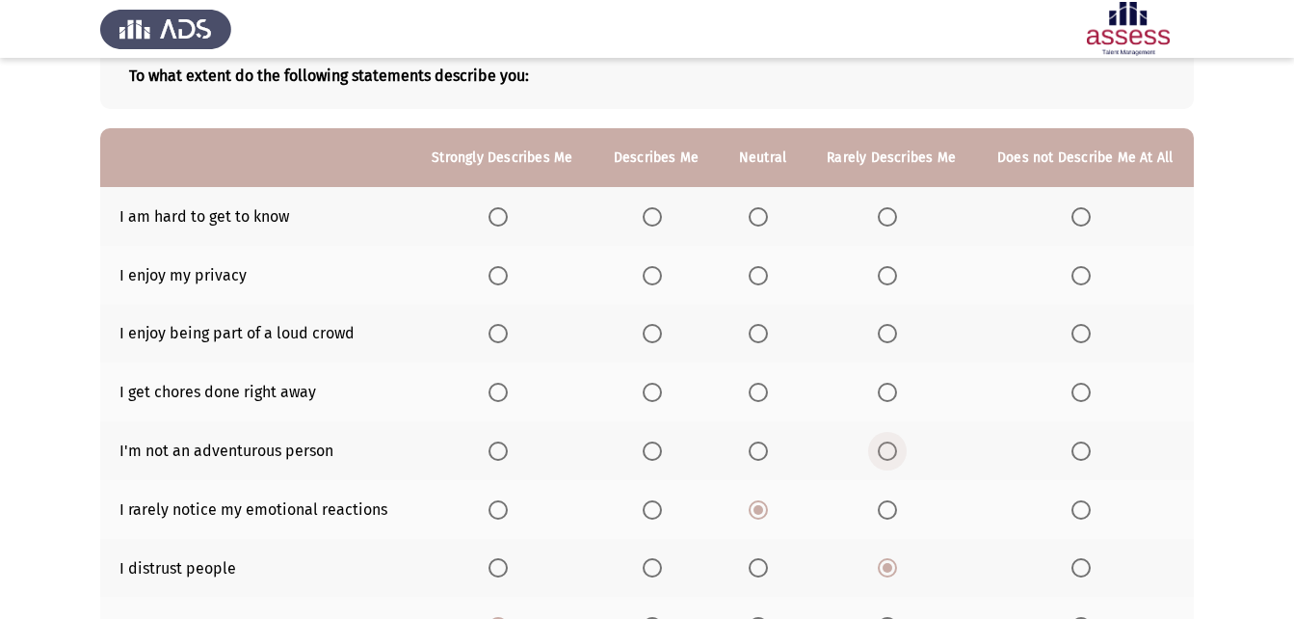
click at [888, 448] on span "Select an option" at bounding box center [887, 450] width 19 height 19
click at [888, 448] on input "Select an option" at bounding box center [887, 450] width 19 height 19
click at [1080, 451] on span "Select an option" at bounding box center [1080, 450] width 19 height 19
click at [1080, 451] on input "Select an option" at bounding box center [1080, 450] width 19 height 19
click at [879, 208] on span "Select an option" at bounding box center [887, 216] width 19 height 19
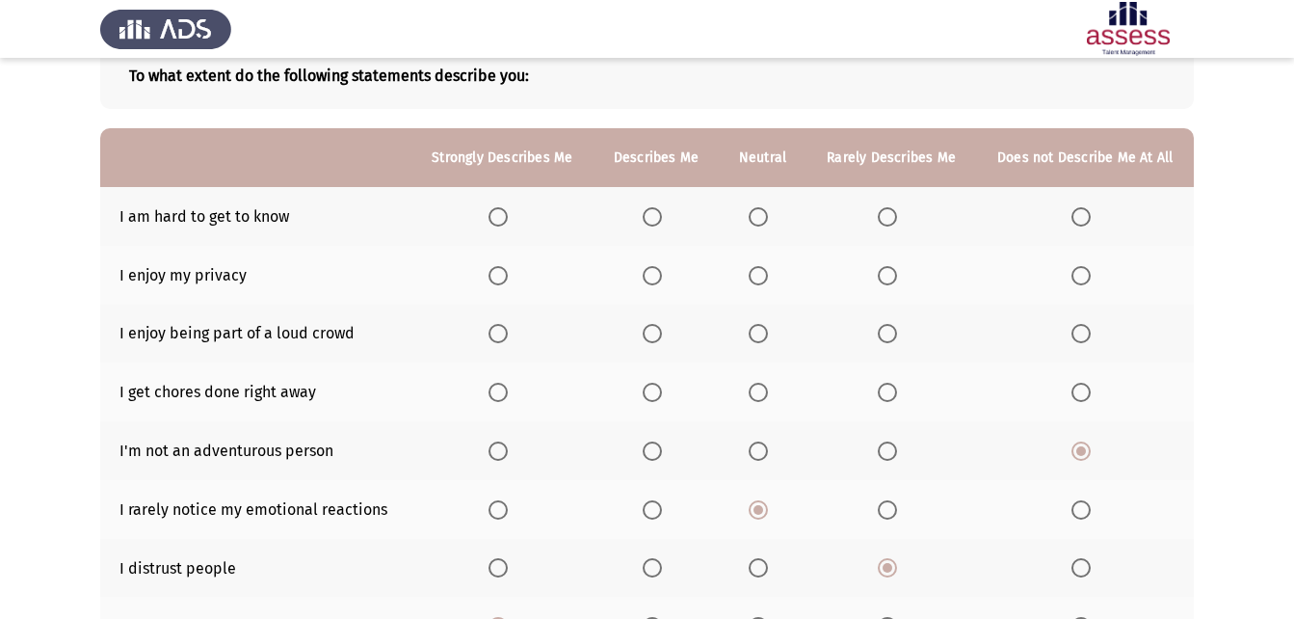
click at [879, 208] on input "Select an option" at bounding box center [887, 216] width 19 height 19
click at [498, 277] on span "Select an option" at bounding box center [497, 275] width 19 height 19
click at [498, 277] on input "Select an option" at bounding box center [497, 275] width 19 height 19
click at [1078, 282] on span "Select an option" at bounding box center [1080, 275] width 19 height 19
click at [1078, 282] on input "Select an option" at bounding box center [1080, 275] width 19 height 19
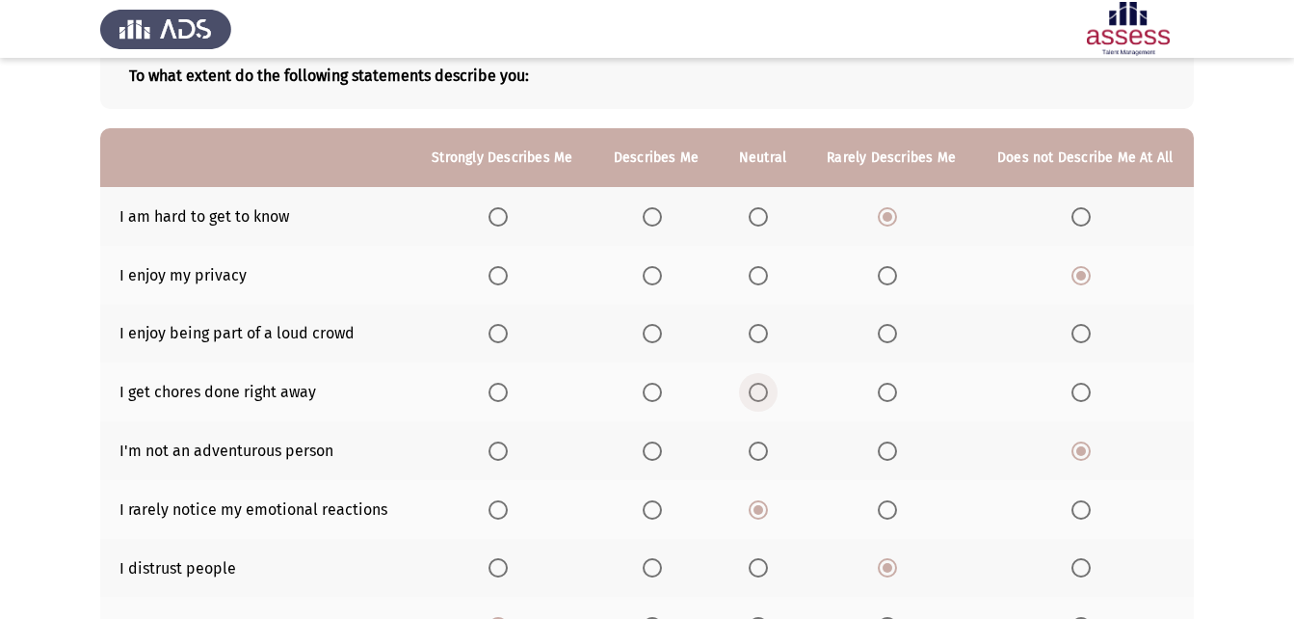
click at [756, 391] on span "Select an option" at bounding box center [758, 392] width 19 height 19
click at [756, 391] on input "Select an option" at bounding box center [758, 392] width 19 height 19
click at [1086, 330] on span "Select an option" at bounding box center [1080, 333] width 19 height 19
click at [1086, 330] on input "Select an option" at bounding box center [1080, 333] width 19 height 19
click at [494, 281] on span "Select an option" at bounding box center [497, 275] width 19 height 19
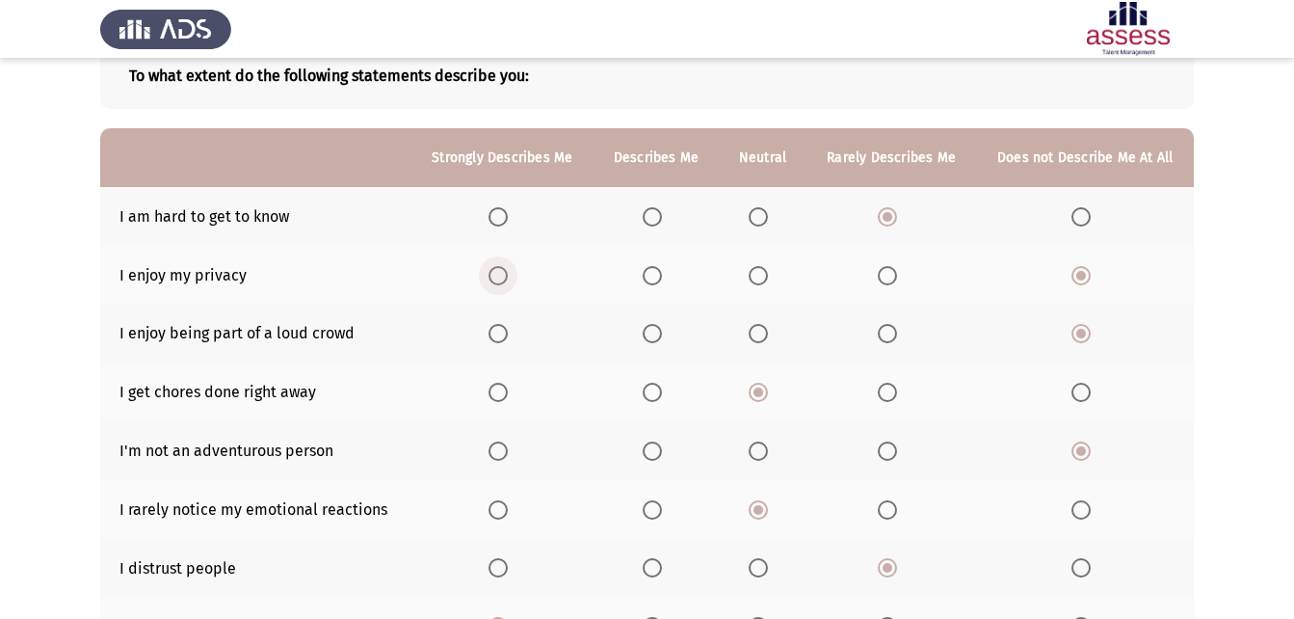
click at [494, 281] on input "Select an option" at bounding box center [497, 275] width 19 height 19
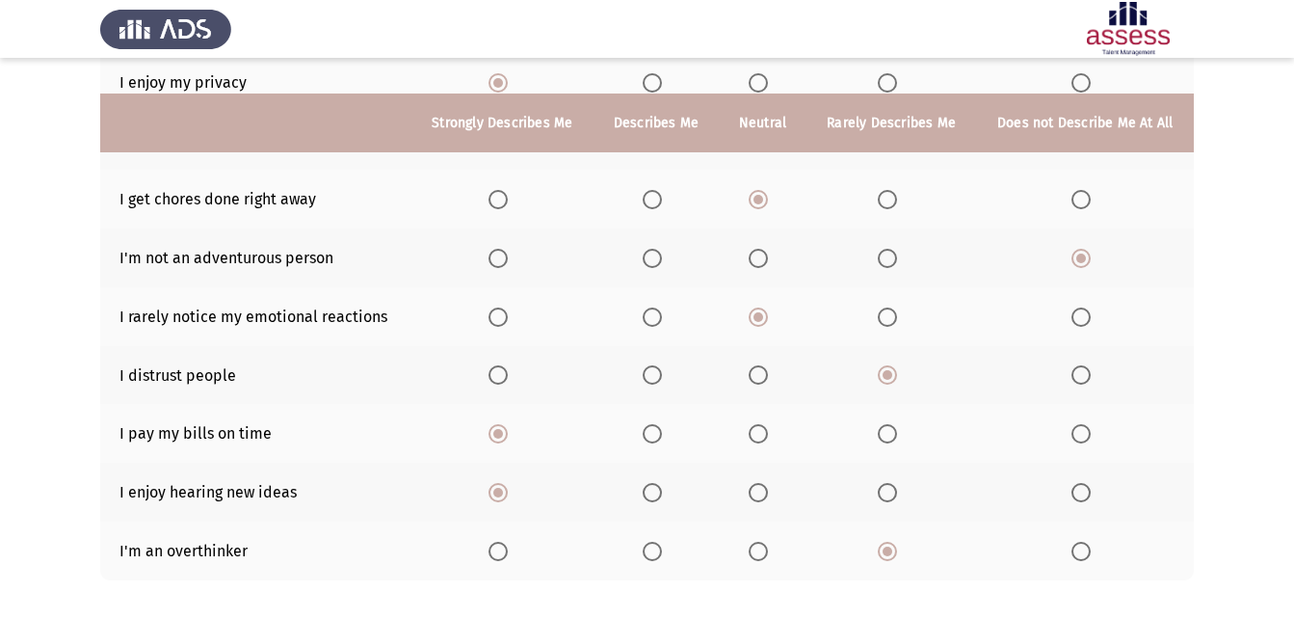
scroll to position [409, 0]
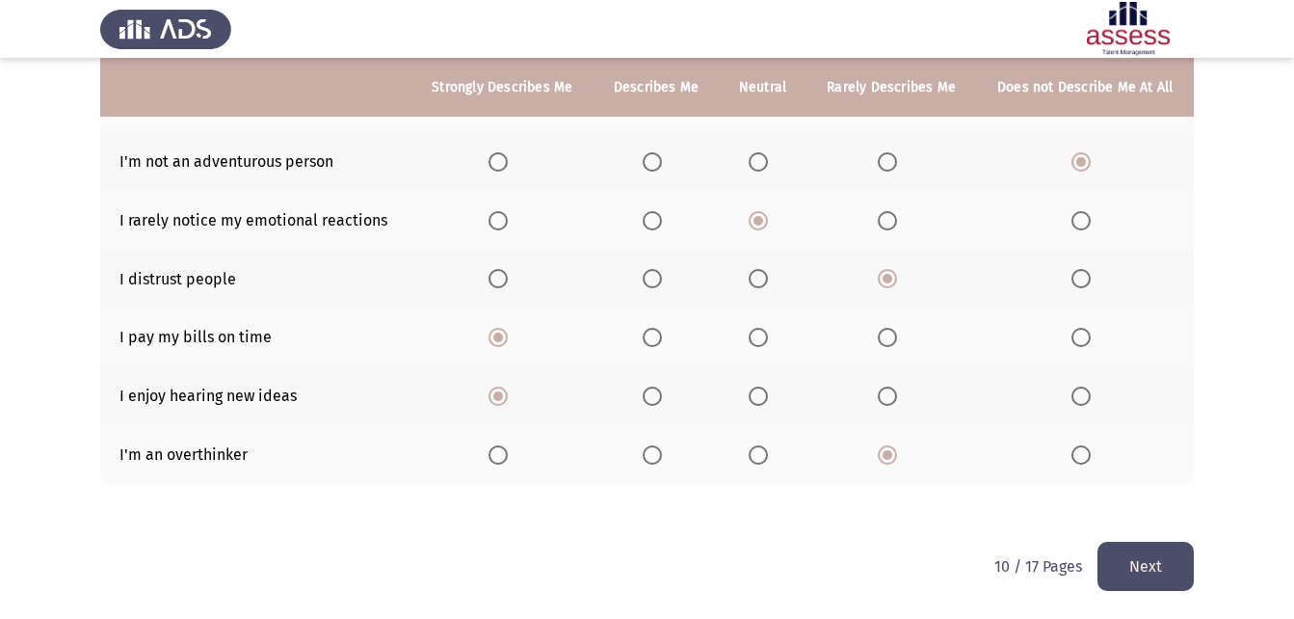
click at [1135, 554] on button "Next" at bounding box center [1145, 565] width 96 height 49
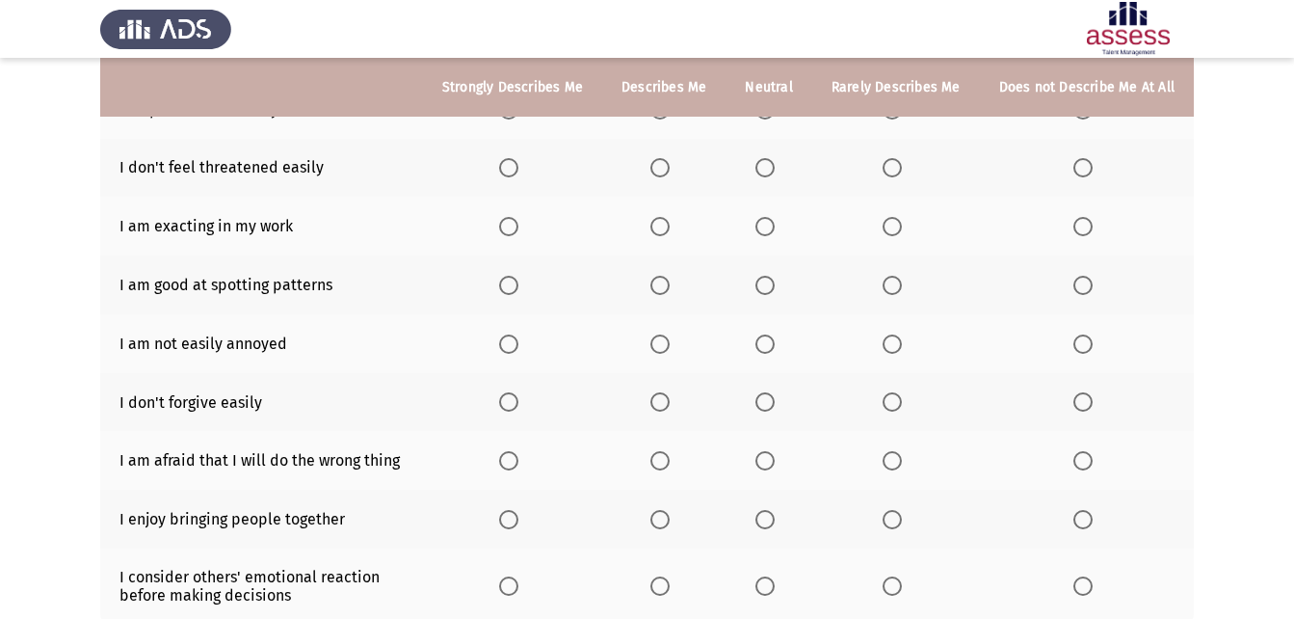
scroll to position [425, 0]
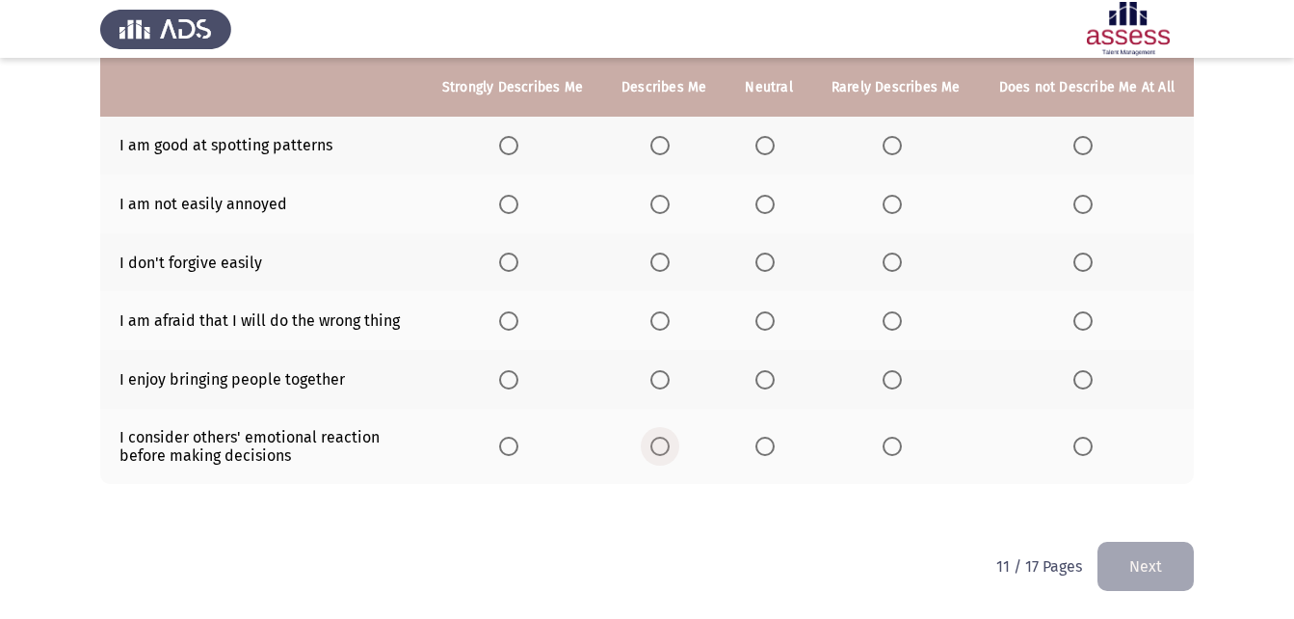
click at [670, 443] on span "Select an option" at bounding box center [659, 445] width 19 height 19
click at [670, 443] on input "Select an option" at bounding box center [659, 445] width 19 height 19
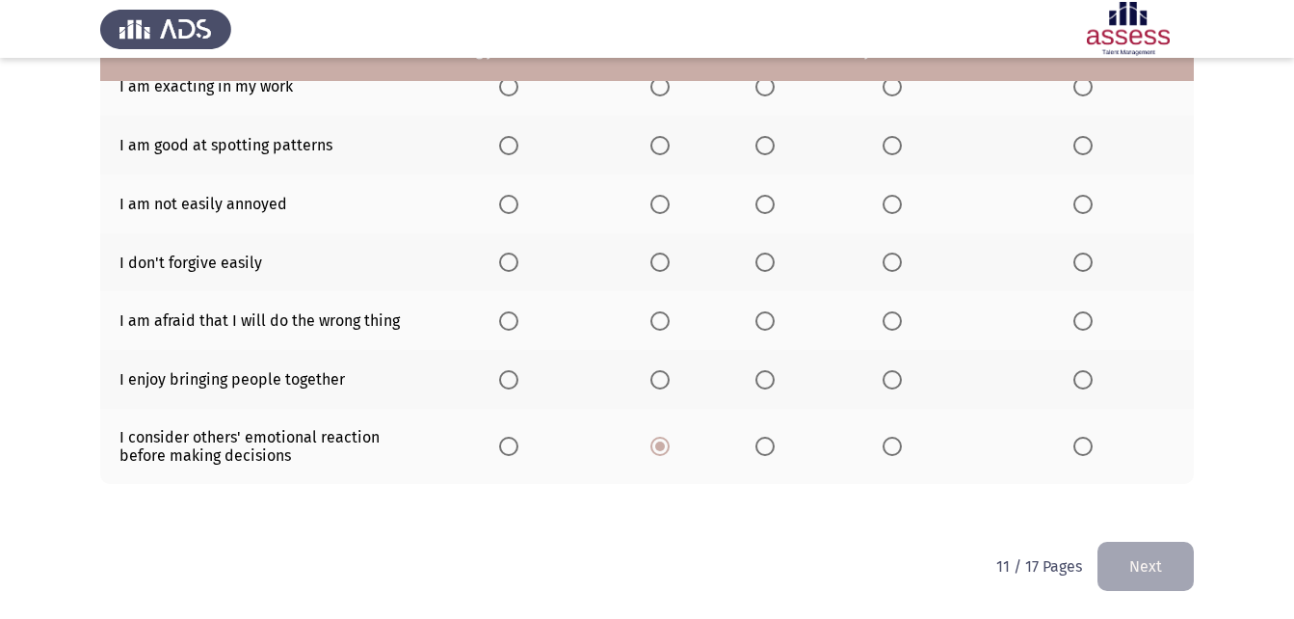
scroll to position [329, 0]
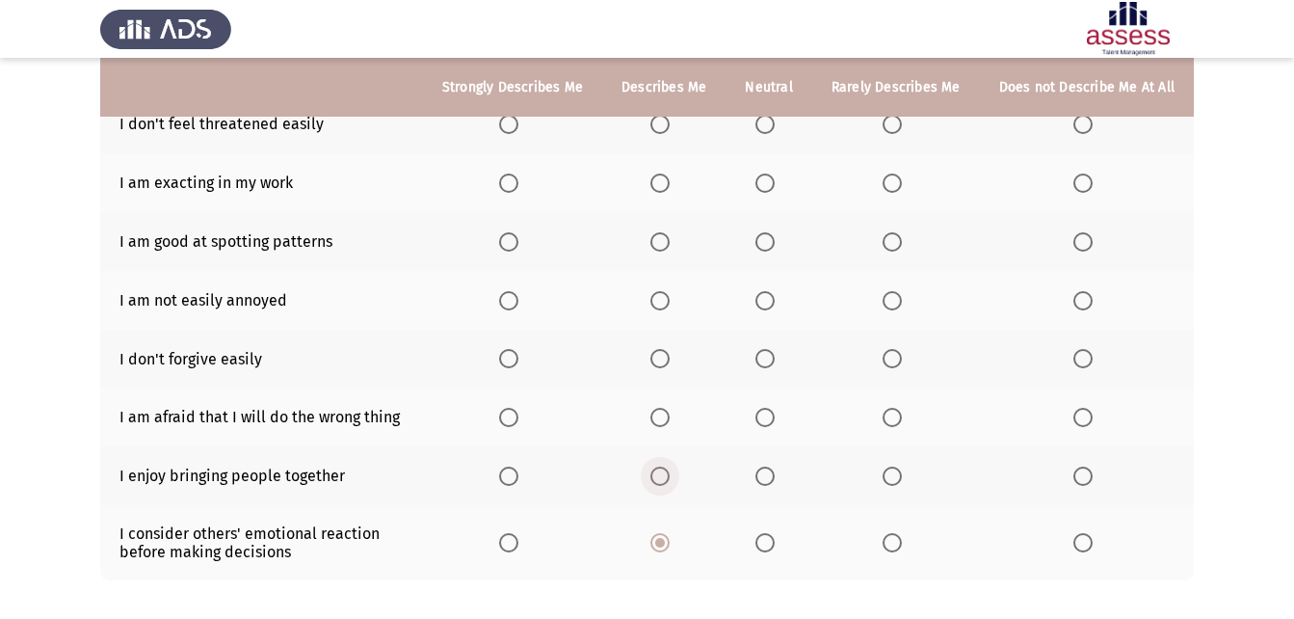
click at [677, 477] on label "Select an option" at bounding box center [663, 475] width 27 height 19
click at [670, 477] on input "Select an option" at bounding box center [659, 475] width 19 height 19
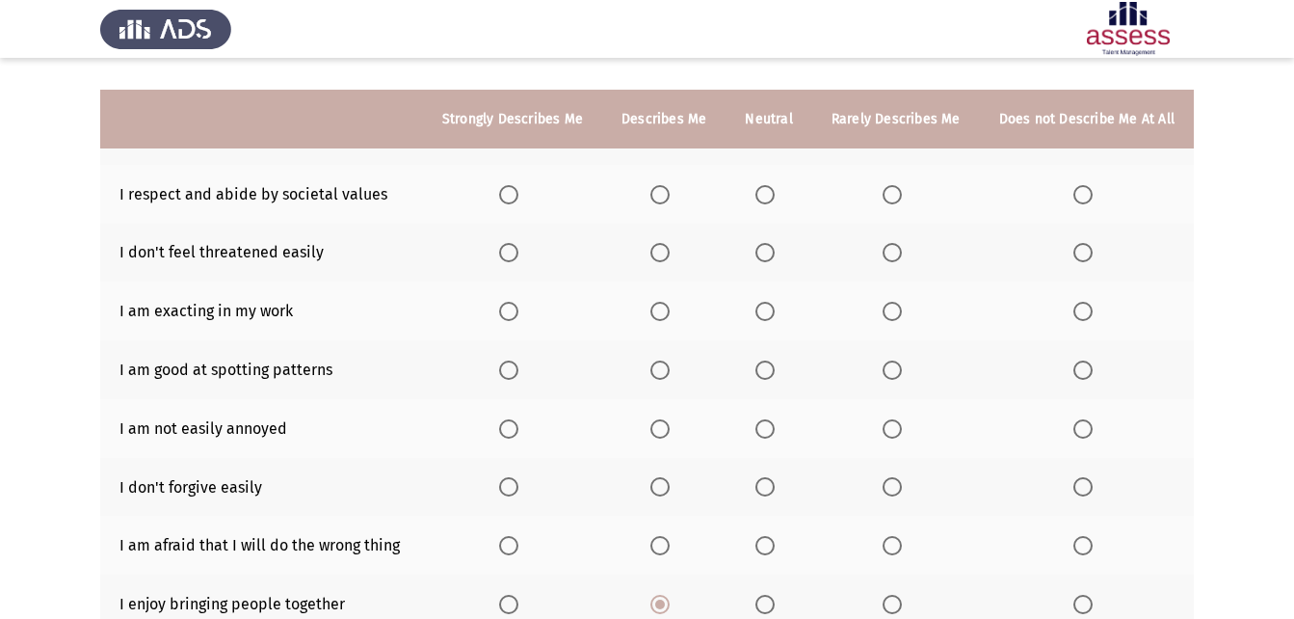
scroll to position [232, 0]
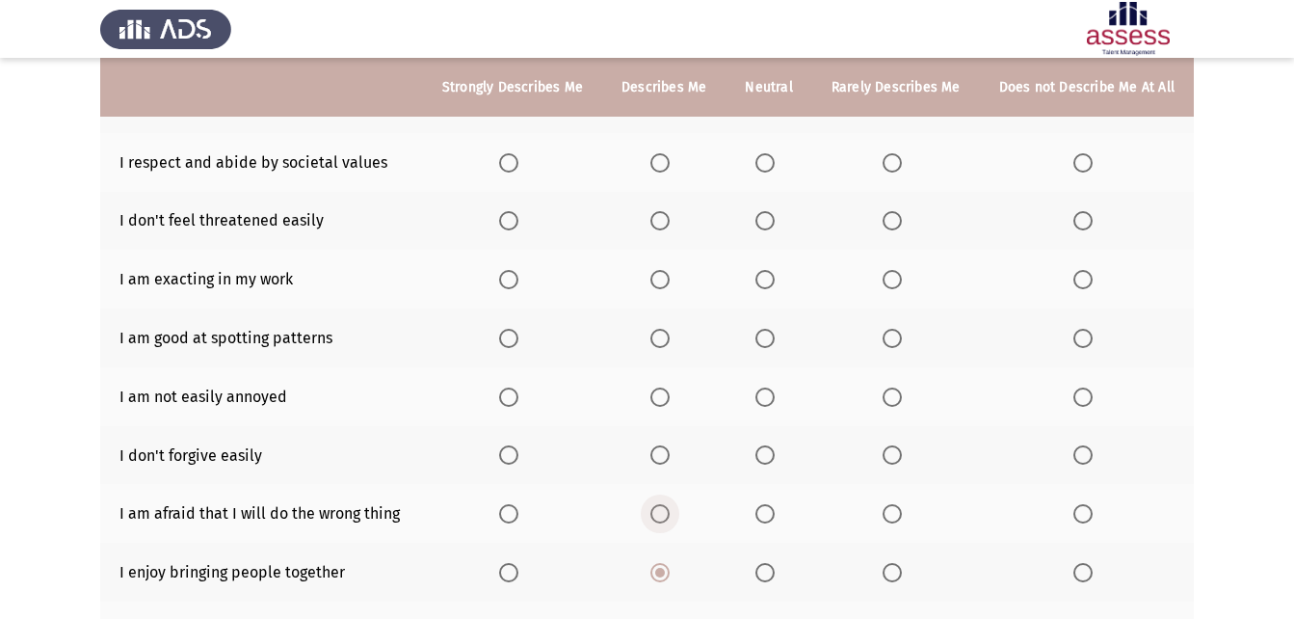
click at [668, 516] on span "Select an option" at bounding box center [659, 513] width 19 height 19
click at [668, 516] on input "Select an option" at bounding box center [659, 513] width 19 height 19
click at [668, 462] on span "Select an option" at bounding box center [659, 454] width 19 height 19
click at [668, 462] on input "Select an option" at bounding box center [659, 454] width 19 height 19
click at [661, 399] on span "Select an option" at bounding box center [659, 396] width 19 height 19
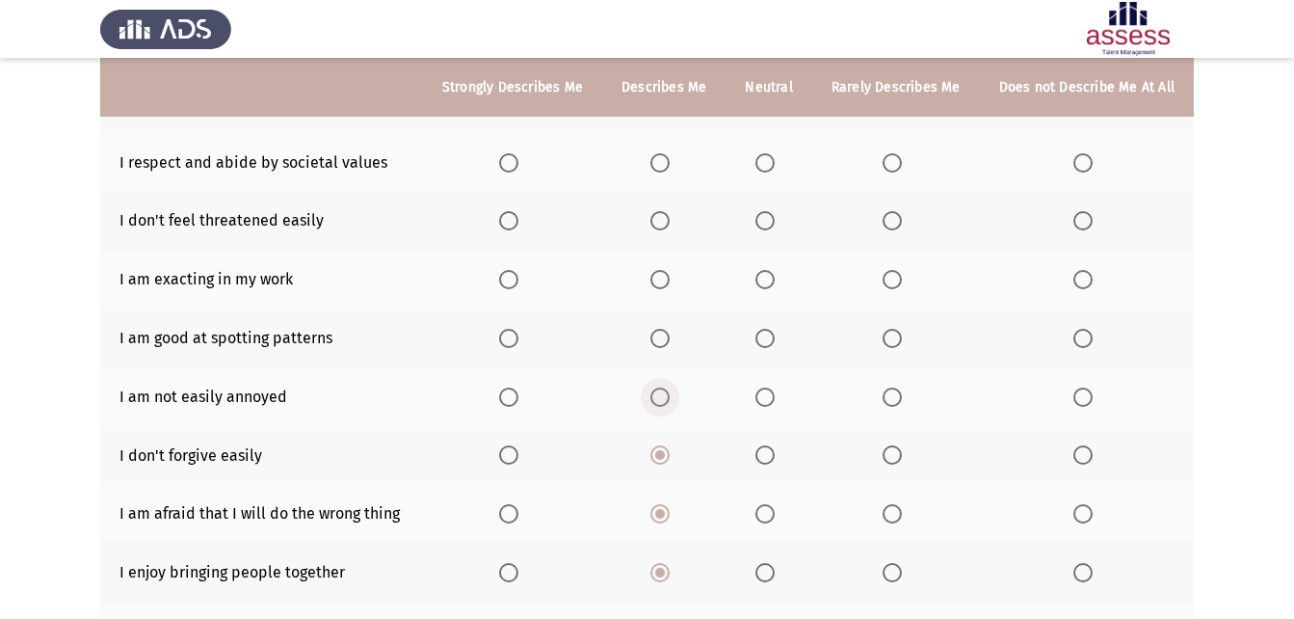
click at [661, 399] on input "Select an option" at bounding box center [659, 396] width 19 height 19
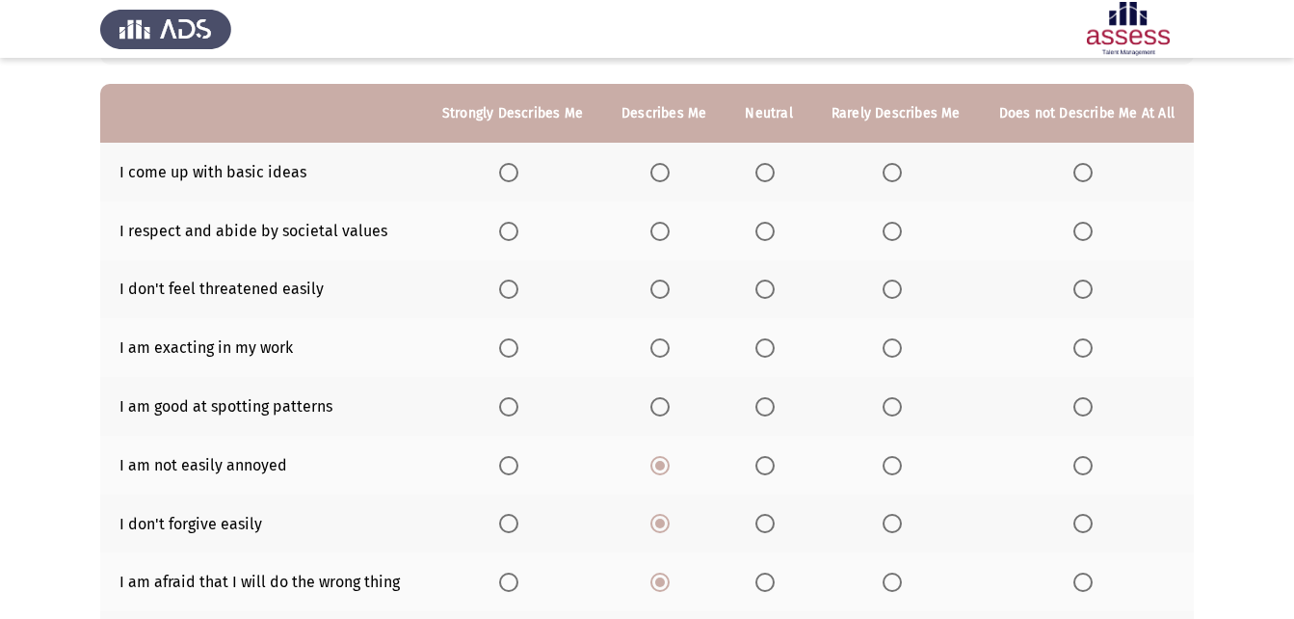
scroll to position [136, 0]
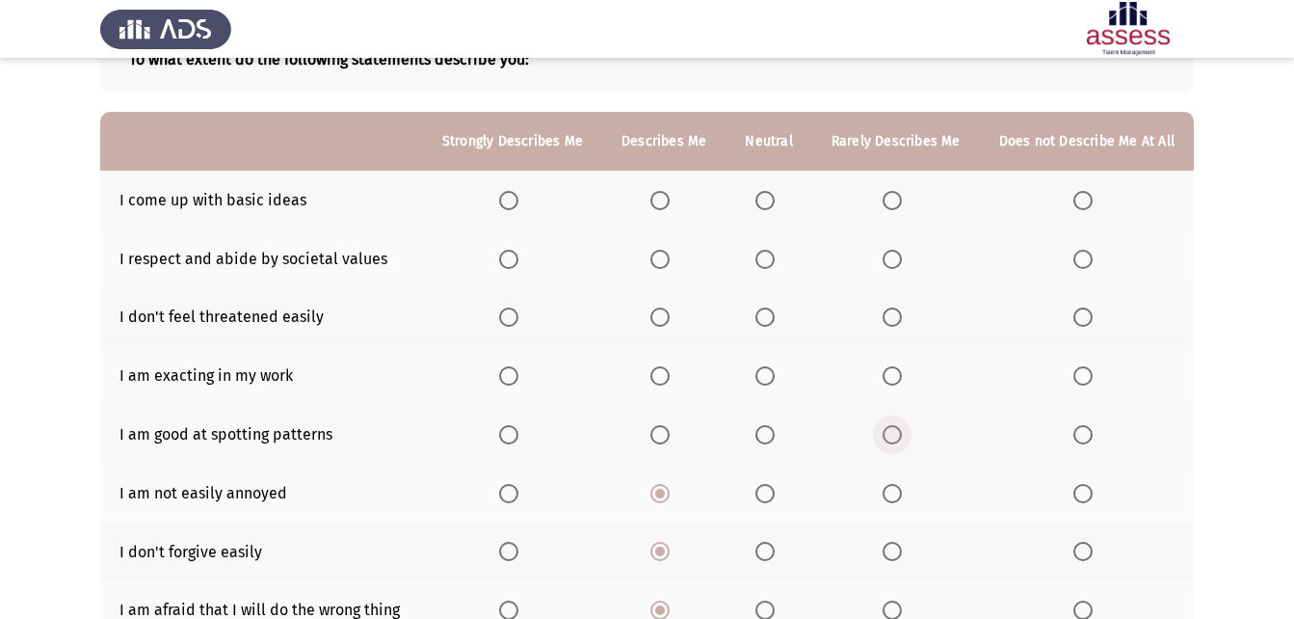
click at [891, 425] on span "Select an option" at bounding box center [892, 434] width 19 height 19
click at [891, 425] on input "Select an option" at bounding box center [892, 434] width 19 height 19
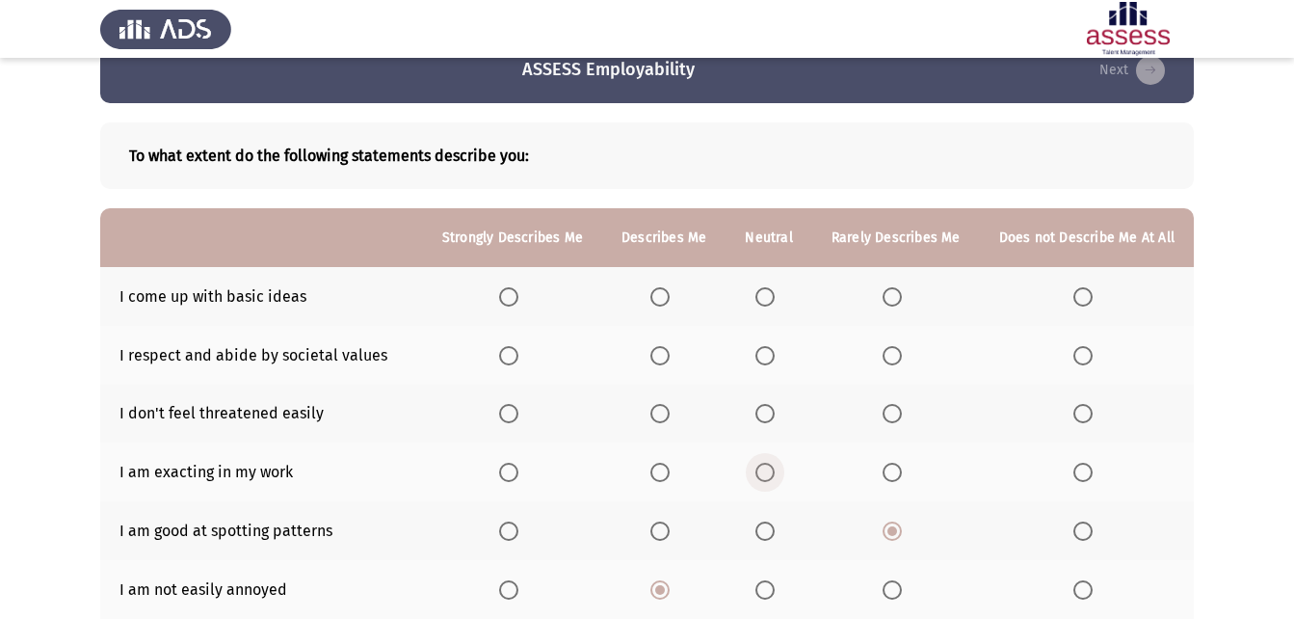
click at [773, 464] on span "Select an option" at bounding box center [764, 471] width 19 height 19
click at [773, 464] on input "Select an option" at bounding box center [764, 471] width 19 height 19
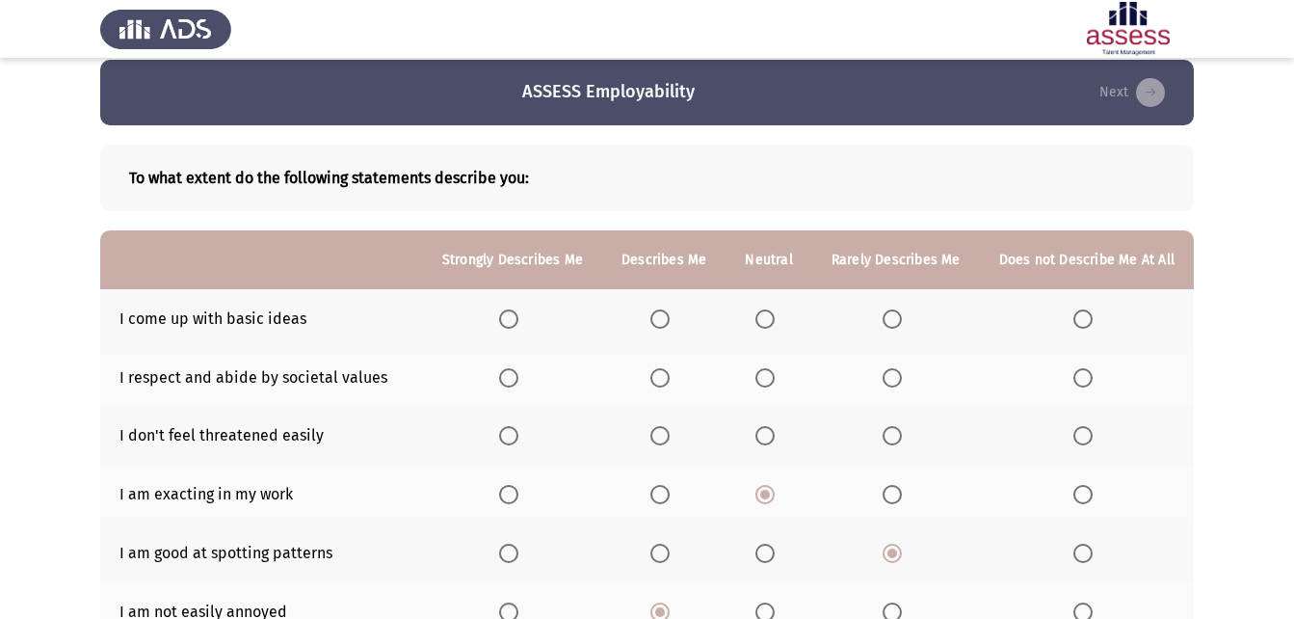
scroll to position [0, 0]
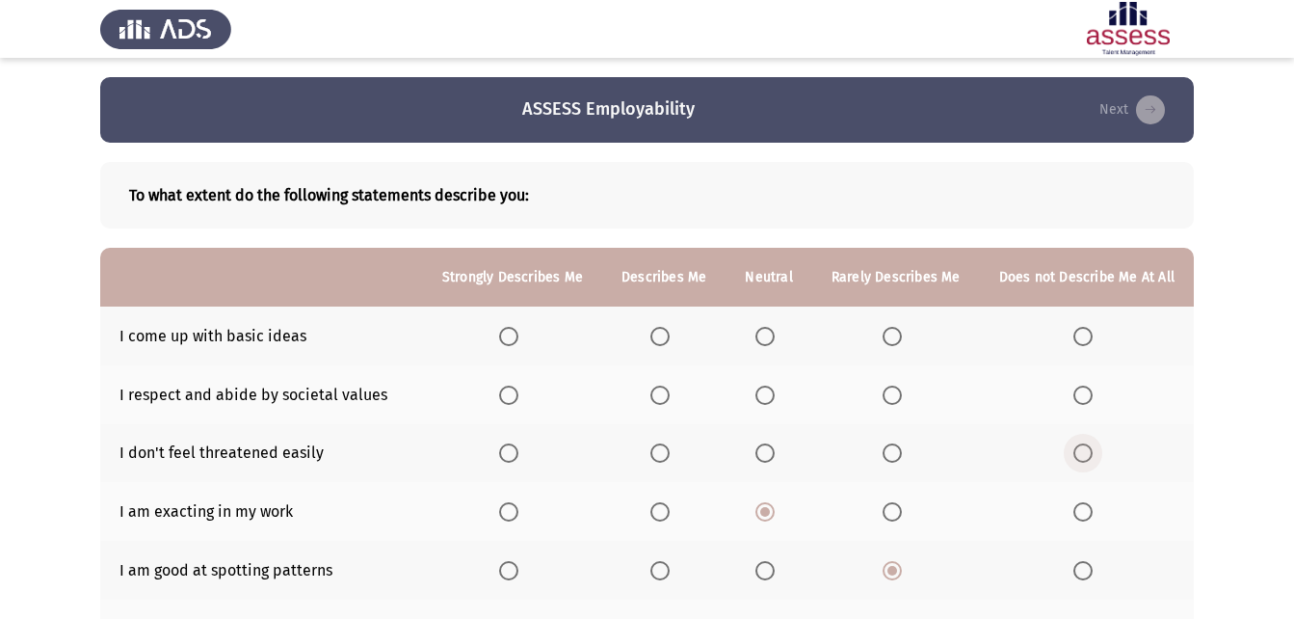
click at [1079, 456] on span "Select an option" at bounding box center [1082, 452] width 19 height 19
click at [1079, 456] on input "Select an option" at bounding box center [1082, 452] width 19 height 19
click at [890, 452] on span "Select an option" at bounding box center [892, 452] width 19 height 19
click at [890, 452] on input "Select an option" at bounding box center [892, 452] width 19 height 19
click at [662, 455] on span "Select an option" at bounding box center [659, 452] width 19 height 19
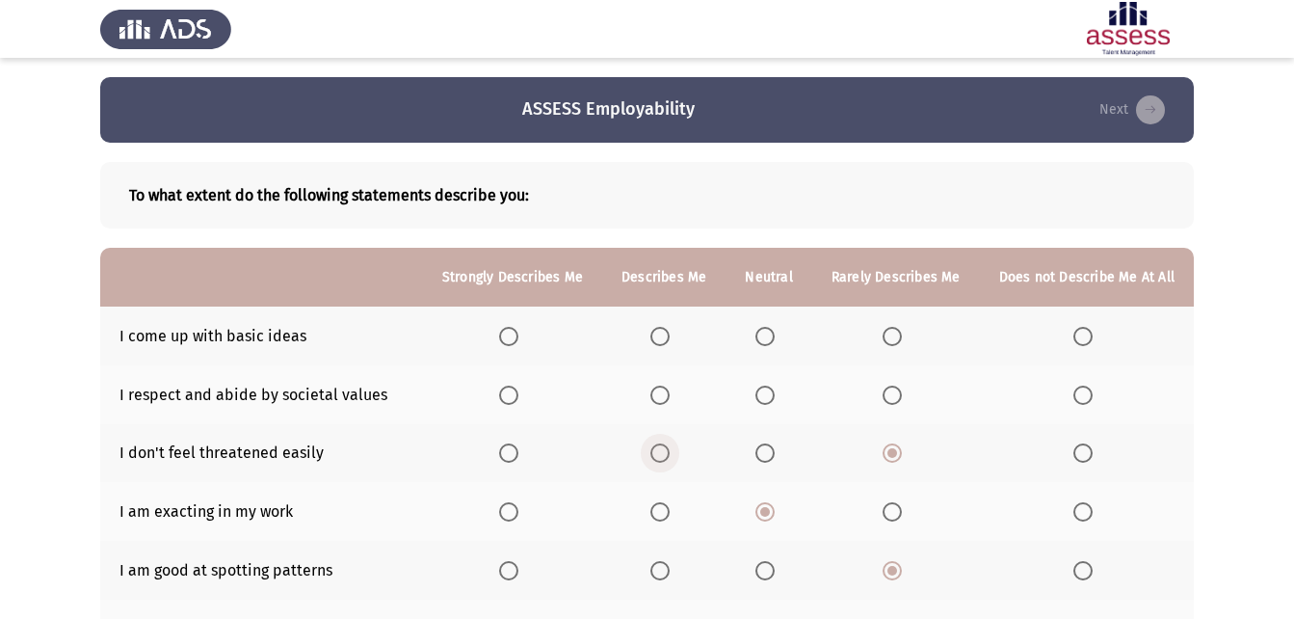
click at [662, 455] on input "Select an option" at bounding box center [659, 452] width 19 height 19
click at [774, 403] on span "Select an option" at bounding box center [764, 394] width 19 height 19
click at [774, 403] on input "Select an option" at bounding box center [764, 394] width 19 height 19
click at [895, 340] on span "Select an option" at bounding box center [892, 336] width 19 height 19
click at [895, 340] on input "Select an option" at bounding box center [892, 336] width 19 height 19
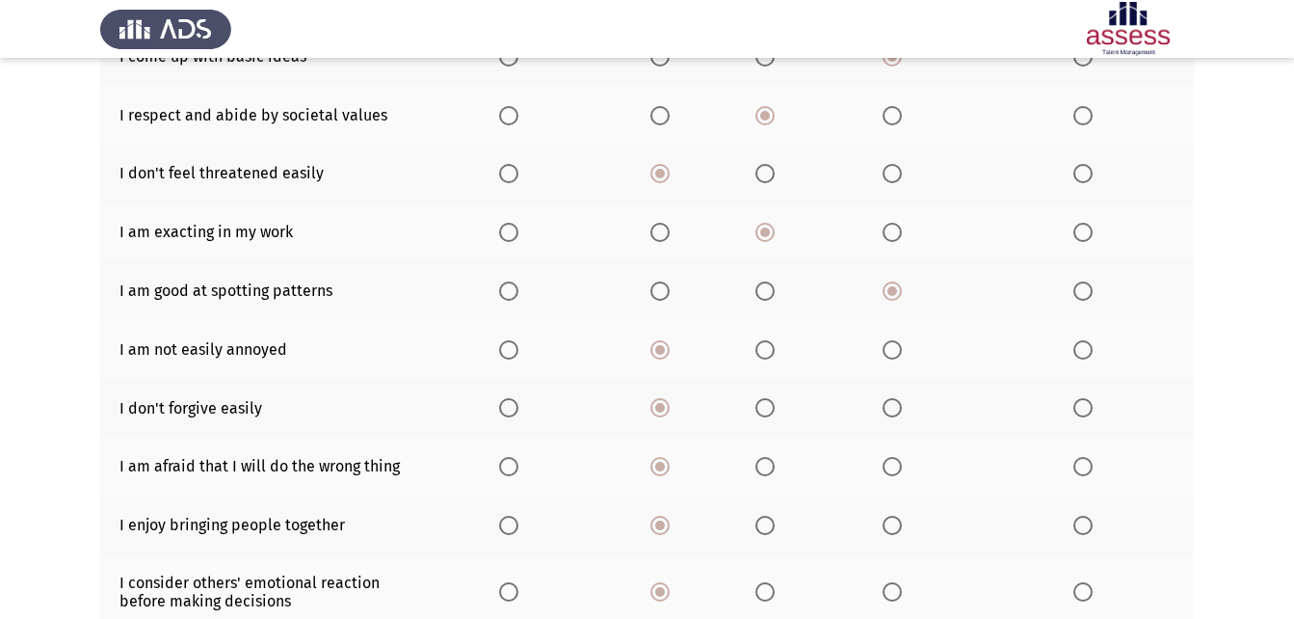
scroll to position [425, 0]
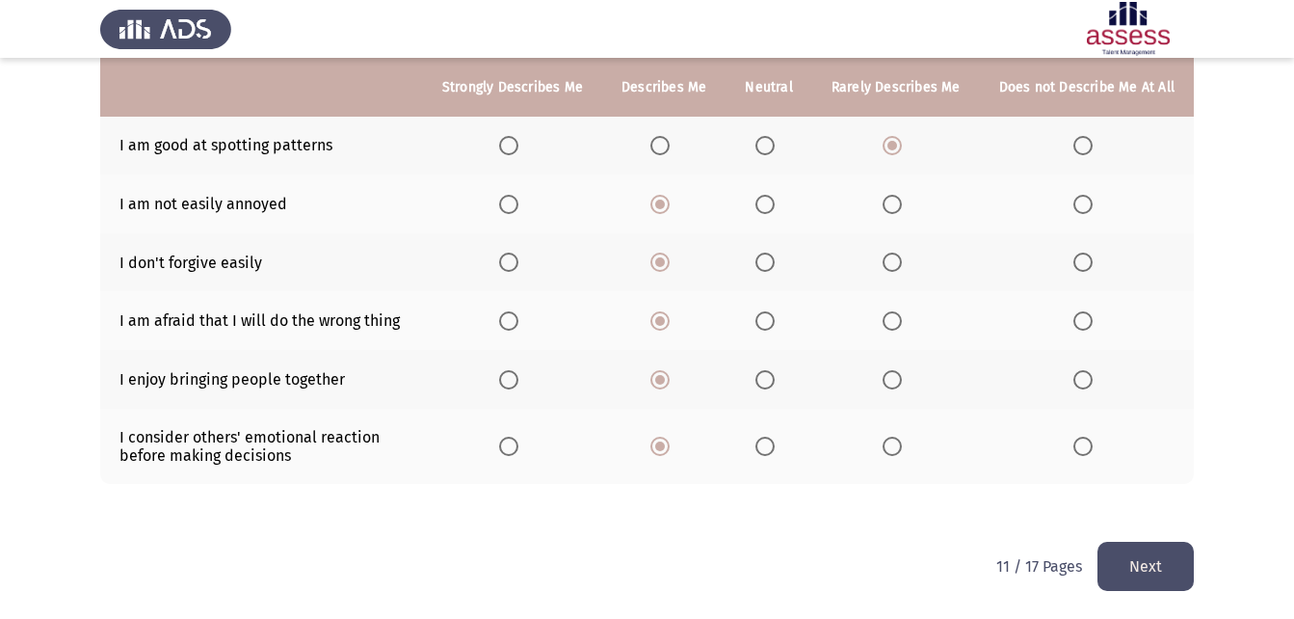
click at [1168, 561] on button "Next" at bounding box center [1145, 565] width 96 height 49
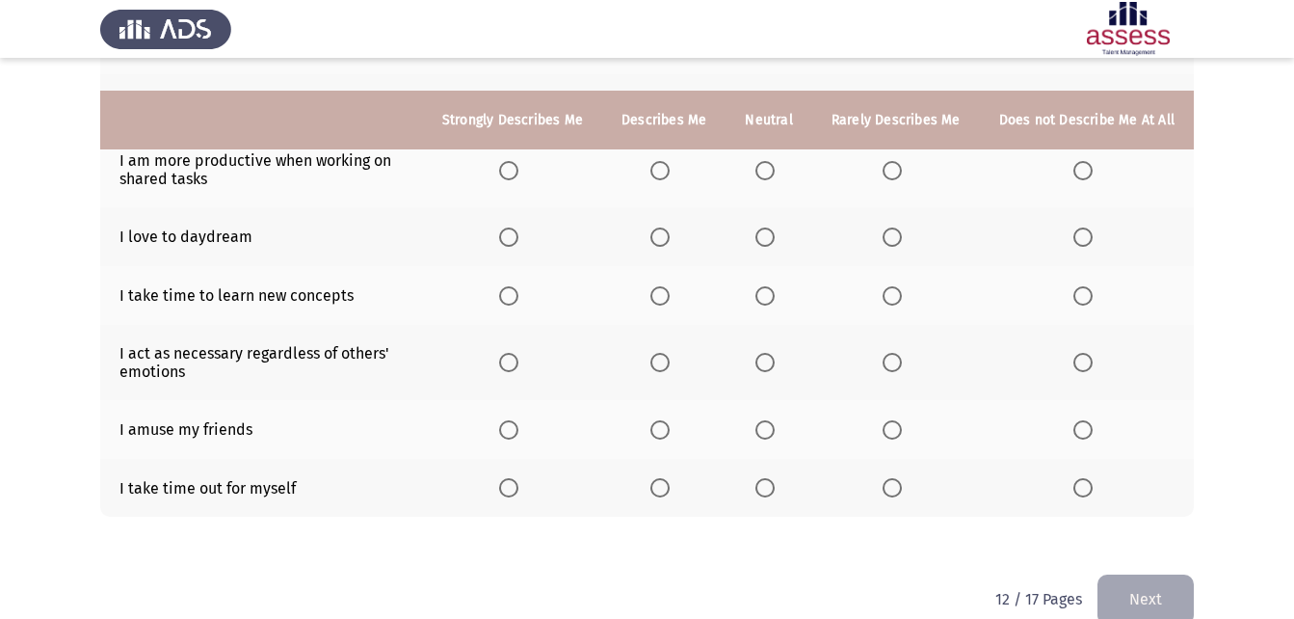
scroll to position [383, 0]
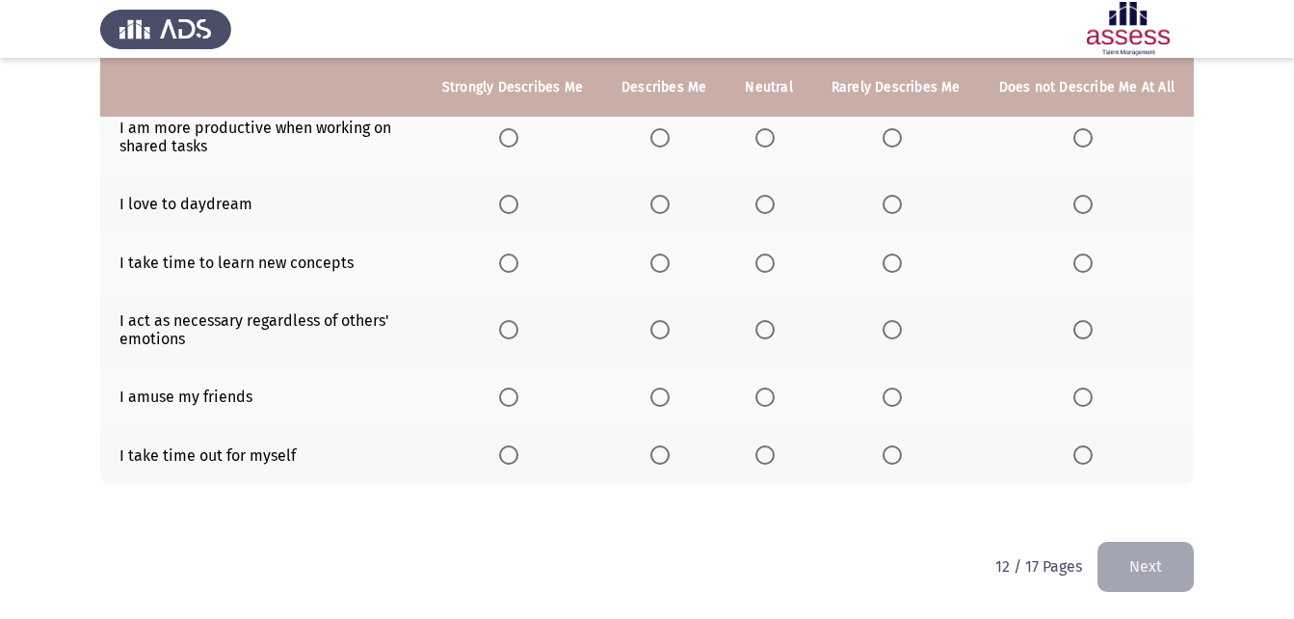
click at [518, 447] on span "Select an option" at bounding box center [508, 454] width 19 height 19
click at [518, 447] on input "Select an option" at bounding box center [508, 454] width 19 height 19
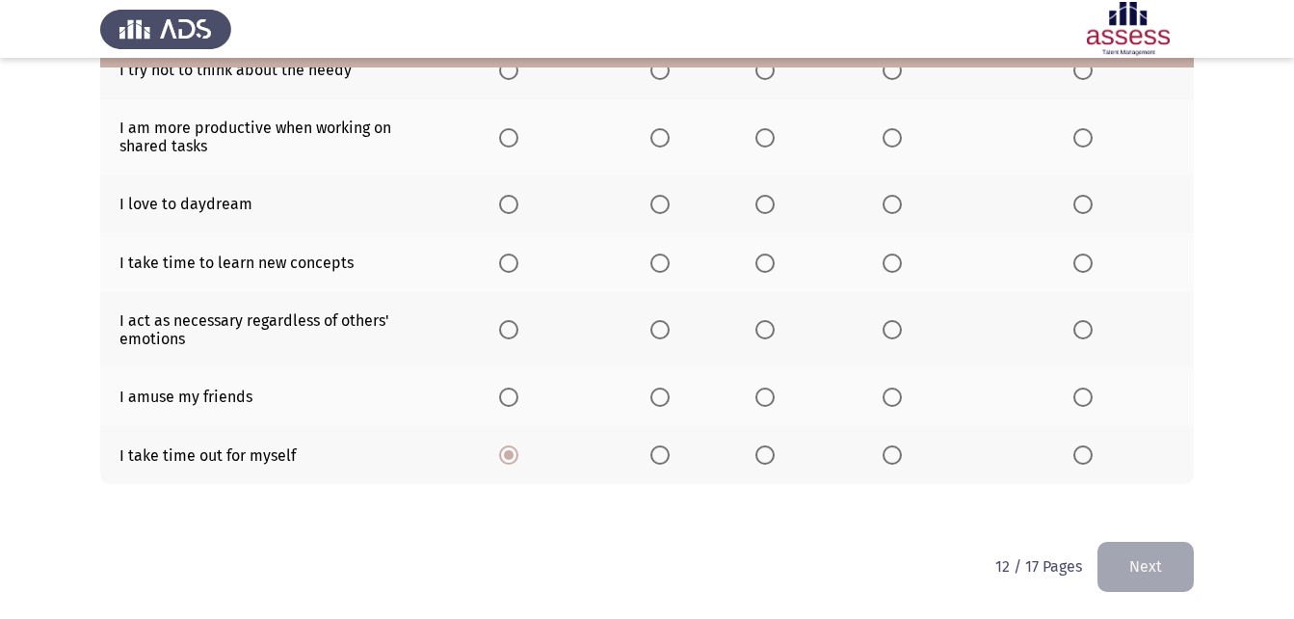
scroll to position [286, 0]
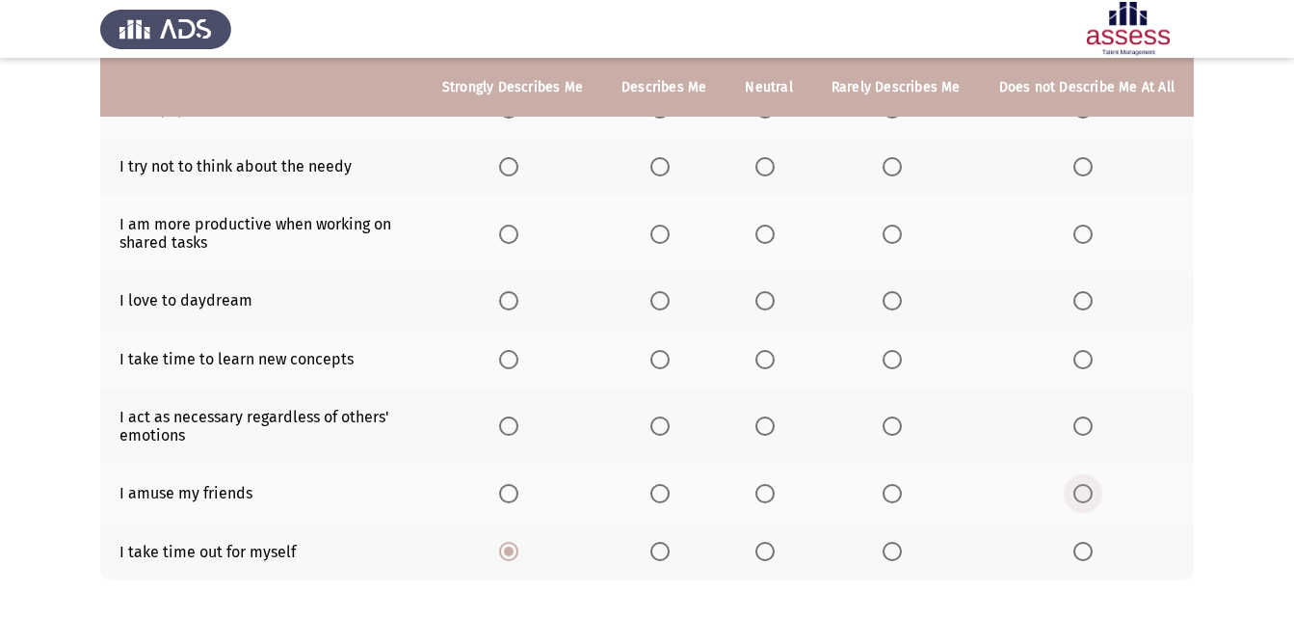
click at [1088, 484] on span "Select an option" at bounding box center [1082, 493] width 19 height 19
click at [1088, 484] on input "Select an option" at bounding box center [1082, 493] width 19 height 19
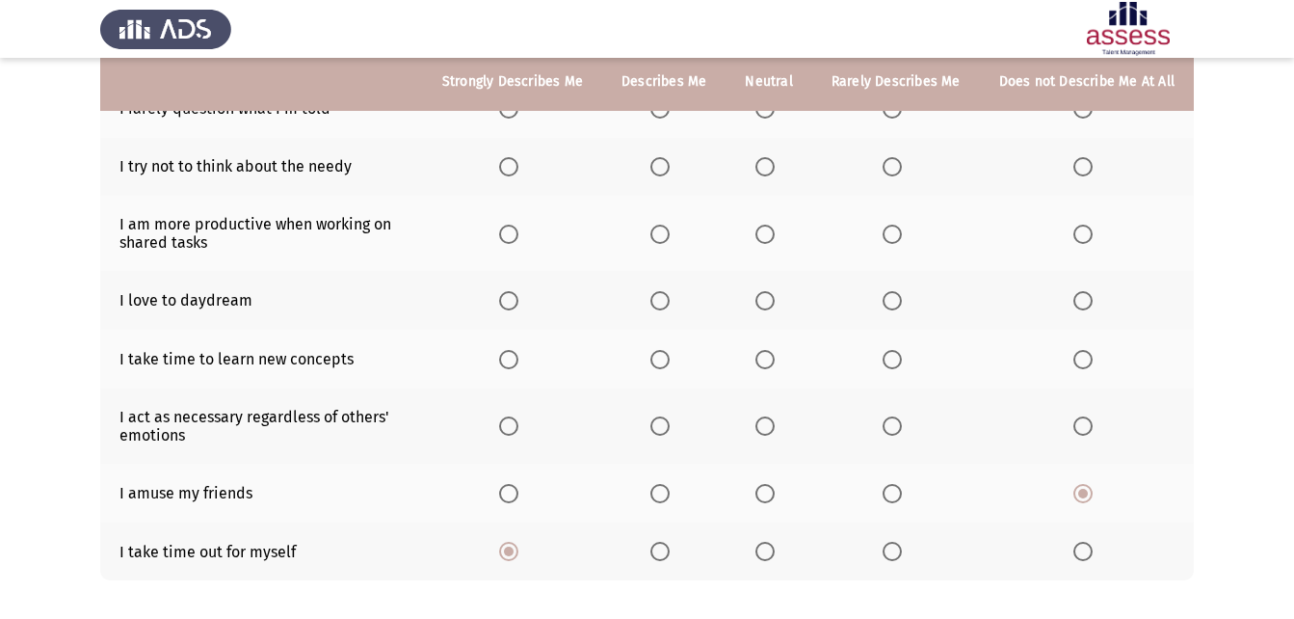
scroll to position [190, 0]
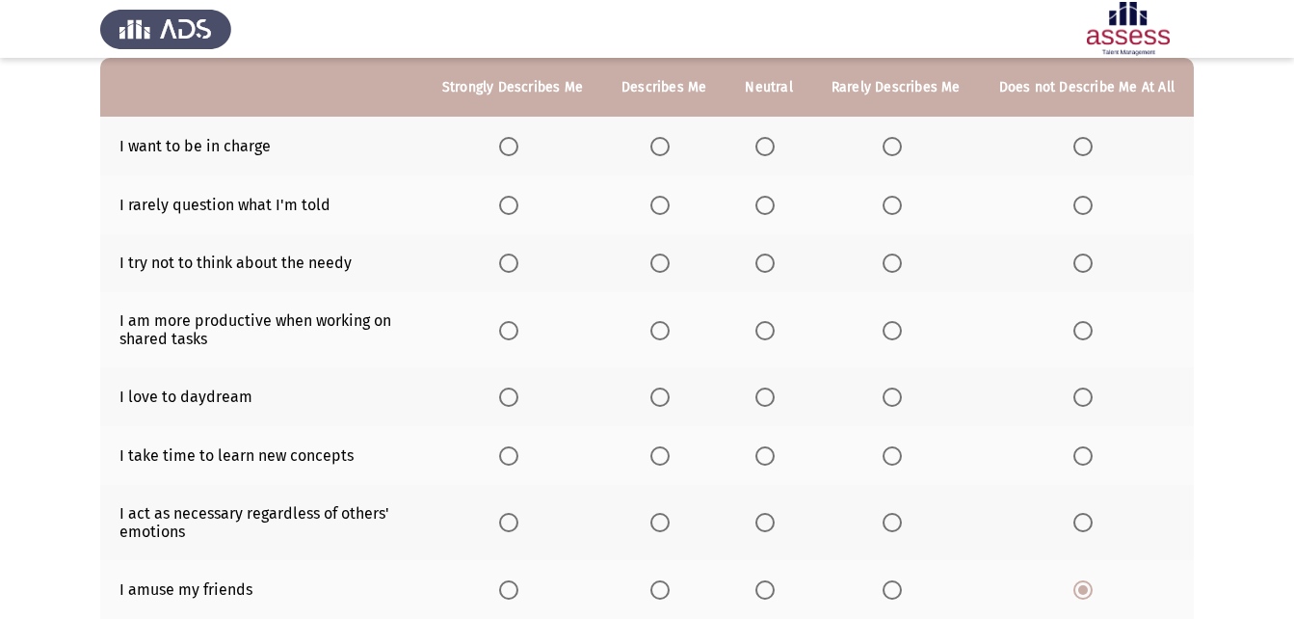
click at [1085, 520] on span "Select an option" at bounding box center [1082, 522] width 19 height 19
click at [1085, 520] on input "Select an option" at bounding box center [1082, 522] width 19 height 19
click at [1085, 461] on span "Select an option" at bounding box center [1082, 455] width 19 height 19
click at [1085, 461] on input "Select an option" at bounding box center [1082, 455] width 19 height 19
click at [900, 456] on span "Select an option" at bounding box center [892, 455] width 19 height 19
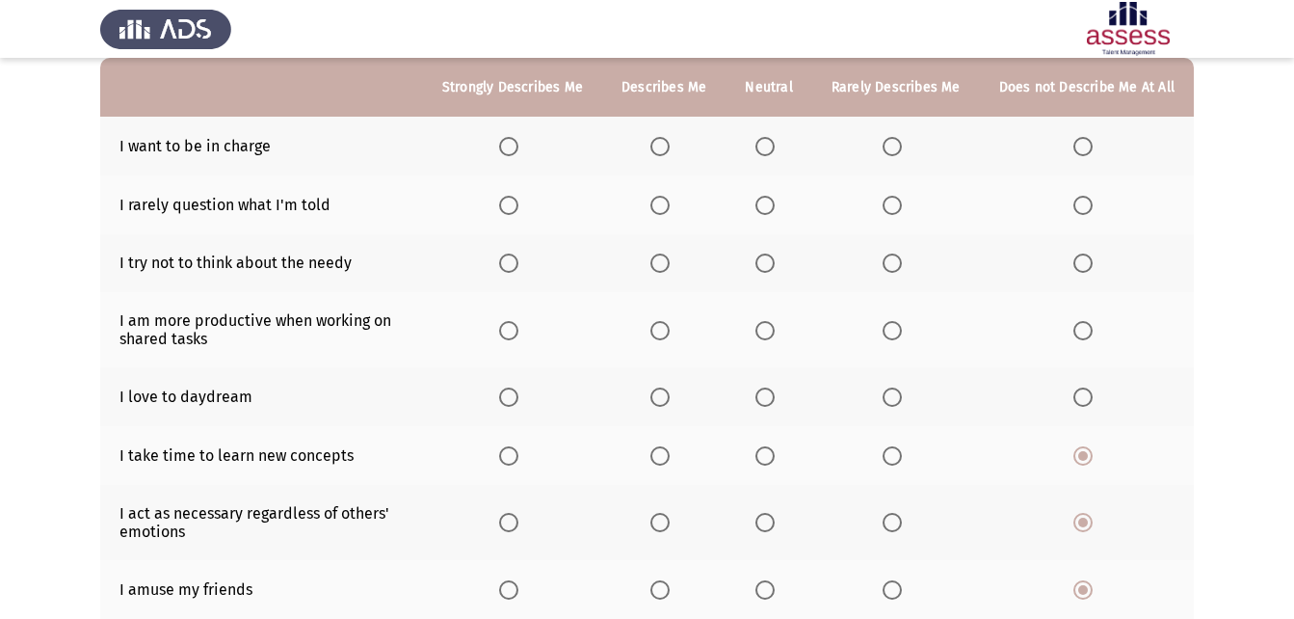
click at [900, 456] on input "Select an option" at bounding box center [892, 455] width 19 height 19
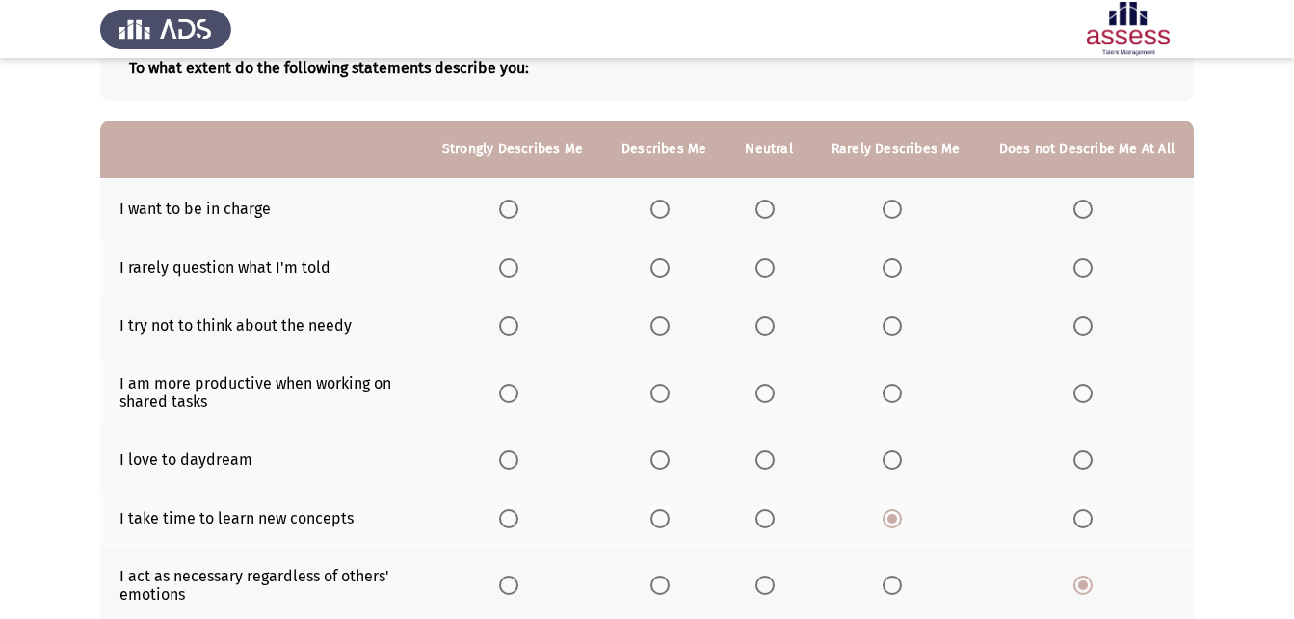
scroll to position [93, 0]
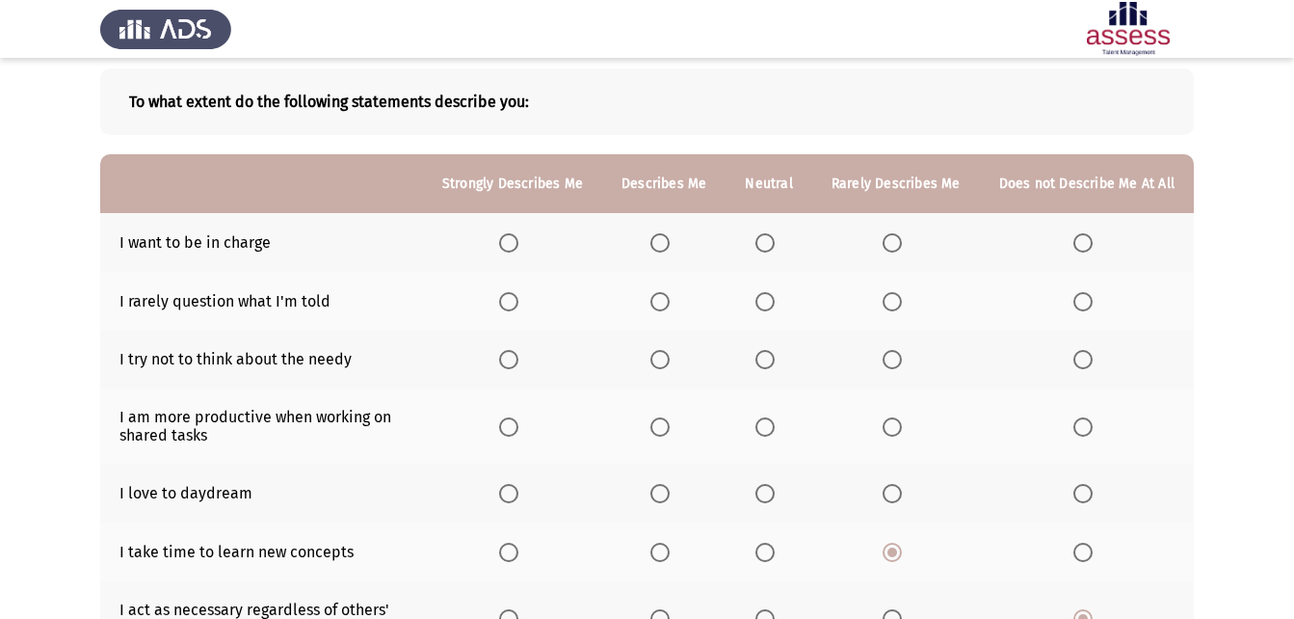
click at [1089, 496] on span "Select an option" at bounding box center [1082, 493] width 19 height 19
click at [1089, 496] on input "Select an option" at bounding box center [1082, 493] width 19 height 19
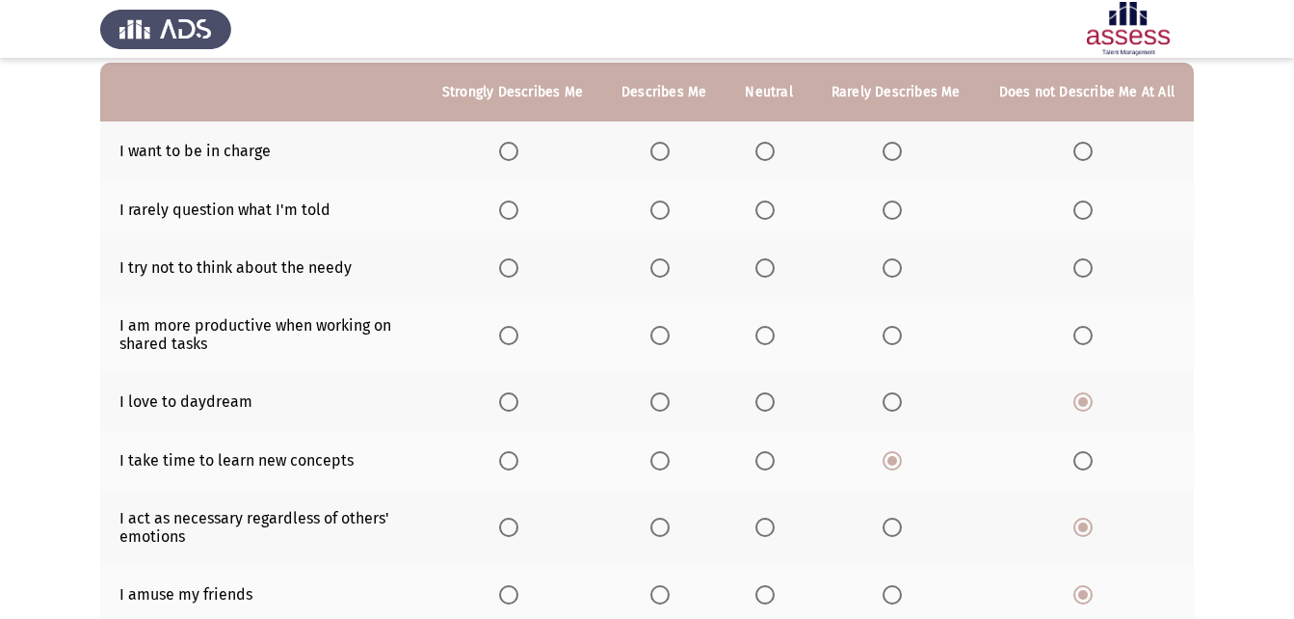
scroll to position [193, 0]
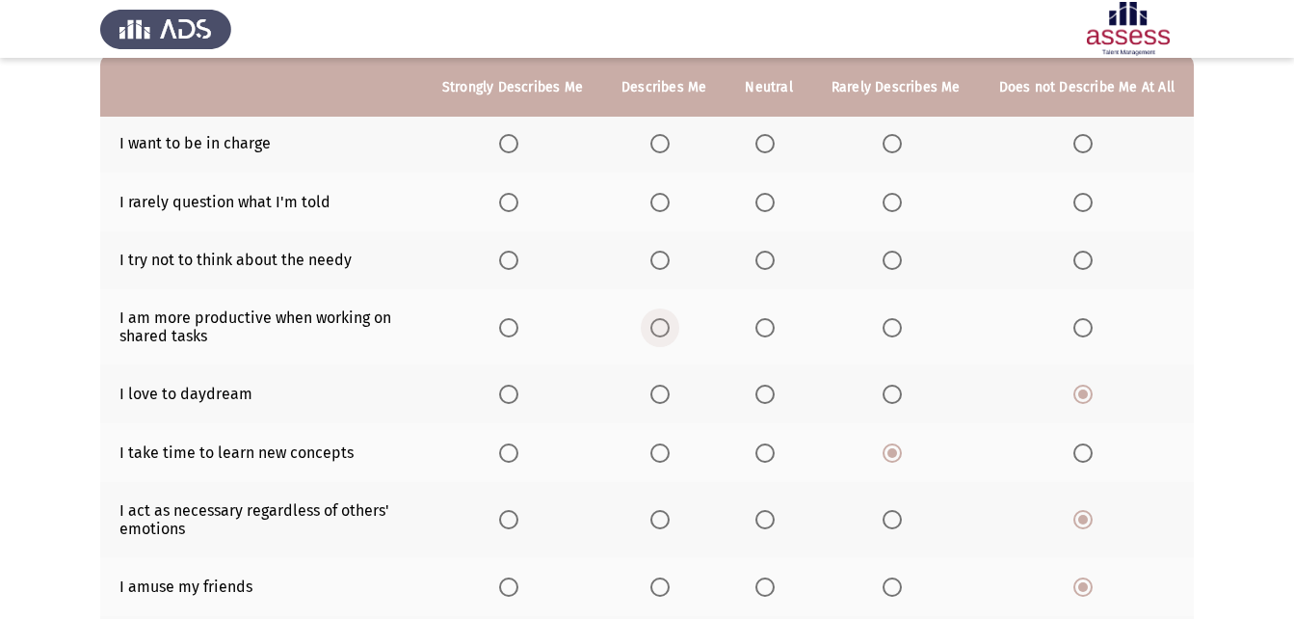
click at [666, 327] on span "Select an option" at bounding box center [659, 327] width 19 height 19
click at [666, 327] on input "Select an option" at bounding box center [659, 327] width 19 height 19
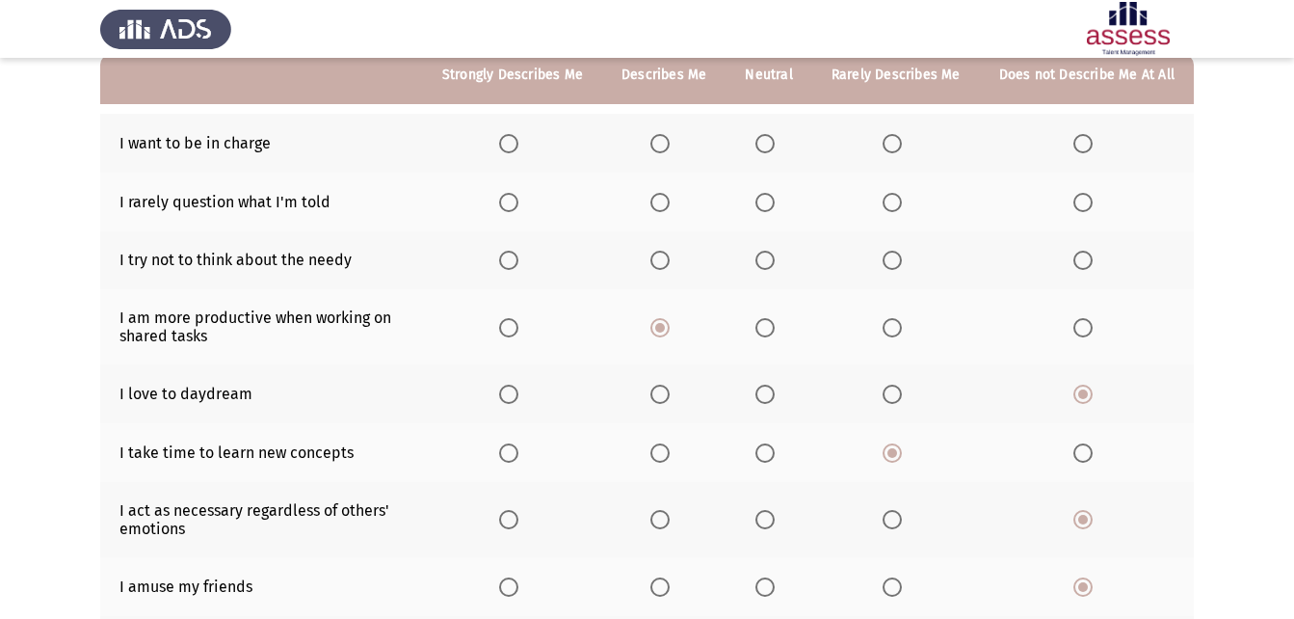
scroll to position [96, 0]
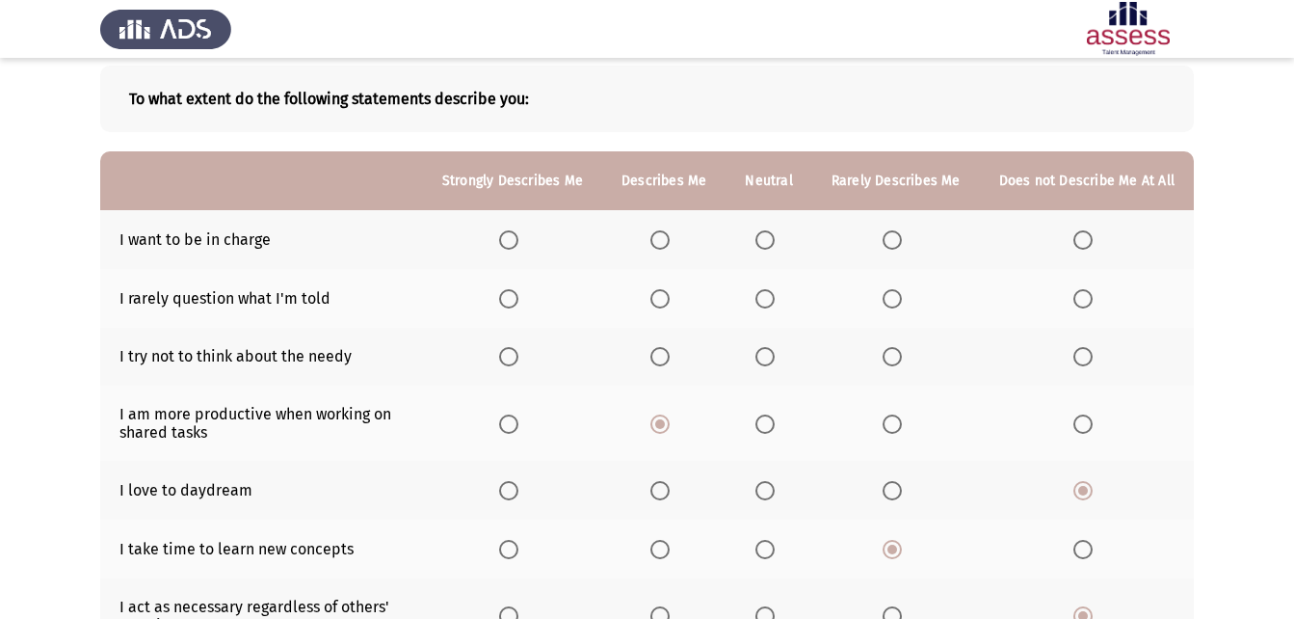
click at [659, 357] on span "Select an option" at bounding box center [659, 356] width 19 height 19
click at [659, 357] on input "Select an option" at bounding box center [659, 356] width 19 height 19
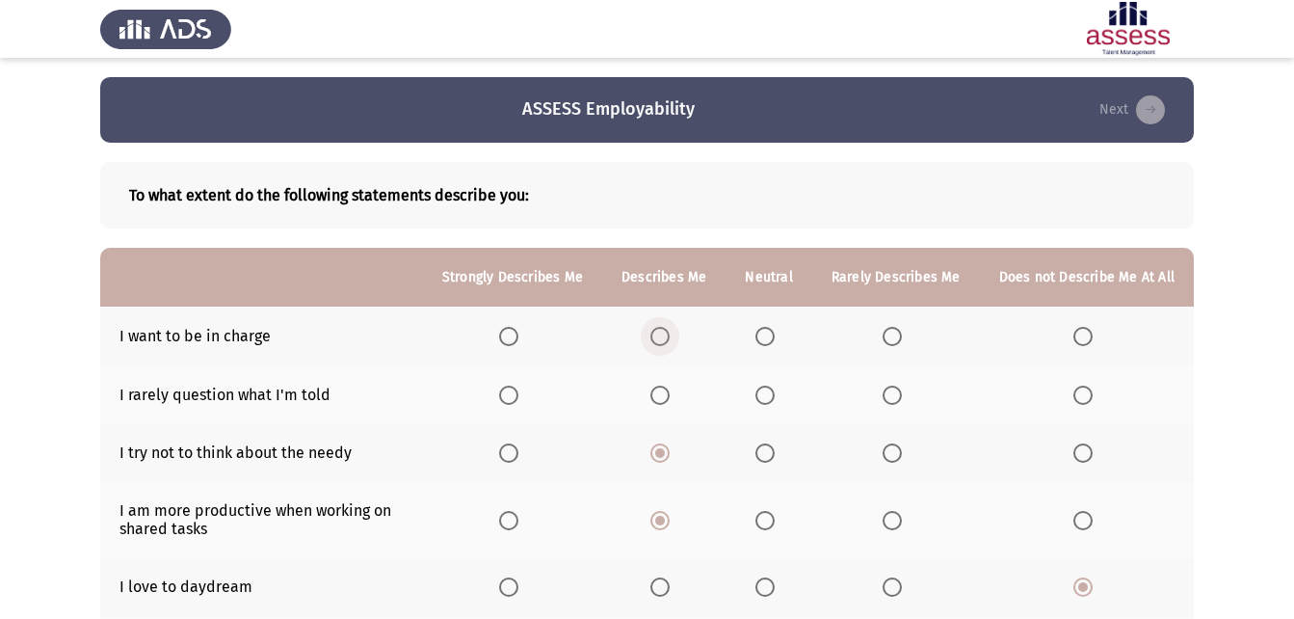
click at [670, 339] on span "Select an option" at bounding box center [659, 336] width 19 height 19
click at [670, 339] on input "Select an option" at bounding box center [659, 336] width 19 height 19
click at [770, 385] on span "Select an option" at bounding box center [764, 394] width 19 height 19
click at [770, 385] on input "Select an option" at bounding box center [764, 394] width 19 height 19
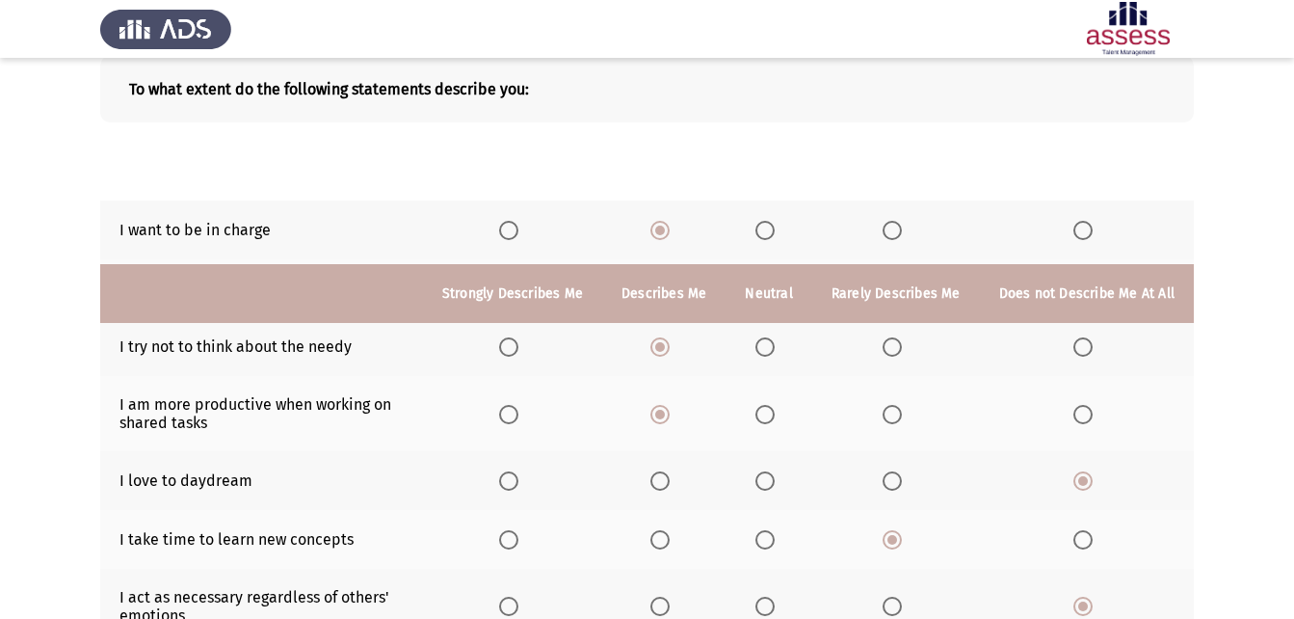
scroll to position [383, 0]
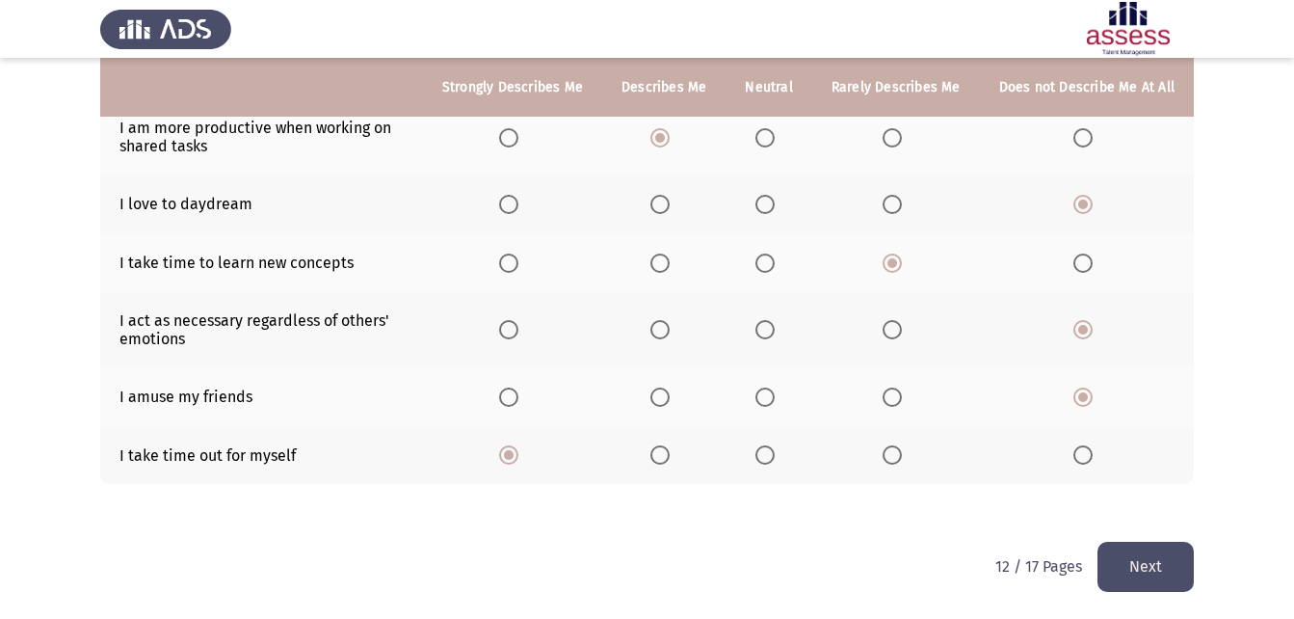
click at [1116, 583] on button "Next" at bounding box center [1145, 565] width 96 height 49
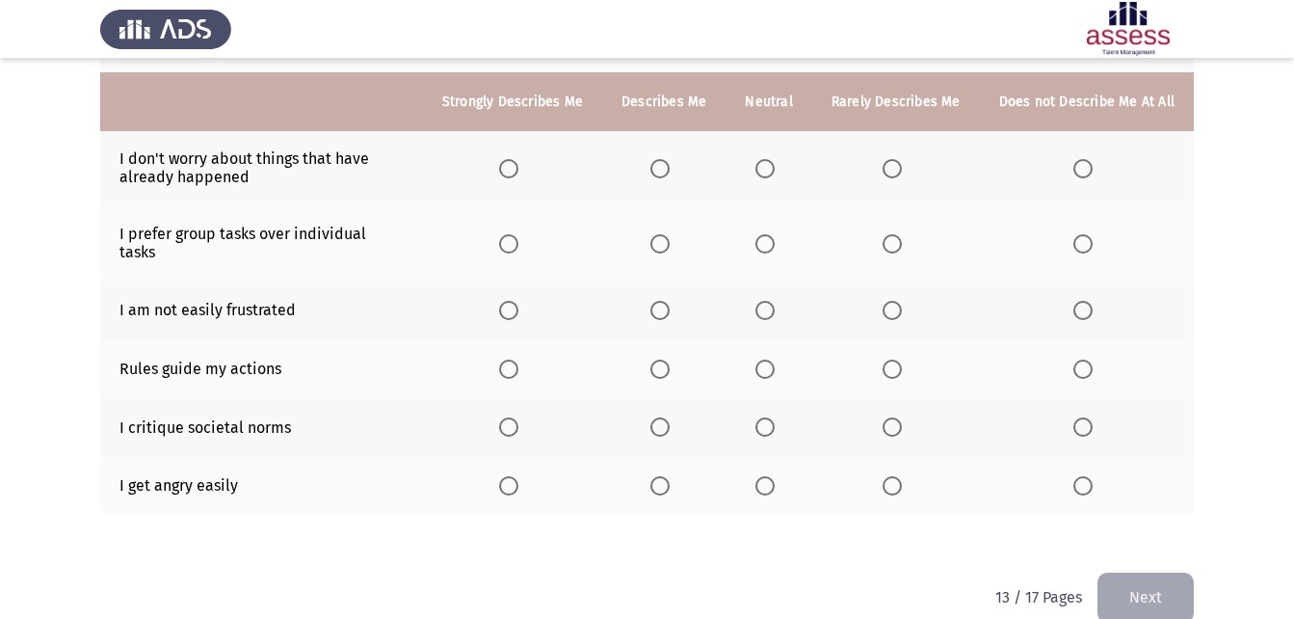
scroll to position [425, 0]
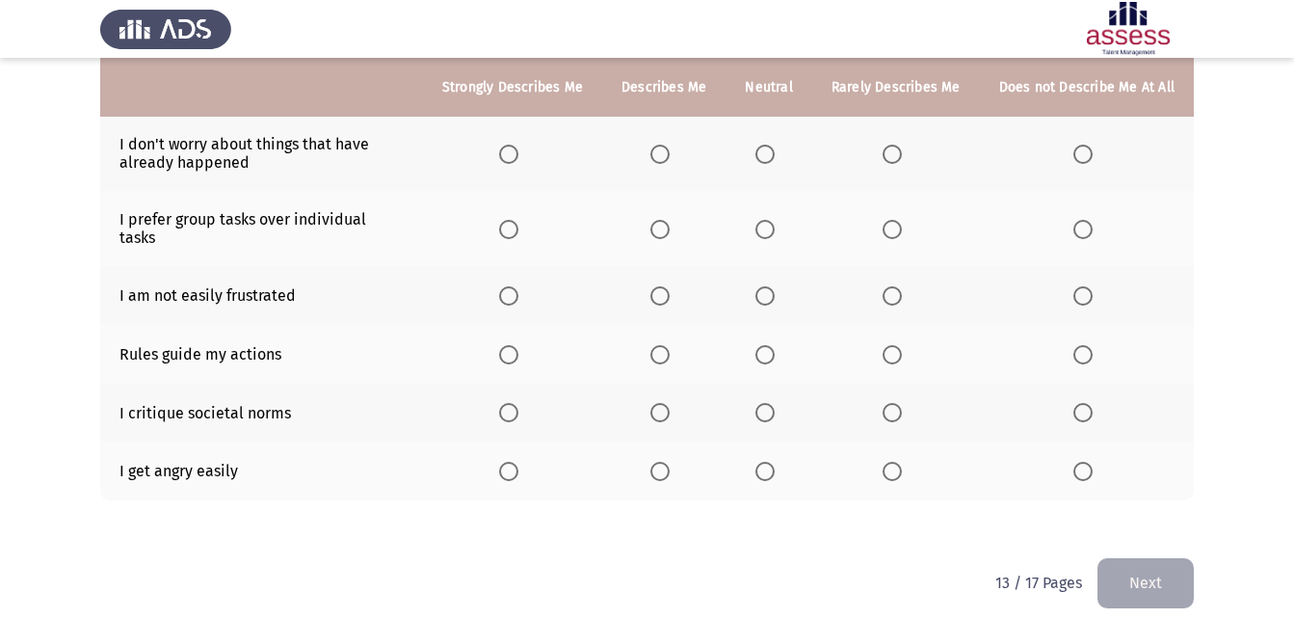
click at [902, 462] on span "Select an option" at bounding box center [892, 471] width 19 height 19
click at [902, 462] on input "Select an option" at bounding box center [892, 471] width 19 height 19
click at [660, 464] on span "Select an option" at bounding box center [659, 471] width 19 height 19
click at [660, 464] on input "Select an option" at bounding box center [659, 471] width 19 height 19
click at [677, 345] on label "Select an option" at bounding box center [663, 354] width 27 height 19
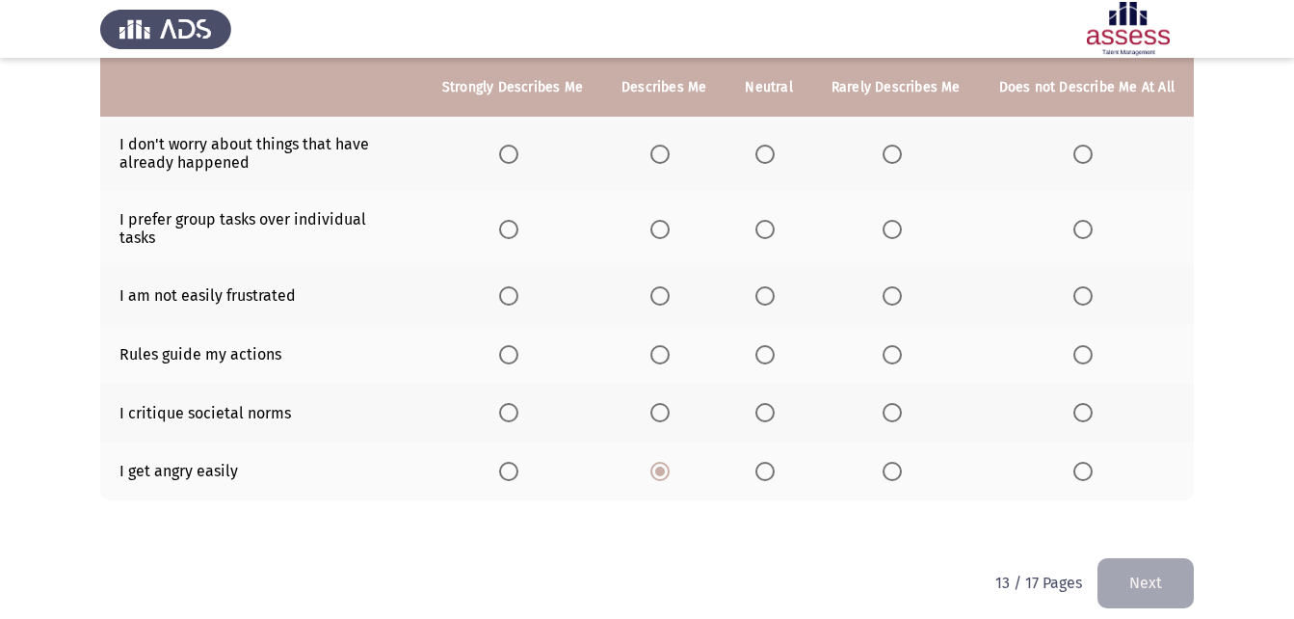
click at [670, 345] on input "Select an option" at bounding box center [659, 354] width 19 height 19
click at [774, 345] on span "Select an option" at bounding box center [764, 354] width 19 height 19
click at [774, 345] on input "Select an option" at bounding box center [764, 354] width 19 height 19
click at [667, 345] on span "Select an option" at bounding box center [659, 354] width 19 height 19
click at [667, 345] on input "Select an option" at bounding box center [659, 354] width 19 height 19
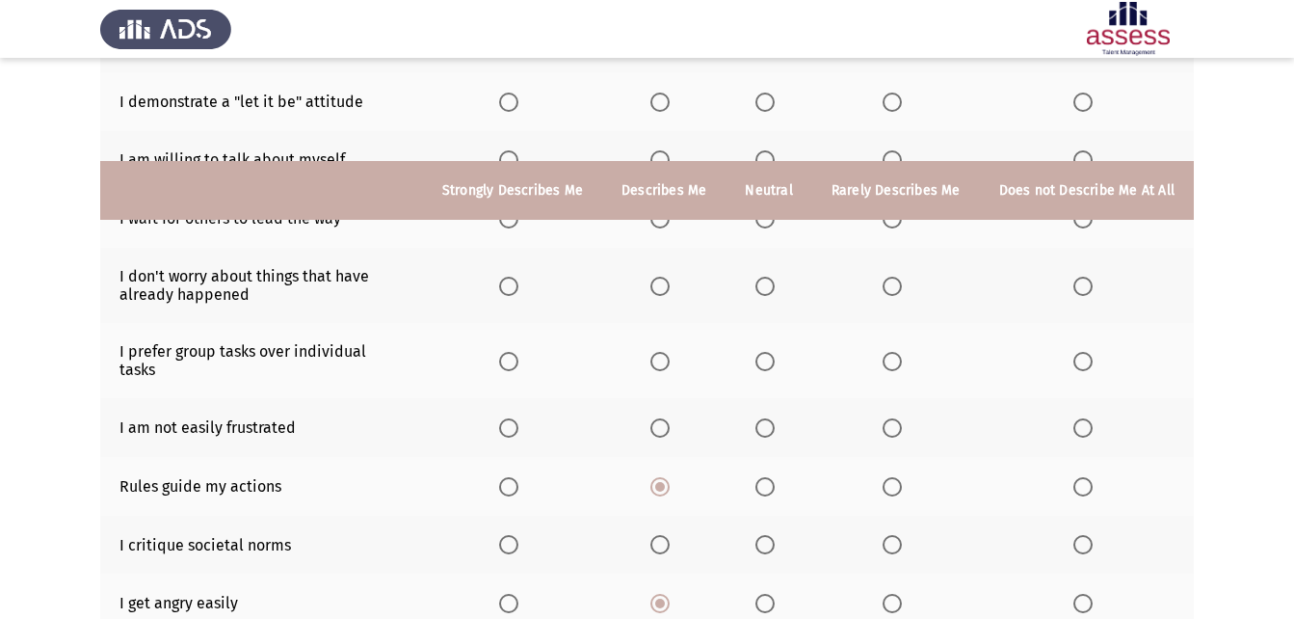
scroll to position [40, 0]
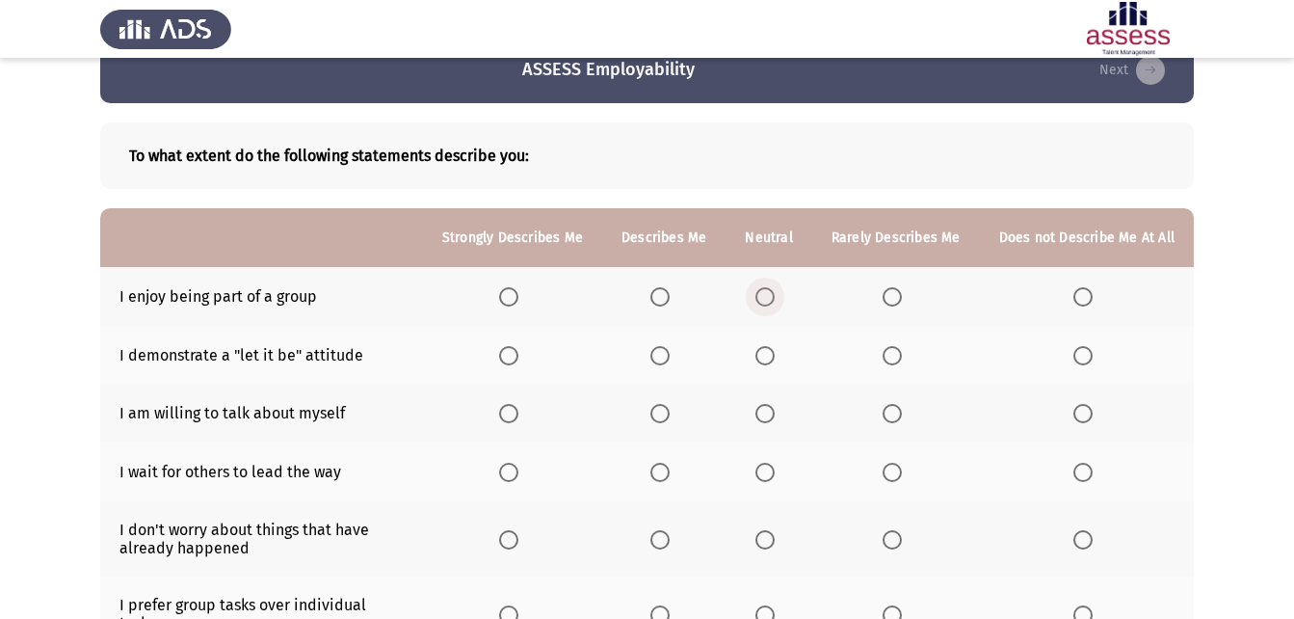
click at [768, 302] on span "Select an option" at bounding box center [764, 296] width 19 height 19
click at [768, 302] on input "Select an option" at bounding box center [764, 296] width 19 height 19
click at [775, 418] on span "Select an option" at bounding box center [764, 413] width 19 height 19
click at [775, 418] on input "Select an option" at bounding box center [764, 413] width 19 height 19
click at [902, 475] on span "Select an option" at bounding box center [892, 471] width 19 height 19
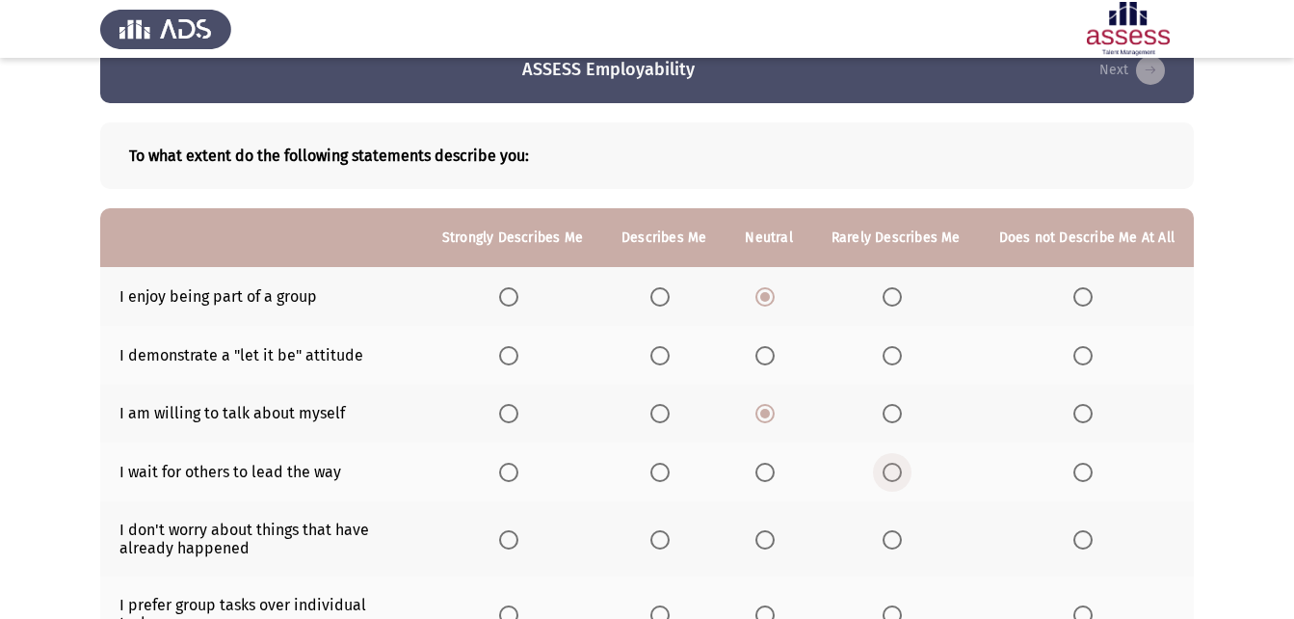
click at [902, 475] on input "Select an option" at bounding box center [892, 471] width 19 height 19
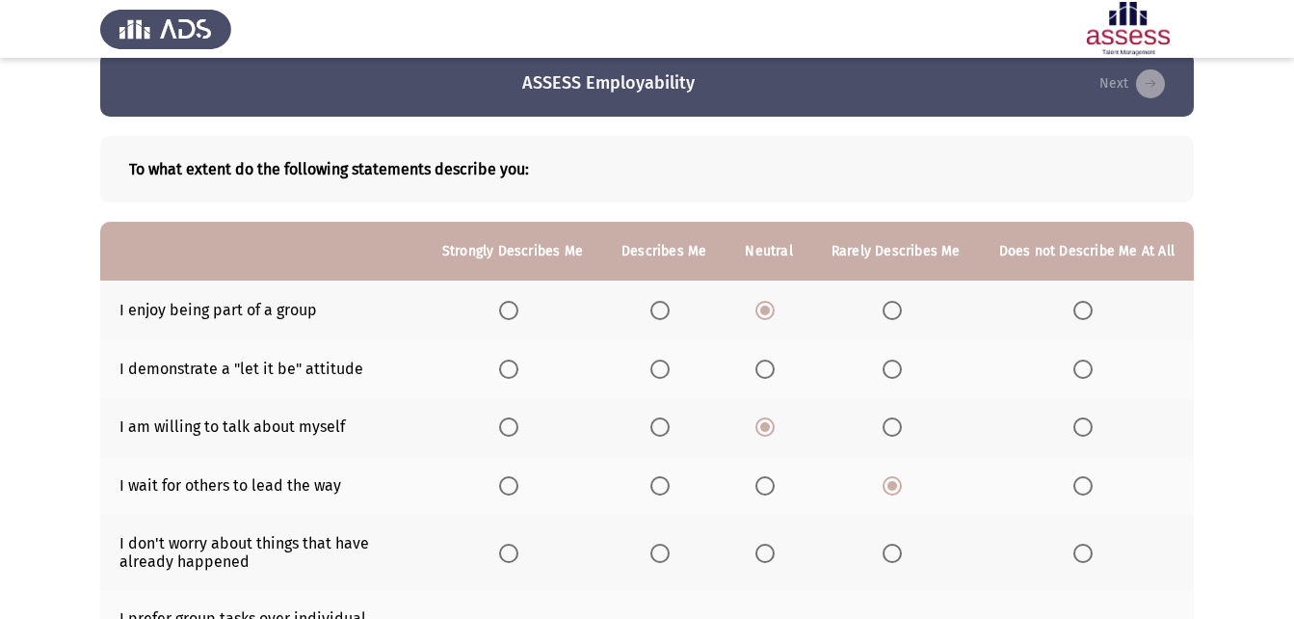
scroll to position [96, 0]
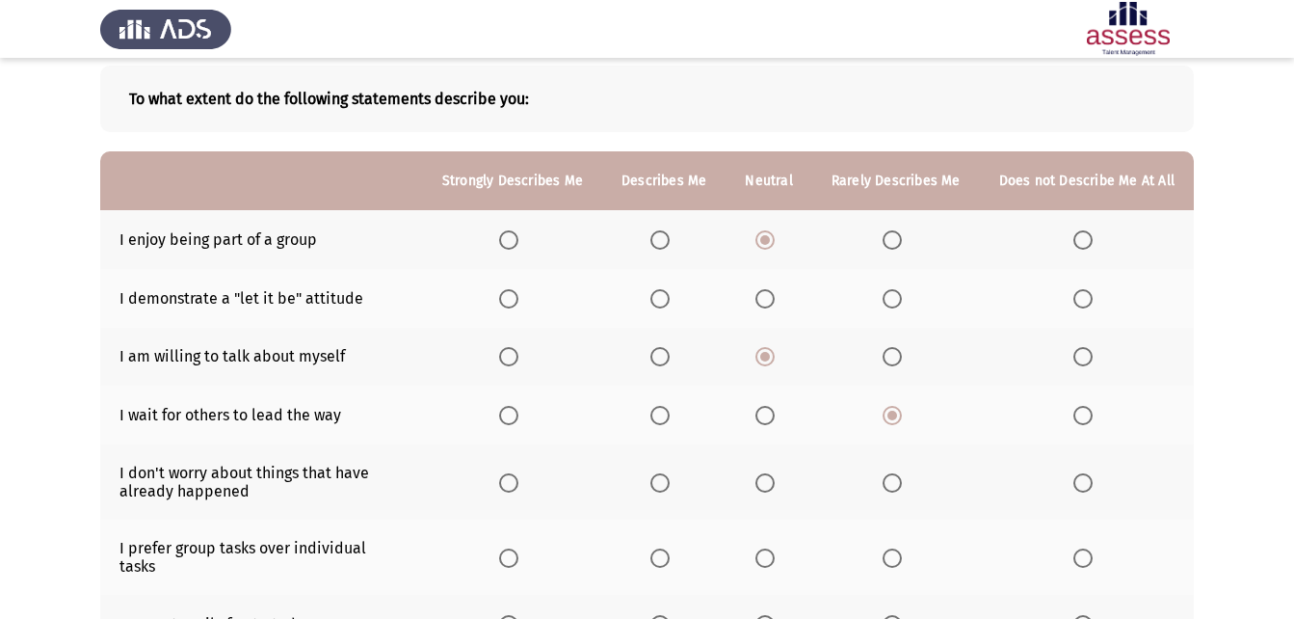
click at [765, 399] on th at bounding box center [769, 414] width 86 height 59
click at [775, 296] on span "Select an option" at bounding box center [764, 298] width 19 height 19
click at [775, 296] on input "Select an option" at bounding box center [764, 298] width 19 height 19
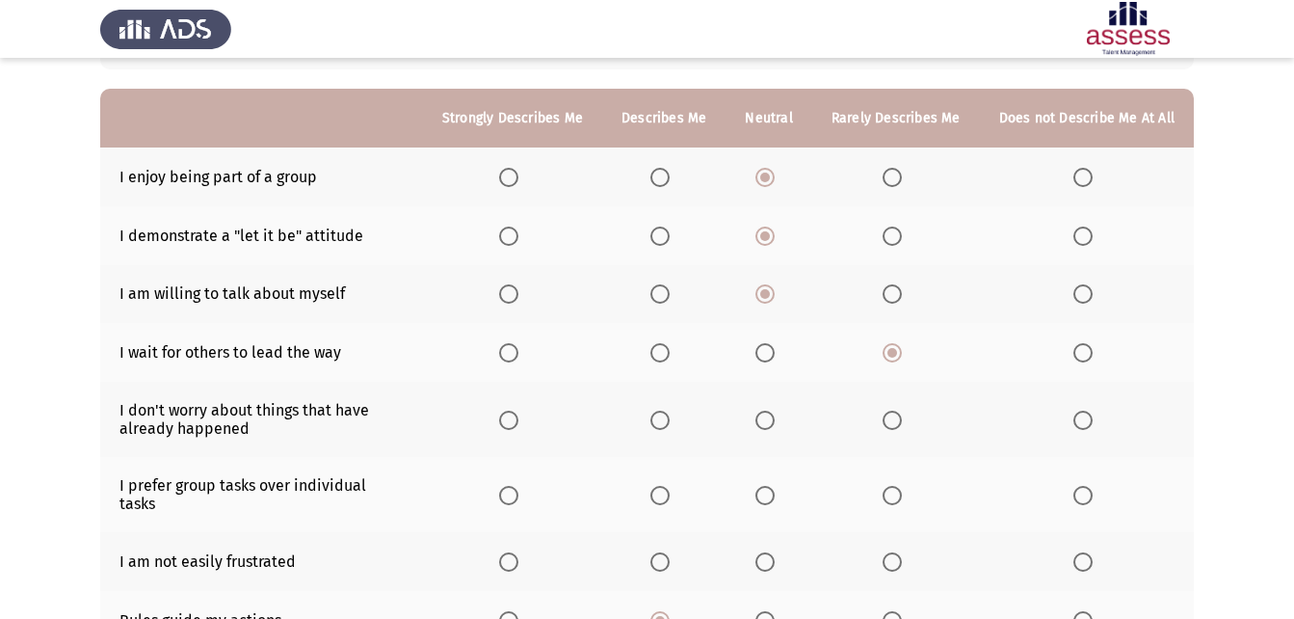
scroll to position [193, 0]
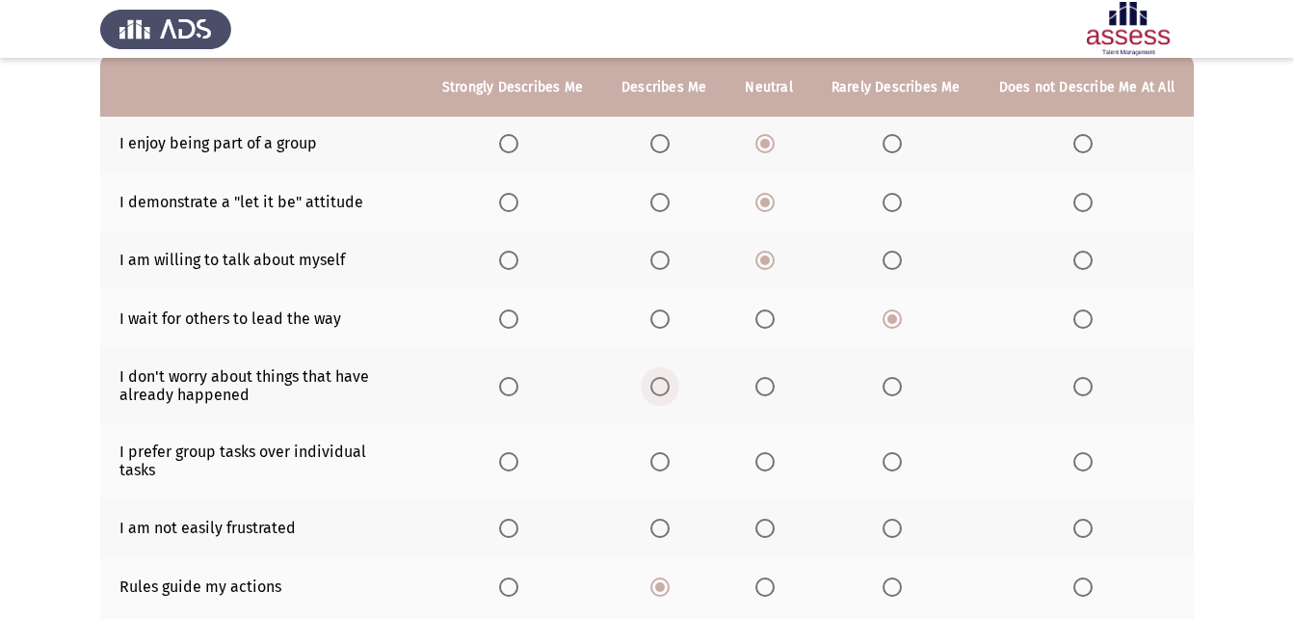
click at [670, 391] on span "Select an option" at bounding box center [659, 386] width 19 height 19
click at [670, 391] on input "Select an option" at bounding box center [659, 386] width 19 height 19
click at [516, 393] on span "Select an option" at bounding box center [508, 386] width 19 height 19
click at [516, 393] on input "Select an option" at bounding box center [508, 386] width 19 height 19
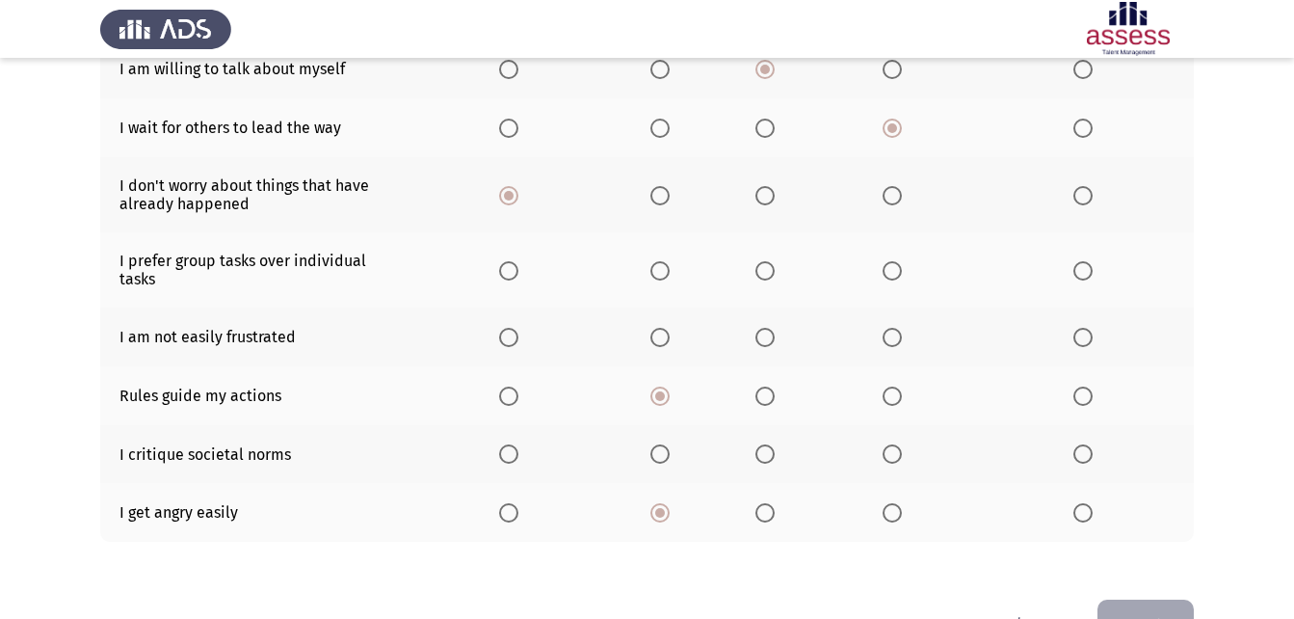
scroll to position [385, 0]
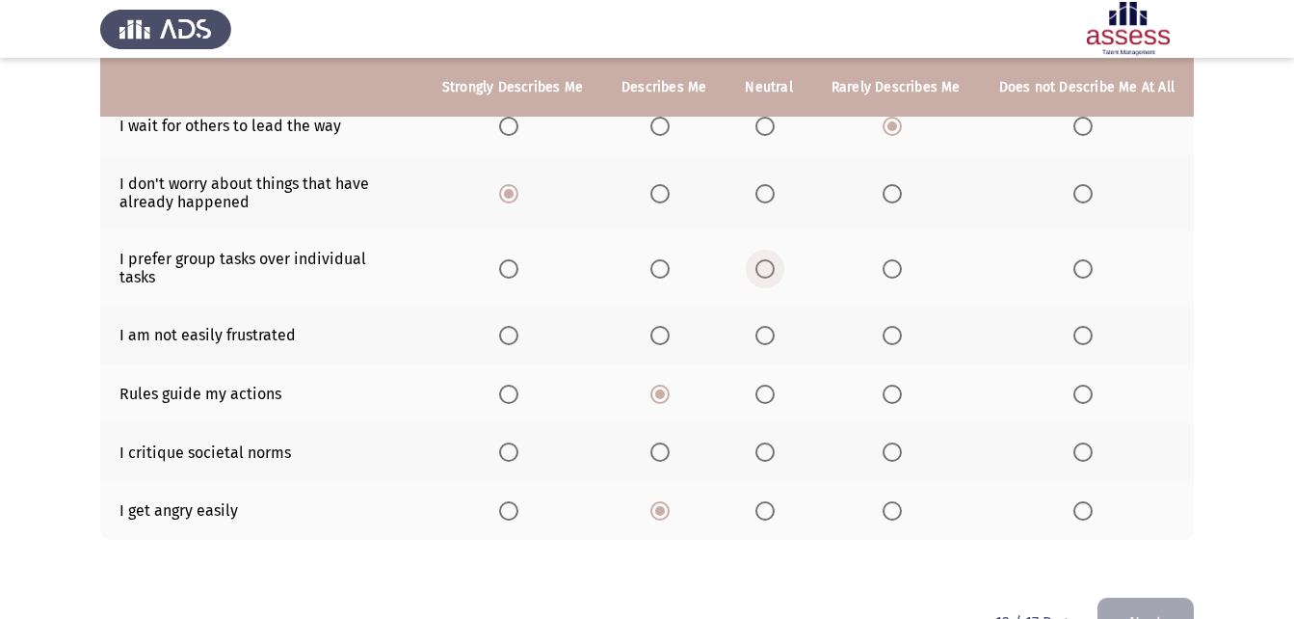
click at [775, 264] on span "Select an option" at bounding box center [764, 268] width 19 height 19
click at [775, 264] on input "Select an option" at bounding box center [764, 268] width 19 height 19
click at [768, 326] on span "Select an option" at bounding box center [764, 335] width 19 height 19
click at [768, 326] on input "Select an option" at bounding box center [764, 335] width 19 height 19
click at [775, 443] on span "Select an option" at bounding box center [764, 451] width 19 height 19
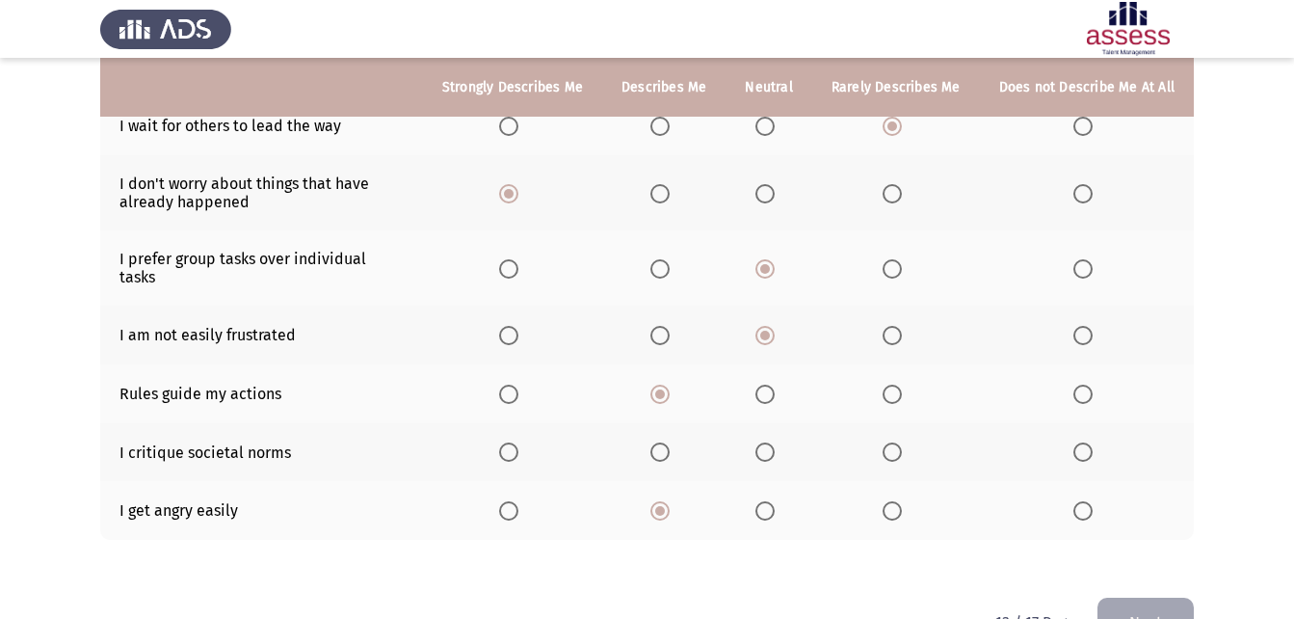
click at [775, 443] on input "Select an option" at bounding box center [764, 451] width 19 height 19
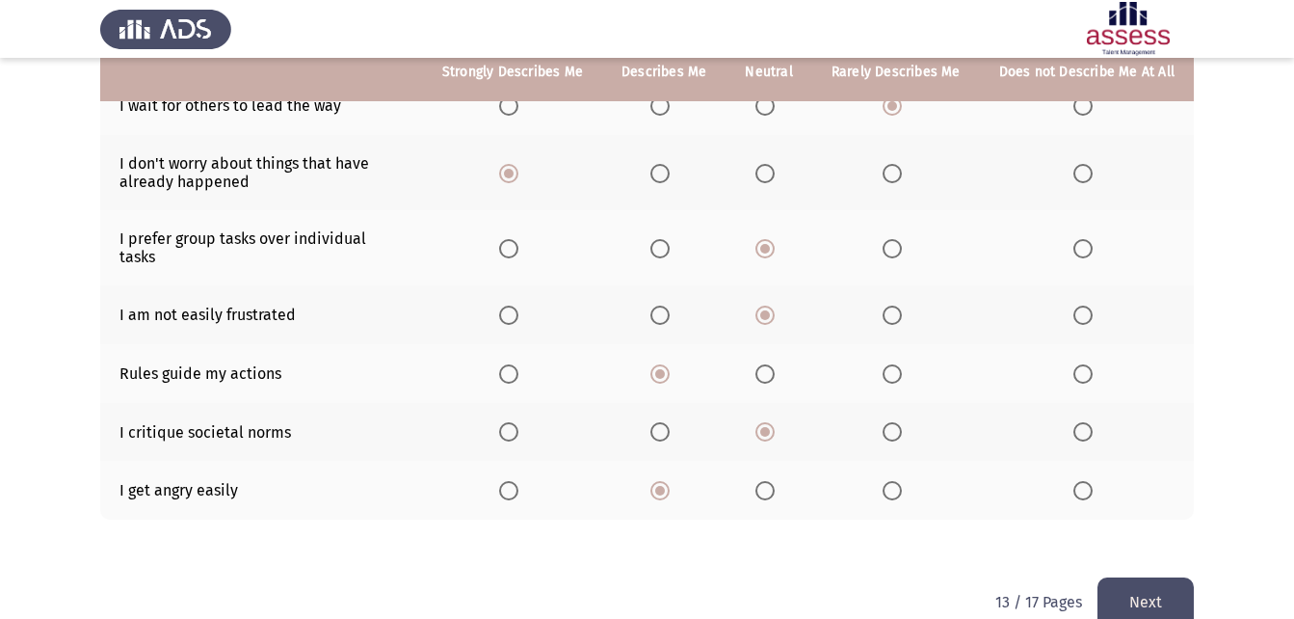
scroll to position [425, 0]
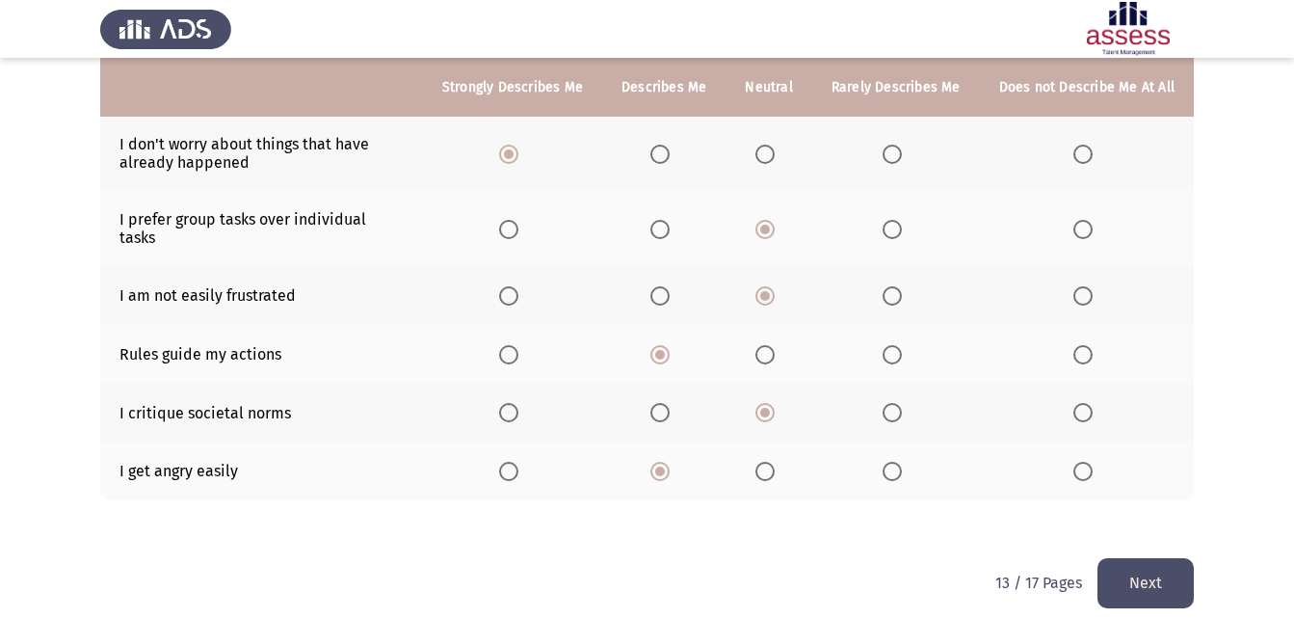
click at [1168, 558] on button "Next" at bounding box center [1145, 582] width 96 height 49
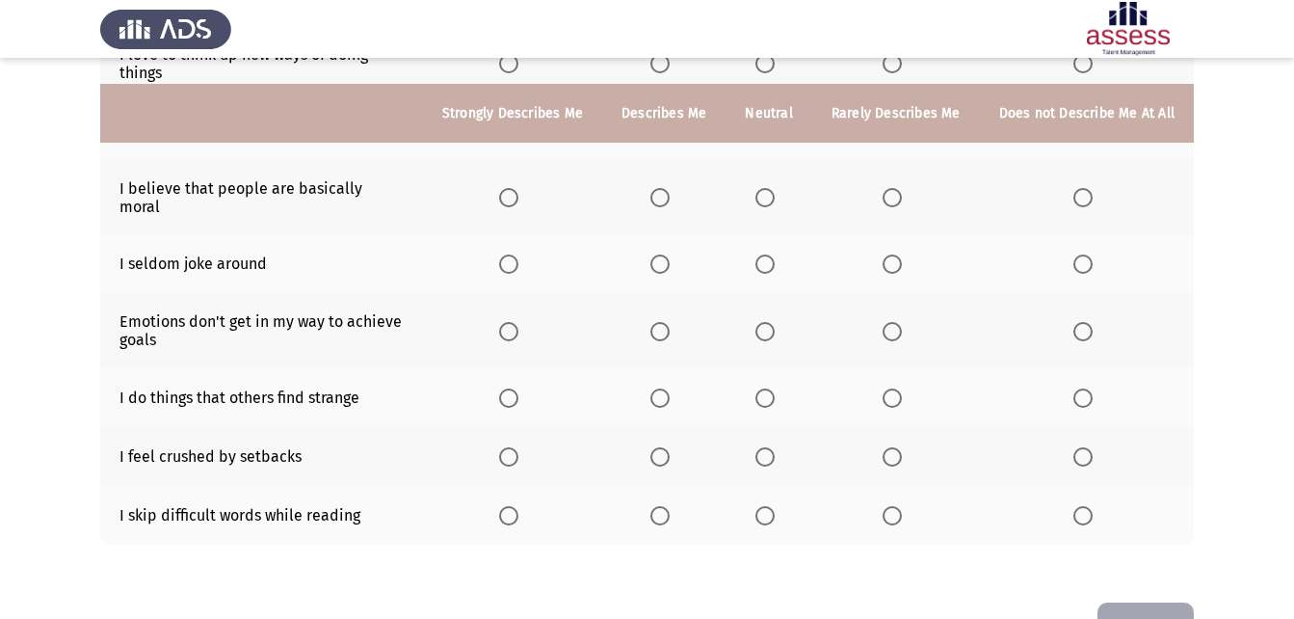
scroll to position [458, 0]
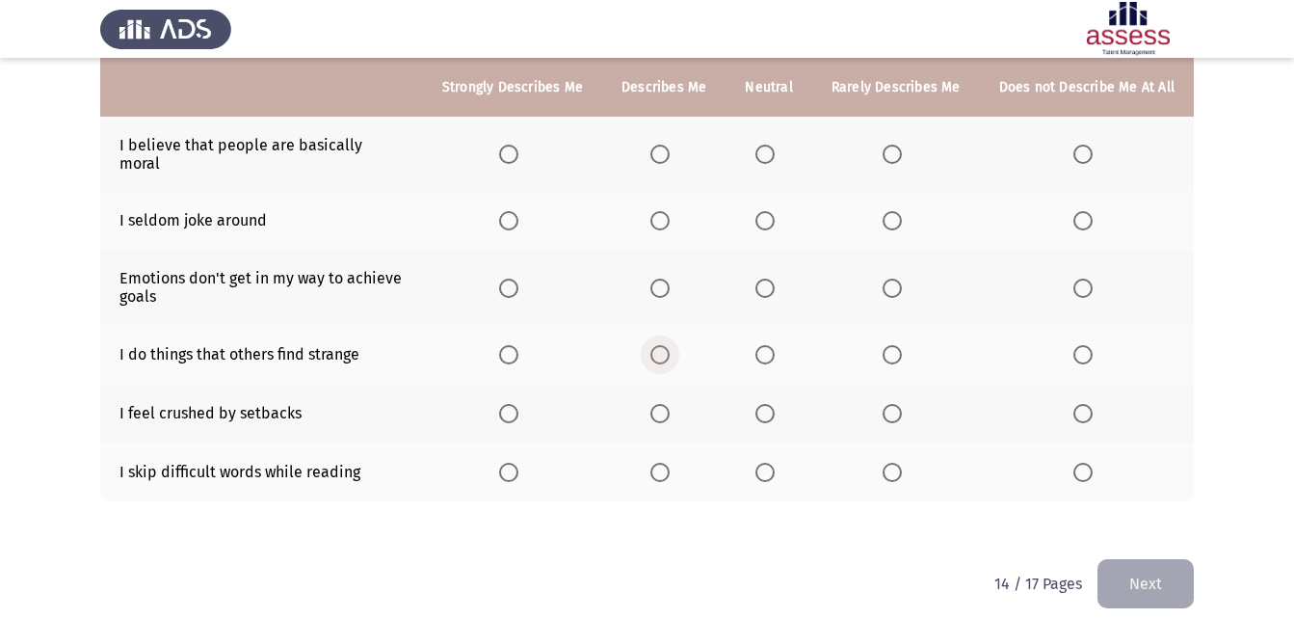
click at [669, 345] on span "Select an option" at bounding box center [659, 354] width 19 height 19
click at [669, 345] on input "Select an option" at bounding box center [659, 354] width 19 height 19
click at [515, 278] on span "Select an option" at bounding box center [508, 287] width 19 height 19
click at [515, 278] on input "Select an option" at bounding box center [508, 287] width 19 height 19
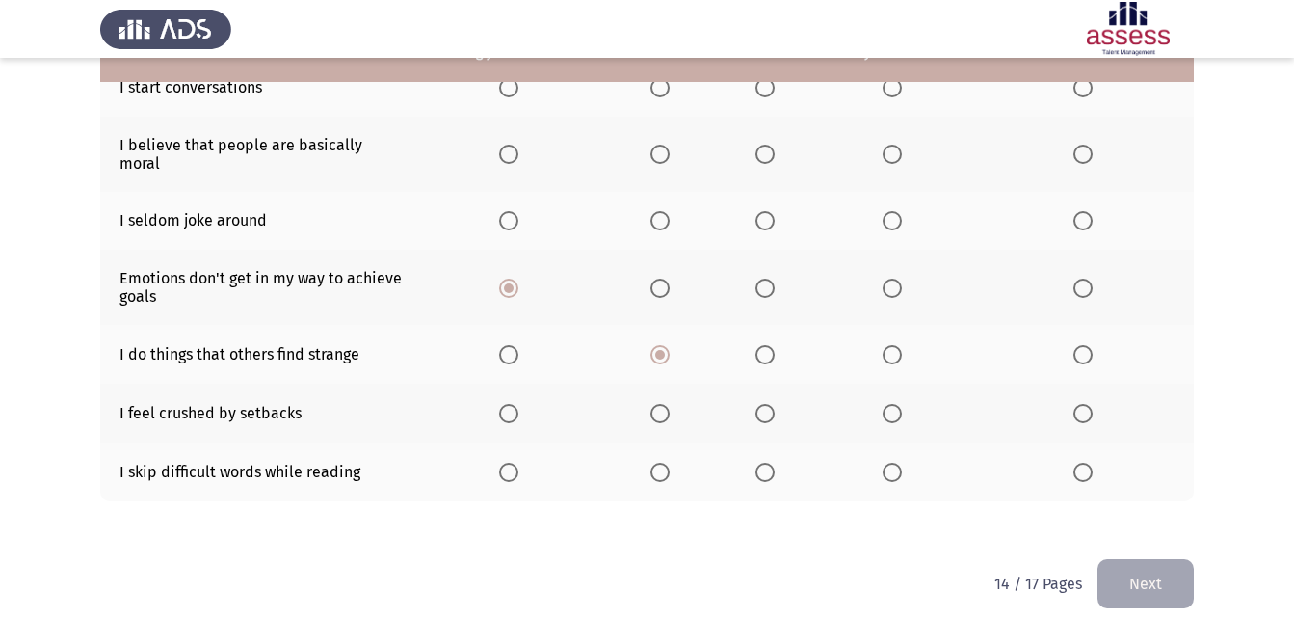
scroll to position [361, 0]
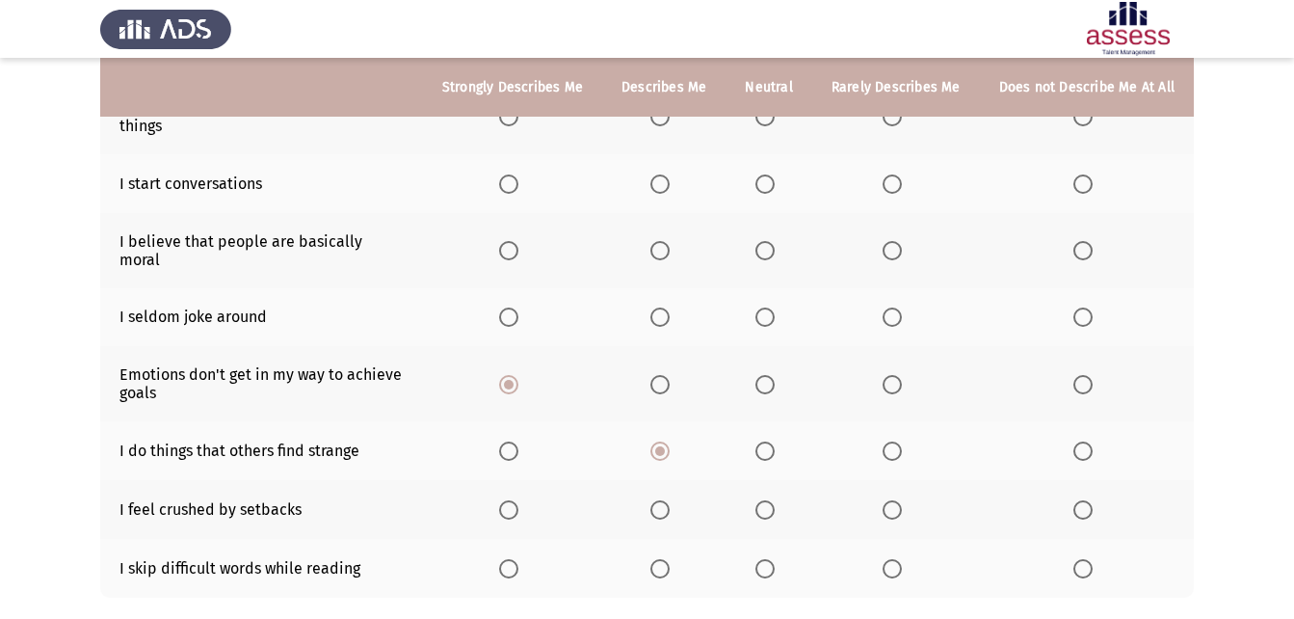
click at [670, 307] on span "Select an option" at bounding box center [659, 316] width 19 height 19
click at [670, 307] on input "Select an option" at bounding box center [659, 316] width 19 height 19
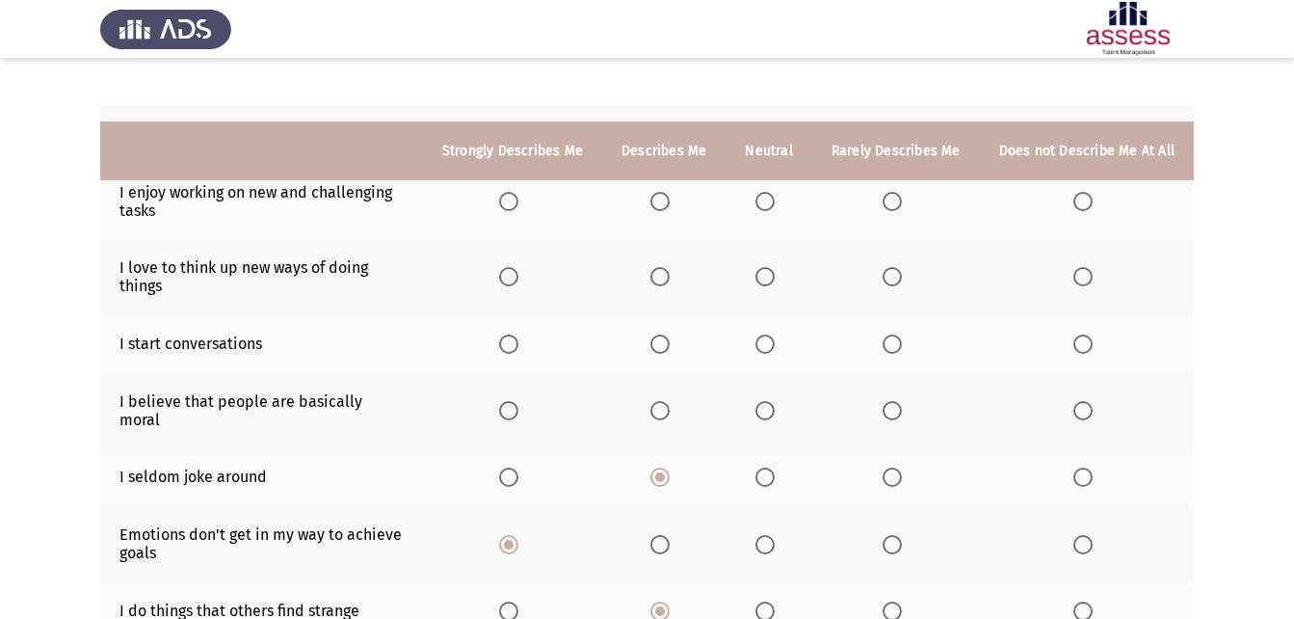
scroll to position [169, 0]
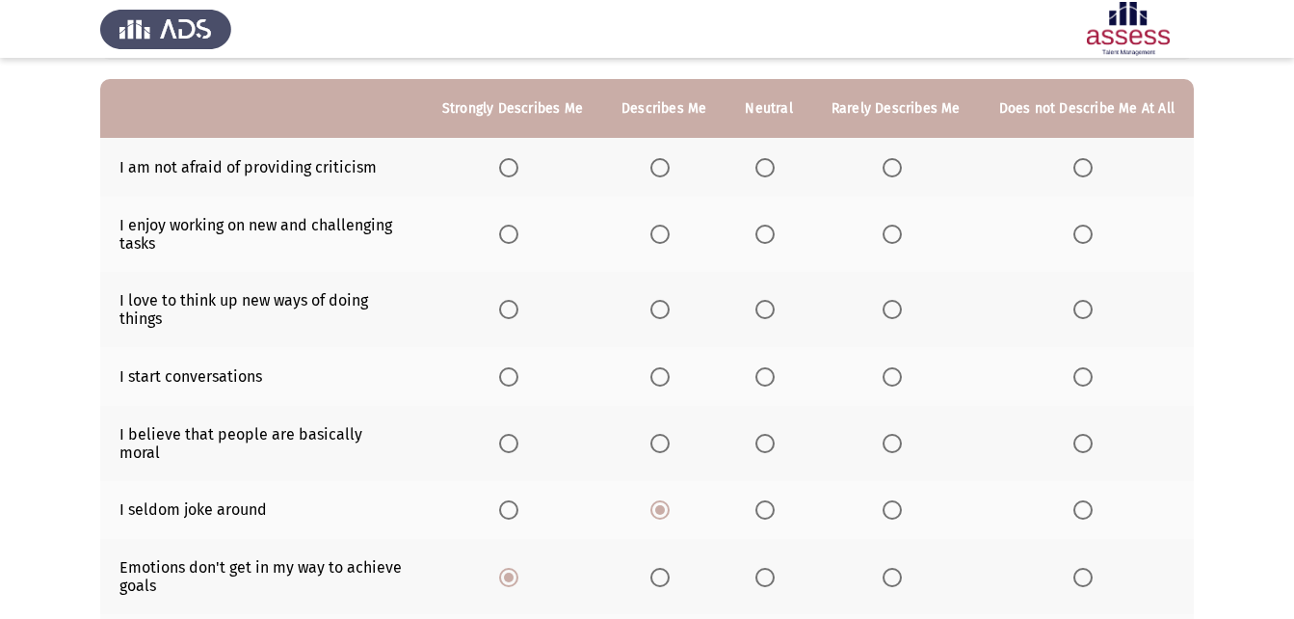
click at [667, 369] on span "Select an option" at bounding box center [659, 376] width 19 height 19
click at [667, 369] on input "Select an option" at bounding box center [659, 376] width 19 height 19
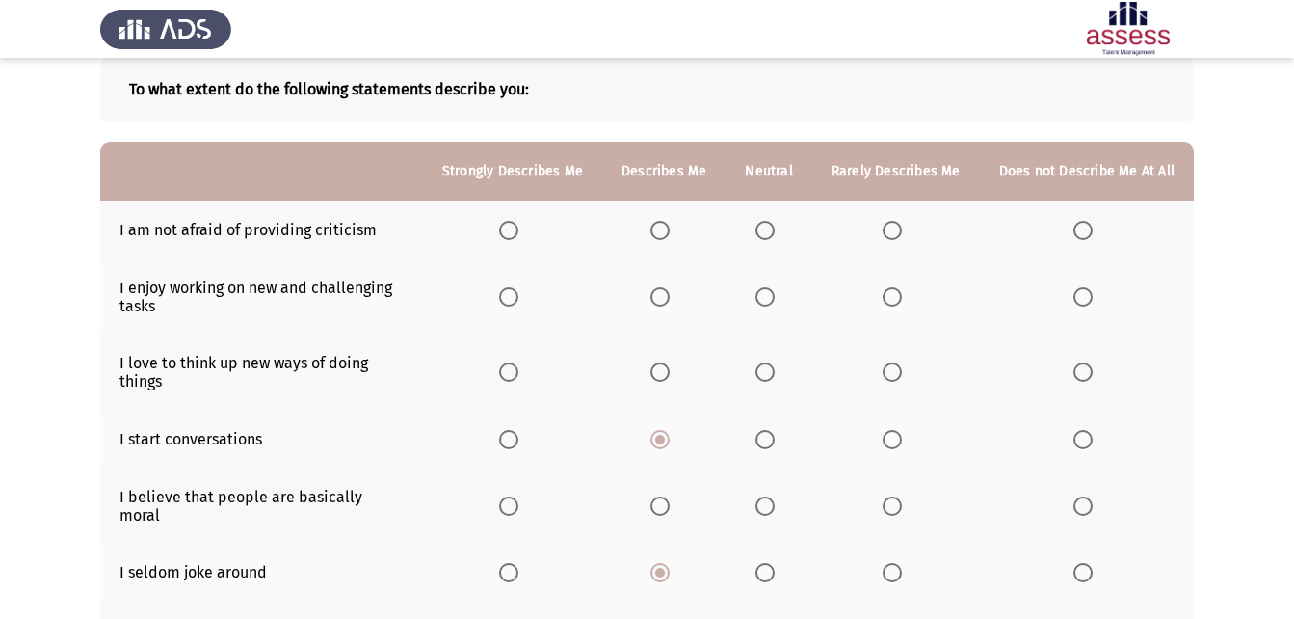
scroll to position [72, 0]
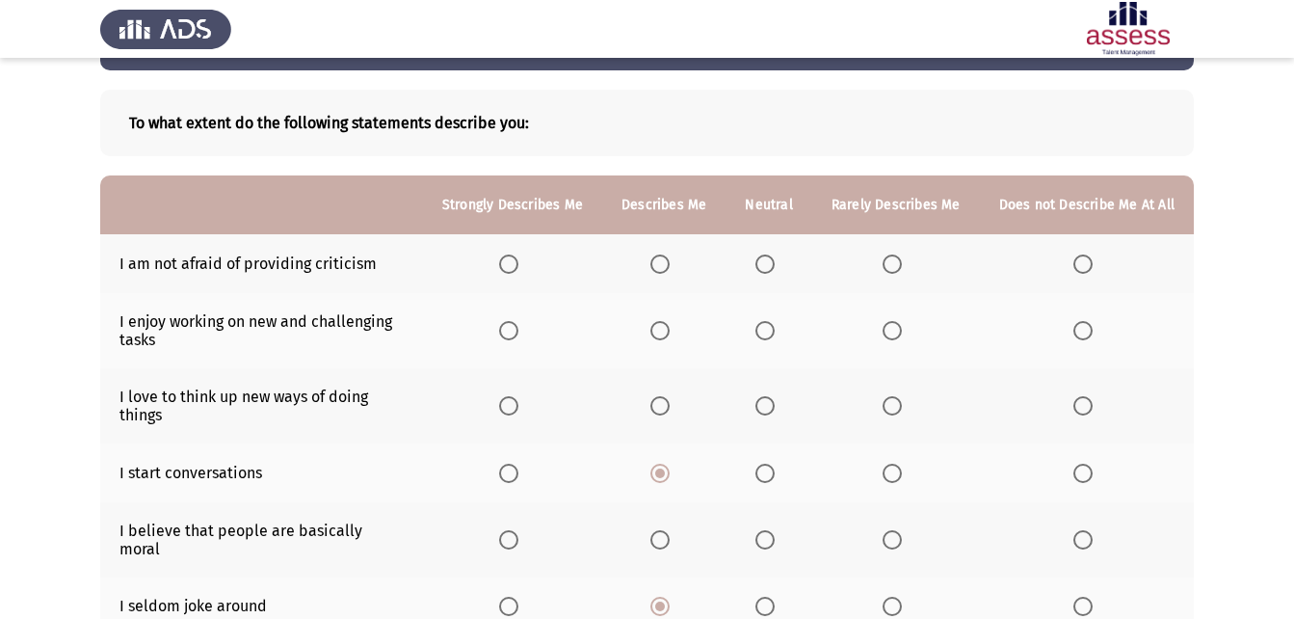
click at [518, 328] on span "Select an option" at bounding box center [508, 330] width 19 height 19
click at [518, 328] on input "Select an option" at bounding box center [508, 330] width 19 height 19
click at [768, 267] on span "Select an option" at bounding box center [764, 263] width 19 height 19
click at [768, 267] on input "Select an option" at bounding box center [764, 263] width 19 height 19
click at [518, 407] on span "Select an option" at bounding box center [508, 405] width 19 height 19
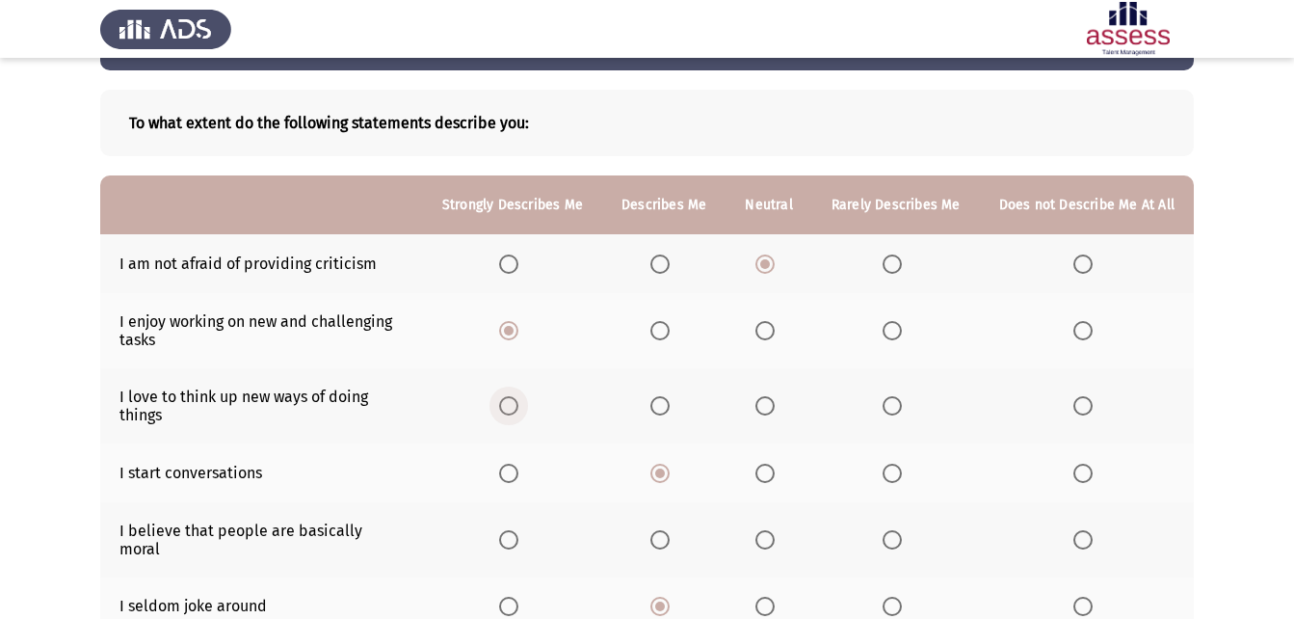
click at [518, 407] on input "Select an option" at bounding box center [508, 405] width 19 height 19
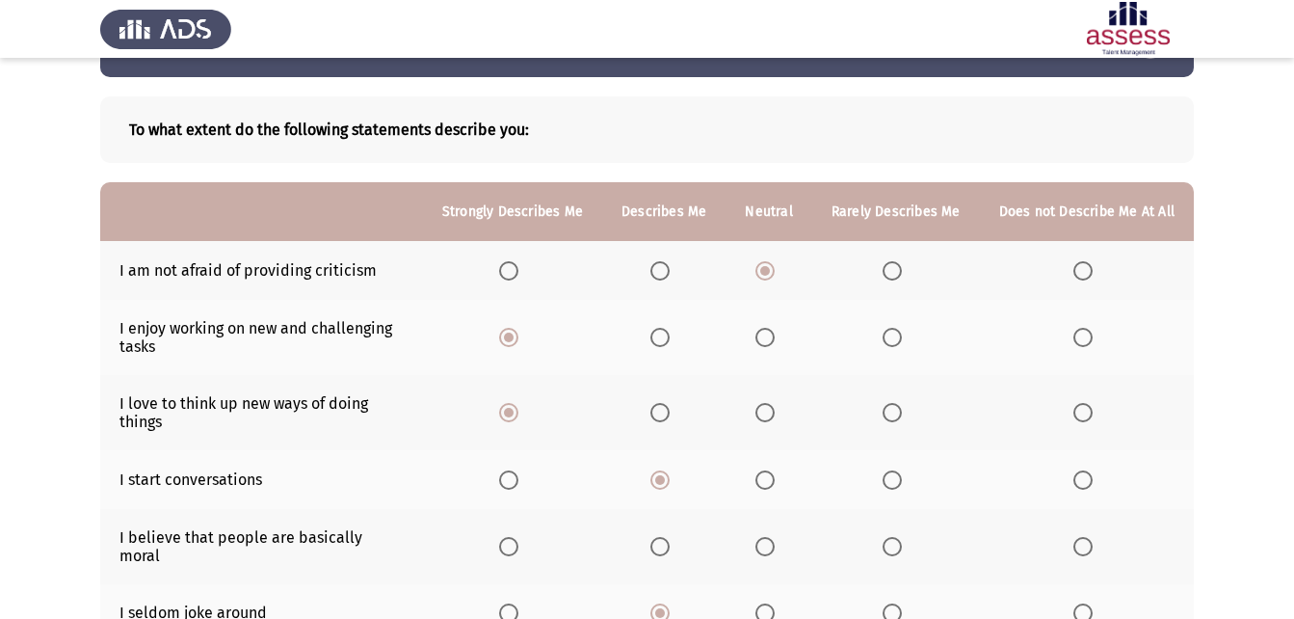
scroll to position [96, 0]
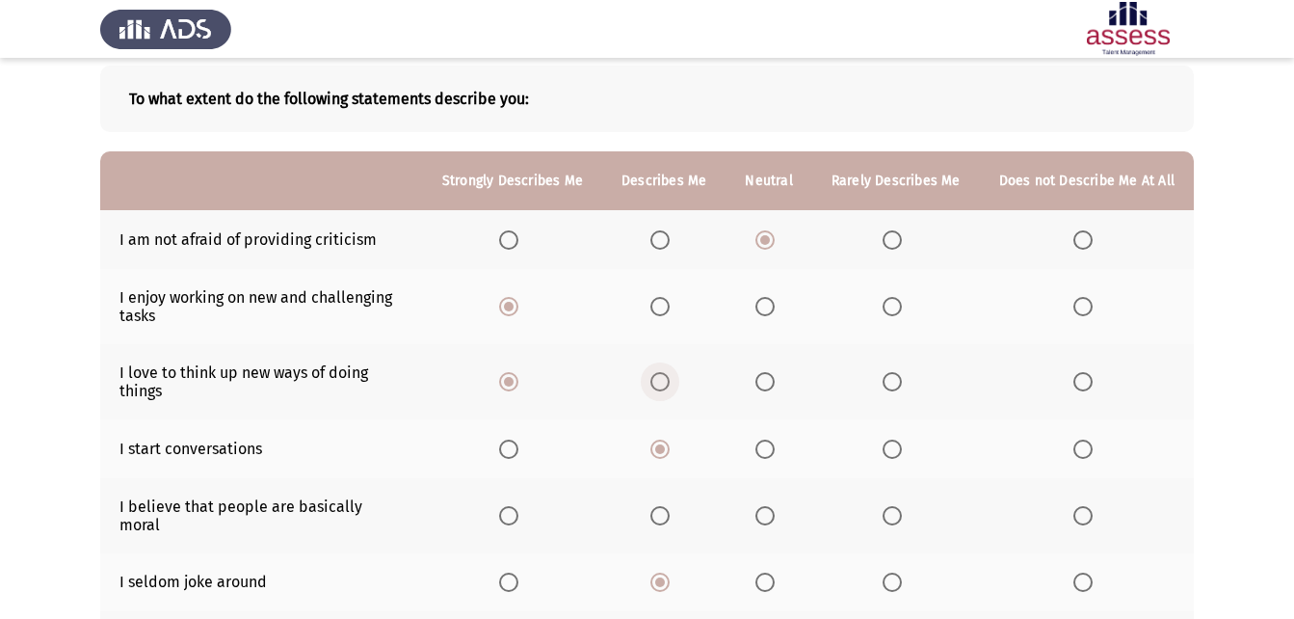
click at [670, 386] on span "Select an option" at bounding box center [659, 381] width 19 height 19
click at [670, 386] on input "Select an option" at bounding box center [659, 381] width 19 height 19
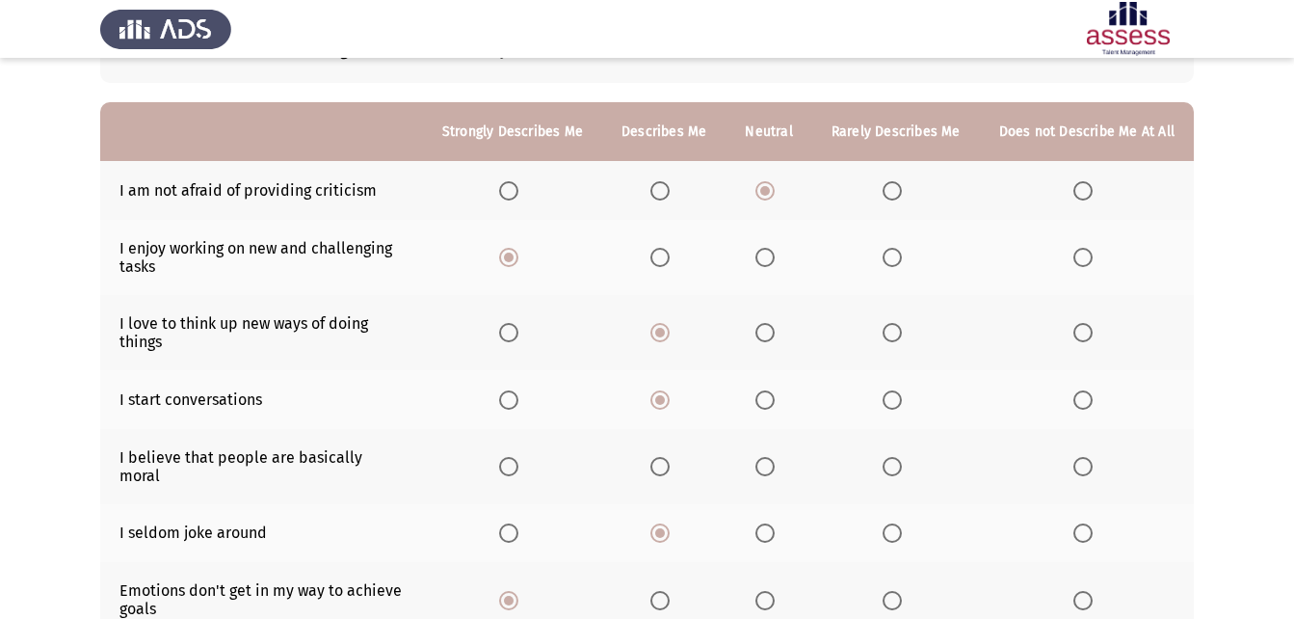
scroll to position [193, 0]
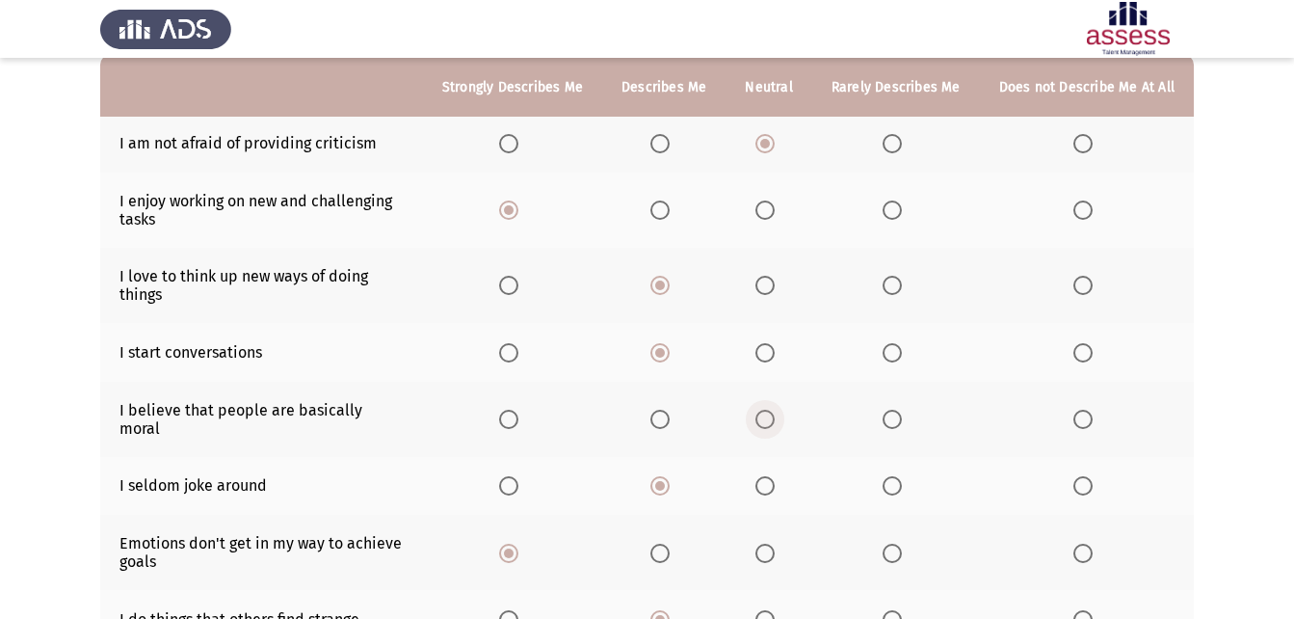
click at [771, 409] on span "Select an option" at bounding box center [764, 418] width 19 height 19
click at [771, 409] on input "Select an option" at bounding box center [764, 418] width 19 height 19
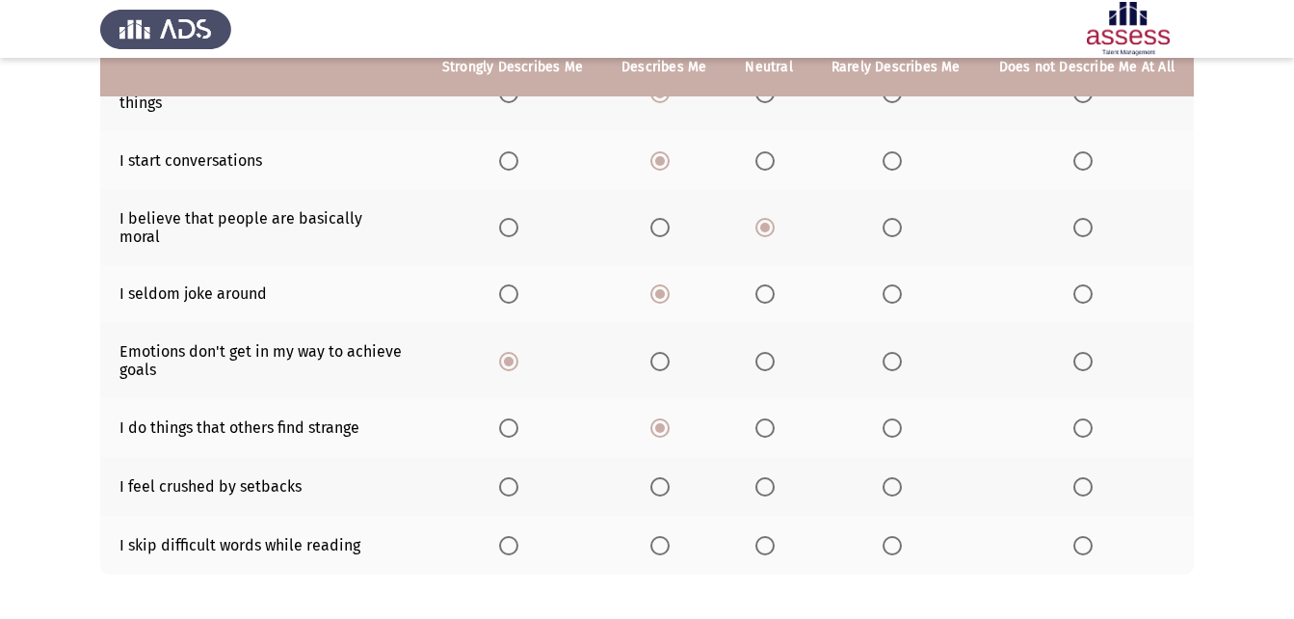
scroll to position [385, 0]
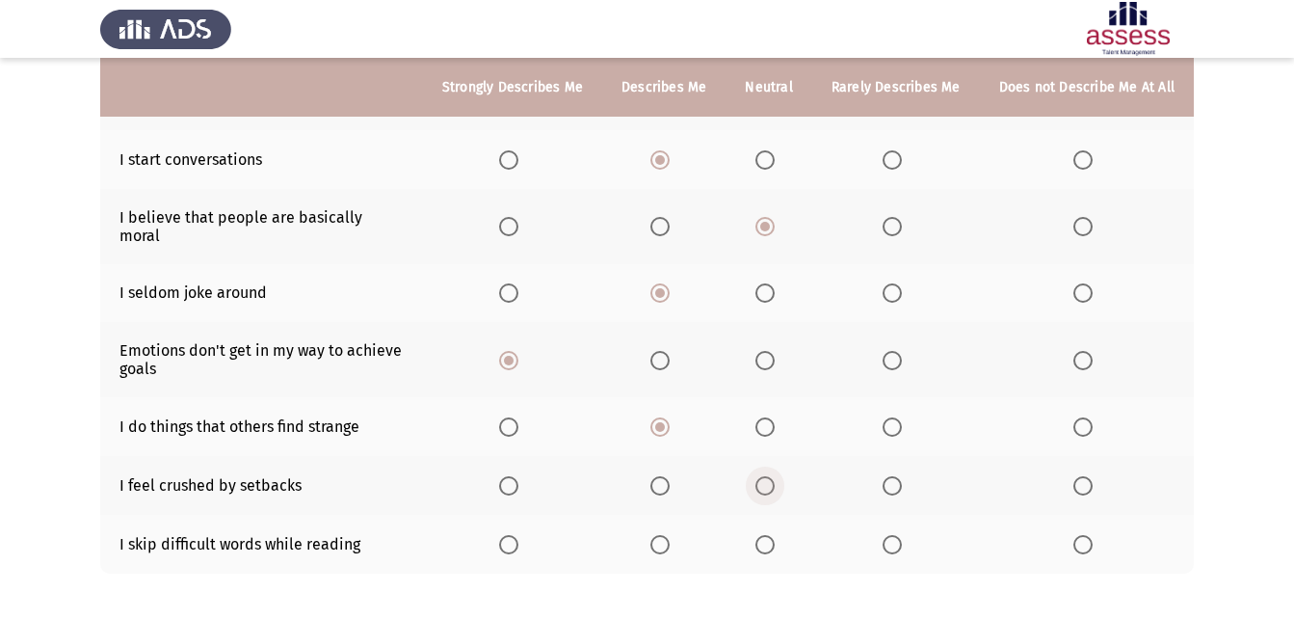
click at [771, 476] on span "Select an option" at bounding box center [764, 485] width 19 height 19
click at [771, 476] on input "Select an option" at bounding box center [764, 485] width 19 height 19
click at [901, 537] on span "Select an option" at bounding box center [892, 544] width 19 height 19
click at [901, 537] on input "Select an option" at bounding box center [892, 544] width 19 height 19
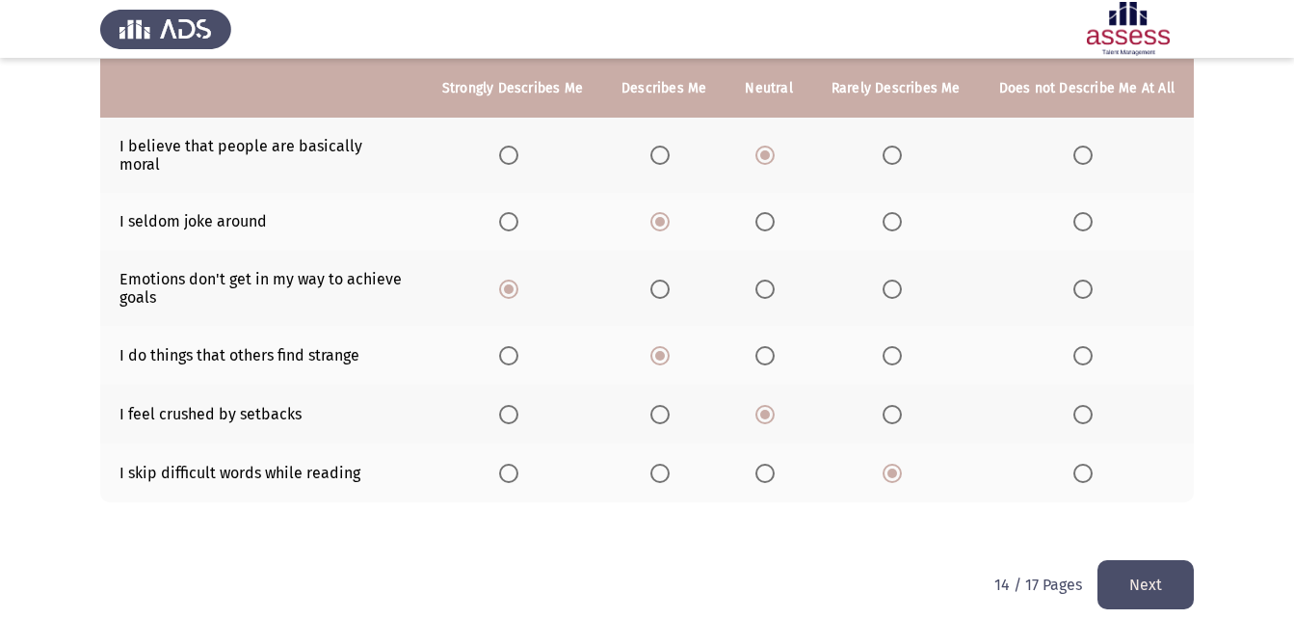
scroll to position [458, 0]
click at [1140, 571] on button "Next" at bounding box center [1145, 583] width 96 height 49
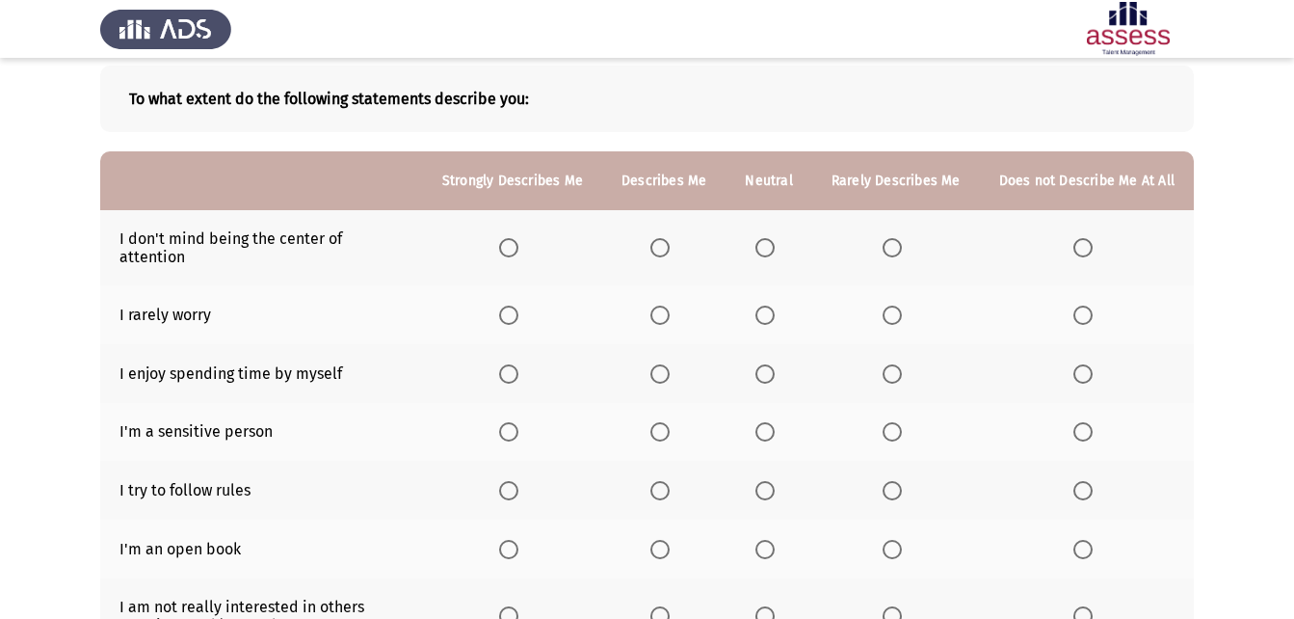
scroll to position [0, 0]
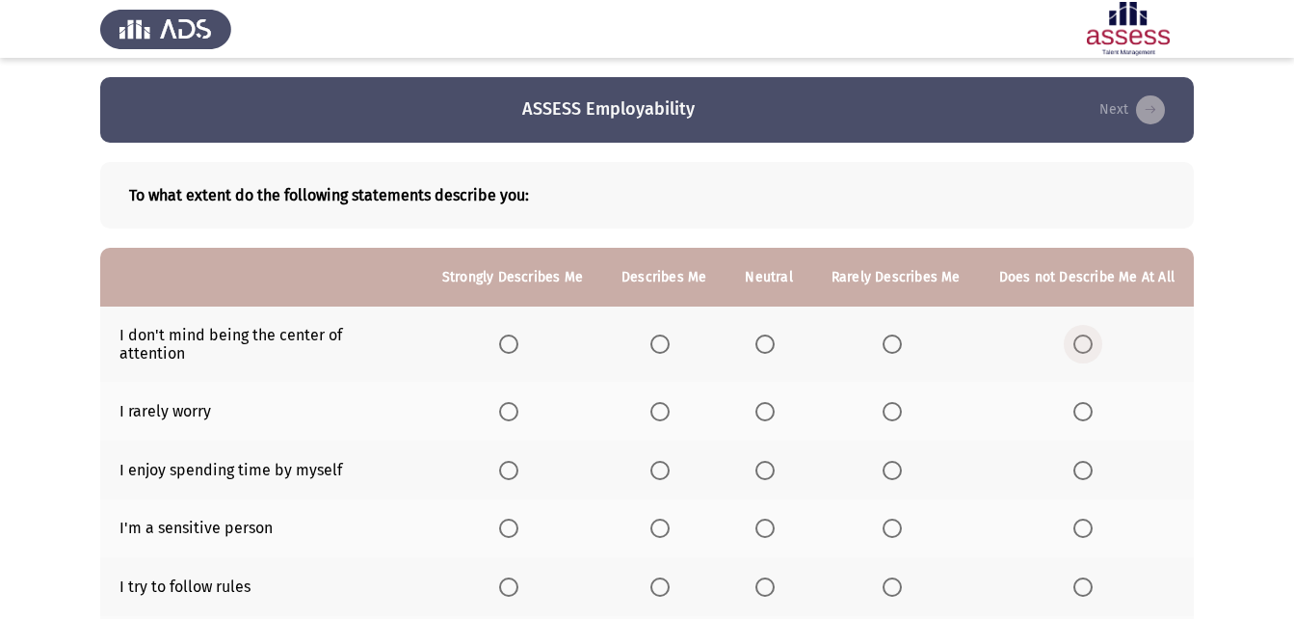
click at [1091, 334] on span "Select an option" at bounding box center [1082, 343] width 19 height 19
click at [1091, 334] on input "Select an option" at bounding box center [1082, 343] width 19 height 19
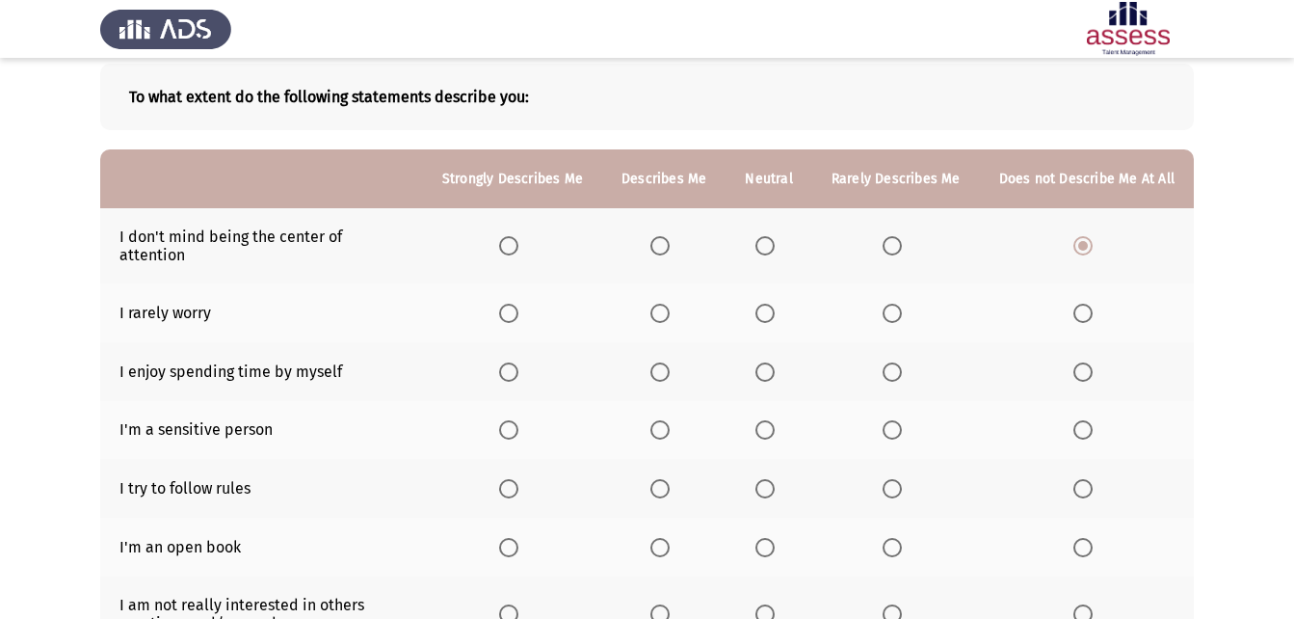
scroll to position [56, 0]
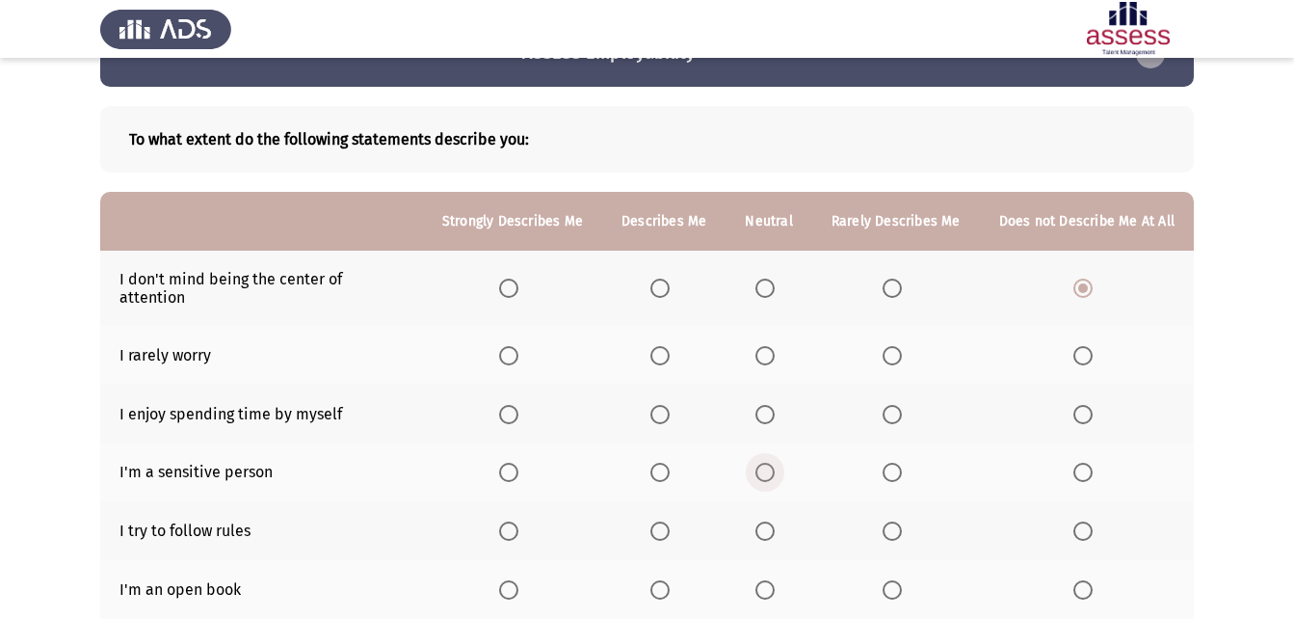
click at [771, 462] on span "Select an option" at bounding box center [764, 471] width 19 height 19
click at [771, 462] on input "Select an option" at bounding box center [764, 471] width 19 height 19
click at [667, 405] on span "Select an option" at bounding box center [659, 414] width 19 height 19
click at [667, 405] on input "Select an option" at bounding box center [659, 414] width 19 height 19
click at [775, 346] on span "Select an option" at bounding box center [764, 355] width 19 height 19
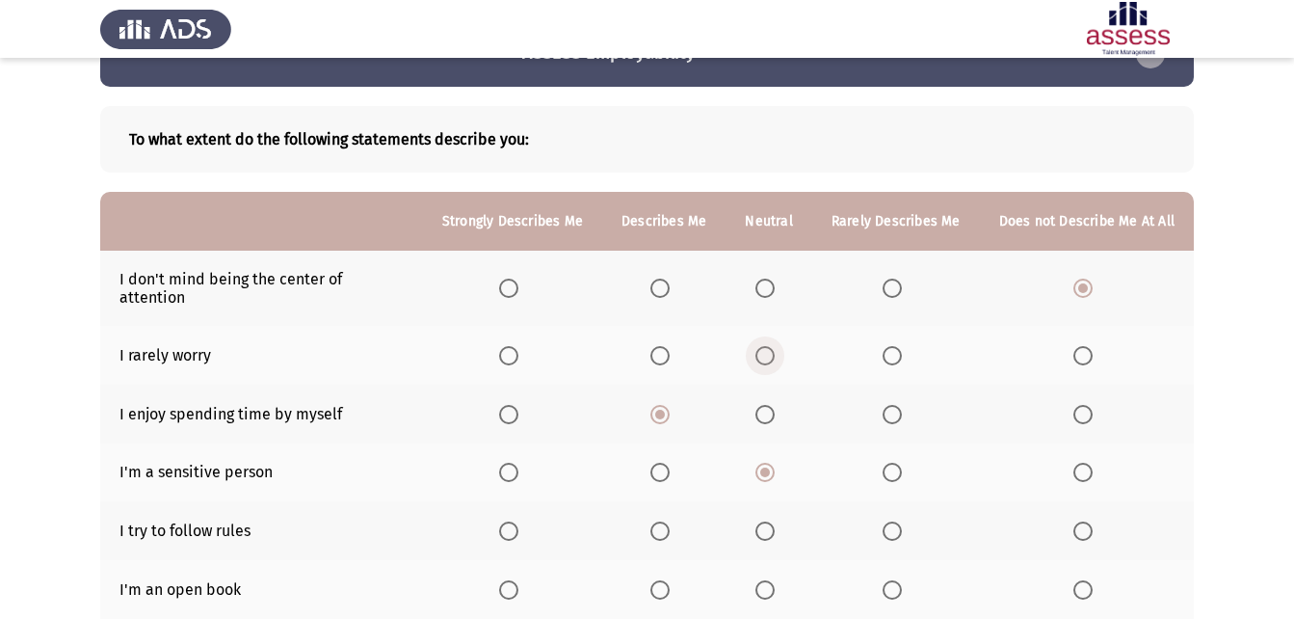
click at [775, 346] on input "Select an option" at bounding box center [764, 355] width 19 height 19
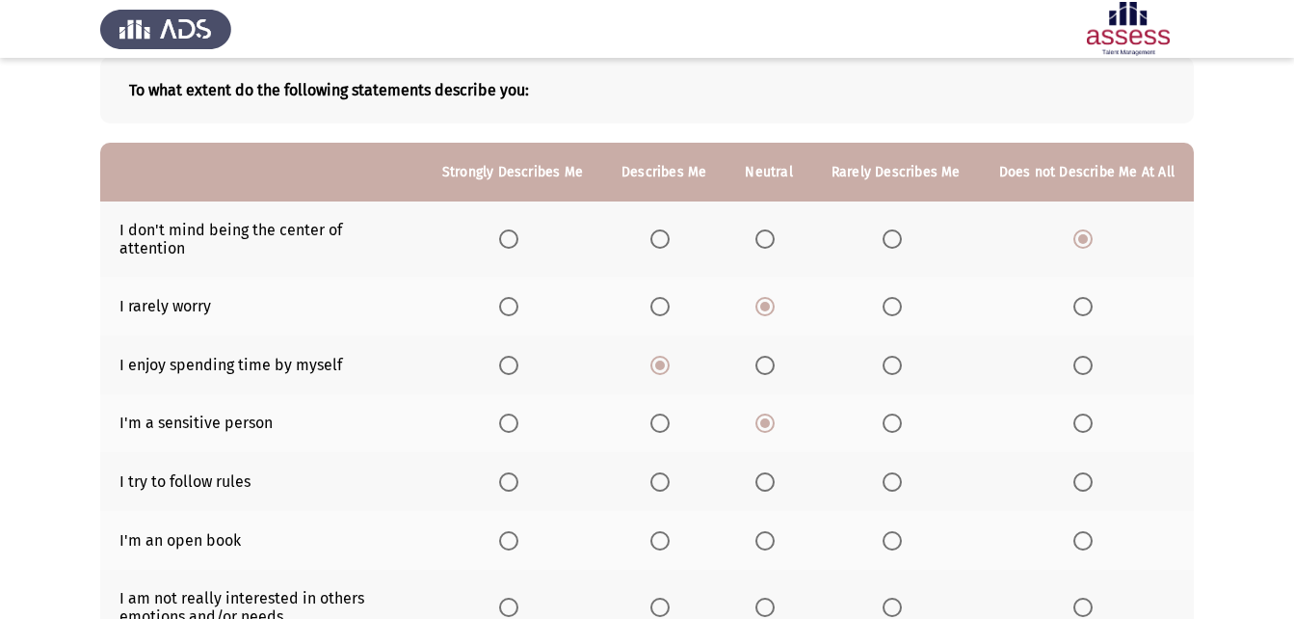
scroll to position [152, 0]
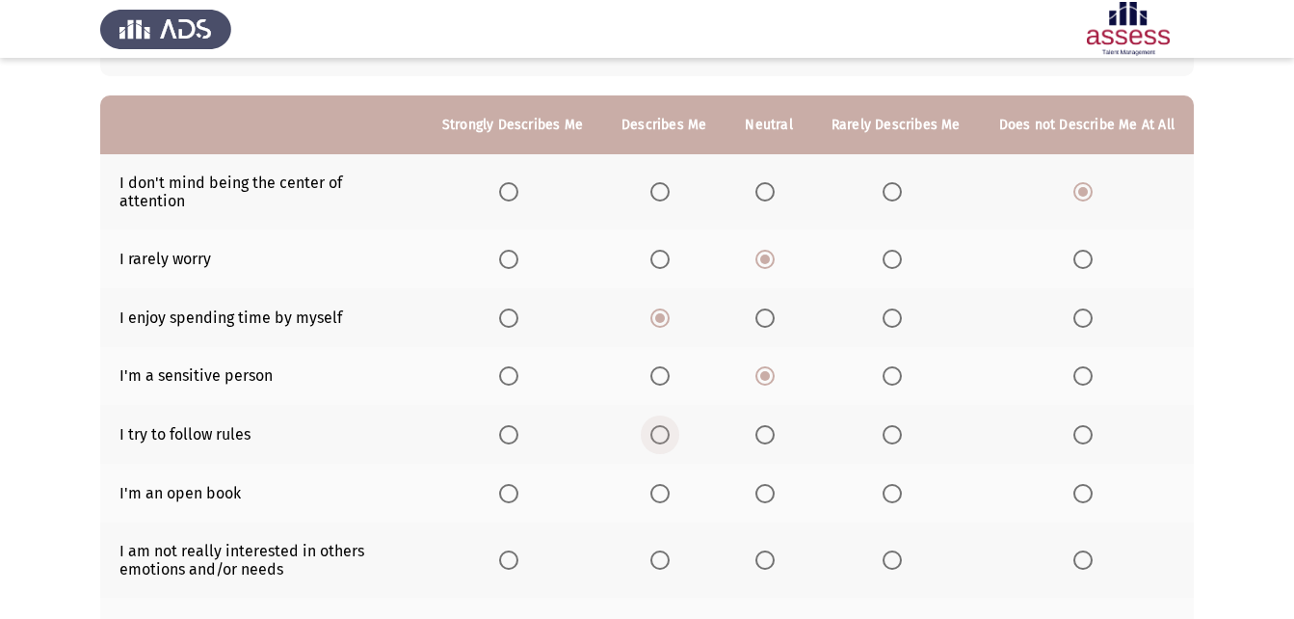
click at [670, 425] on span "Select an option" at bounding box center [659, 434] width 19 height 19
click at [670, 425] on input "Select an option" at bounding box center [659, 434] width 19 height 19
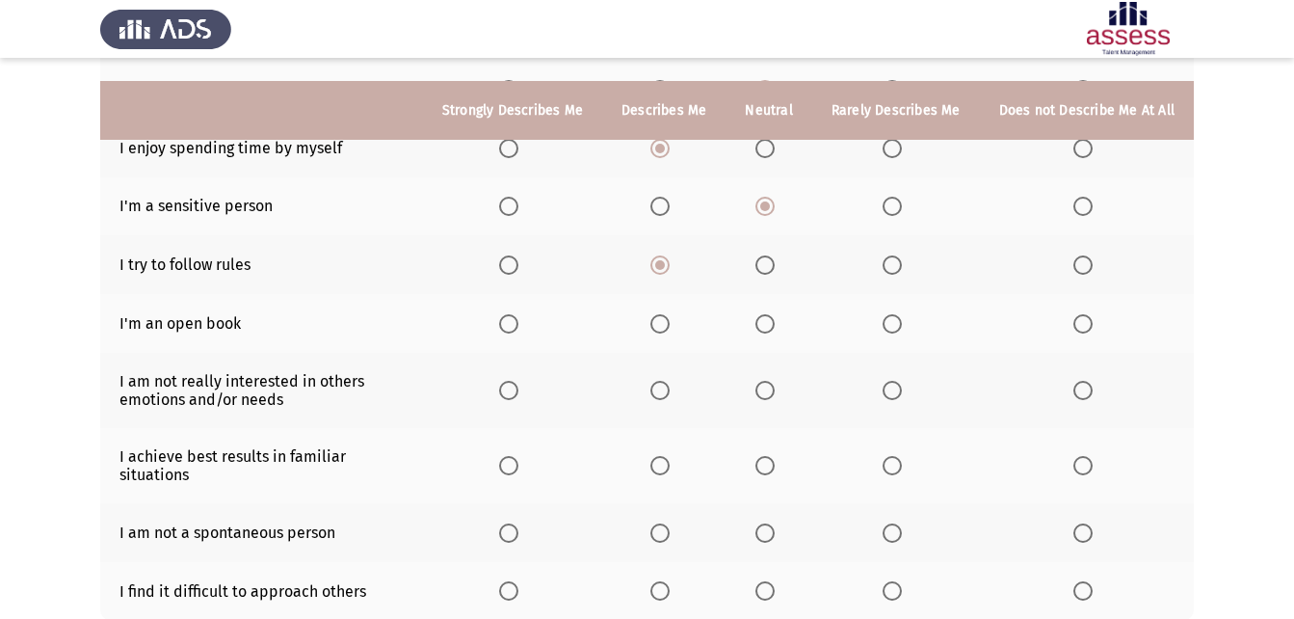
scroll to position [345, 0]
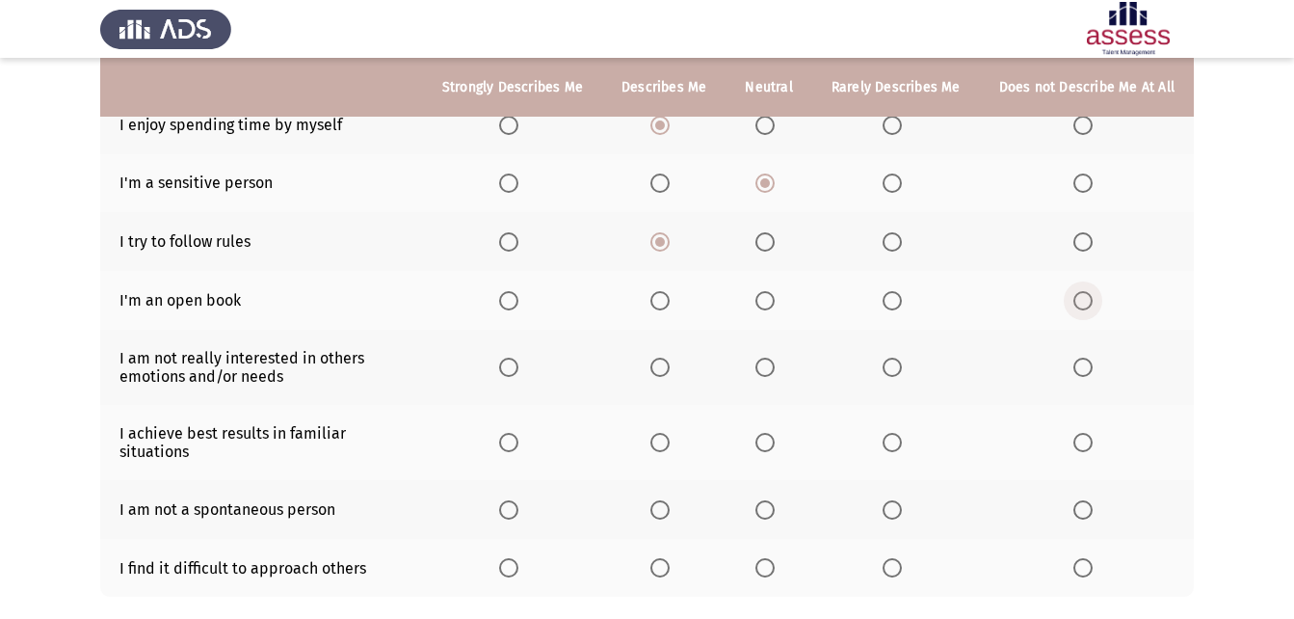
click at [1082, 294] on th at bounding box center [1087, 300] width 214 height 59
click at [1088, 291] on span "Select an option" at bounding box center [1082, 300] width 19 height 19
click at [1088, 291] on input "Select an option" at bounding box center [1082, 300] width 19 height 19
click at [1068, 355] on th at bounding box center [1087, 367] width 214 height 75
click at [1083, 359] on span "Select an option" at bounding box center [1082, 366] width 19 height 19
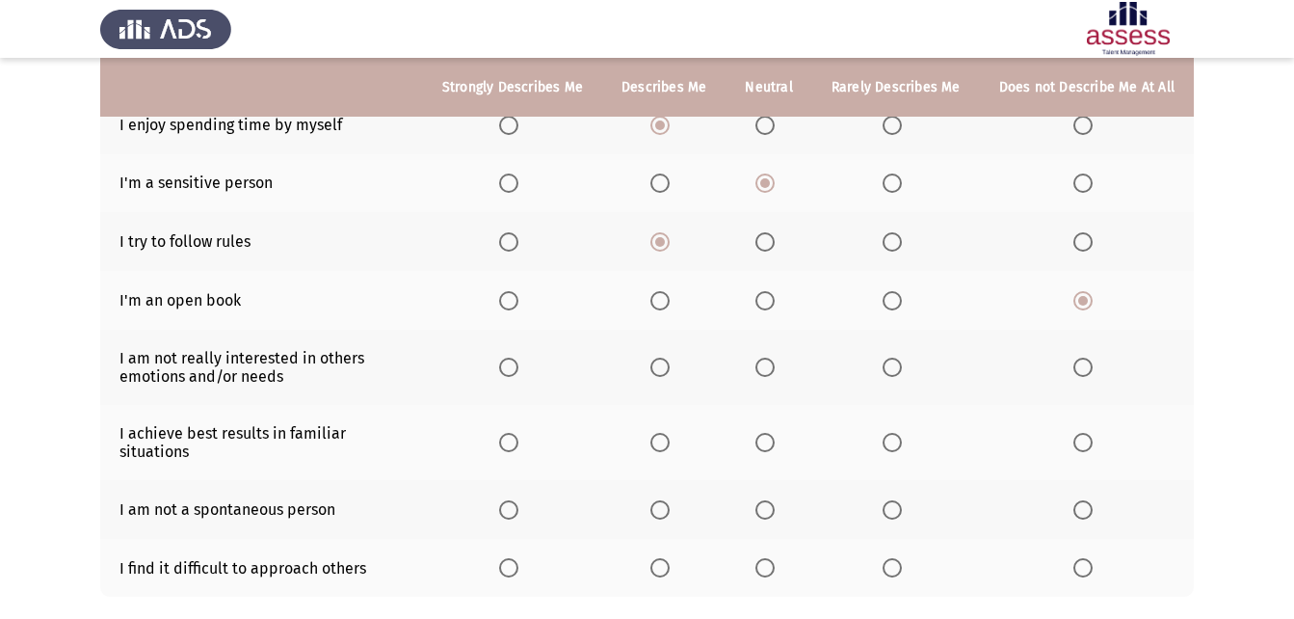
click at [1083, 359] on input "Select an option" at bounding box center [1082, 366] width 19 height 19
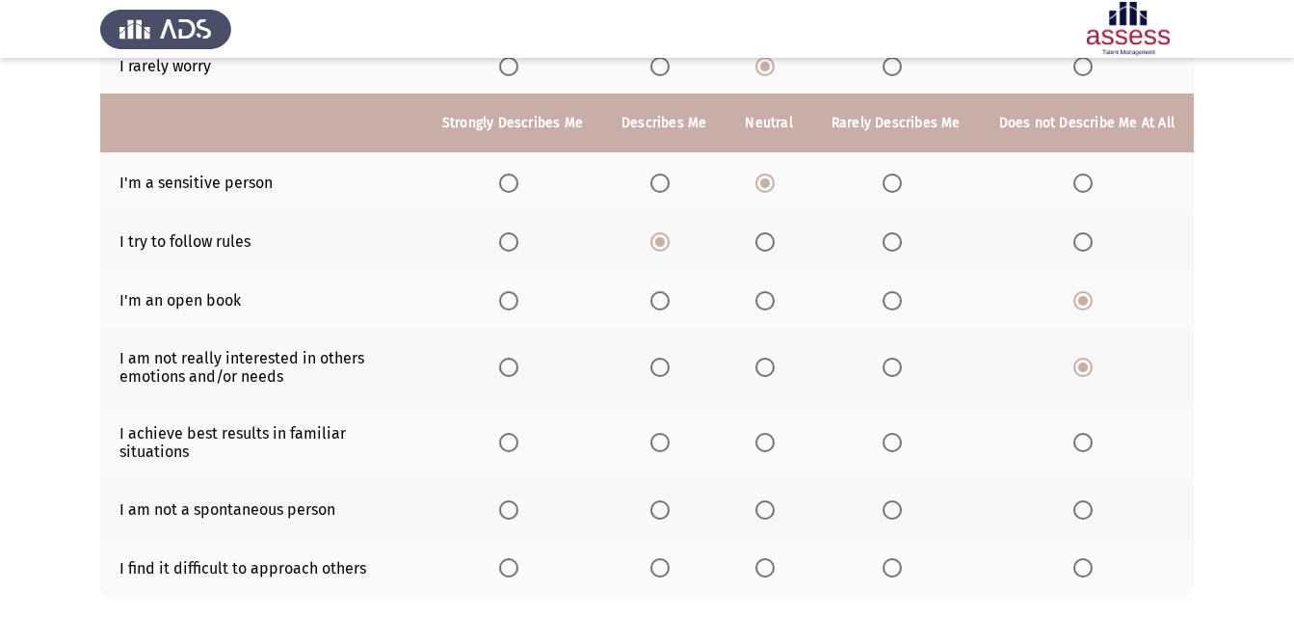
scroll to position [441, 0]
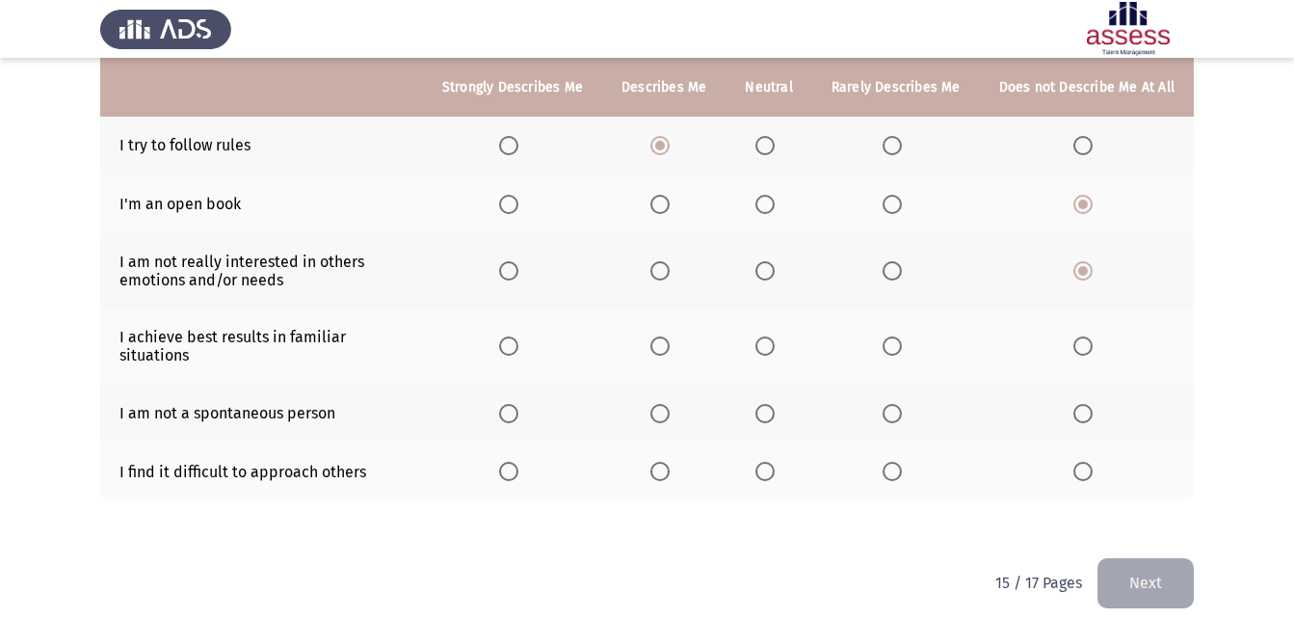
click at [768, 336] on span "Select an option" at bounding box center [764, 345] width 19 height 19
click at [768, 336] on input "Select an option" at bounding box center [764, 345] width 19 height 19
click at [775, 404] on span "Select an option" at bounding box center [764, 413] width 19 height 19
click at [775, 404] on input "Select an option" at bounding box center [764, 413] width 19 height 19
click at [764, 462] on span "Select an option" at bounding box center [764, 471] width 19 height 19
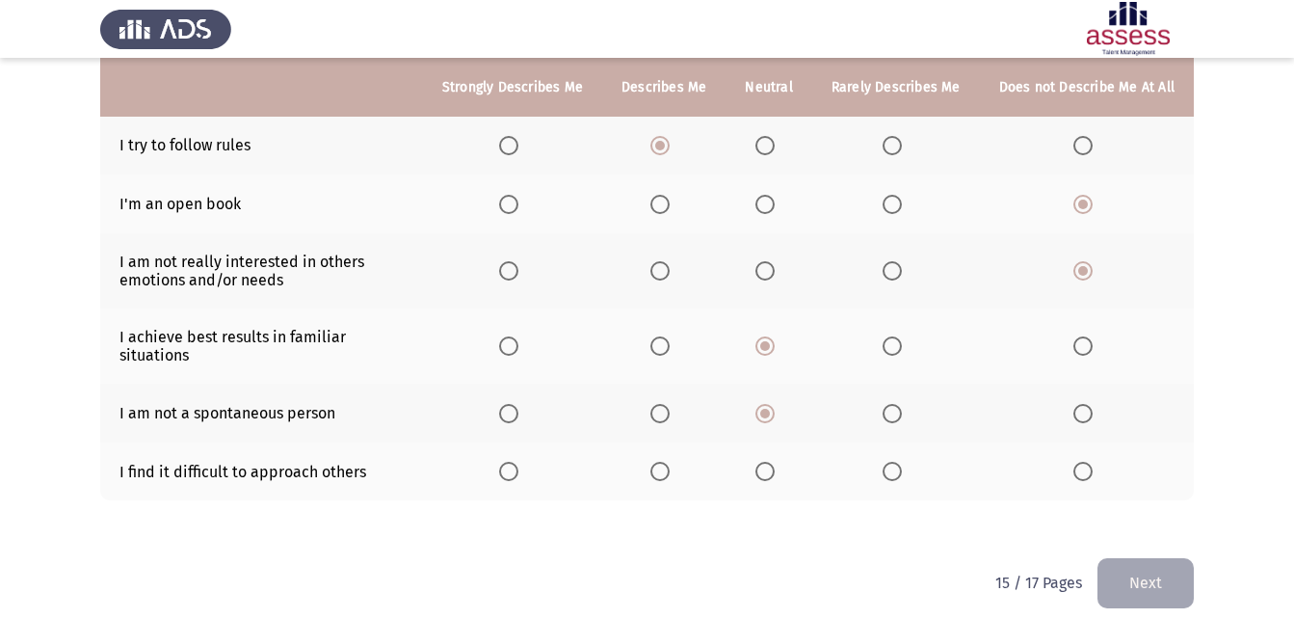
click at [764, 462] on input "Select an option" at bounding box center [764, 471] width 19 height 19
click at [899, 462] on span "Select an option" at bounding box center [892, 471] width 19 height 19
click at [899, 462] on input "Select an option" at bounding box center [892, 471] width 19 height 19
click at [1079, 462] on span "Select an option" at bounding box center [1082, 471] width 19 height 19
click at [1079, 462] on input "Select an option" at bounding box center [1082, 471] width 19 height 19
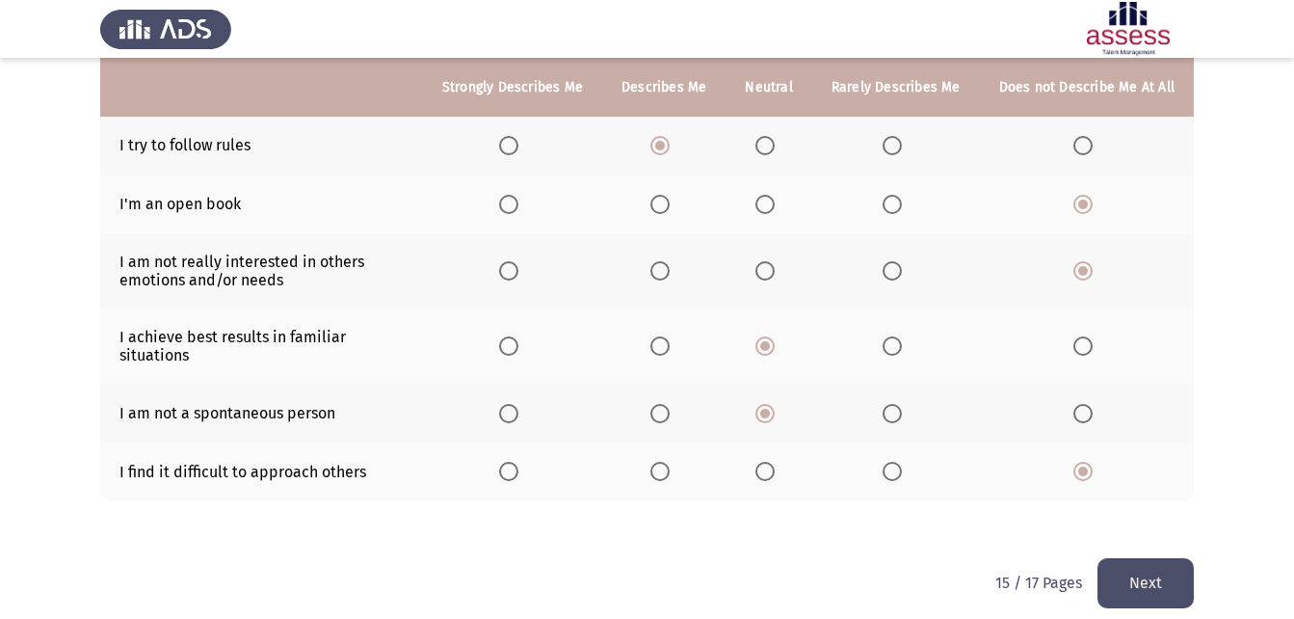
click at [1169, 569] on button "Next" at bounding box center [1145, 582] width 96 height 49
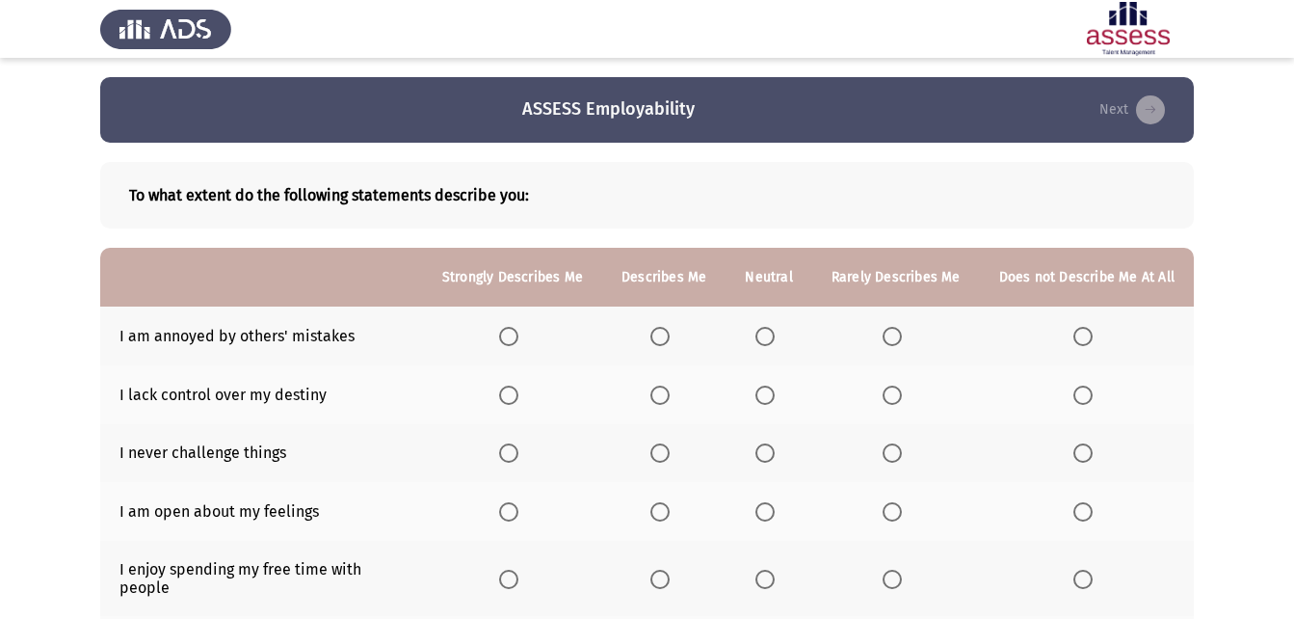
scroll to position [96, 0]
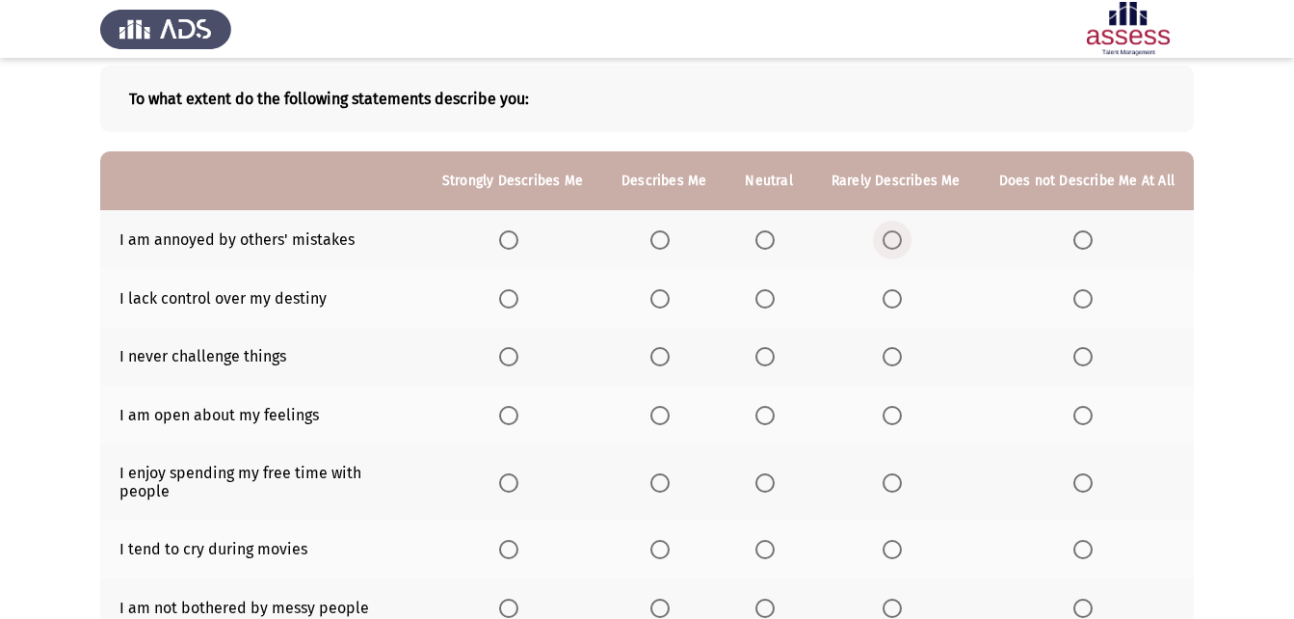
click at [896, 248] on span "Select an option" at bounding box center [892, 239] width 19 height 19
click at [896, 248] on input "Select an option" at bounding box center [892, 239] width 19 height 19
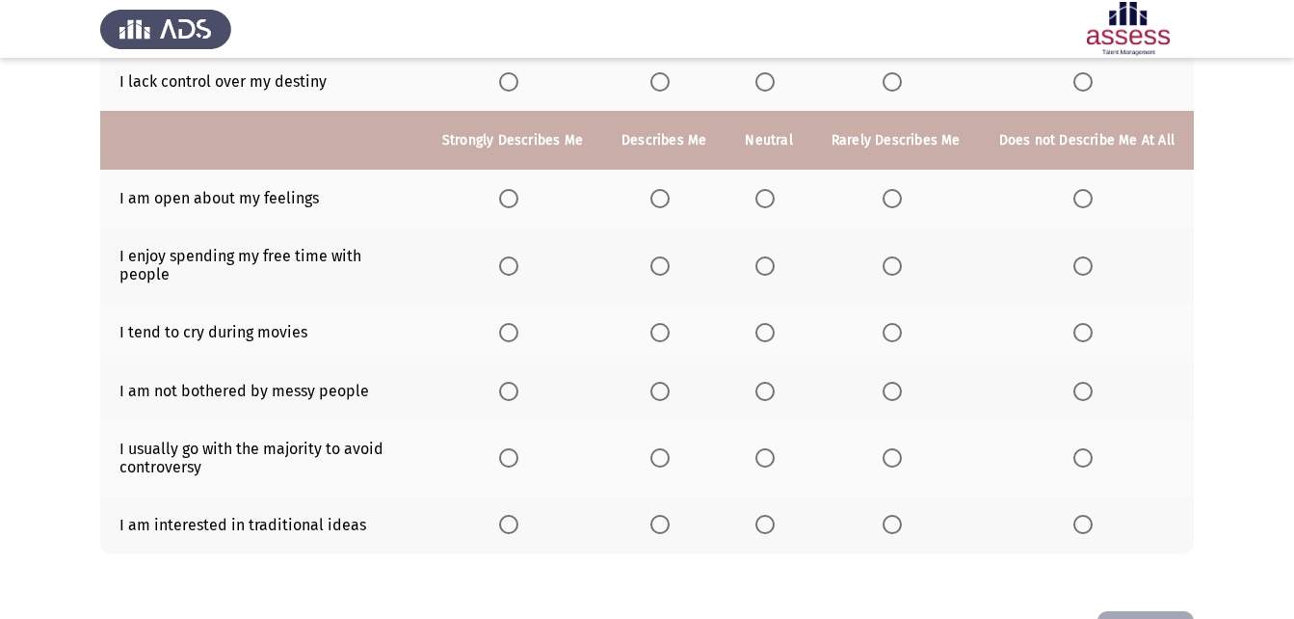
scroll to position [366, 0]
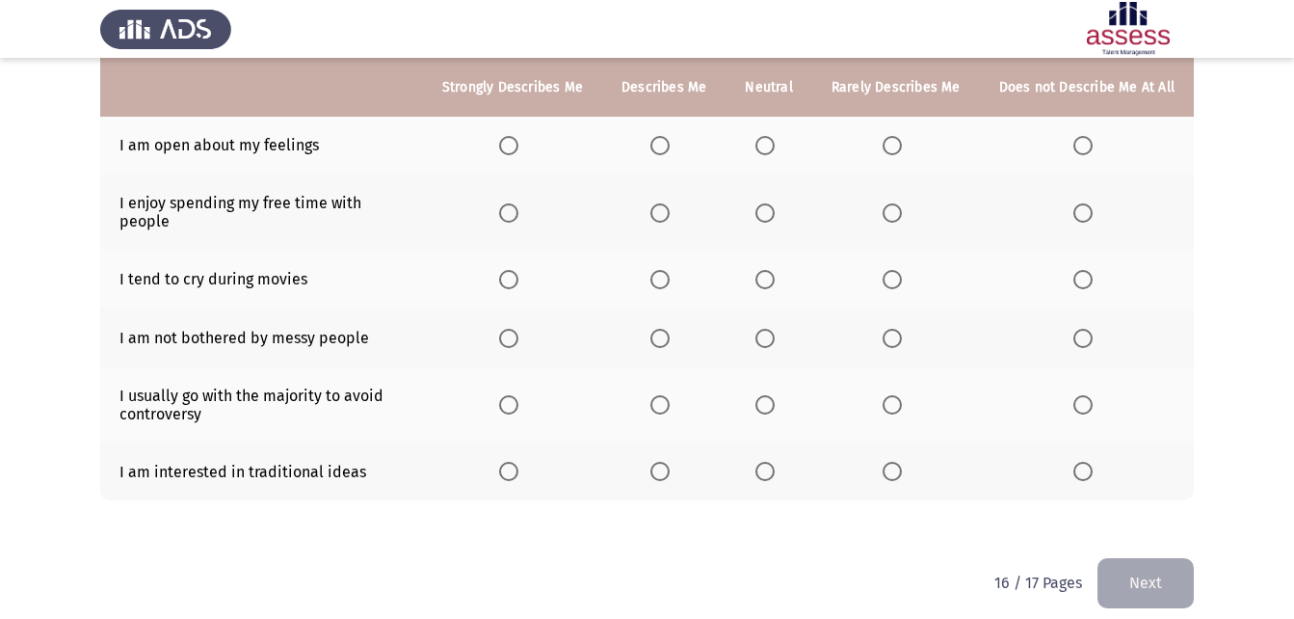
click at [1088, 462] on span "Select an option" at bounding box center [1082, 471] width 19 height 19
click at [1088, 462] on input "Select an option" at bounding box center [1082, 471] width 19 height 19
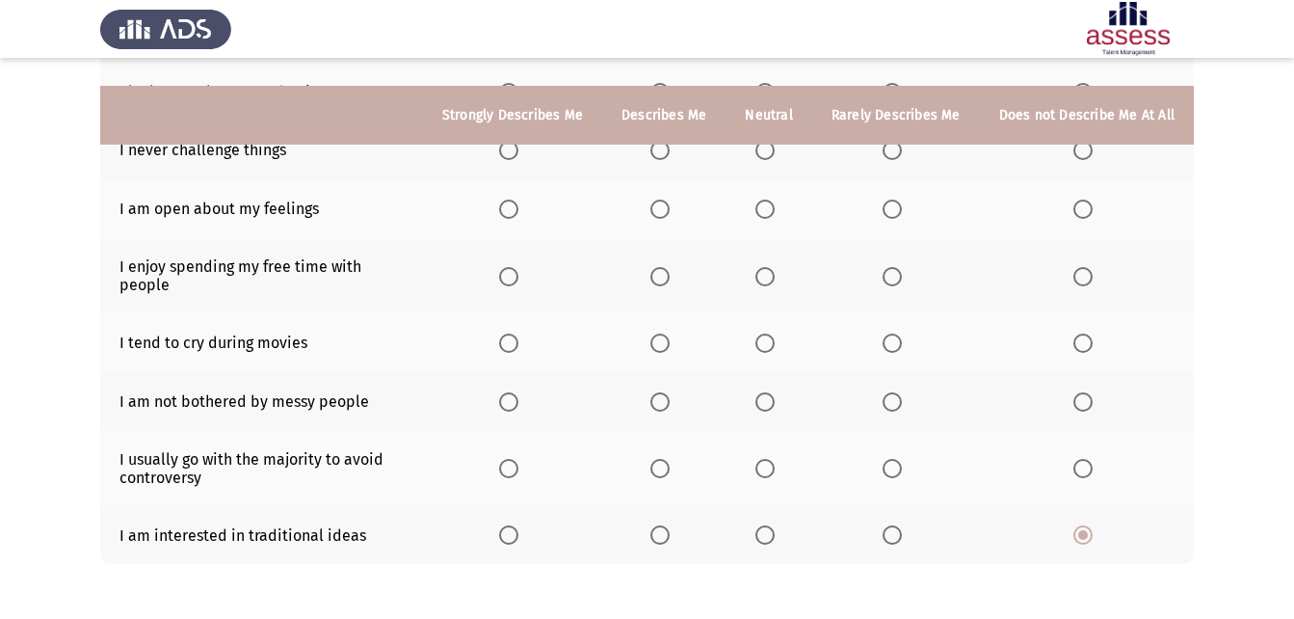
scroll to position [270, 0]
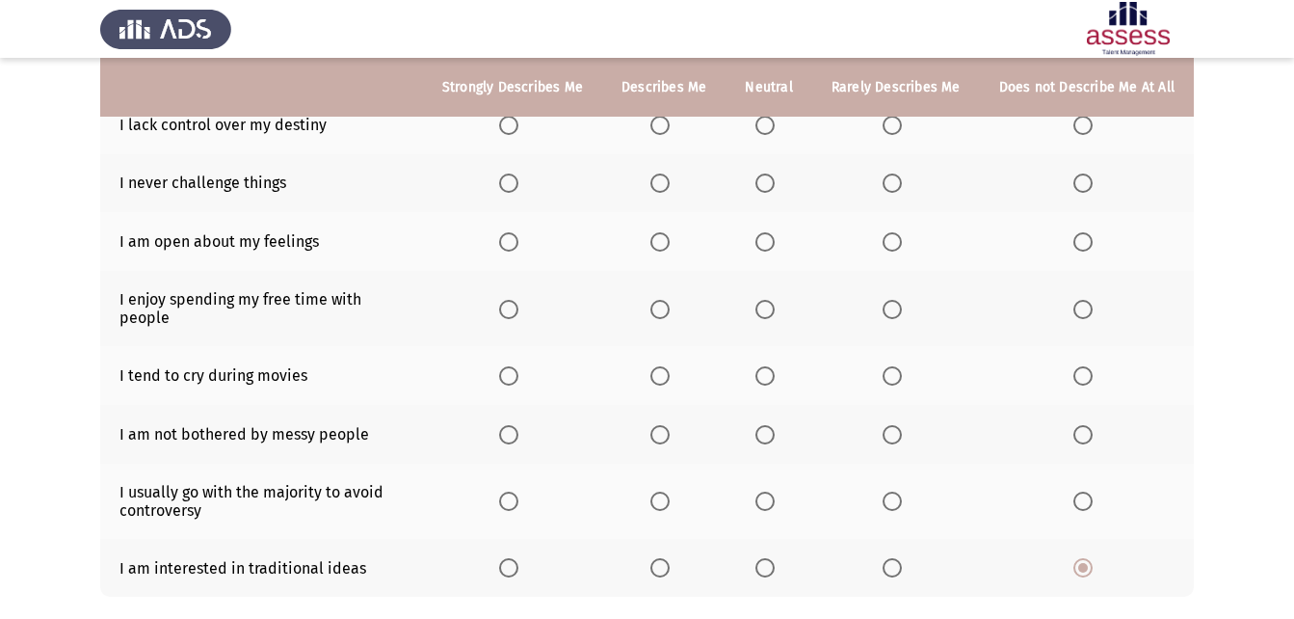
click at [1083, 473] on th at bounding box center [1087, 500] width 214 height 75
click at [1077, 491] on span "Select an option" at bounding box center [1082, 500] width 19 height 19
click at [1077, 491] on input "Select an option" at bounding box center [1082, 500] width 19 height 19
click at [665, 425] on span "Select an option" at bounding box center [659, 434] width 19 height 19
click at [665, 425] on input "Select an option" at bounding box center [659, 434] width 19 height 19
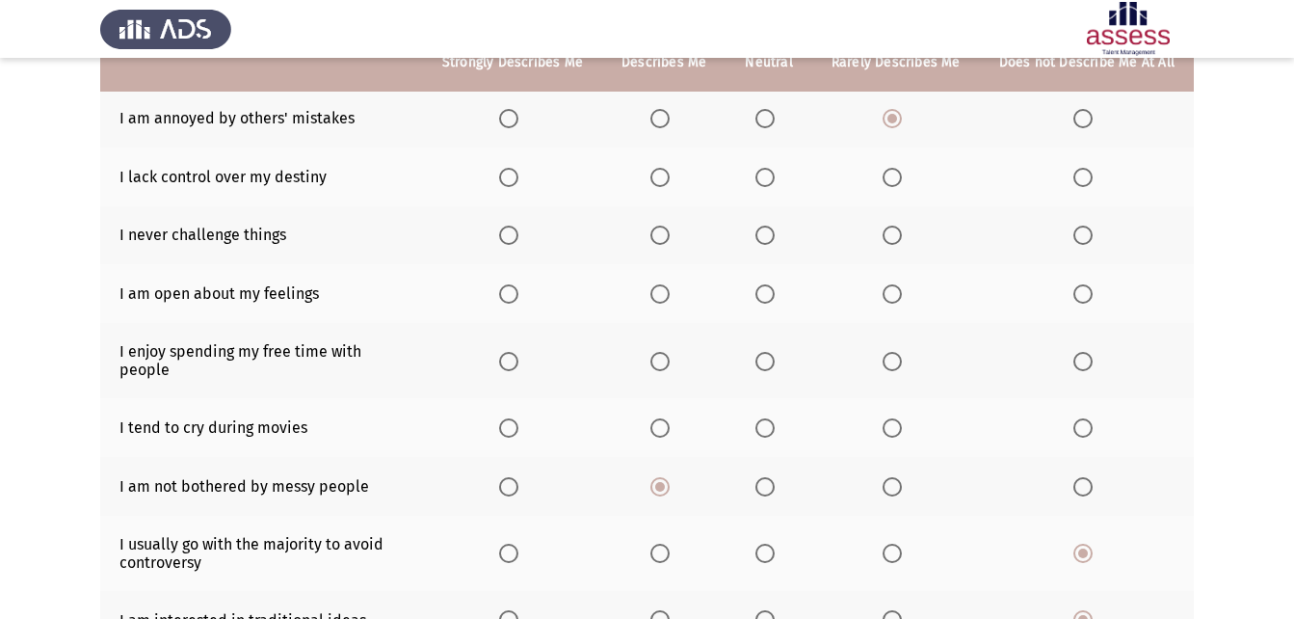
scroll to position [173, 0]
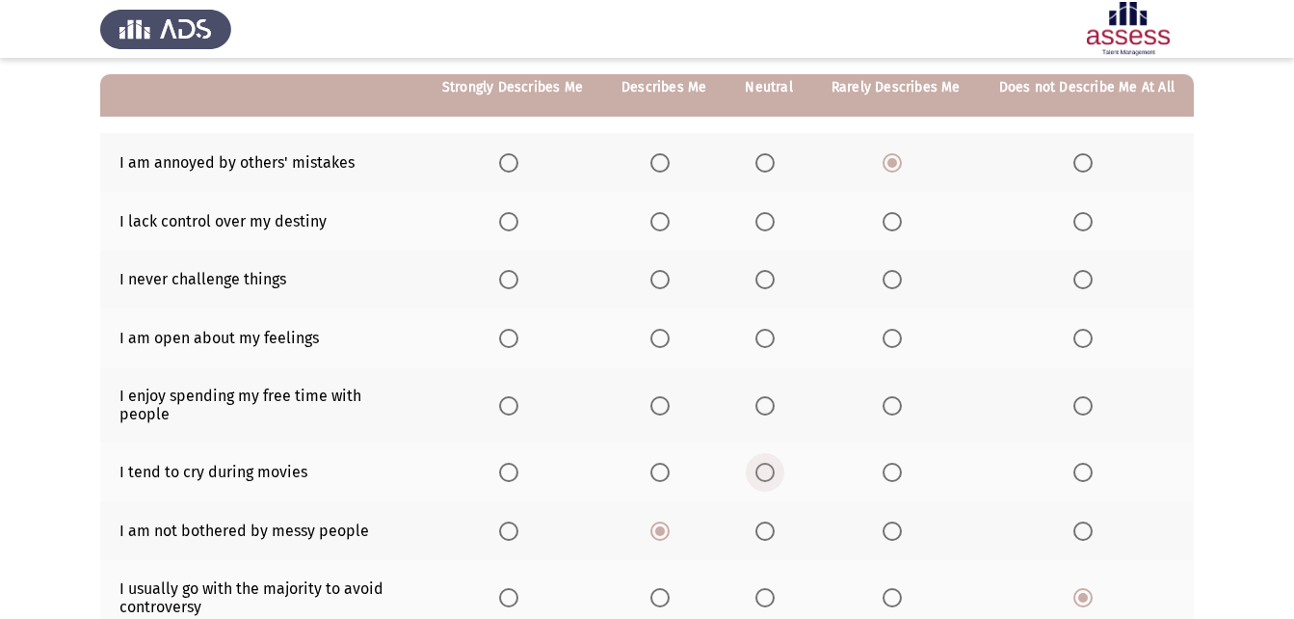
click at [772, 462] on span "Select an option" at bounding box center [764, 471] width 19 height 19
click at [772, 462] on input "Select an option" at bounding box center [764, 471] width 19 height 19
click at [751, 394] on th at bounding box center [769, 404] width 86 height 75
click at [764, 396] on span "Select an option" at bounding box center [764, 405] width 19 height 19
click at [764, 396] on input "Select an option" at bounding box center [764, 405] width 19 height 19
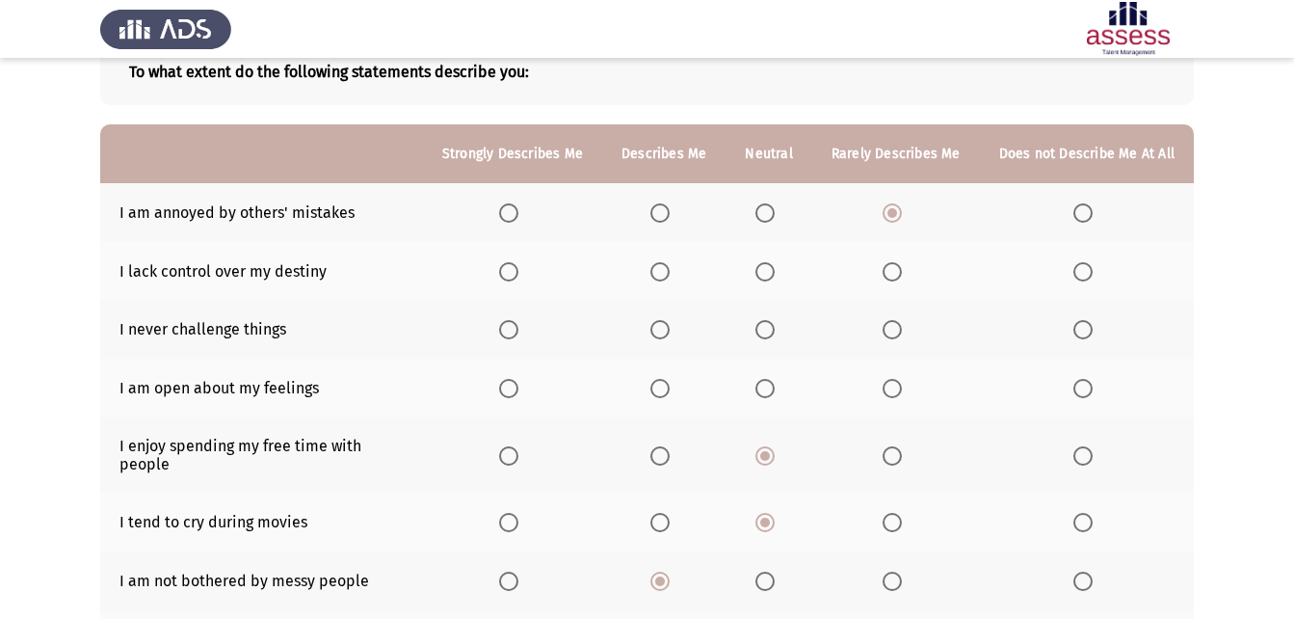
scroll to position [77, 0]
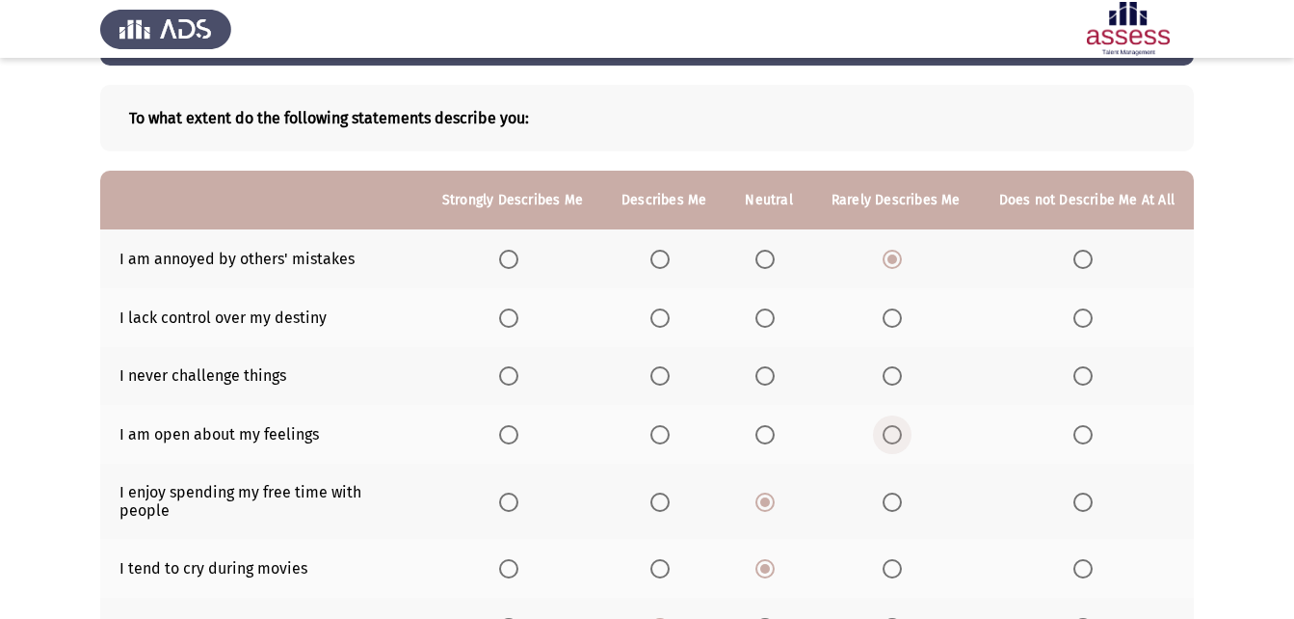
click at [897, 433] on span "Select an option" at bounding box center [892, 434] width 19 height 19
click at [897, 433] on input "Select an option" at bounding box center [892, 434] width 19 height 19
click at [1077, 376] on span "Select an option" at bounding box center [1082, 375] width 19 height 19
click at [1077, 376] on input "Select an option" at bounding box center [1082, 375] width 19 height 19
click at [902, 316] on span "Select an option" at bounding box center [892, 317] width 19 height 19
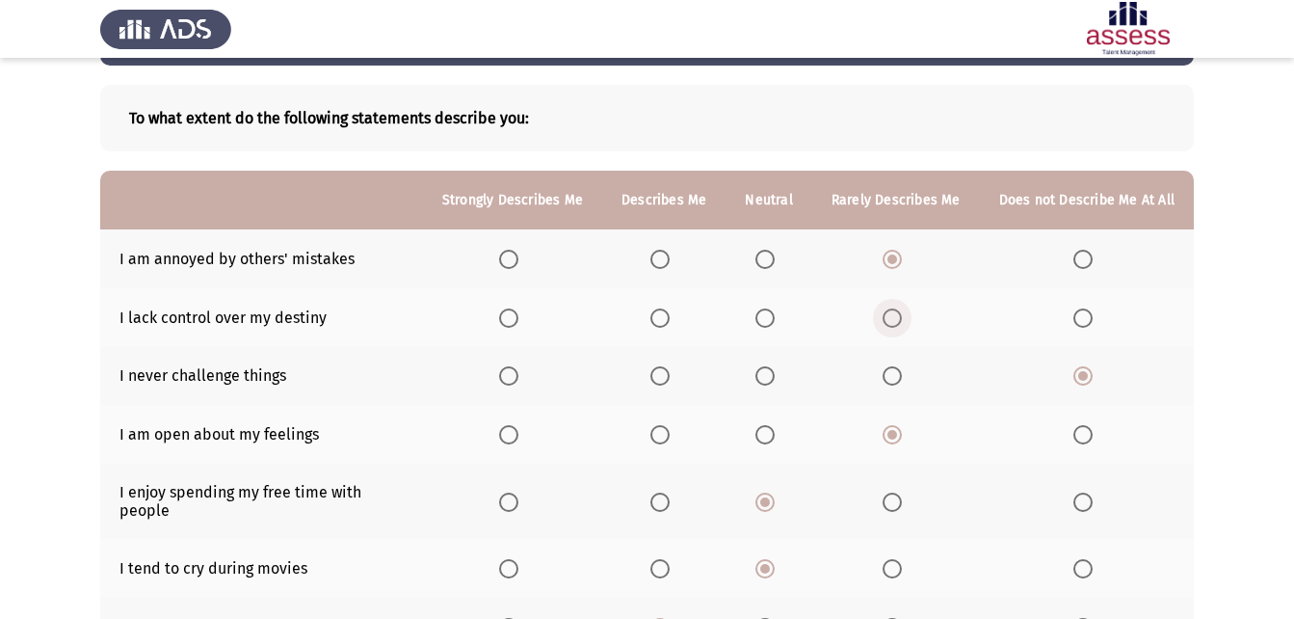
click at [902, 316] on input "Select an option" at bounding box center [892, 317] width 19 height 19
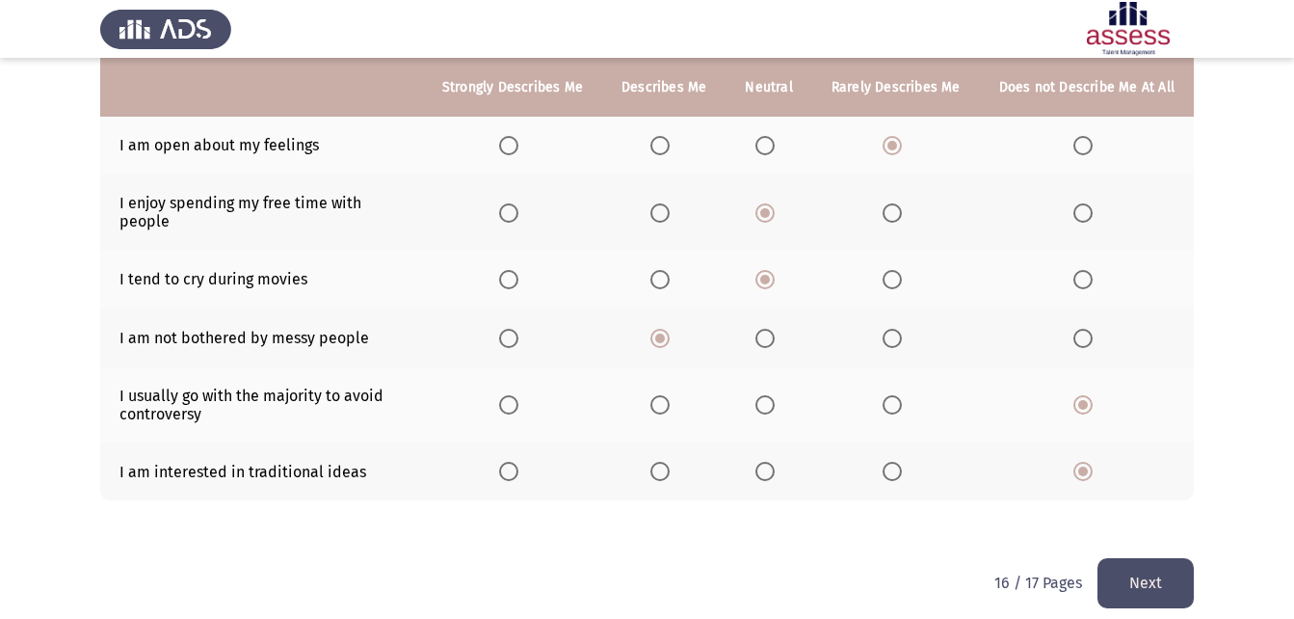
click at [1137, 566] on button "Next" at bounding box center [1145, 582] width 96 height 49
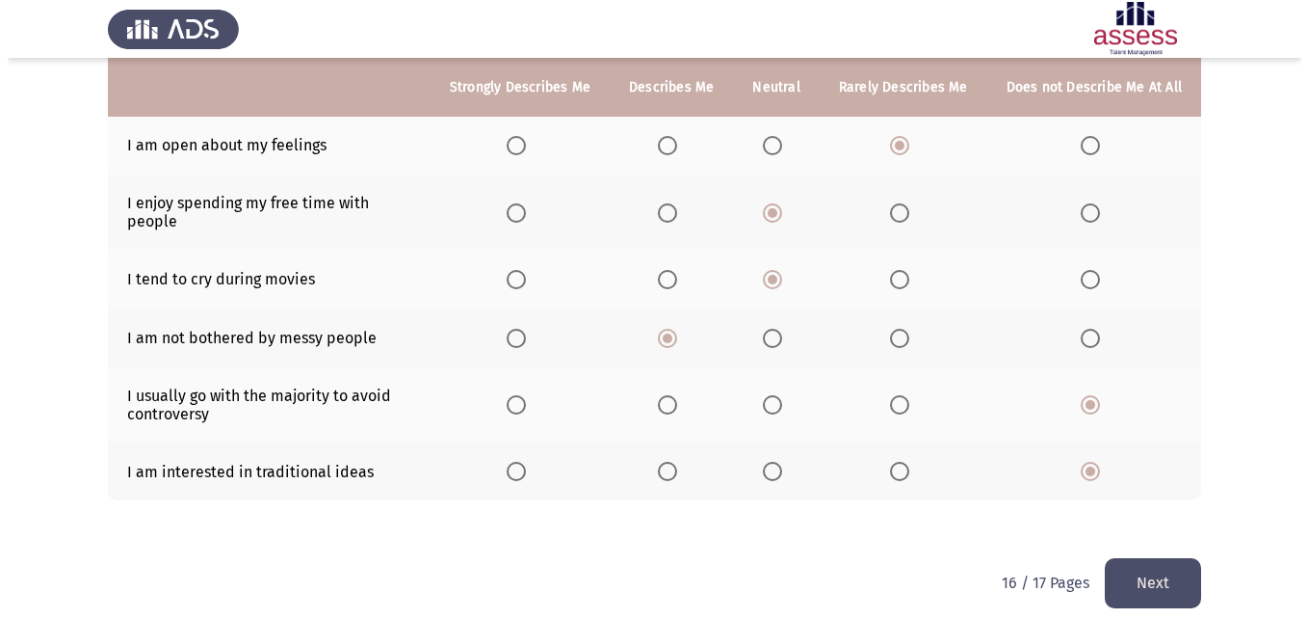
scroll to position [0, 0]
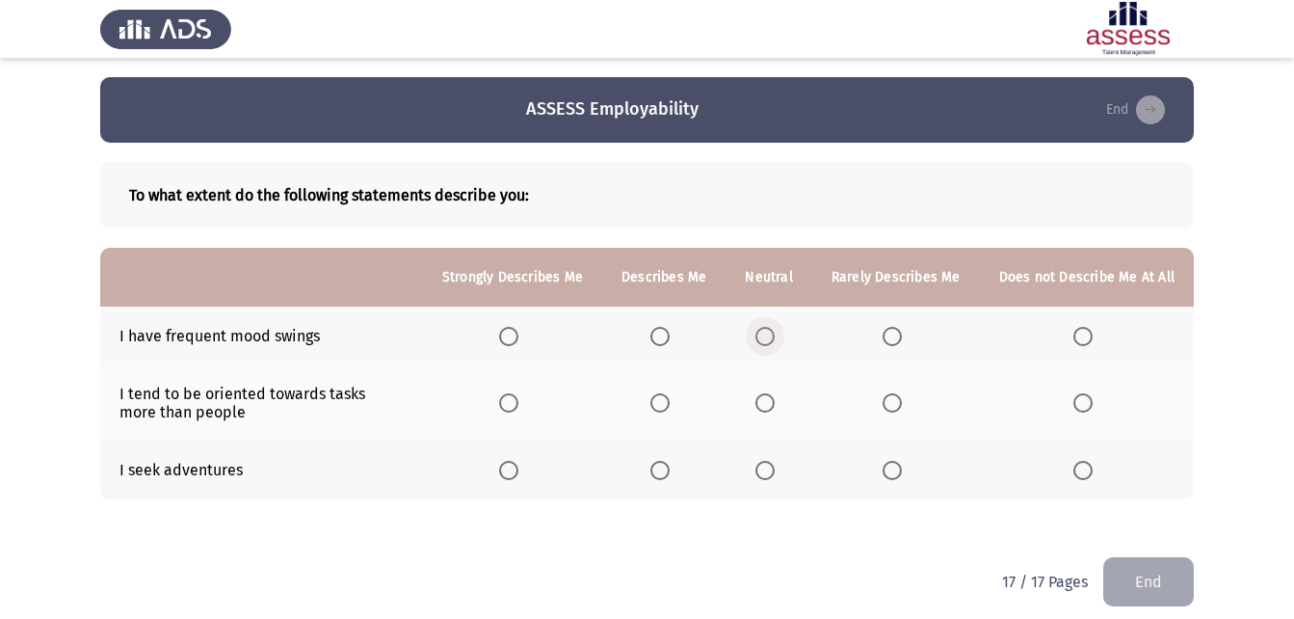
click at [764, 333] on span "Select an option" at bounding box center [764, 336] width 19 height 19
click at [764, 333] on input "Select an option" at bounding box center [764, 336] width 19 height 19
click at [661, 478] on span "Select an option" at bounding box center [659, 470] width 19 height 19
click at [661, 478] on input "Select an option" at bounding box center [659, 470] width 19 height 19
click at [892, 410] on span "Select an option" at bounding box center [892, 402] width 19 height 19
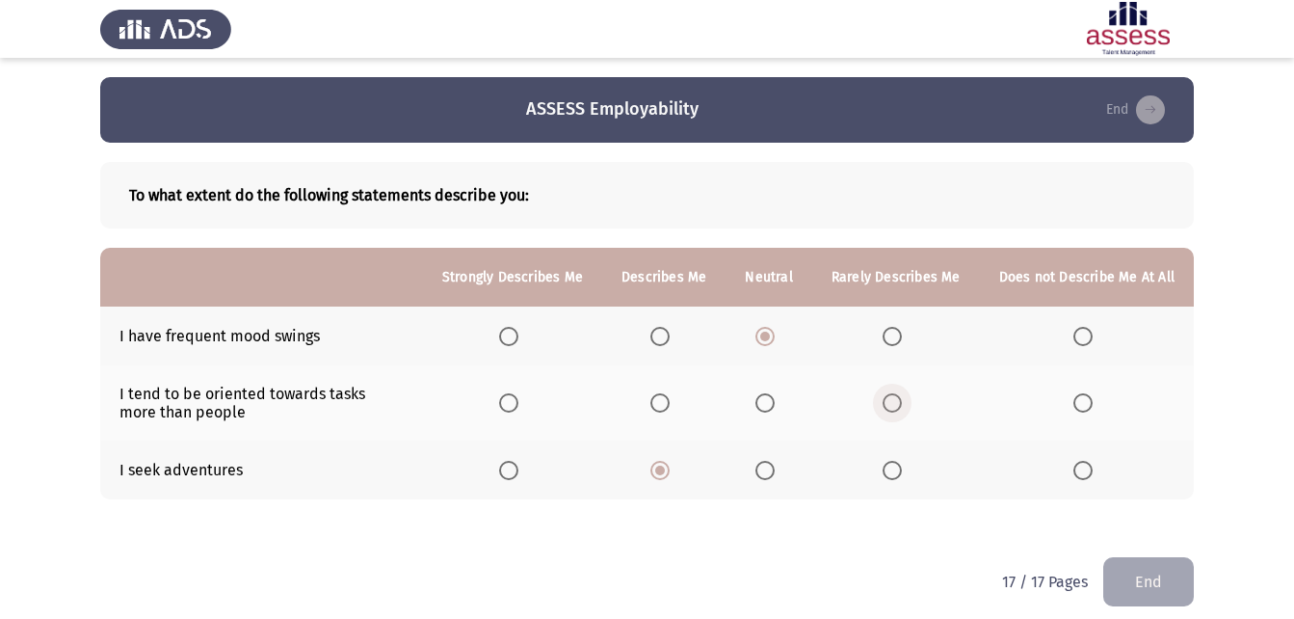
click at [892, 410] on input "Select an option" at bounding box center [892, 402] width 19 height 19
click at [1096, 399] on label "Select an option" at bounding box center [1086, 402] width 27 height 19
click at [1093, 399] on input "Select an option" at bounding box center [1082, 402] width 19 height 19
click at [1136, 568] on button "End" at bounding box center [1148, 581] width 91 height 49
